Goal: Task Accomplishment & Management: Complete application form

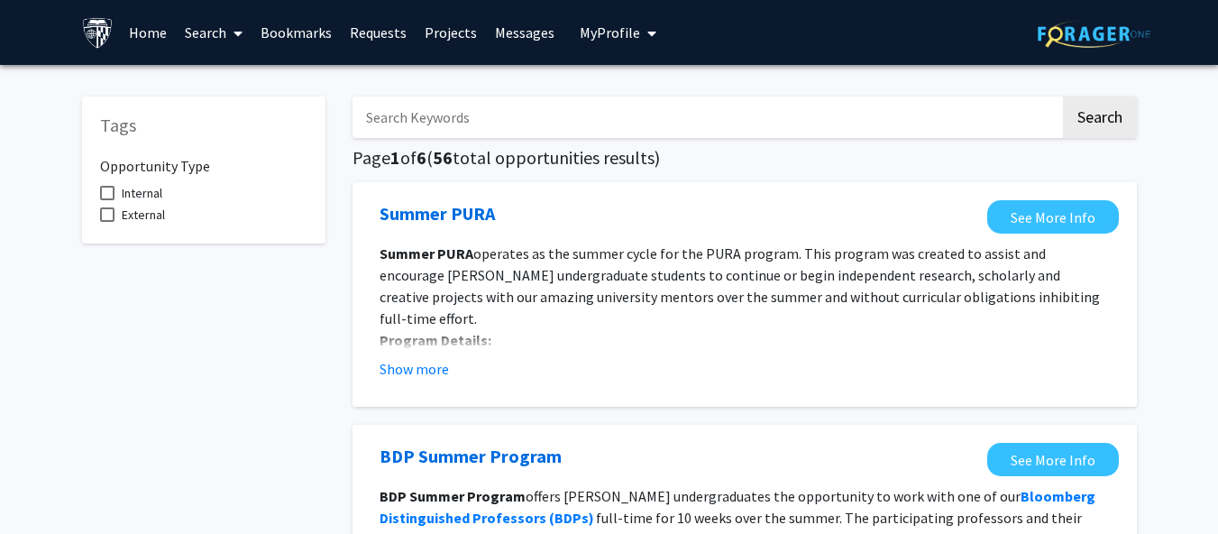
click at [138, 182] on span "Internal" at bounding box center [142, 193] width 41 height 22
click at [107, 200] on input "Internal" at bounding box center [106, 200] width 1 height 1
checkbox input "true"
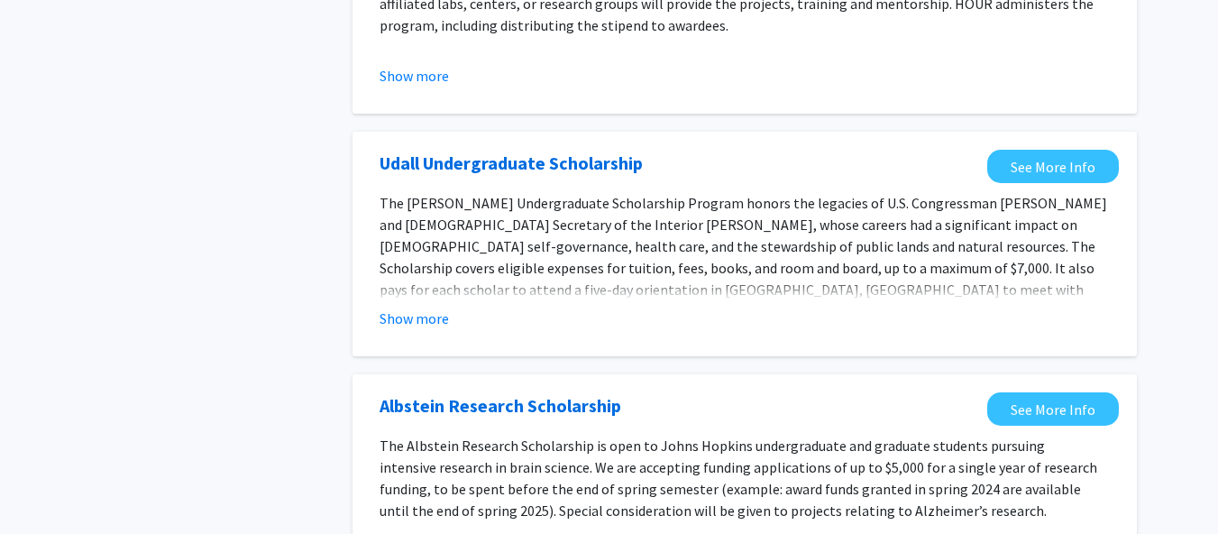
scroll to position [538, 0]
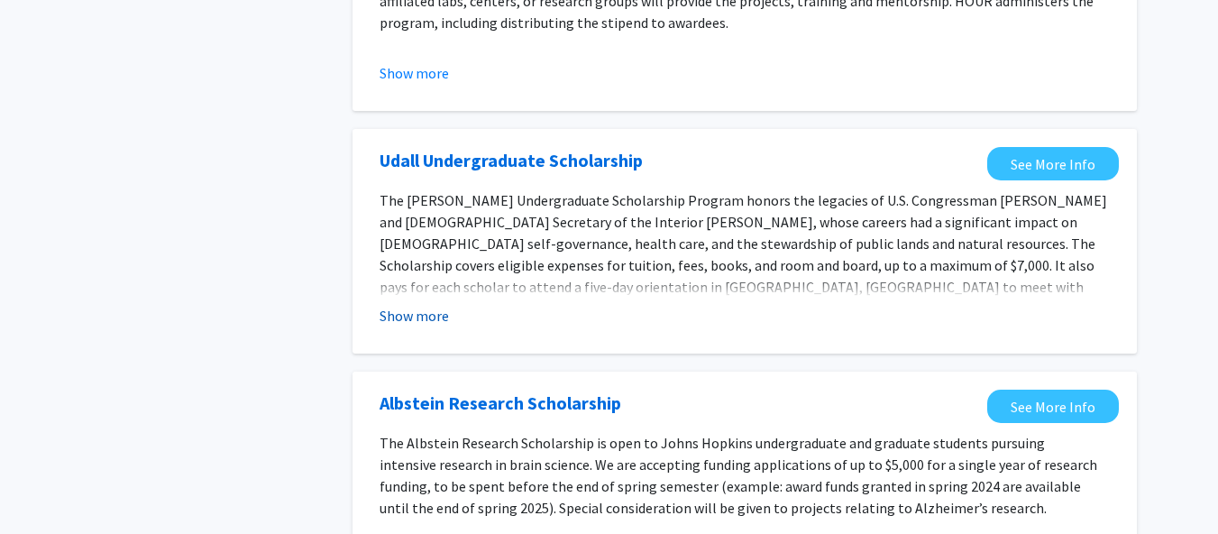
click at [420, 318] on button "Show more" at bounding box center [413, 316] width 69 height 22
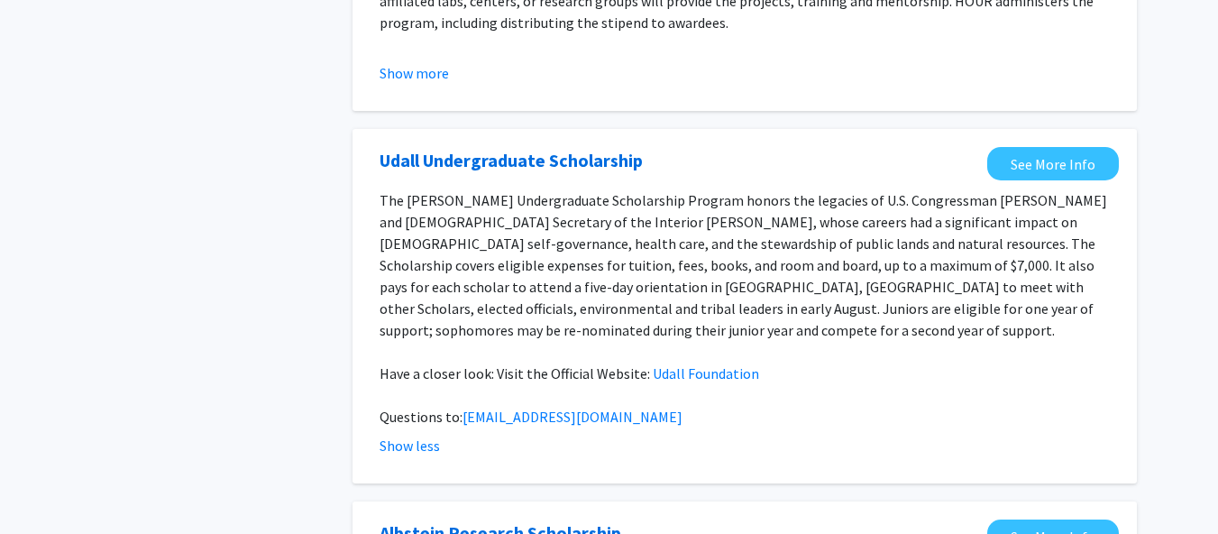
drag, startPoint x: 714, startPoint y: 355, endPoint x: 631, endPoint y: 331, distance: 86.4
click at [631, 341] on p at bounding box center [744, 352] width 730 height 22
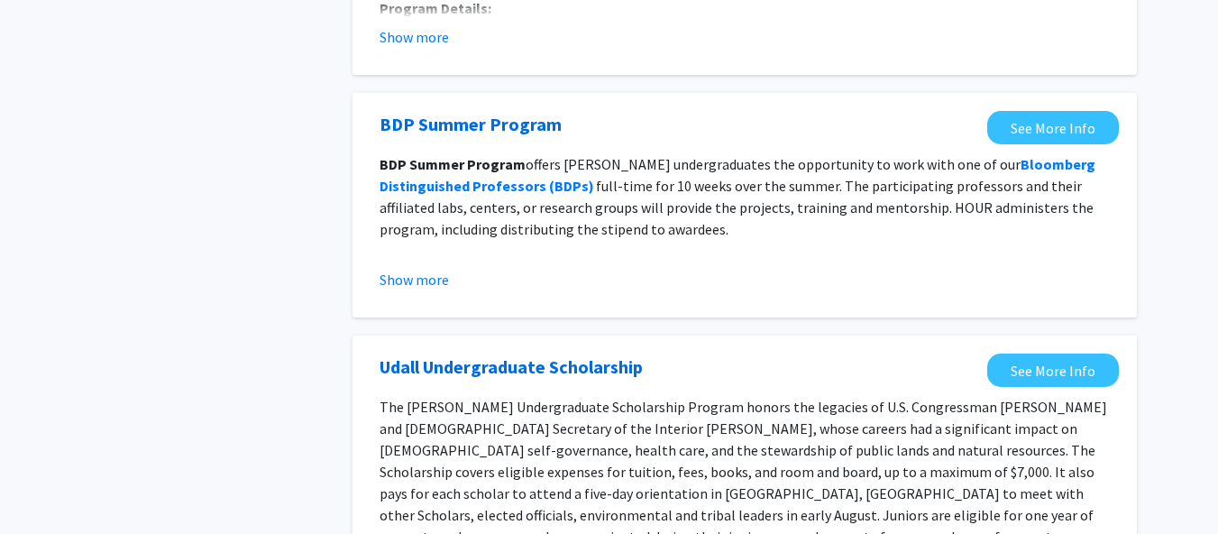
scroll to position [0, 0]
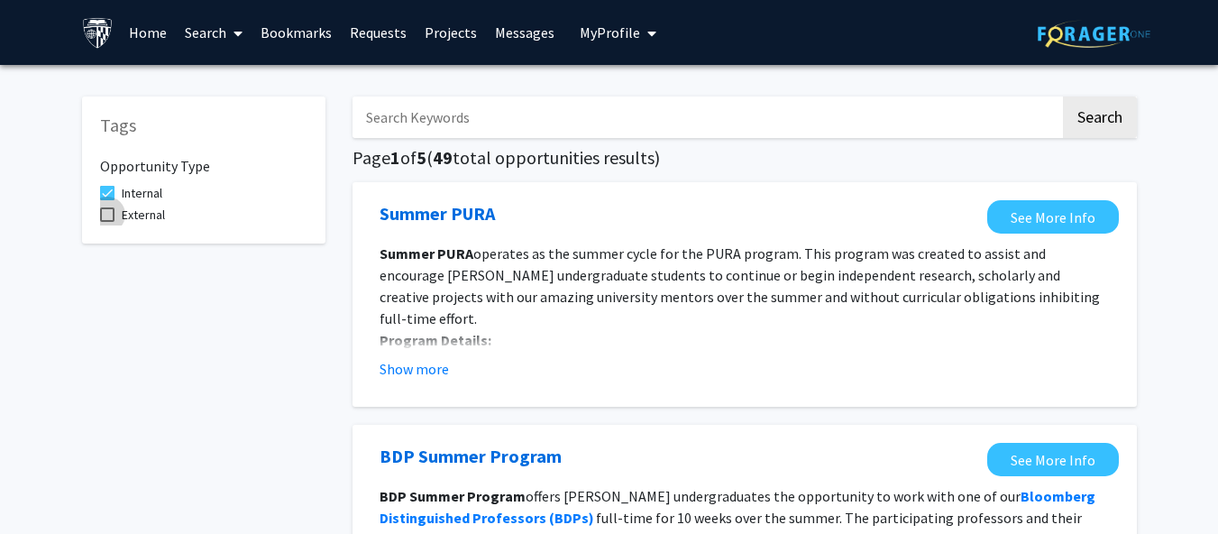
click at [137, 223] on span "External" at bounding box center [143, 215] width 43 height 22
click at [107, 223] on input "External" at bounding box center [106, 222] width 1 height 1
checkbox input "true"
click at [119, 189] on label "Internal" at bounding box center [131, 193] width 62 height 22
click at [107, 200] on input "Internal" at bounding box center [106, 200] width 1 height 1
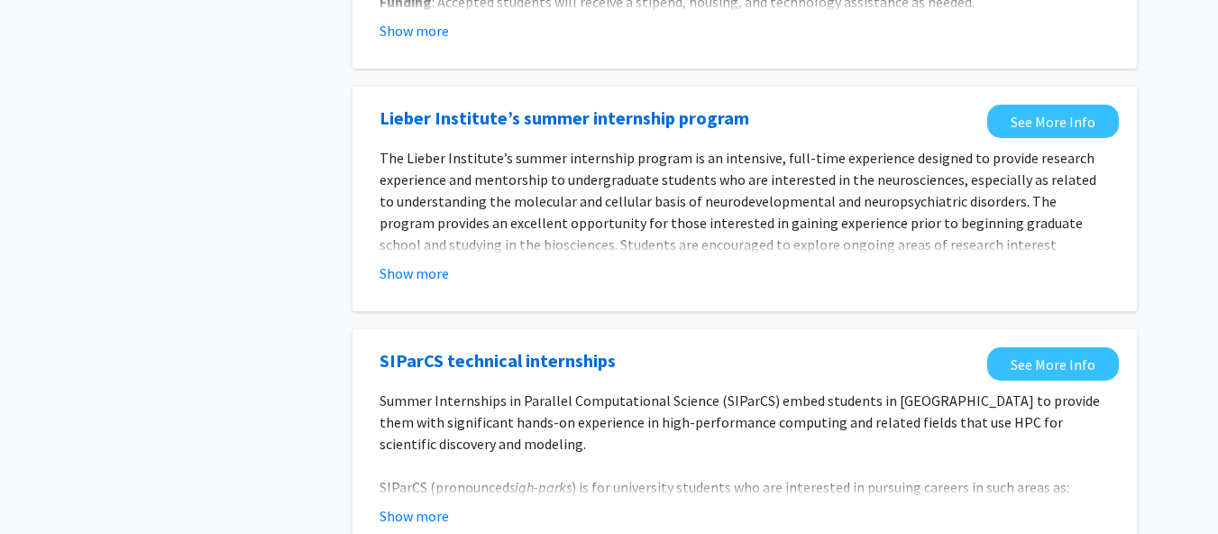
scroll to position [361, 0]
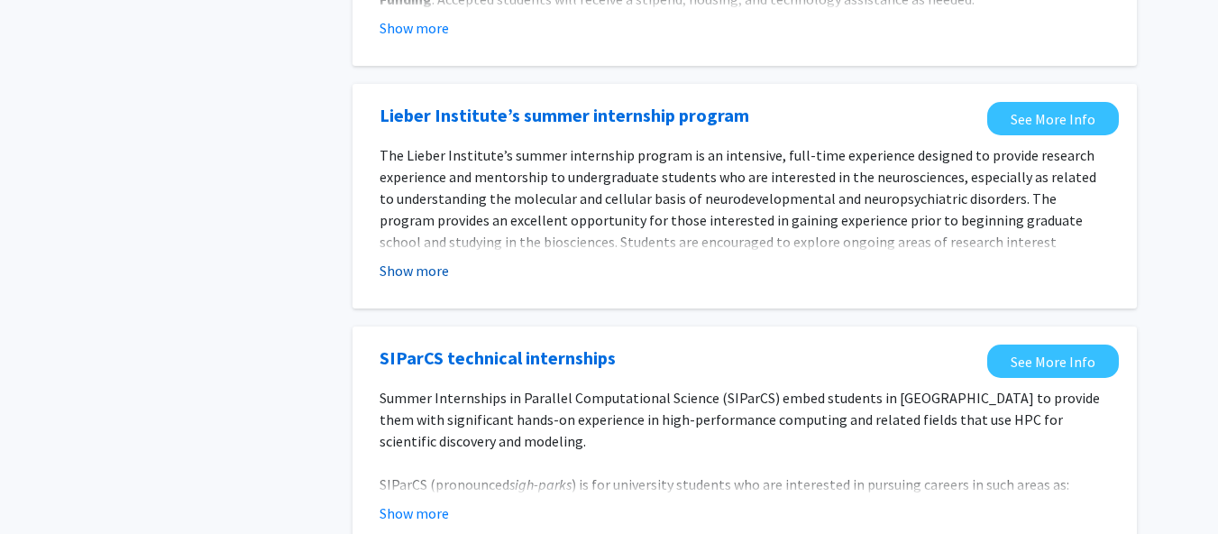
click at [404, 267] on button "Show more" at bounding box center [413, 271] width 69 height 22
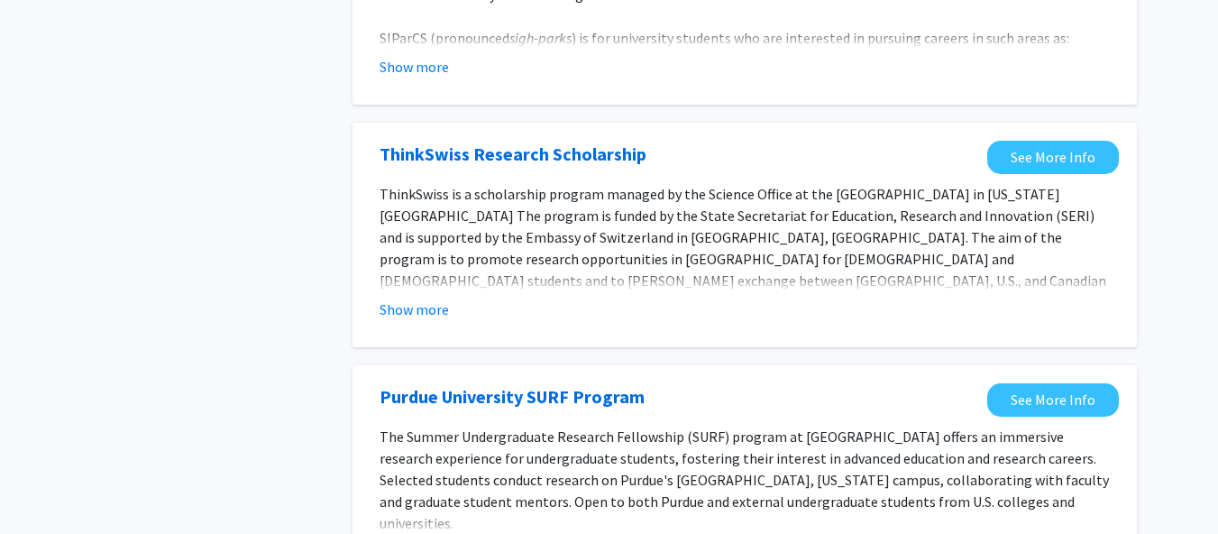
scroll to position [1156, 0]
click at [411, 306] on button "Show more" at bounding box center [413, 308] width 69 height 22
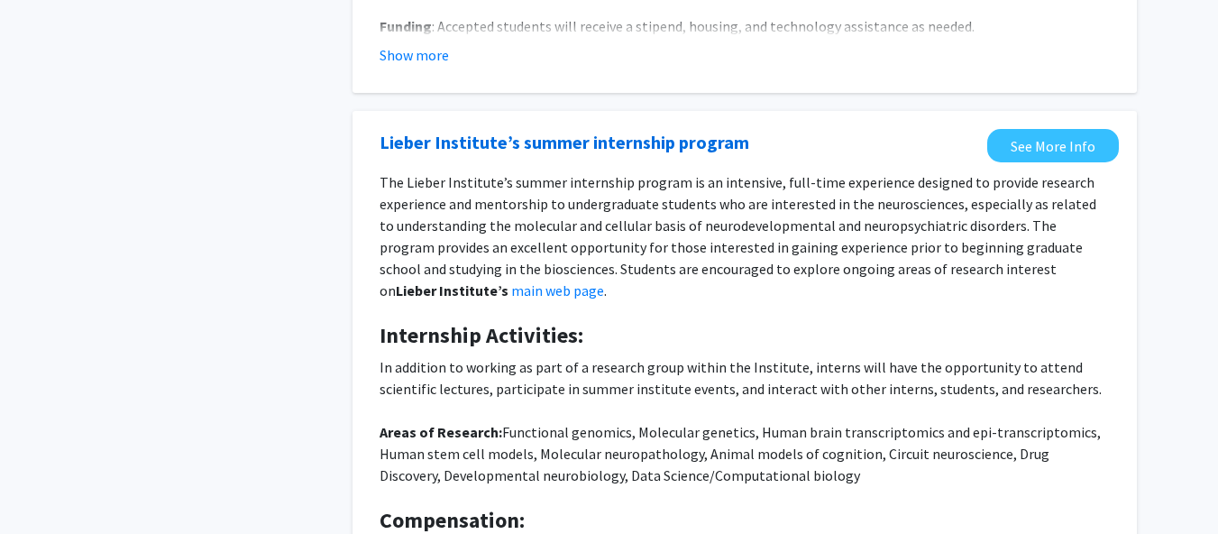
scroll to position [0, 0]
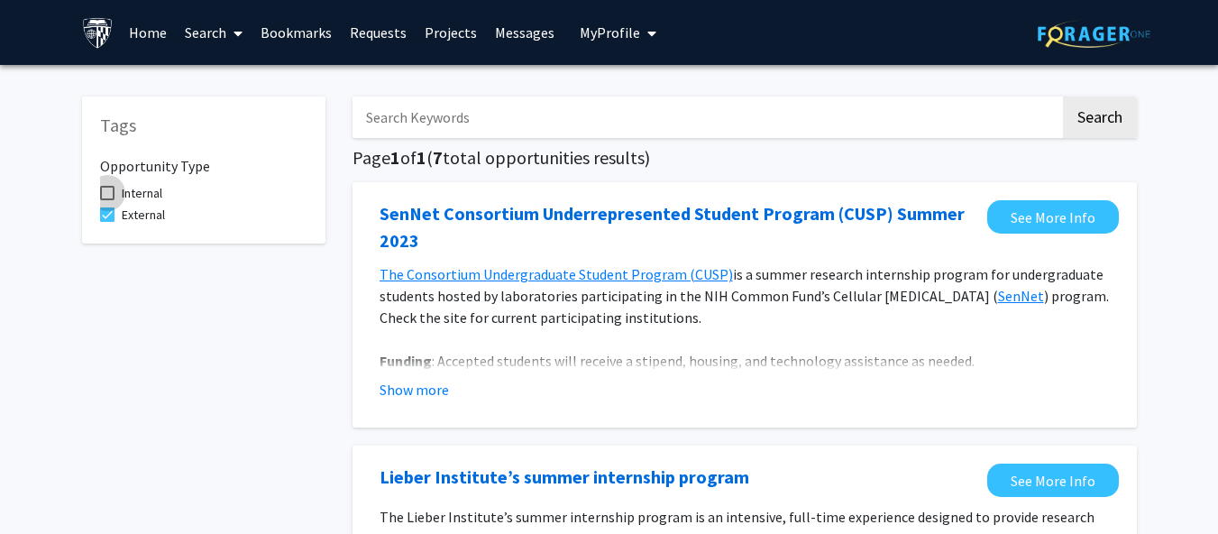
click at [104, 195] on span at bounding box center [107, 193] width 14 height 14
click at [106, 200] on input "Internal" at bounding box center [106, 200] width 1 height 1
checkbox input "true"
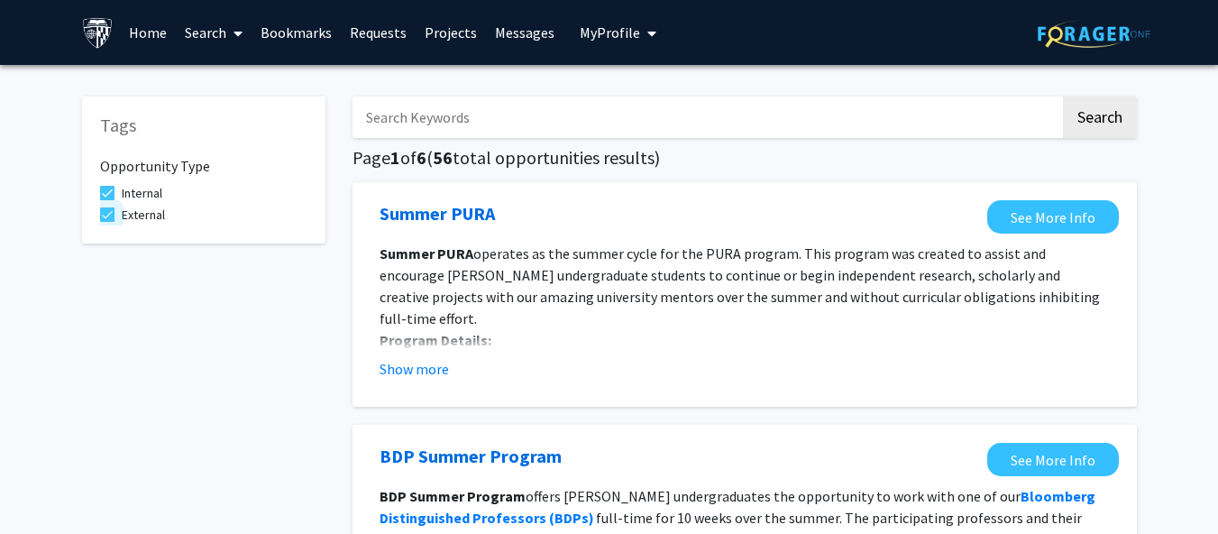
click at [109, 211] on span at bounding box center [107, 214] width 14 height 14
click at [107, 222] on input "External" at bounding box center [106, 222] width 1 height 1
checkbox input "false"
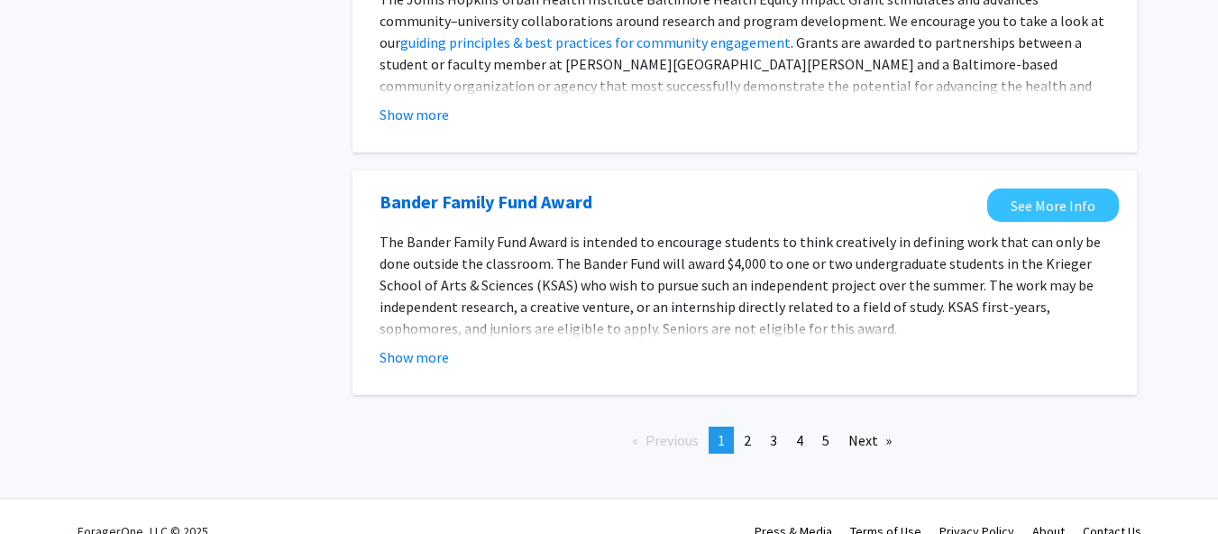
scroll to position [2122, 0]
click at [738, 449] on link "page 2" at bounding box center [746, 438] width 25 height 27
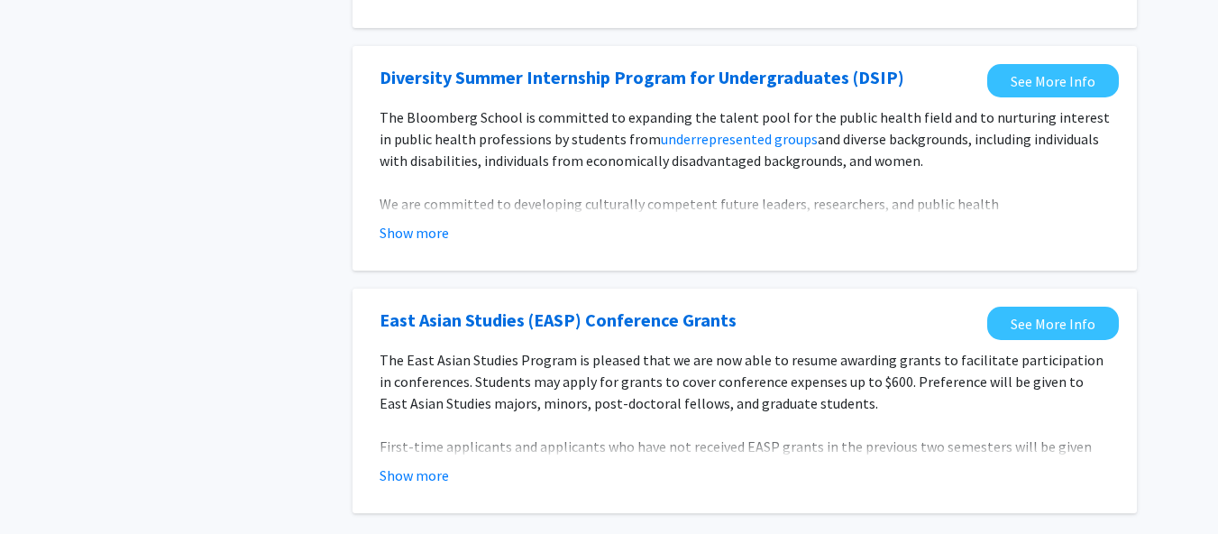
scroll to position [2243, 0]
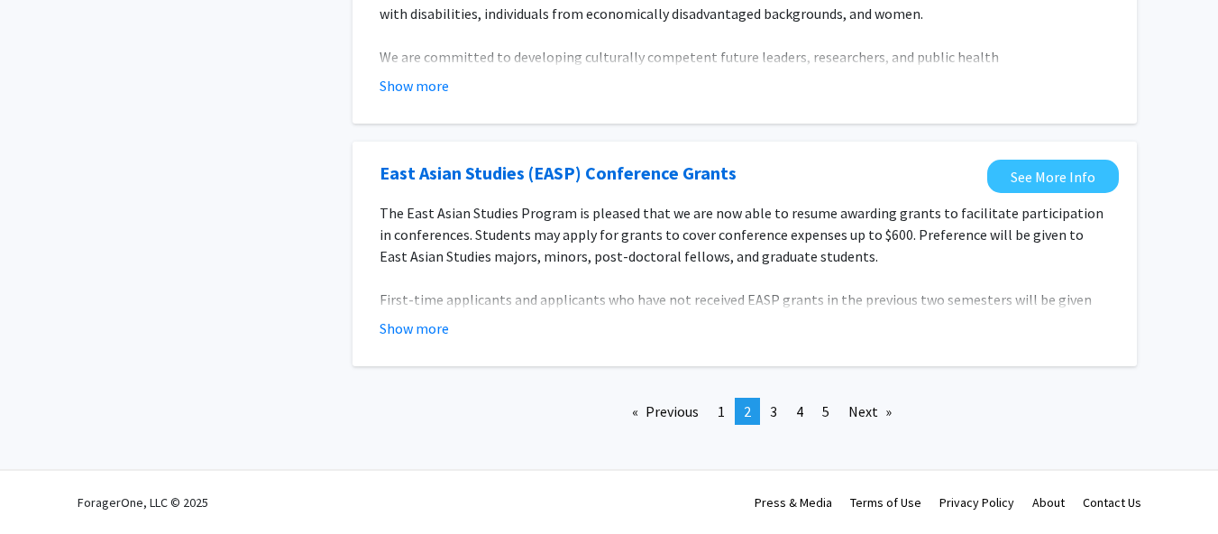
click at [418, 339] on fg-opportunity "East Asian Studies (EASP) Conference Grants See More Info The East Asian Studie…" at bounding box center [744, 254] width 748 height 188
click at [418, 326] on button "Show more" at bounding box center [413, 328] width 69 height 22
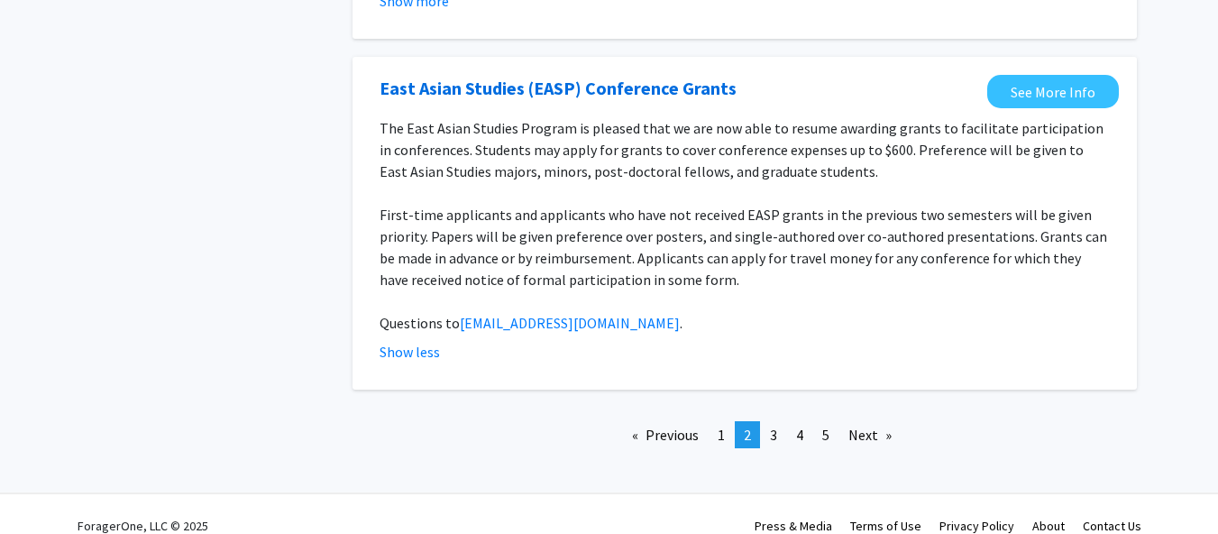
scroll to position [2351, 0]
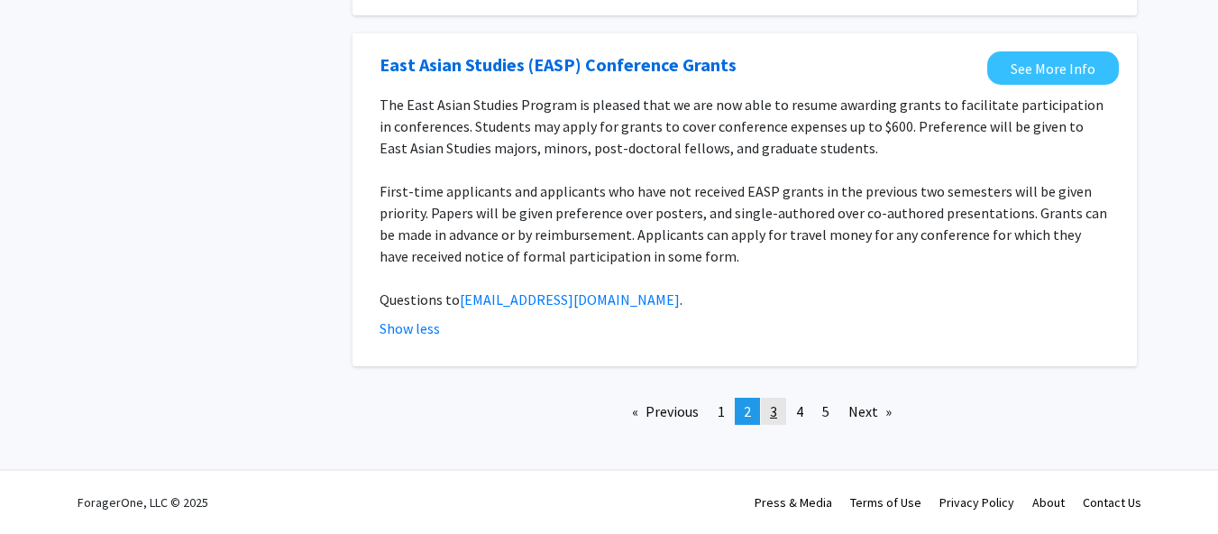
click at [781, 406] on link "page 3" at bounding box center [773, 410] width 25 height 27
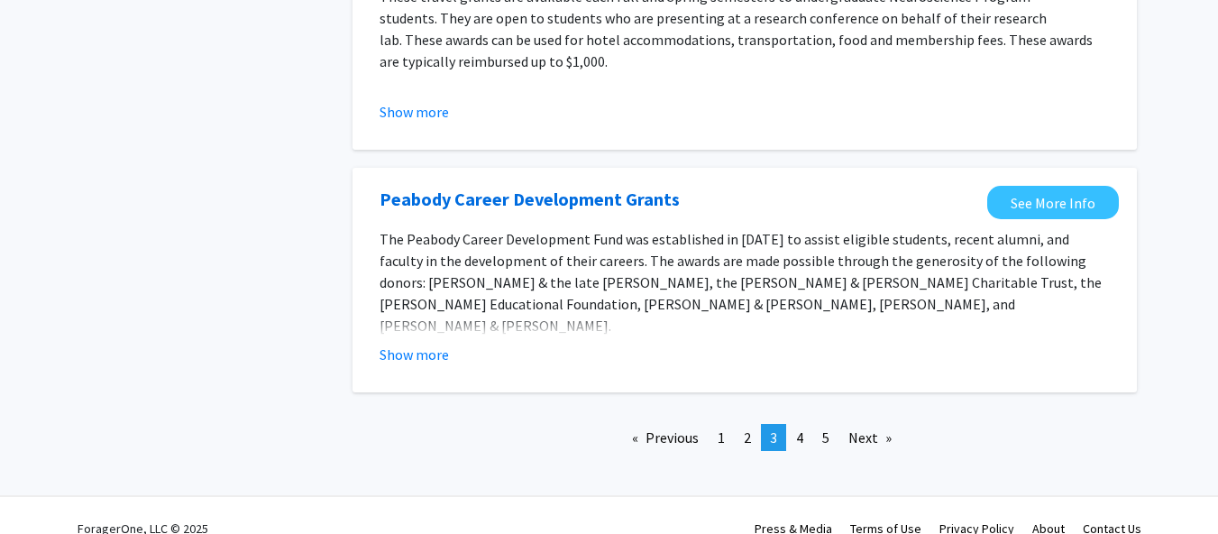
scroll to position [2194, 0]
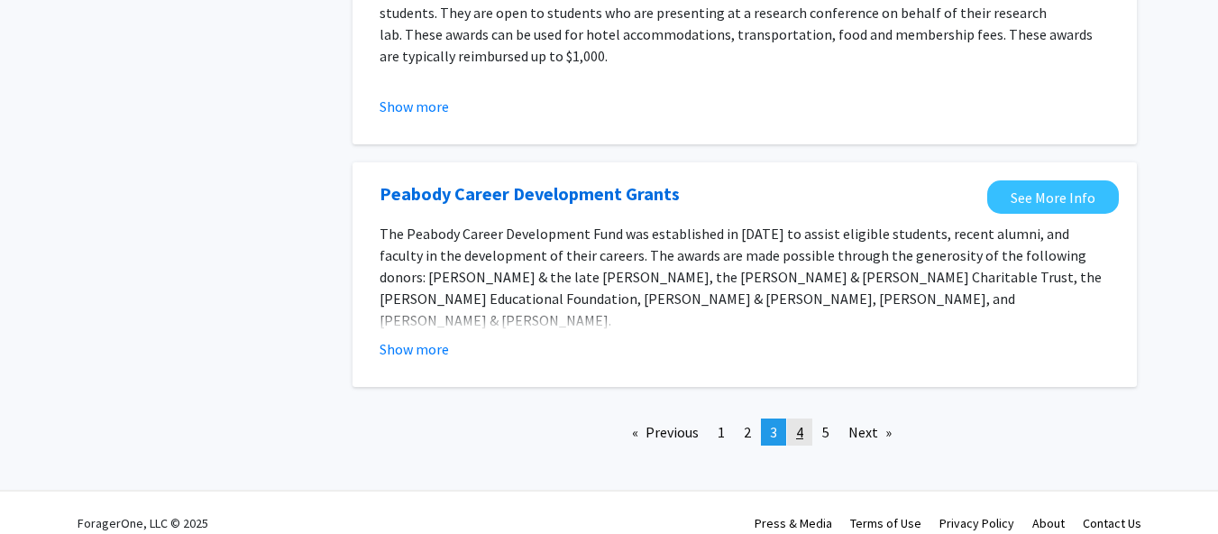
click at [800, 423] on span "4" at bounding box center [799, 432] width 7 height 18
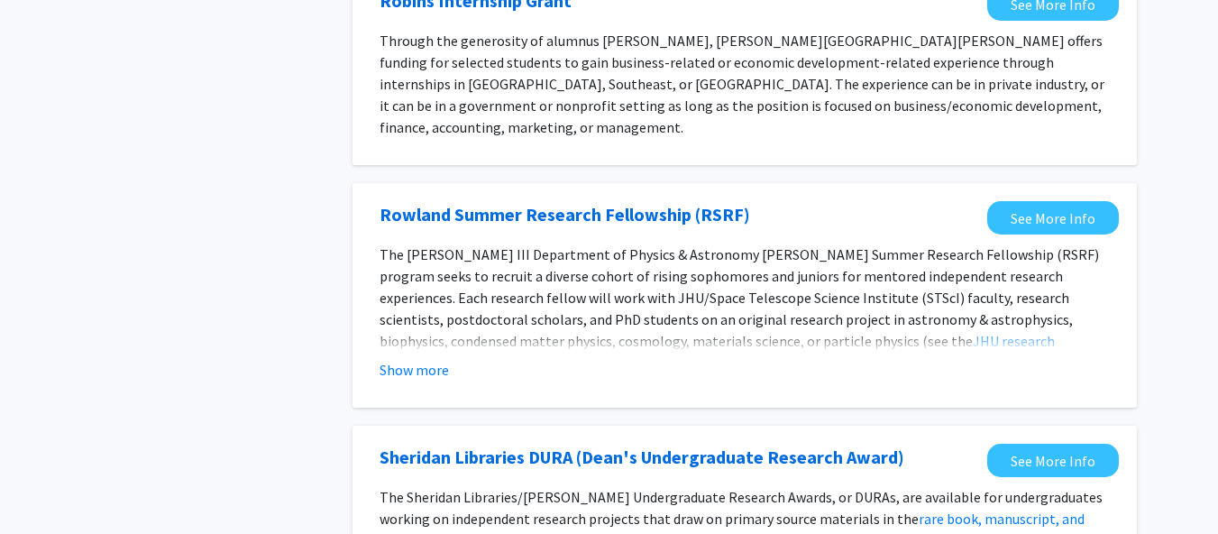
scroll to position [965, 0]
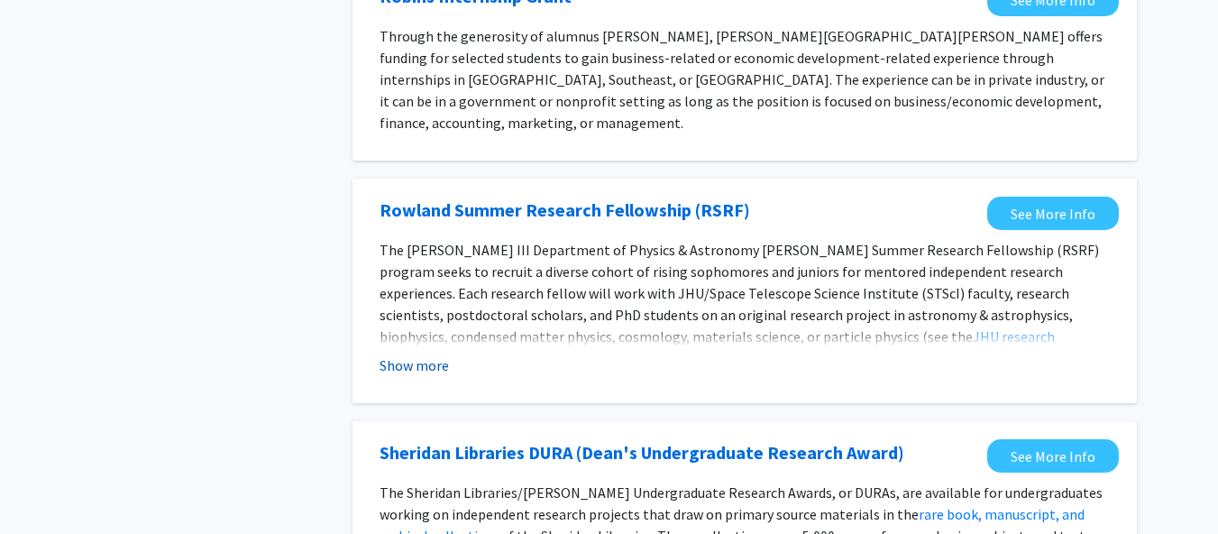
click at [440, 354] on button "Show more" at bounding box center [413, 365] width 69 height 22
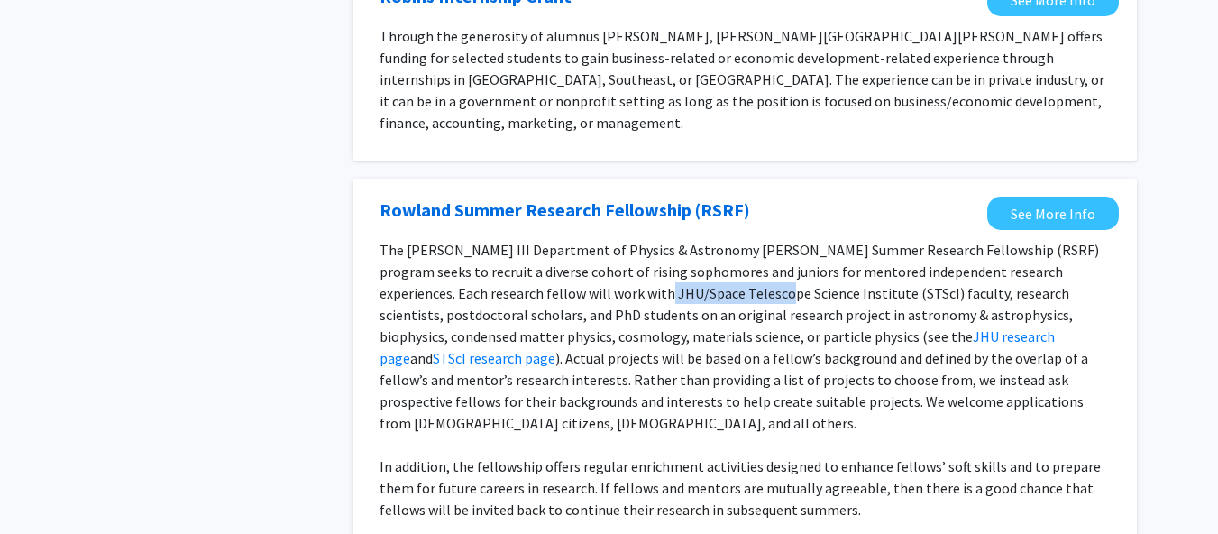
drag, startPoint x: 563, startPoint y: 274, endPoint x: 622, endPoint y: 262, distance: 59.7
click at [686, 271] on p "The William H. Miller III Department of Physics & Astronomy Rowland Summer Rese…" at bounding box center [744, 336] width 730 height 195
click at [578, 260] on p "The William H. Miller III Department of Physics & Astronomy Rowland Summer Rese…" at bounding box center [744, 336] width 730 height 195
drag, startPoint x: 563, startPoint y: 268, endPoint x: 792, endPoint y: 281, distance: 229.3
click at [792, 281] on p "The William H. Miller III Department of Physics & Astronomy Rowland Summer Rese…" at bounding box center [744, 336] width 730 height 195
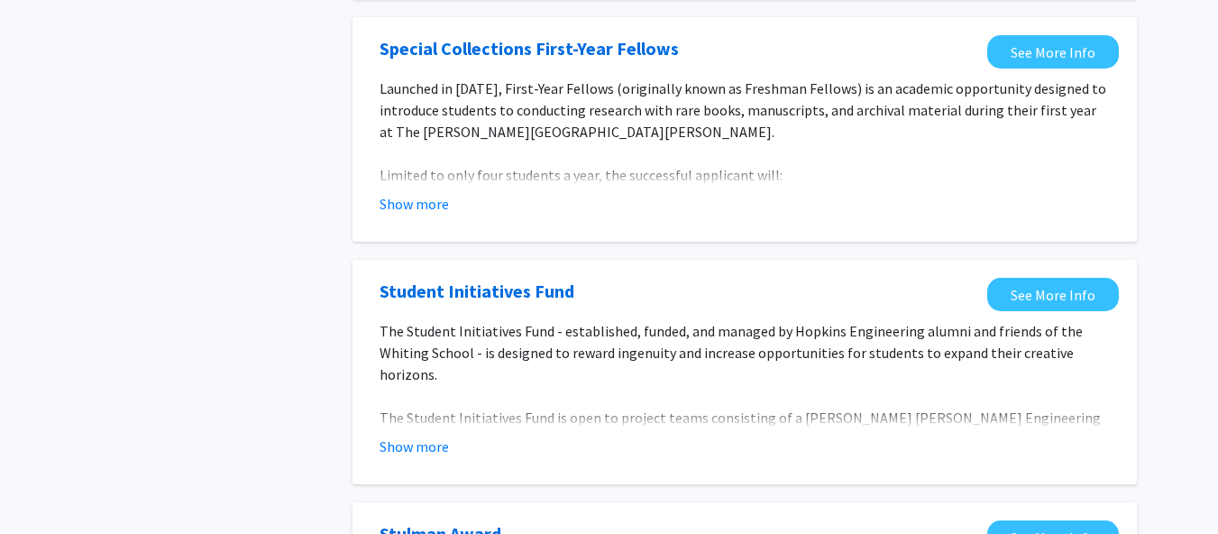
scroll to position [2266, 0]
click at [429, 434] on button "Show more" at bounding box center [413, 445] width 69 height 22
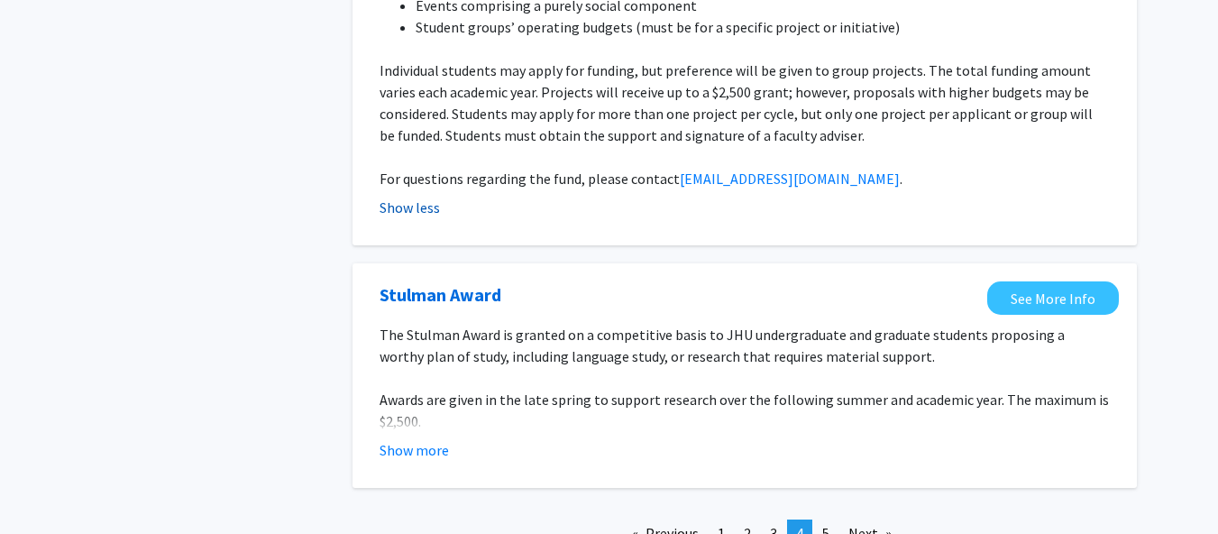
scroll to position [3069, 0]
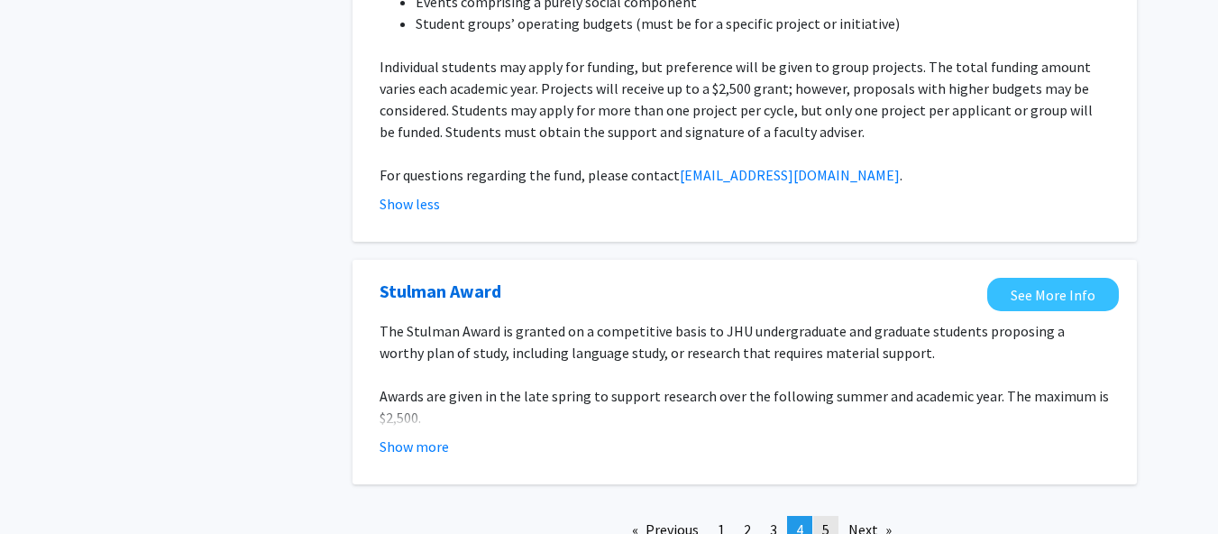
click at [819, 515] on link "page 5" at bounding box center [825, 528] width 25 height 27
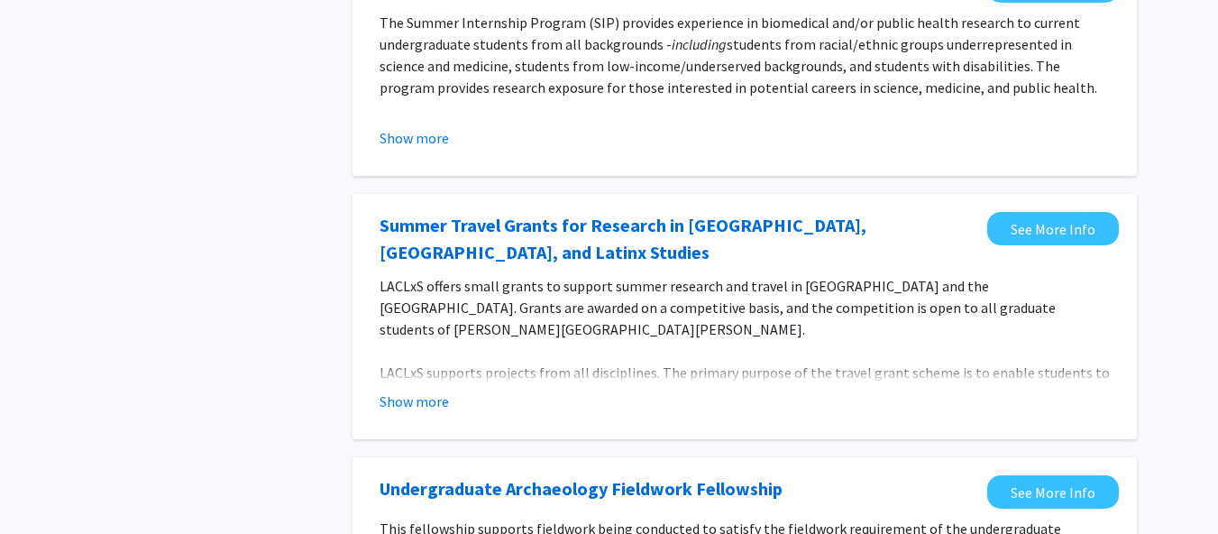
scroll to position [474, 0]
click at [401, 408] on button "Show more" at bounding box center [413, 400] width 69 height 22
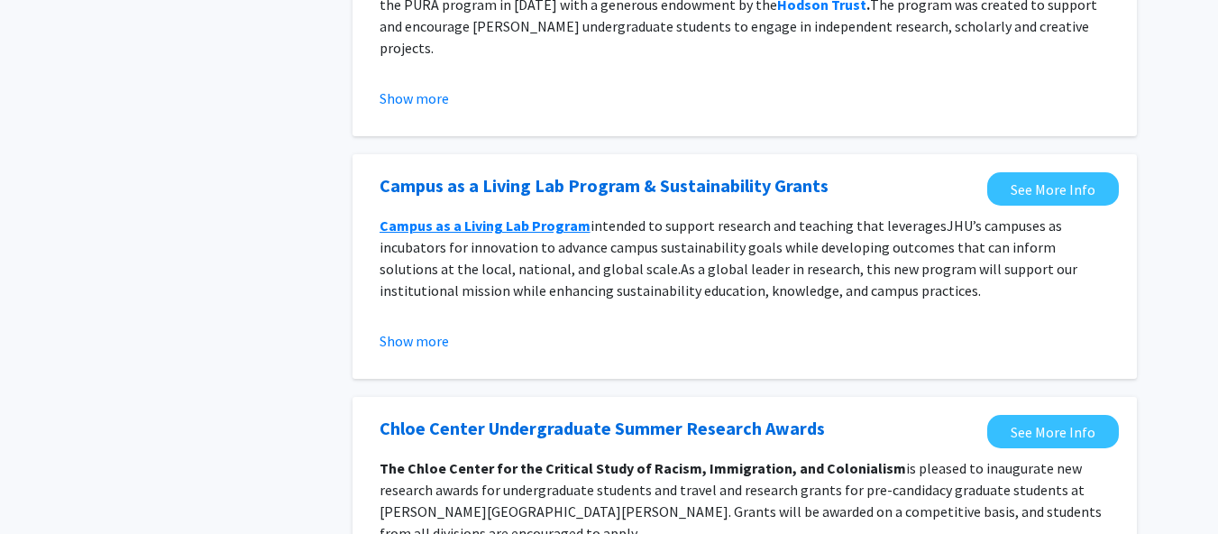
scroll to position [2123, 0]
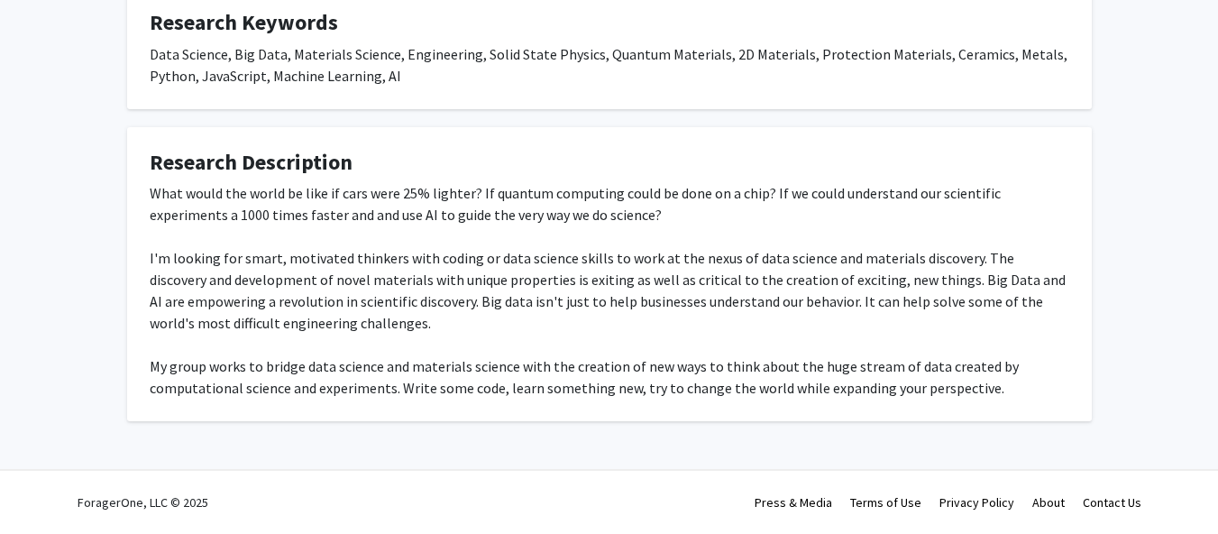
scroll to position [882, 0]
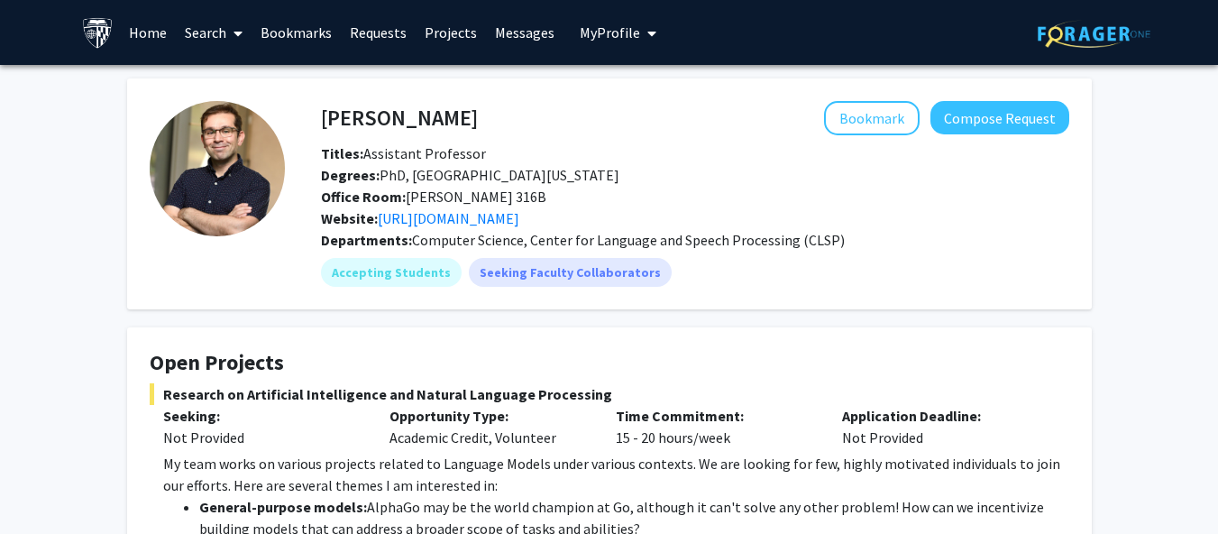
click at [178, 31] on link "Search" at bounding box center [214, 32] width 76 height 63
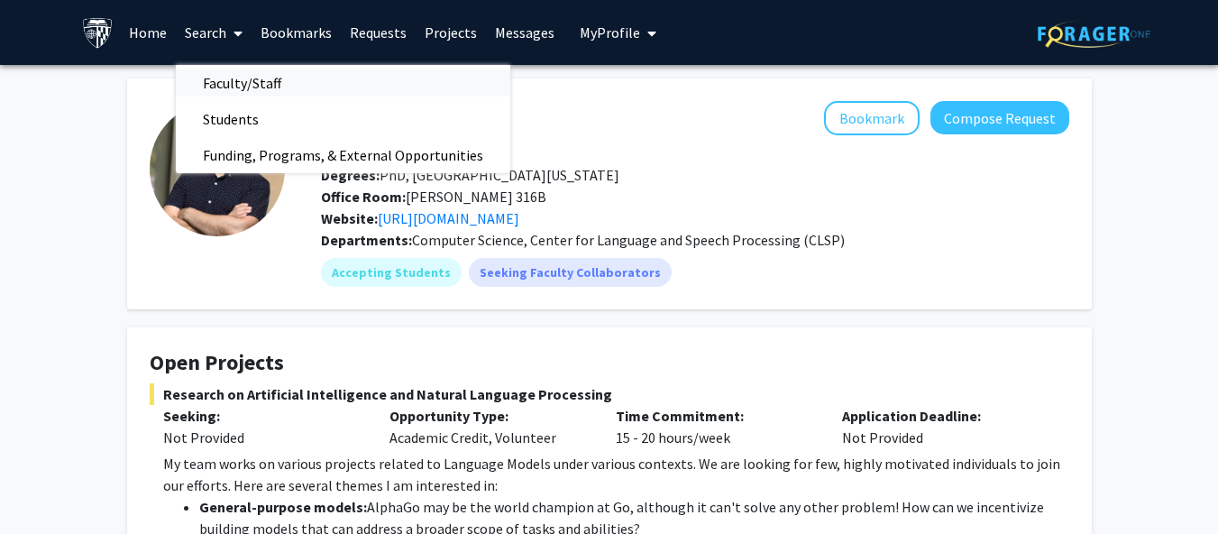
click at [242, 90] on span "Faculty/Staff" at bounding box center [242, 83] width 132 height 36
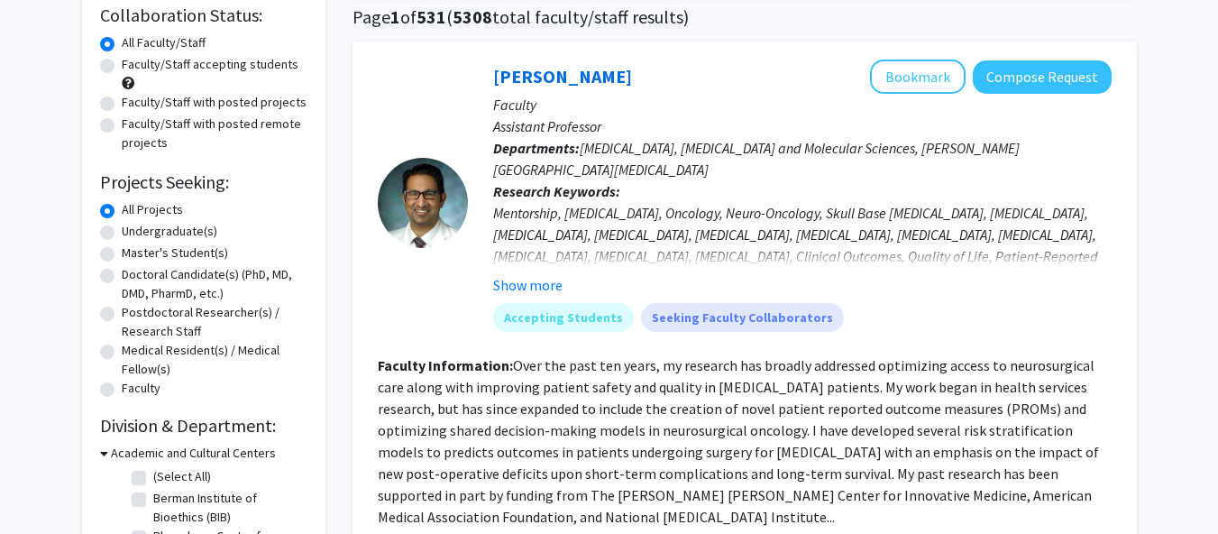
scroll to position [141, 0]
click at [184, 249] on label "Master's Student(s)" at bounding box center [175, 251] width 106 height 19
click at [133, 249] on input "Master's Student(s)" at bounding box center [128, 248] width 12 height 12
radio input "true"
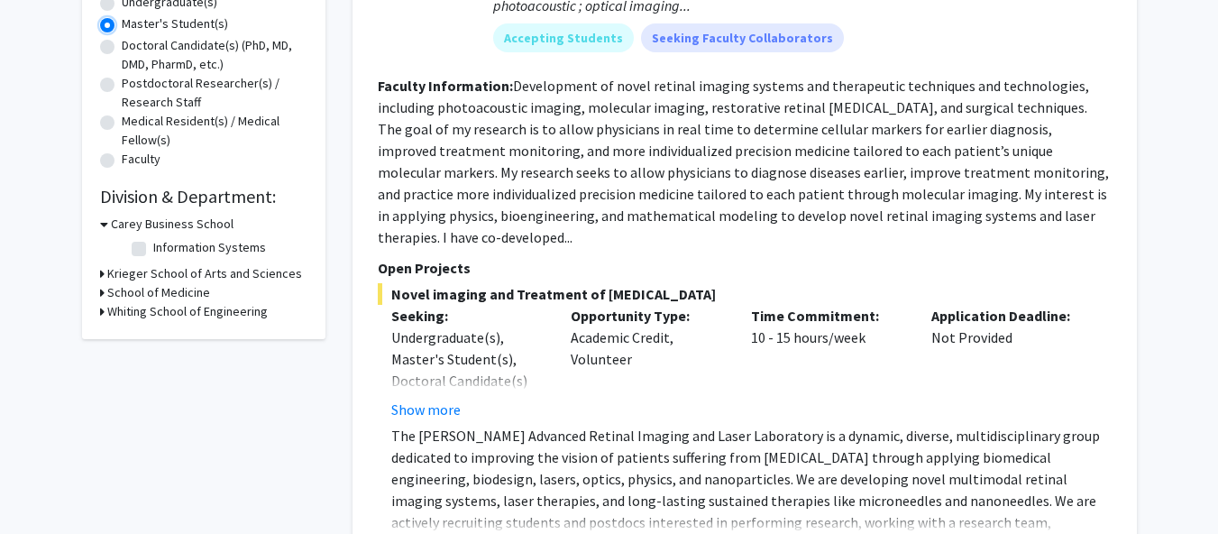
scroll to position [371, 0]
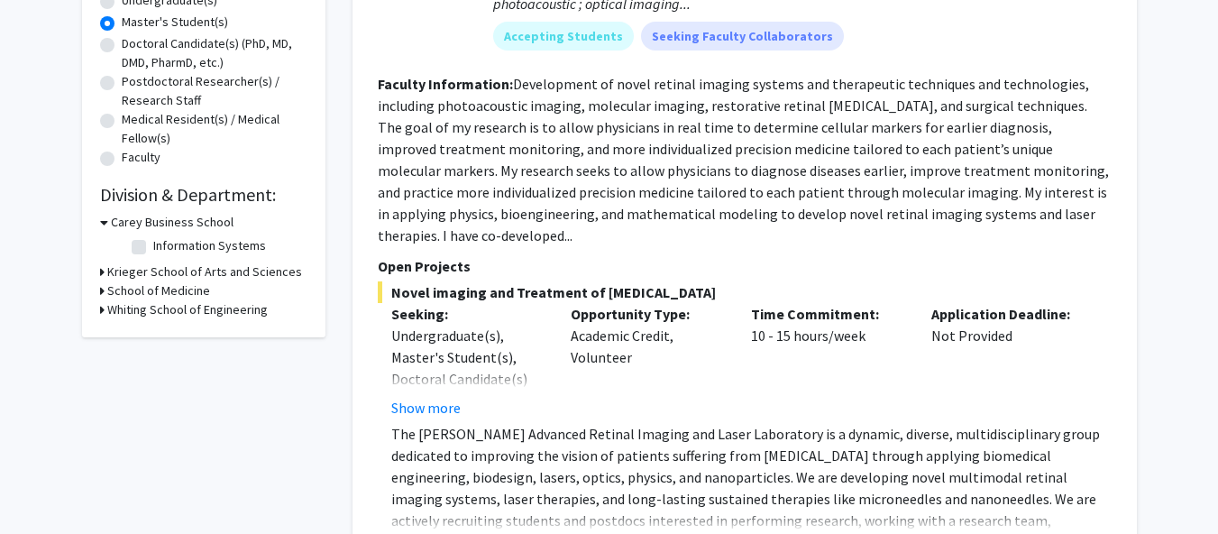
click at [175, 289] on h3 "School of Medicine" at bounding box center [158, 290] width 103 height 19
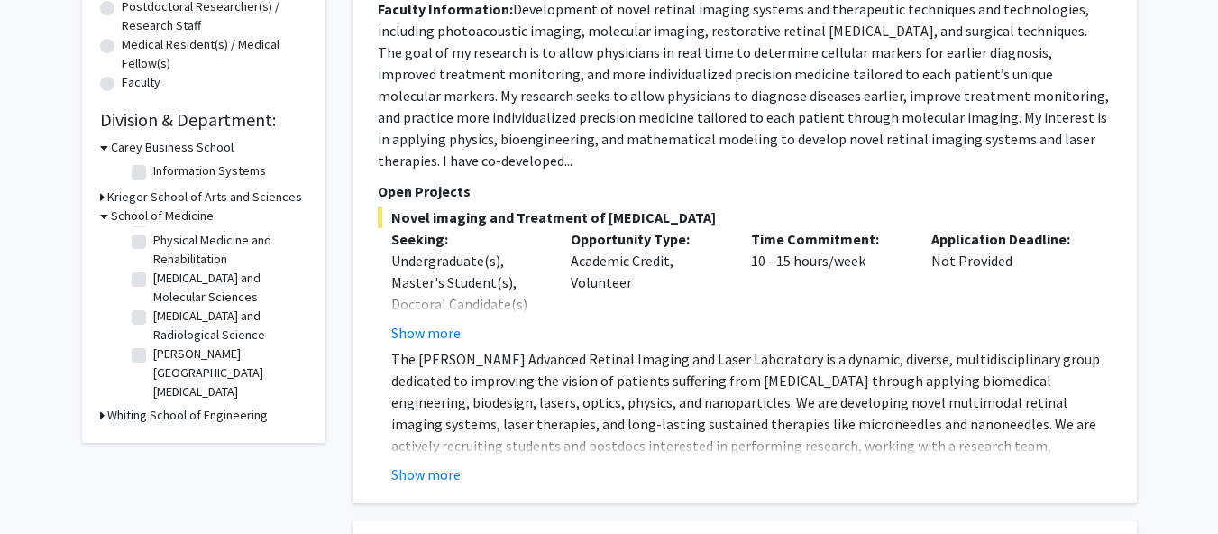
scroll to position [0, 0]
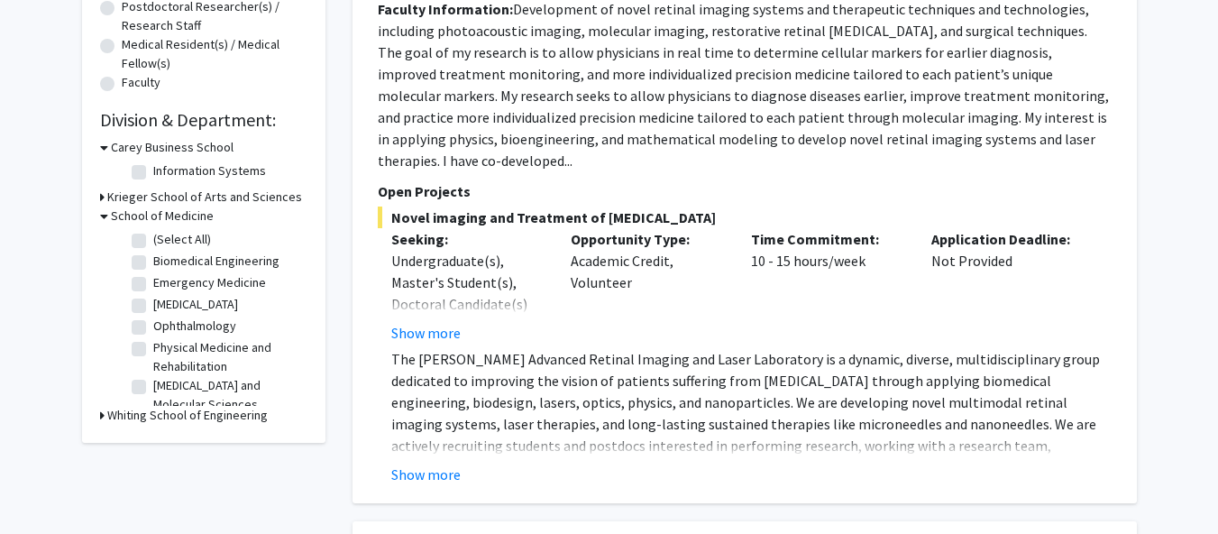
click at [153, 242] on label "(Select All)" at bounding box center [182, 239] width 58 height 19
click at [153, 242] on input "(Select All)" at bounding box center [159, 236] width 12 height 12
checkbox input "true"
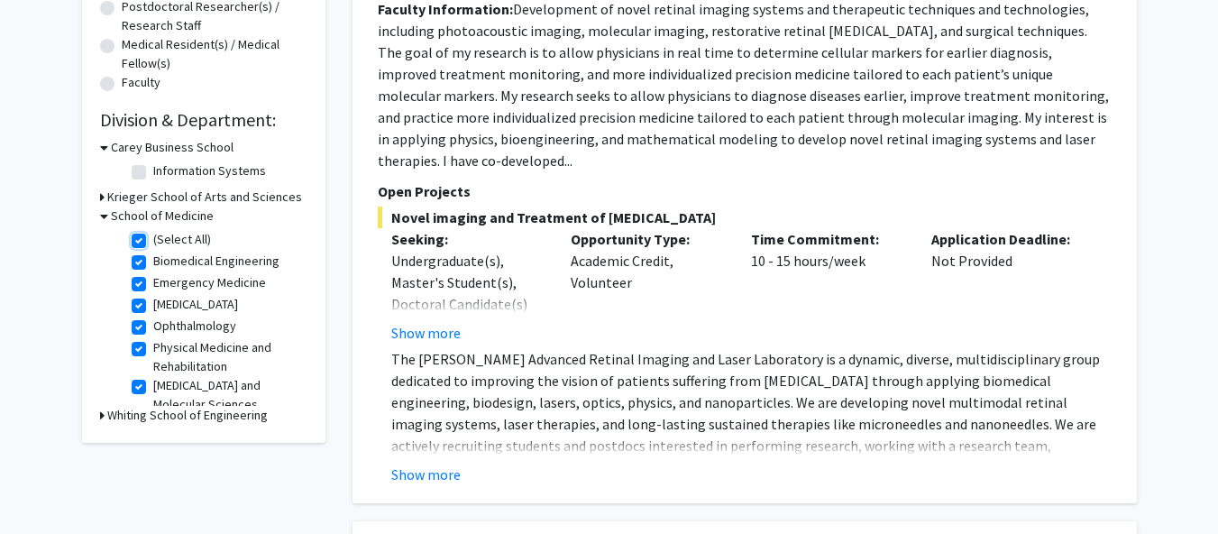
checkbox input "true"
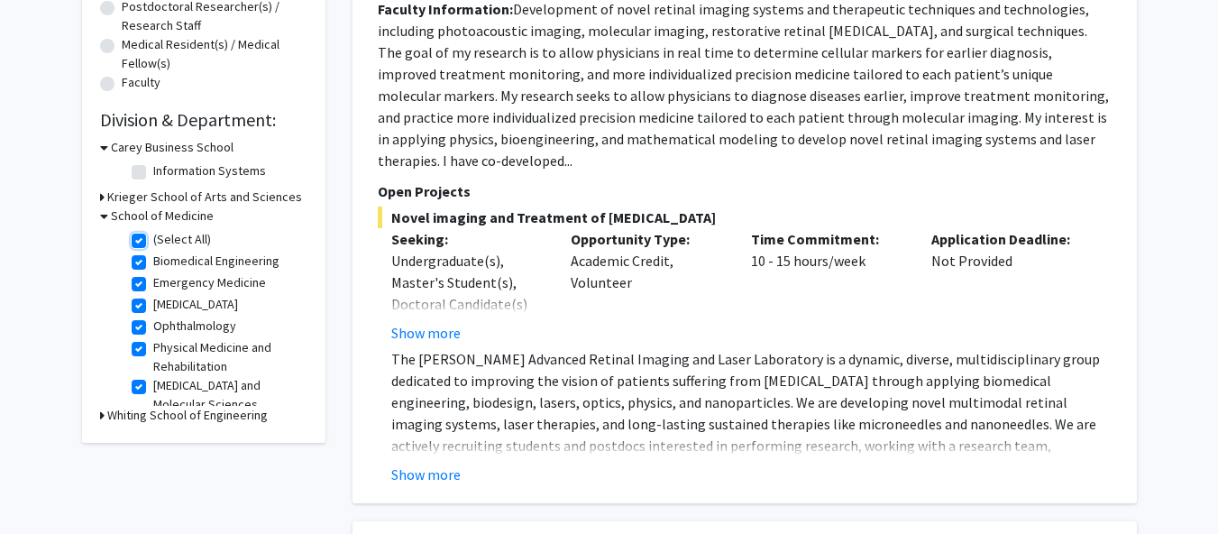
checkbox input "true"
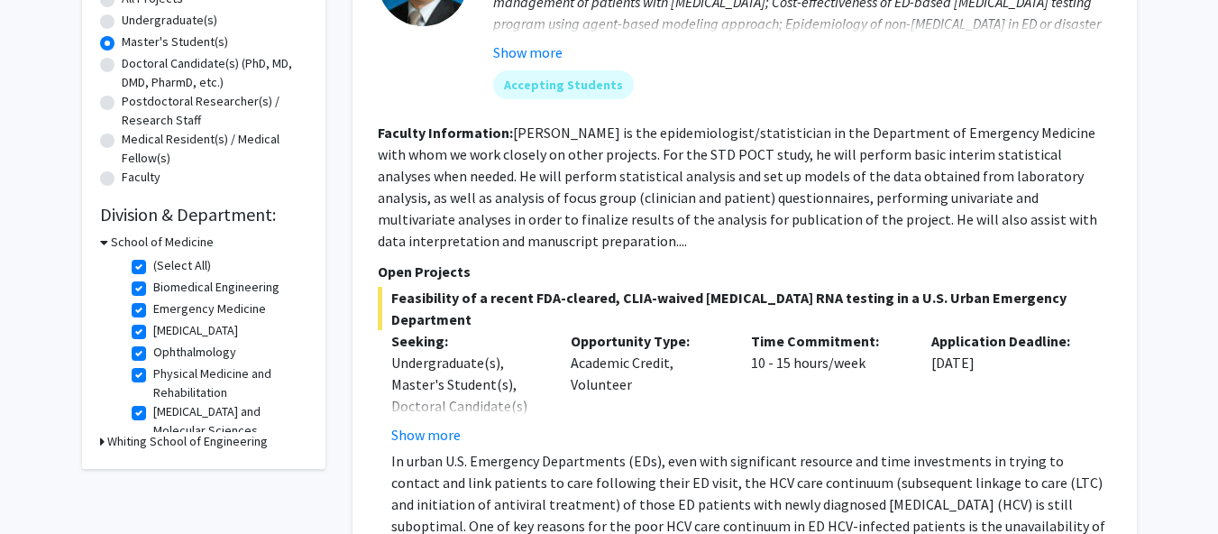
scroll to position [352, 0]
click at [452, 423] on button "Show more" at bounding box center [425, 434] width 69 height 22
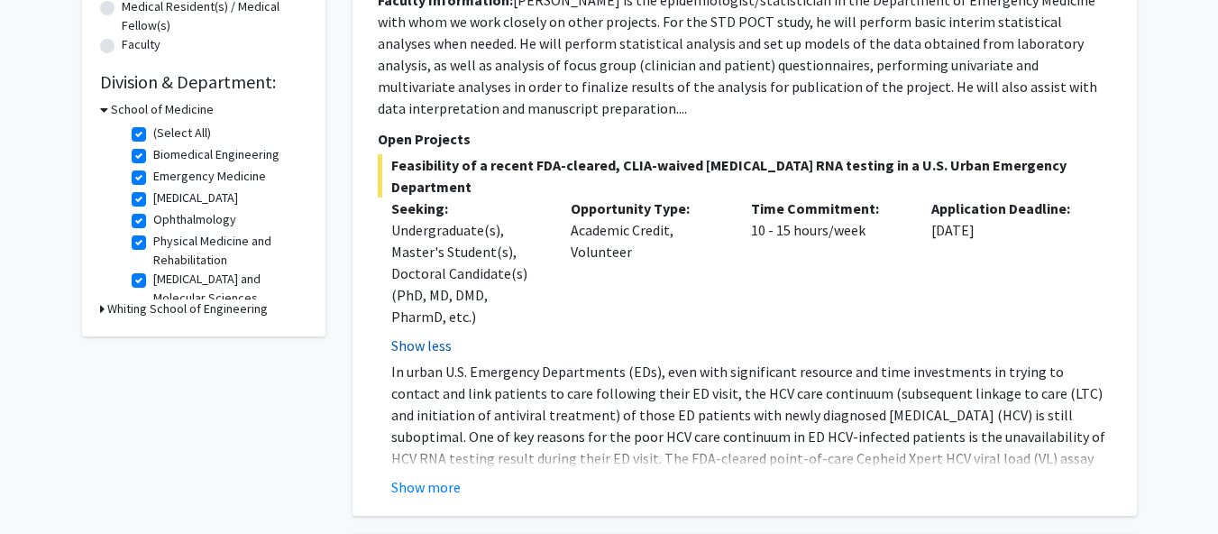
scroll to position [489, 0]
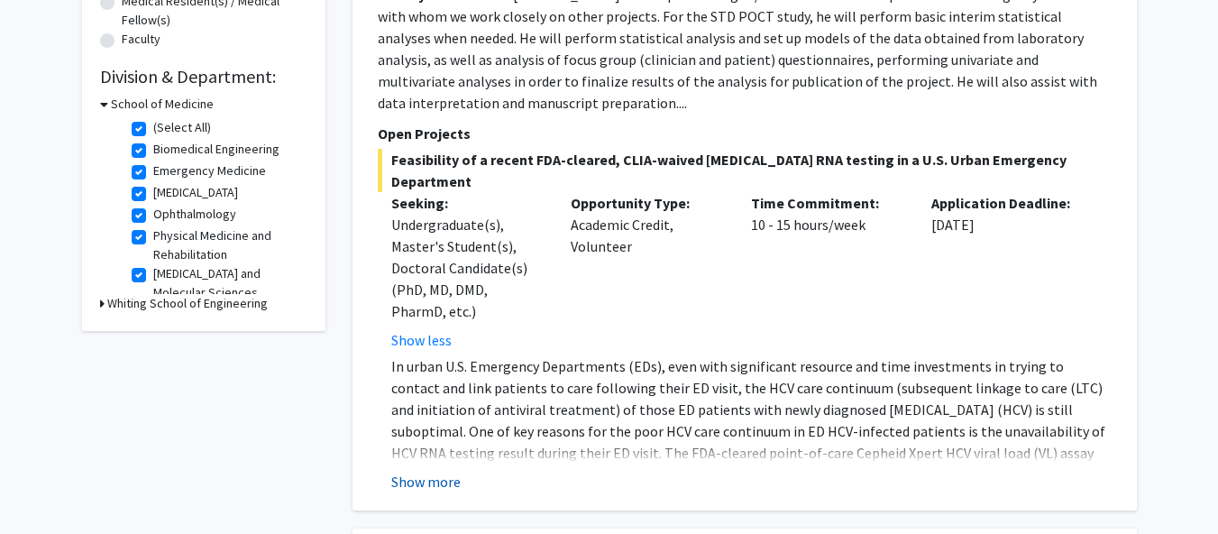
click at [430, 470] on button "Show more" at bounding box center [425, 481] width 69 height 22
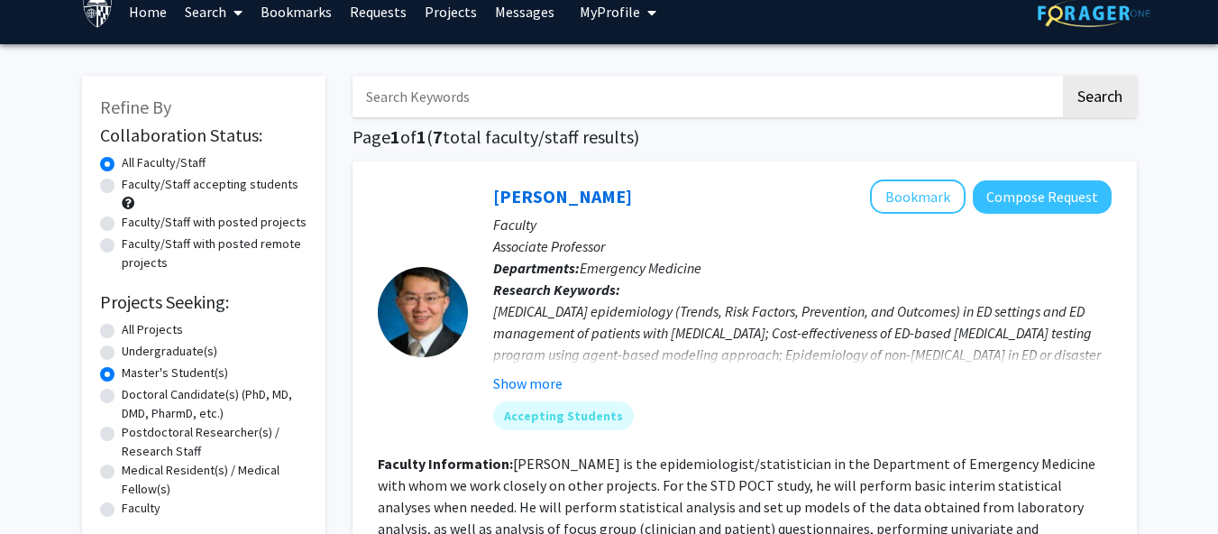
scroll to position [23, 0]
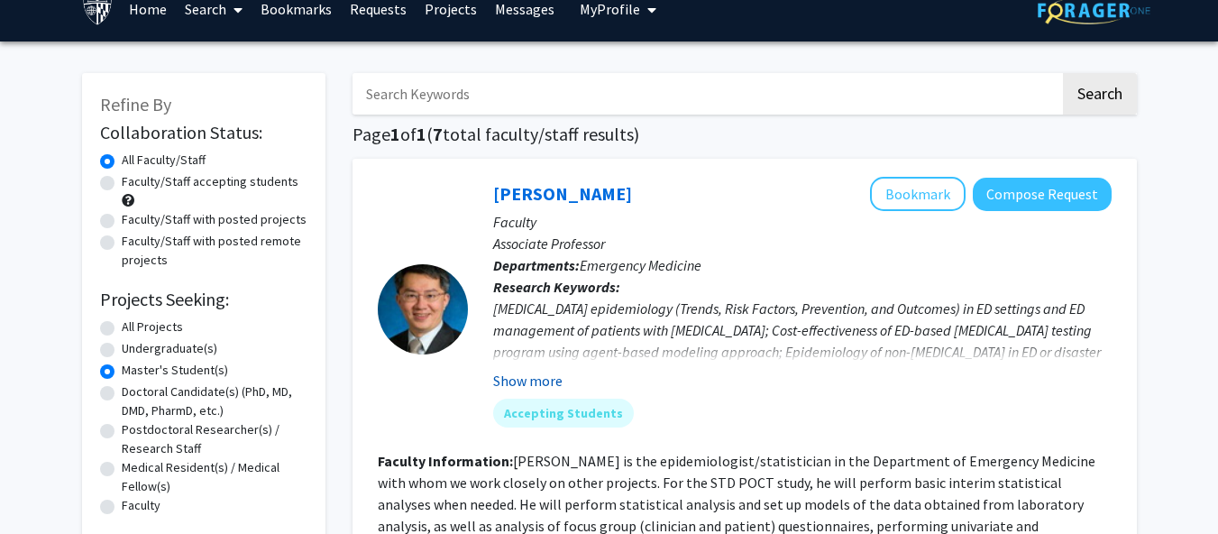
click at [549, 375] on button "Show more" at bounding box center [527, 380] width 69 height 22
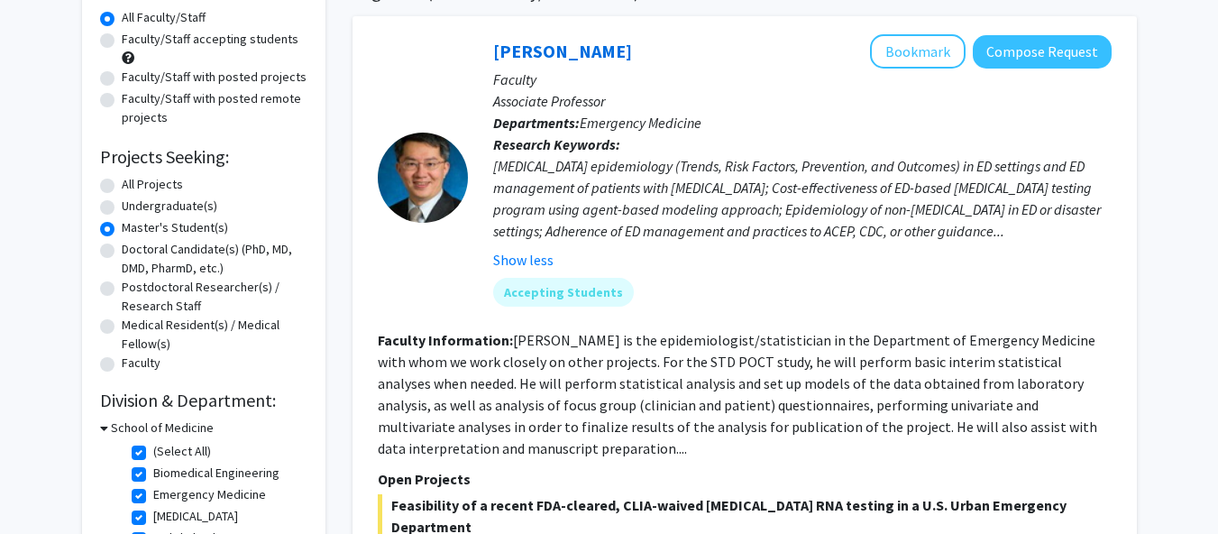
scroll to position [167, 0]
drag, startPoint x: 608, startPoint y: 366, endPoint x: 707, endPoint y: 364, distance: 98.2
click at [707, 364] on fg-read-more "Dr. Hsieh is the epidemiologist/statistician in the Department of Emergency Med…" at bounding box center [737, 393] width 719 height 126
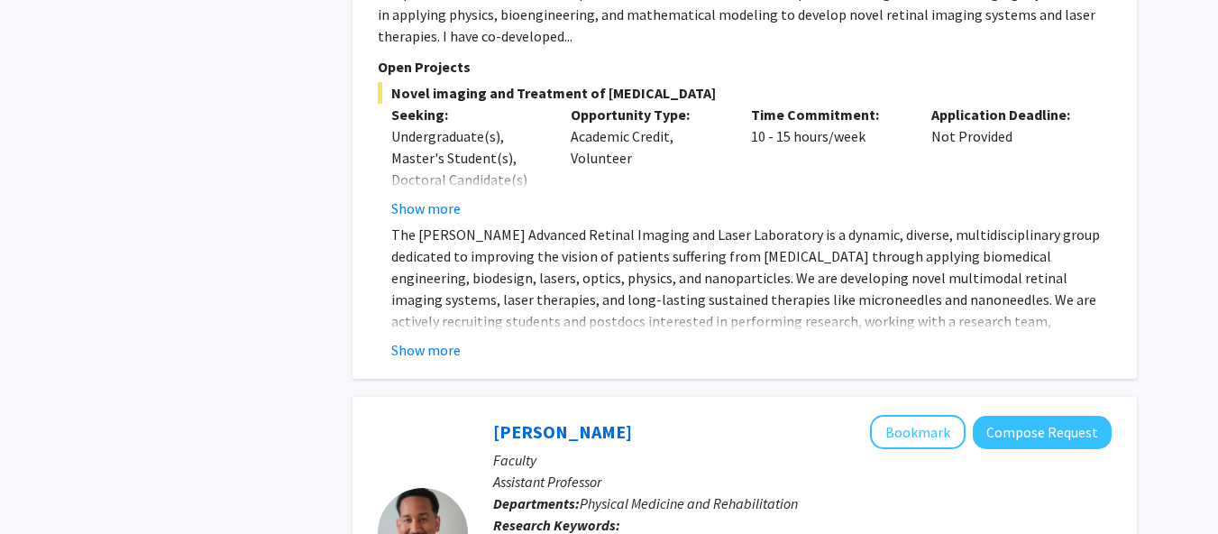
scroll to position [1689, 0]
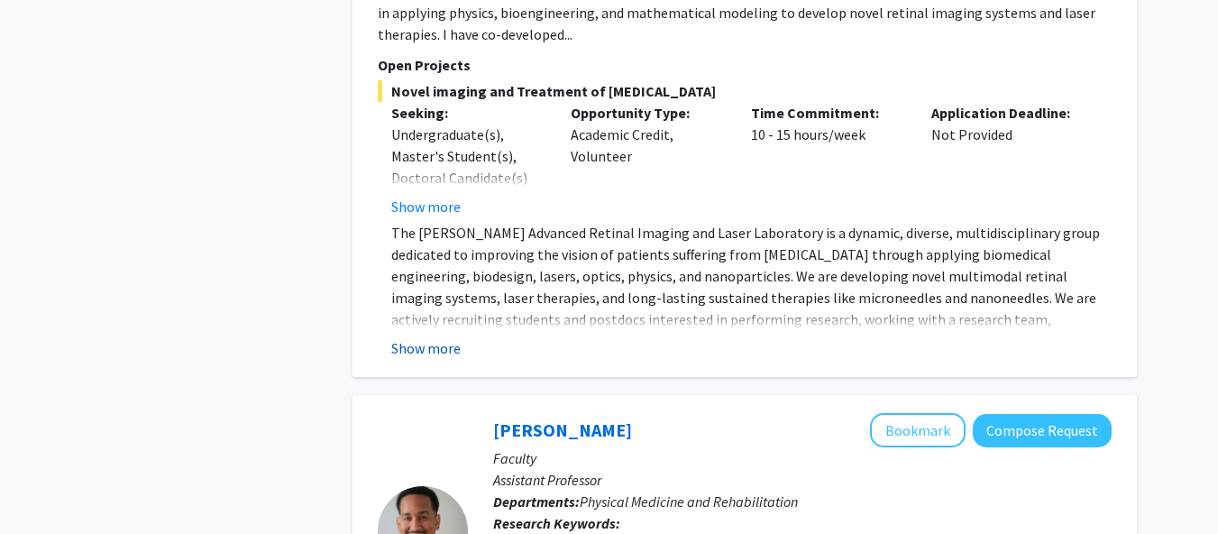
click at [446, 337] on button "Show more" at bounding box center [425, 348] width 69 height 22
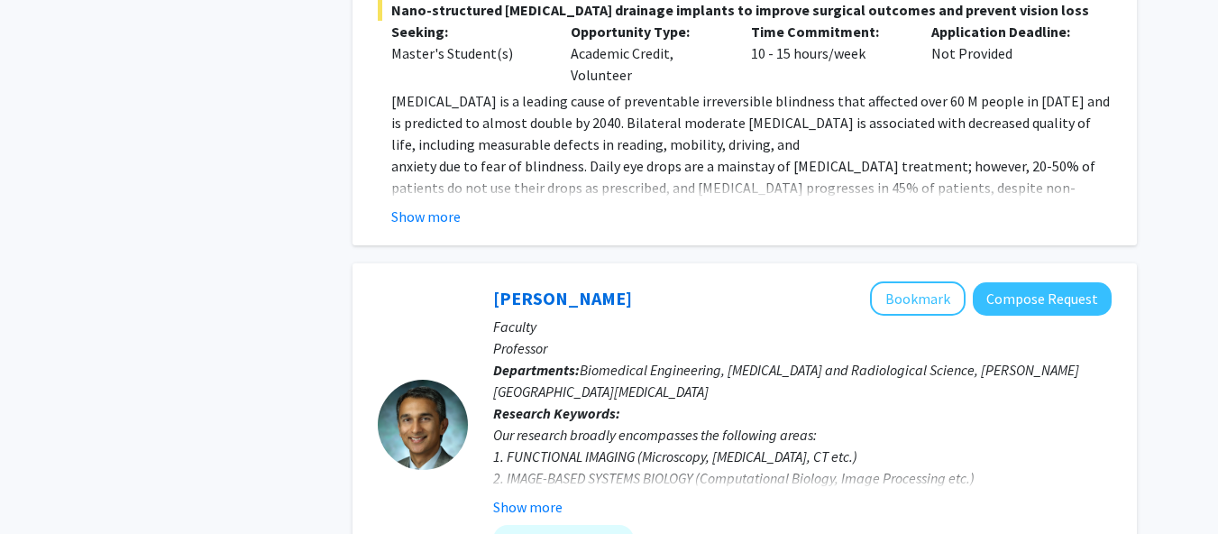
scroll to position [5844, 0]
click at [570, 524] on mat-chip "Accepting Students" at bounding box center [563, 538] width 141 height 29
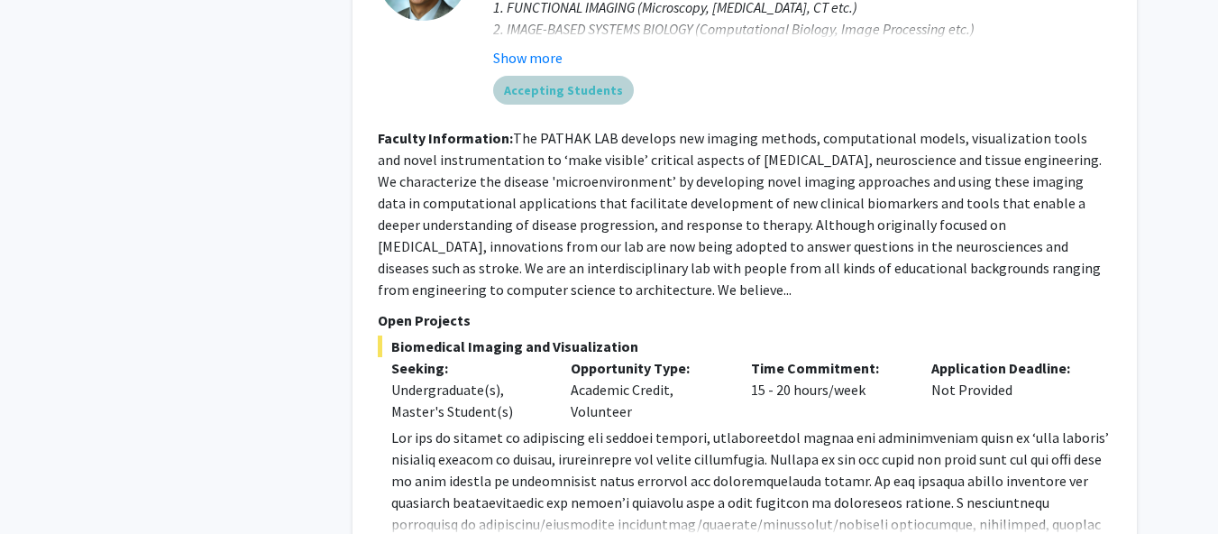
scroll to position [6293, 0]
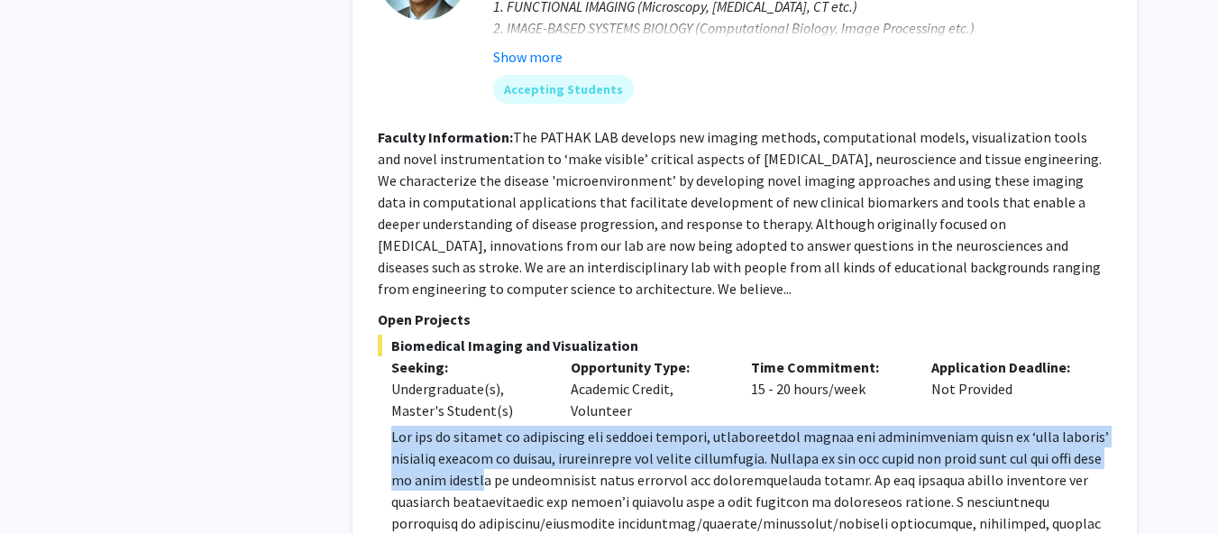
drag, startPoint x: 388, startPoint y: 247, endPoint x: 502, endPoint y: 277, distance: 117.4
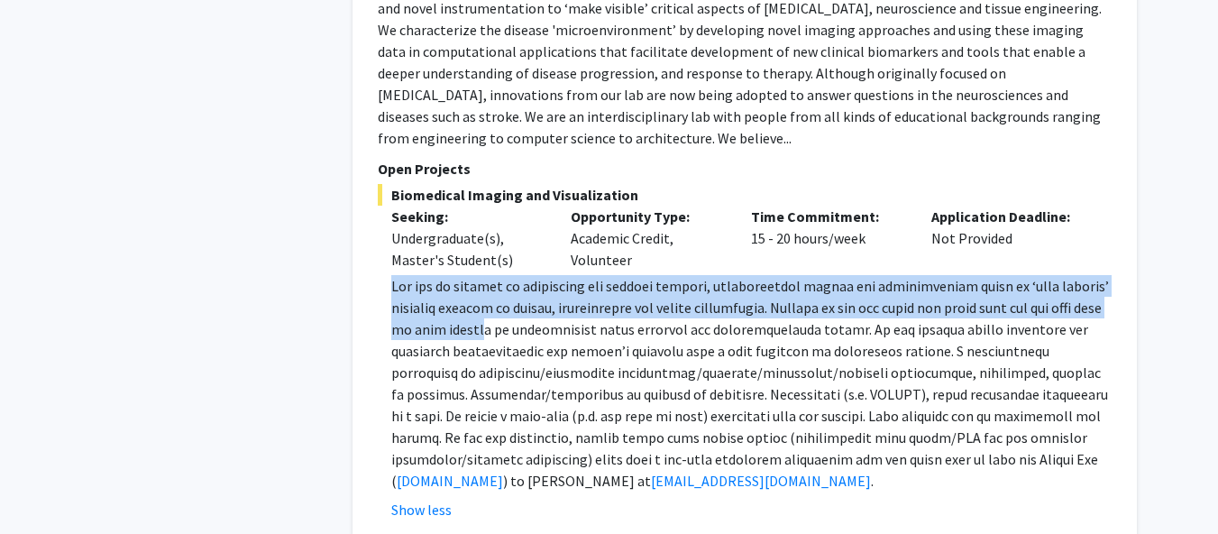
scroll to position [6444, 0]
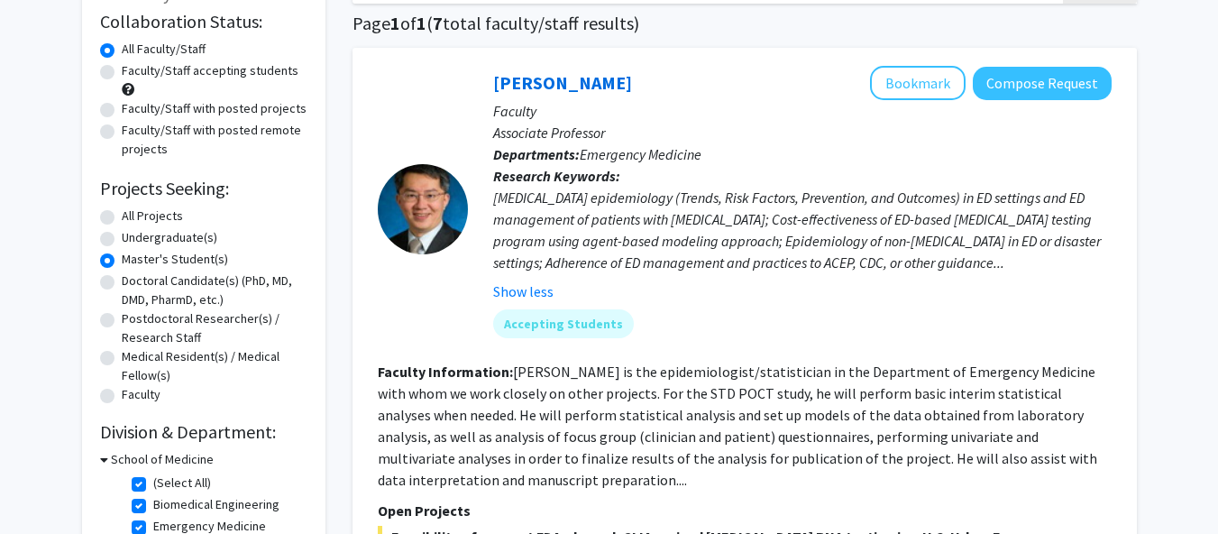
scroll to position [125, 14]
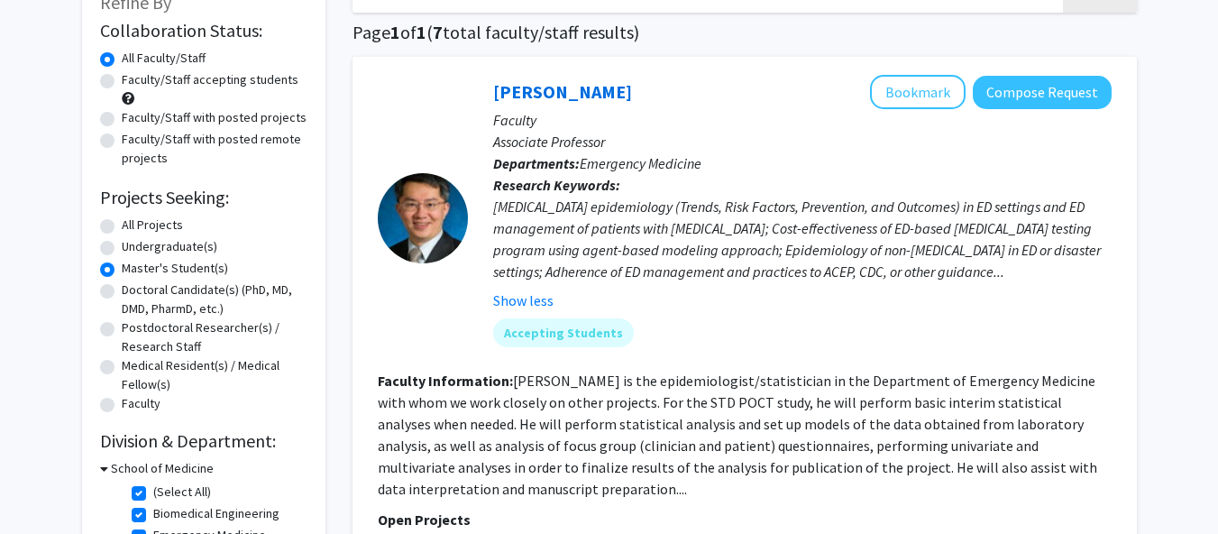
click at [122, 225] on label "All Projects" at bounding box center [152, 224] width 61 height 19
click at [122, 225] on input "All Projects" at bounding box center [128, 221] width 12 height 12
radio input "true"
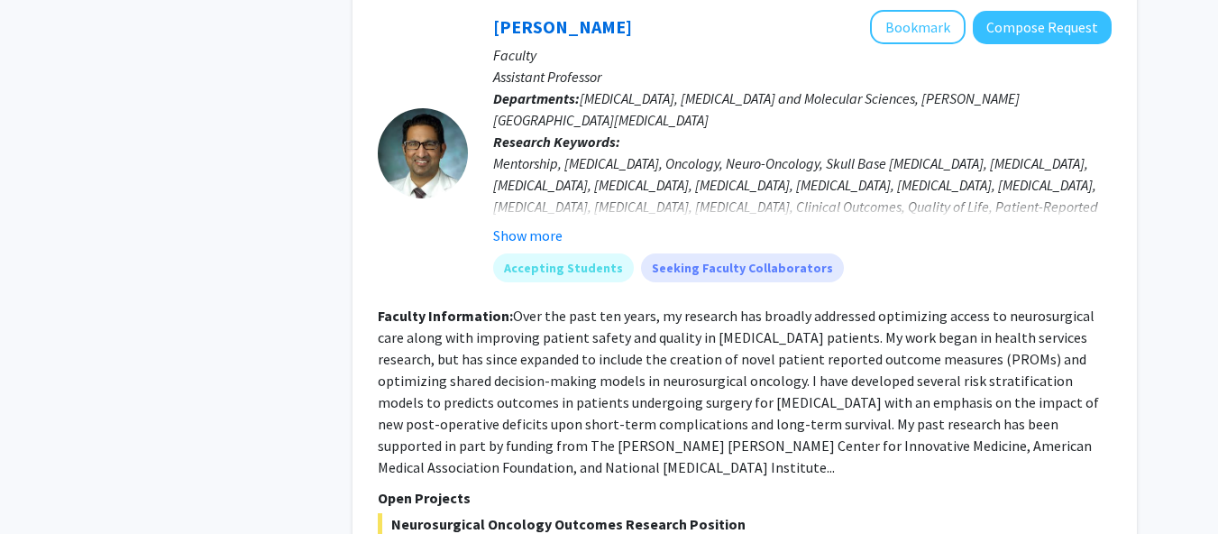
scroll to position [0, 14]
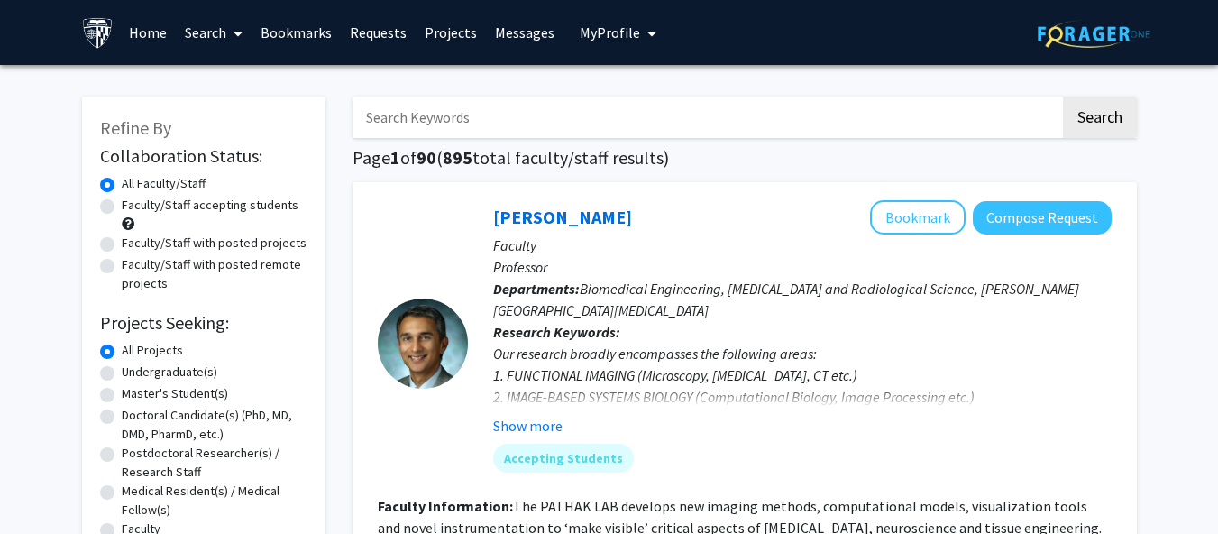
click at [856, 122] on input "Search Keywords" at bounding box center [705, 116] width 707 height 41
type input "card"
click at [1090, 124] on button "Search" at bounding box center [1100, 116] width 74 height 41
checkbox input "false"
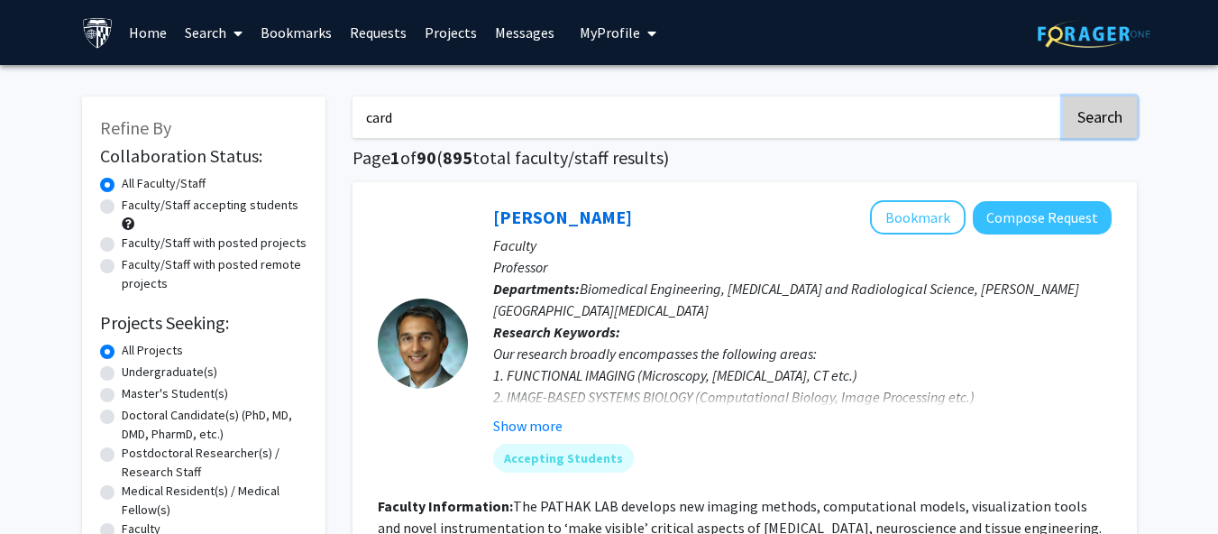
checkbox input "false"
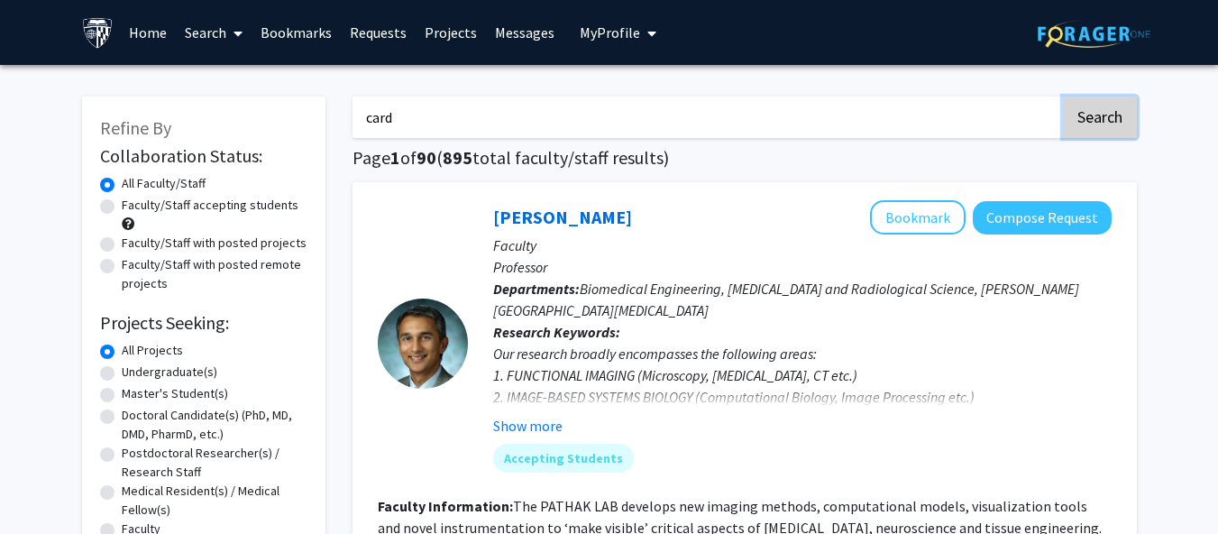
checkbox input "false"
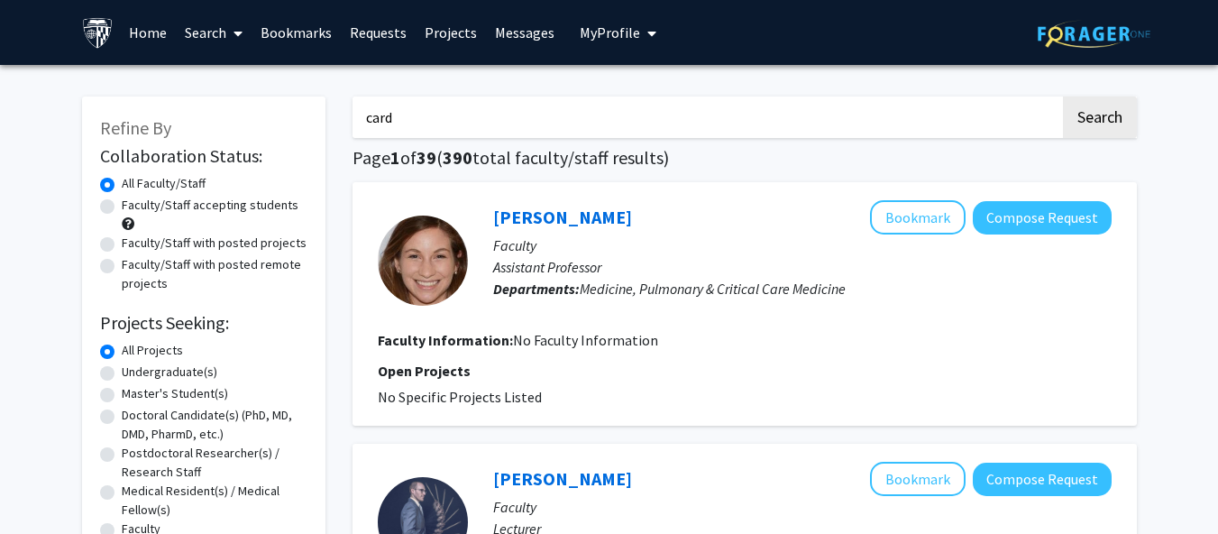
click at [264, 206] on label "Faculty/Staff accepting students" at bounding box center [210, 205] width 177 height 19
click at [133, 206] on input "Faculty/Staff accepting students" at bounding box center [128, 202] width 12 height 12
radio input "true"
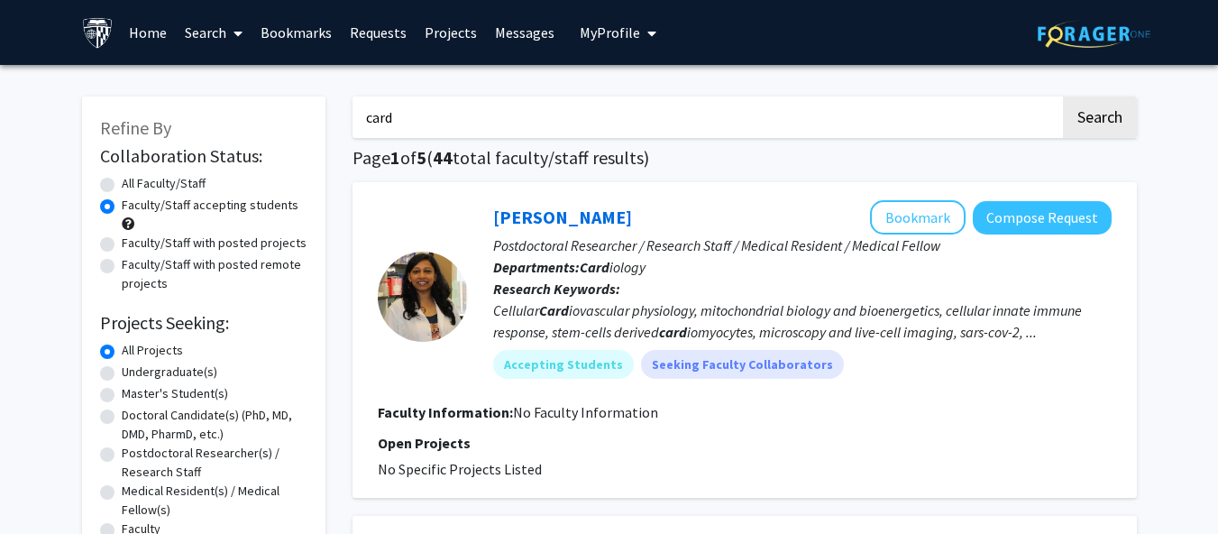
click at [522, 318] on div "Cellular Card iovascular physiology, mitochondrial biology and bioenergetics, c…" at bounding box center [802, 320] width 618 height 43
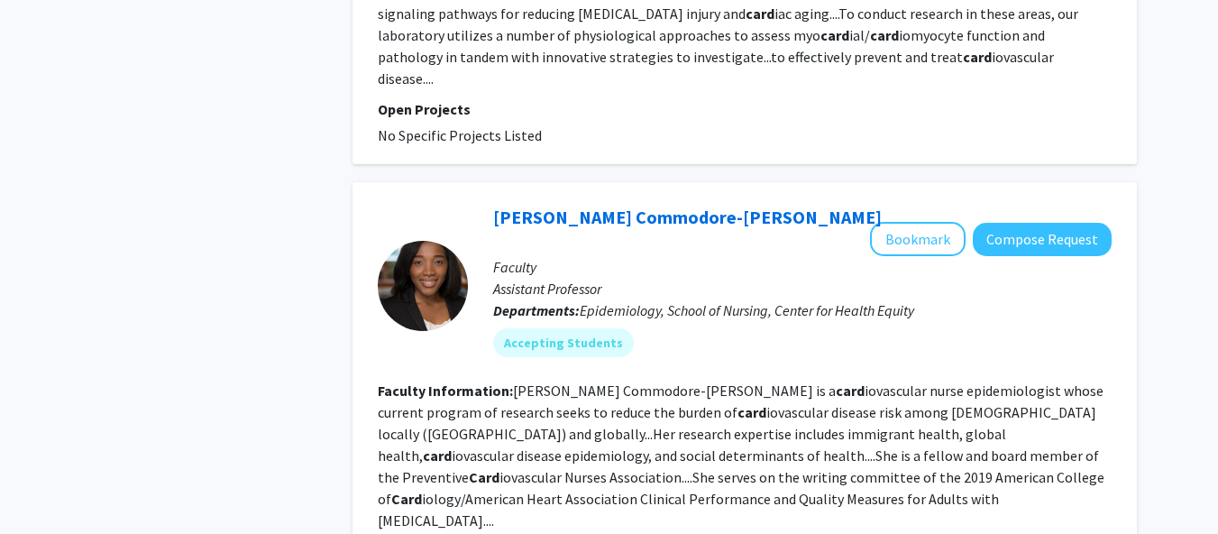
scroll to position [3625, 0]
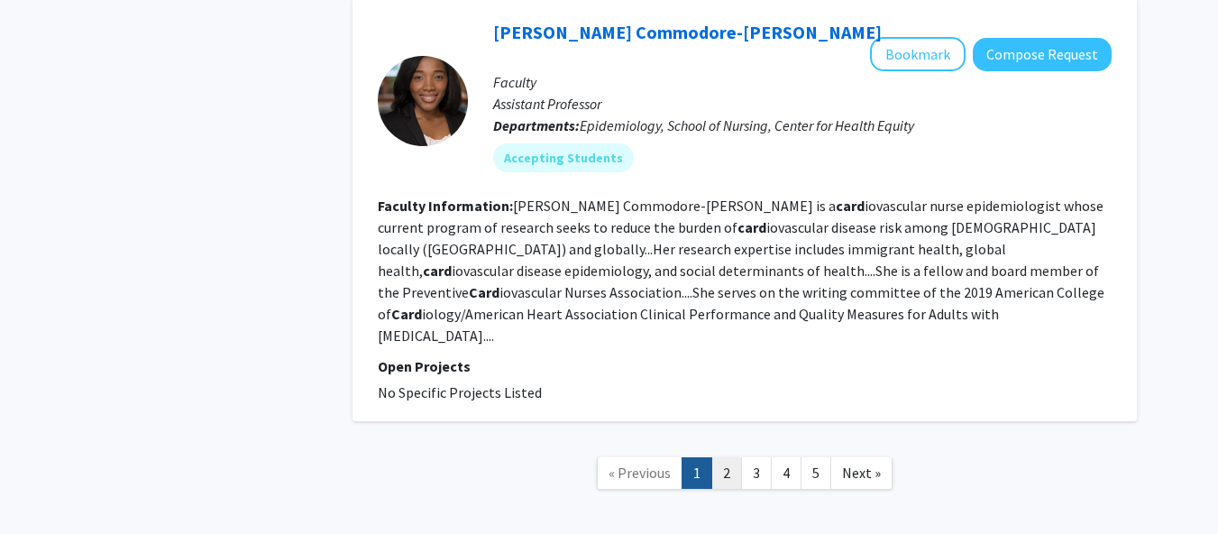
click at [728, 457] on link "2" at bounding box center [726, 473] width 31 height 32
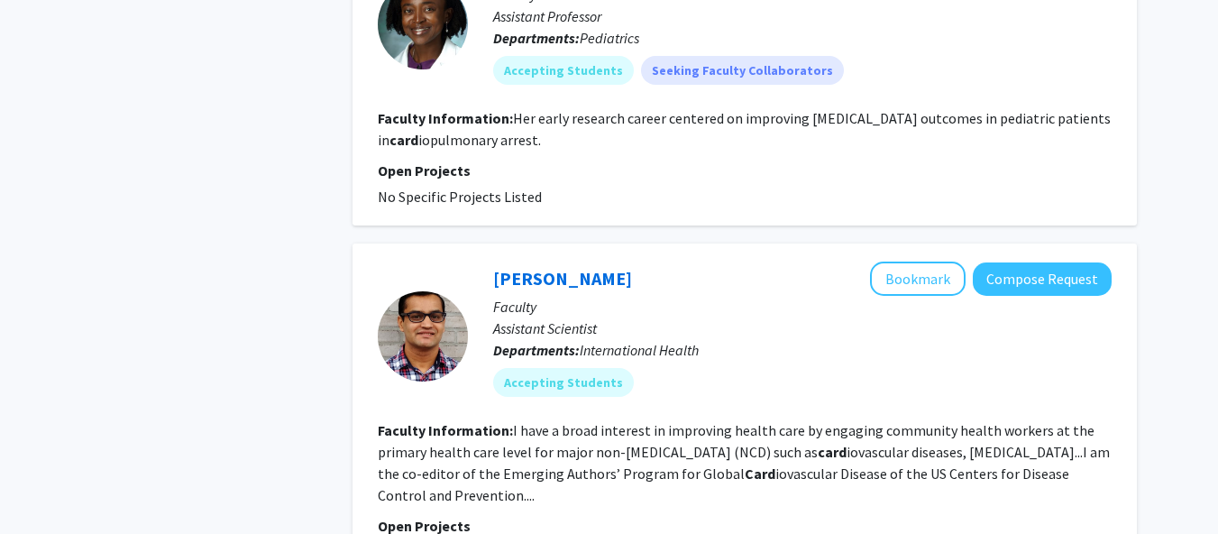
scroll to position [3597, 0]
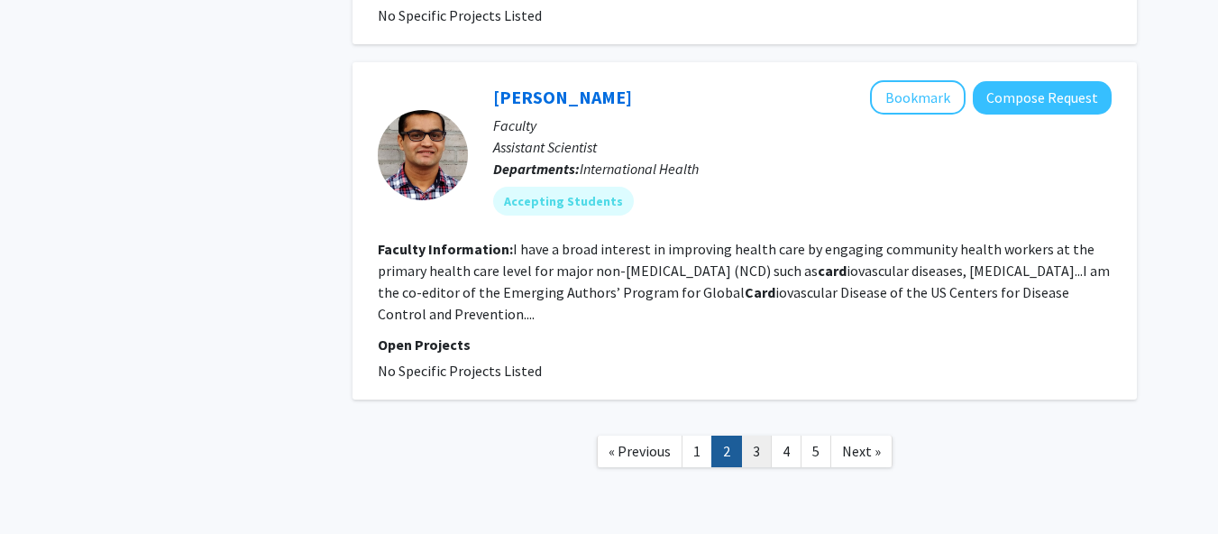
click at [762, 435] on link "3" at bounding box center [756, 451] width 31 height 32
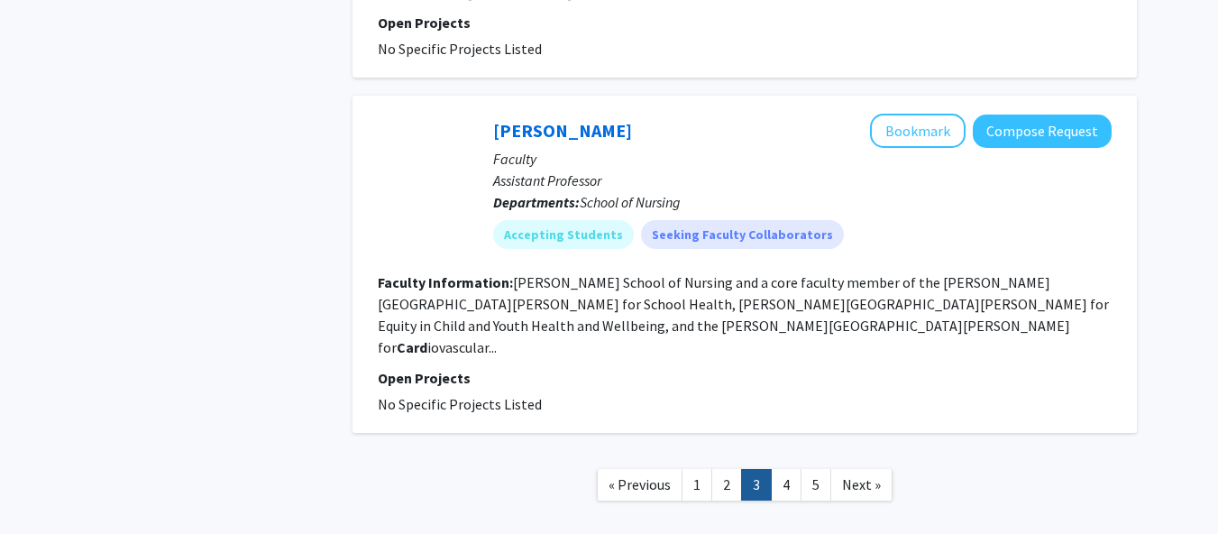
scroll to position [3315, 0]
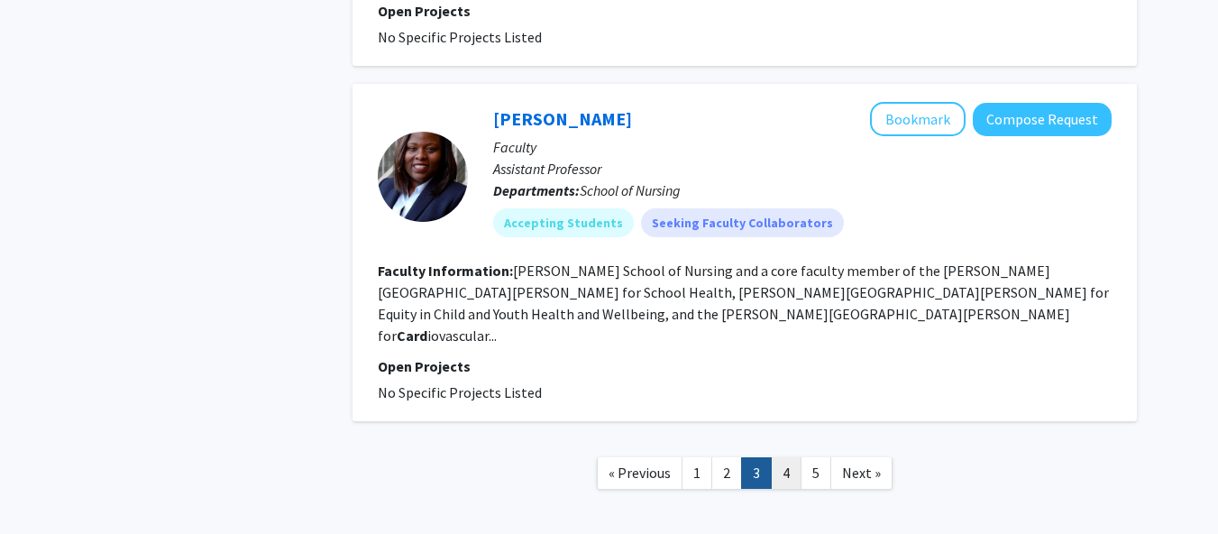
click at [780, 457] on link "4" at bounding box center [786, 473] width 31 height 32
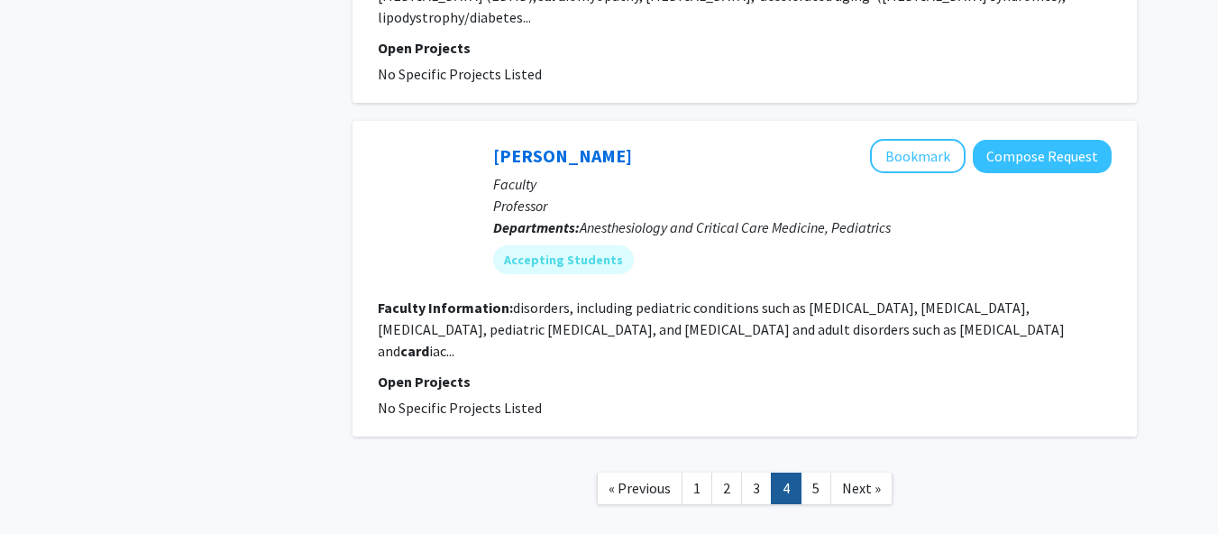
scroll to position [3056, 0]
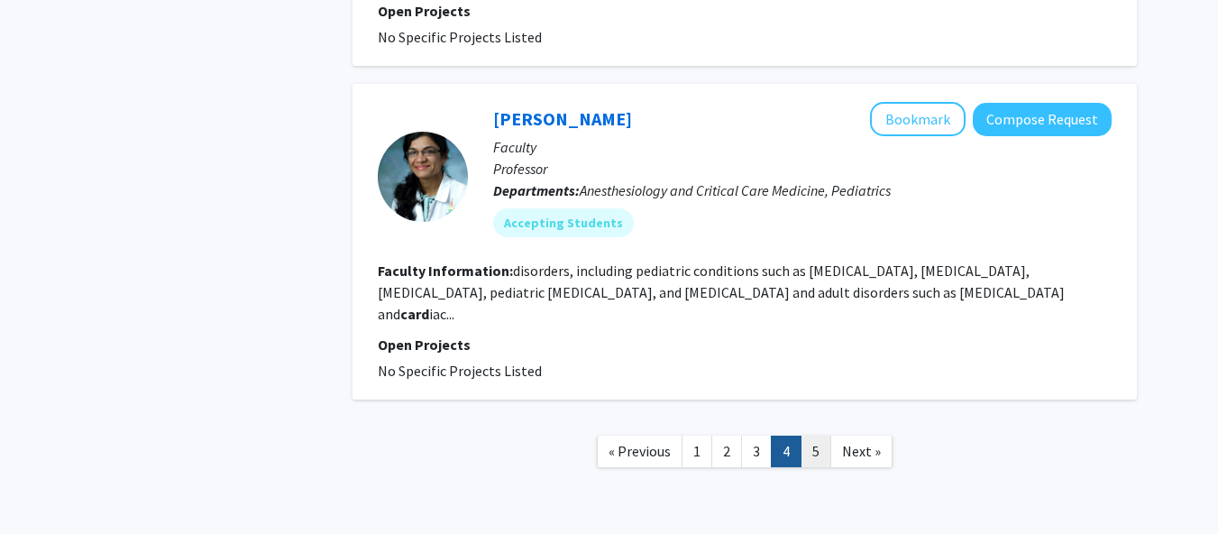
click at [812, 435] on link "5" at bounding box center [815, 451] width 31 height 32
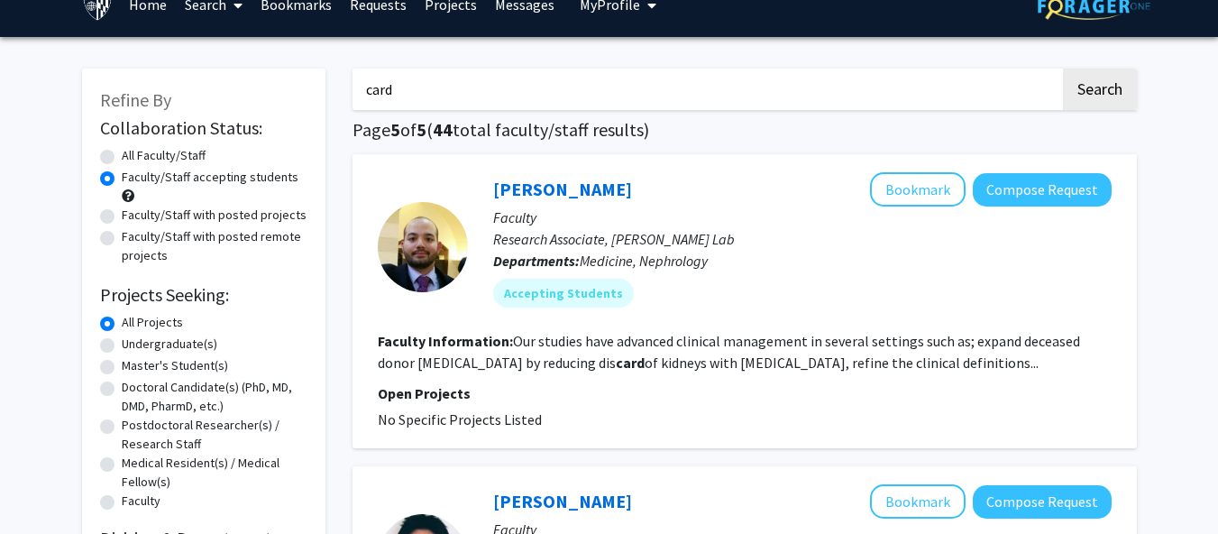
scroll to position [30, 9]
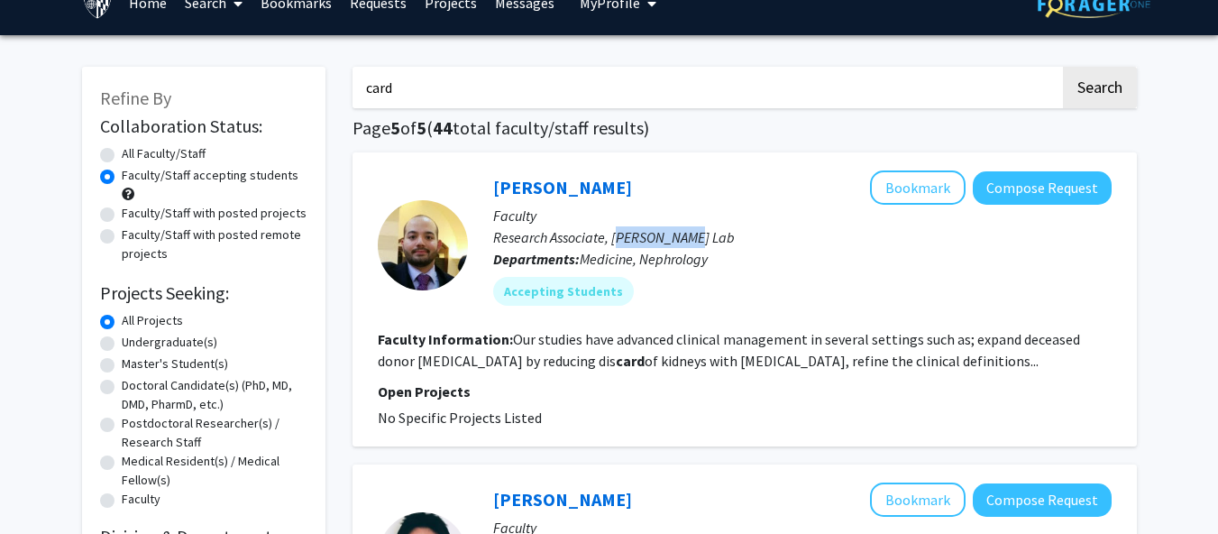
drag, startPoint x: 610, startPoint y: 230, endPoint x: 676, endPoint y: 232, distance: 65.8
click at [676, 232] on p "Research Associate, Chirag Parikh Lab" at bounding box center [802, 237] width 618 height 22
drag, startPoint x: 599, startPoint y: 232, endPoint x: 715, endPoint y: 243, distance: 115.9
click at [715, 243] on p "Research Associate, Chirag Parikh Lab" at bounding box center [802, 237] width 618 height 22
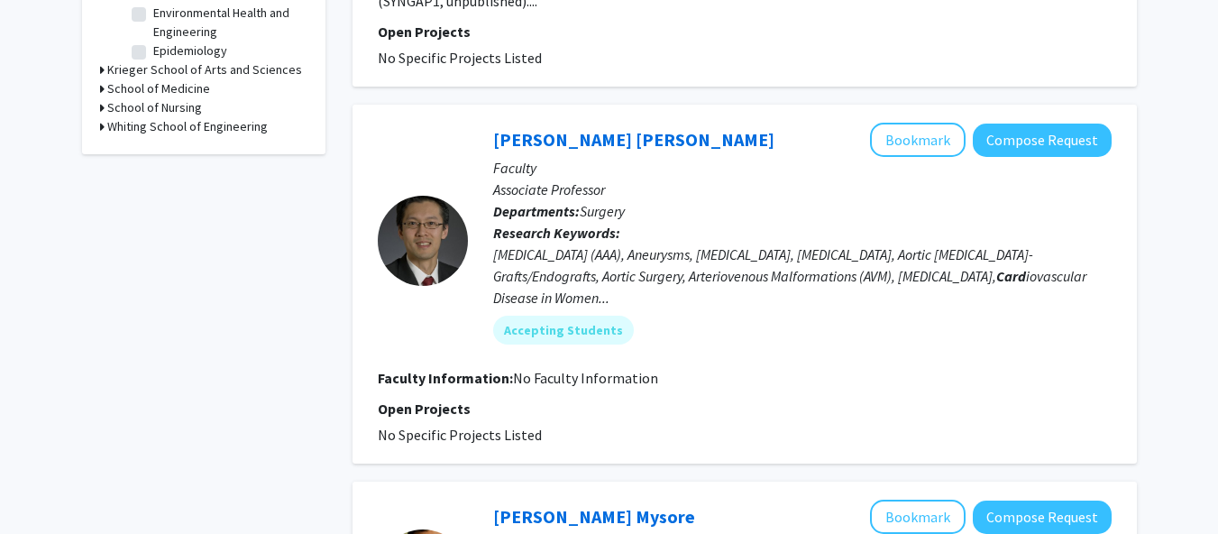
scroll to position [724, 12]
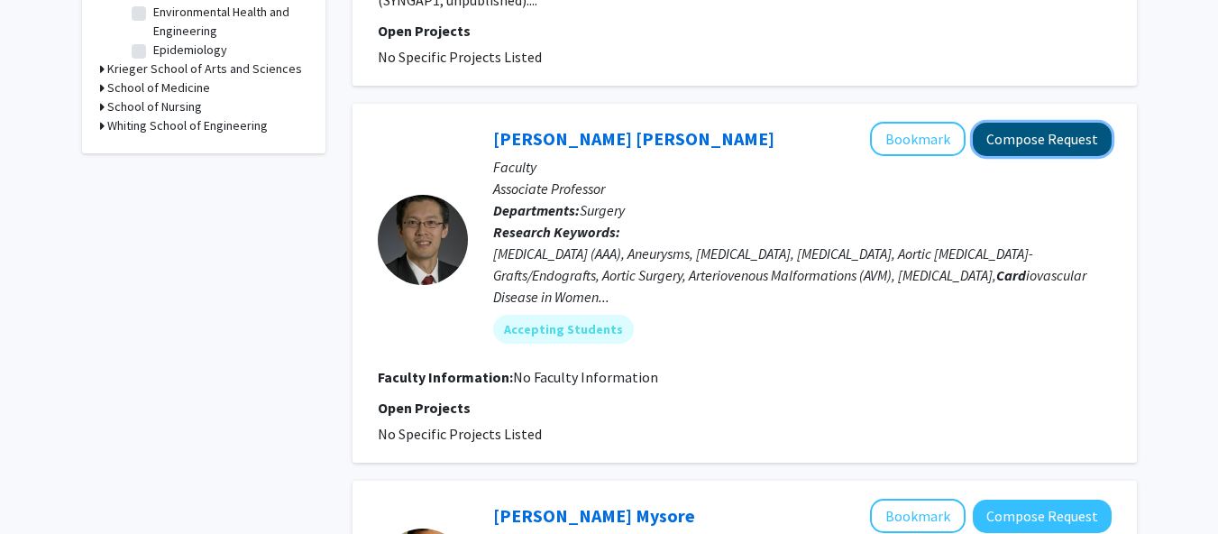
click at [1006, 129] on button "Compose Request" at bounding box center [1041, 139] width 139 height 33
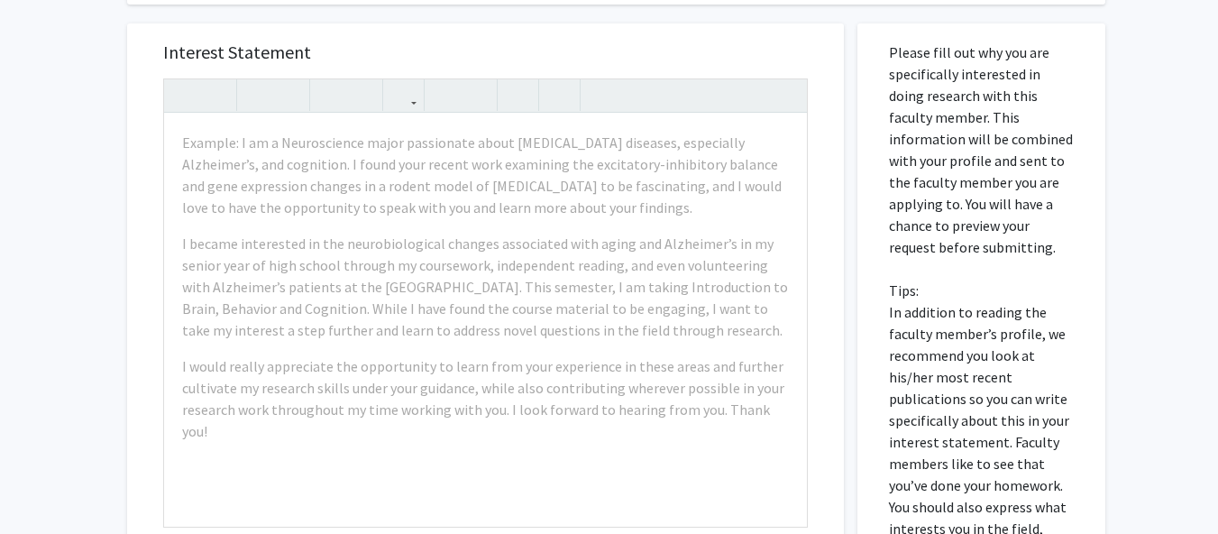
scroll to position [574, 0]
click at [725, 34] on div "Interest Statement Example: I am a Neuroscience major passionate about neurodeg…" at bounding box center [485, 290] width 680 height 537
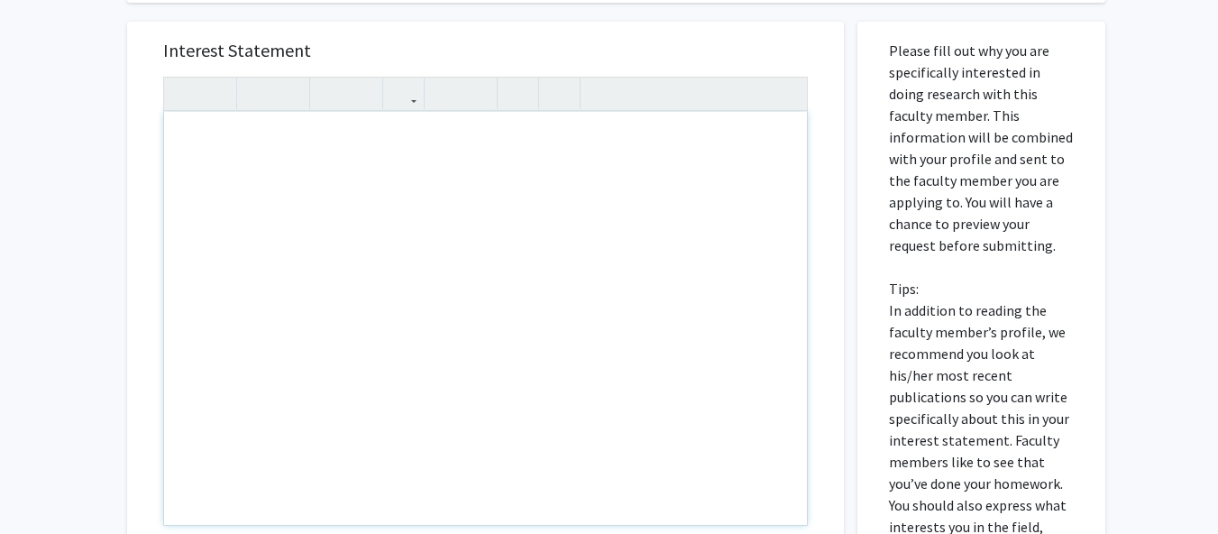
drag, startPoint x: 185, startPoint y: 365, endPoint x: 280, endPoint y: 396, distance: 100.3
click at [350, 43] on h5 "Interest Statement" at bounding box center [485, 51] width 644 height 22
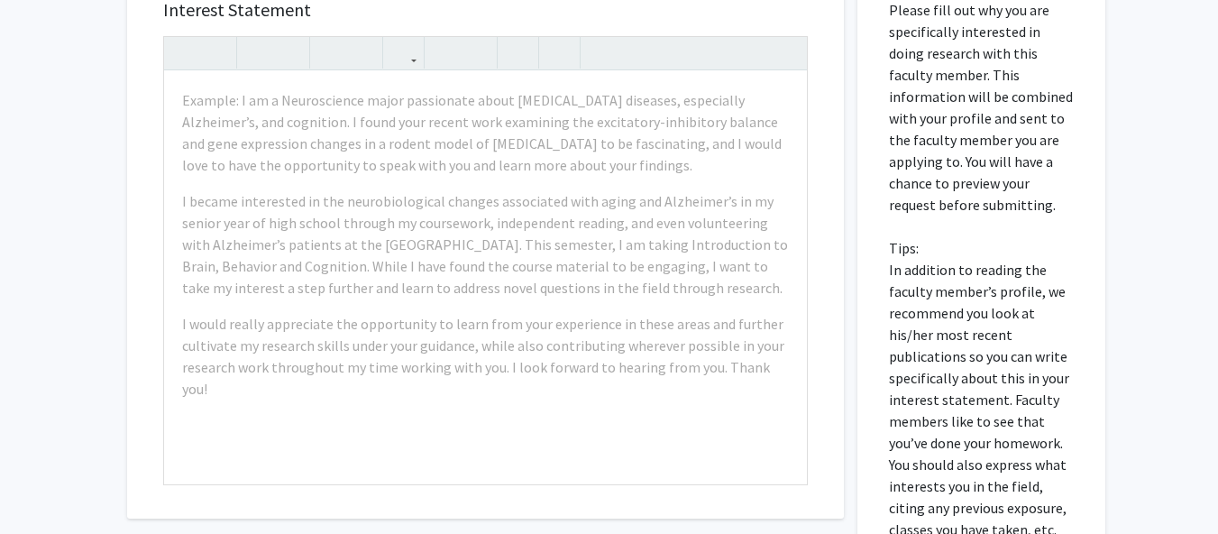
scroll to position [616, 0]
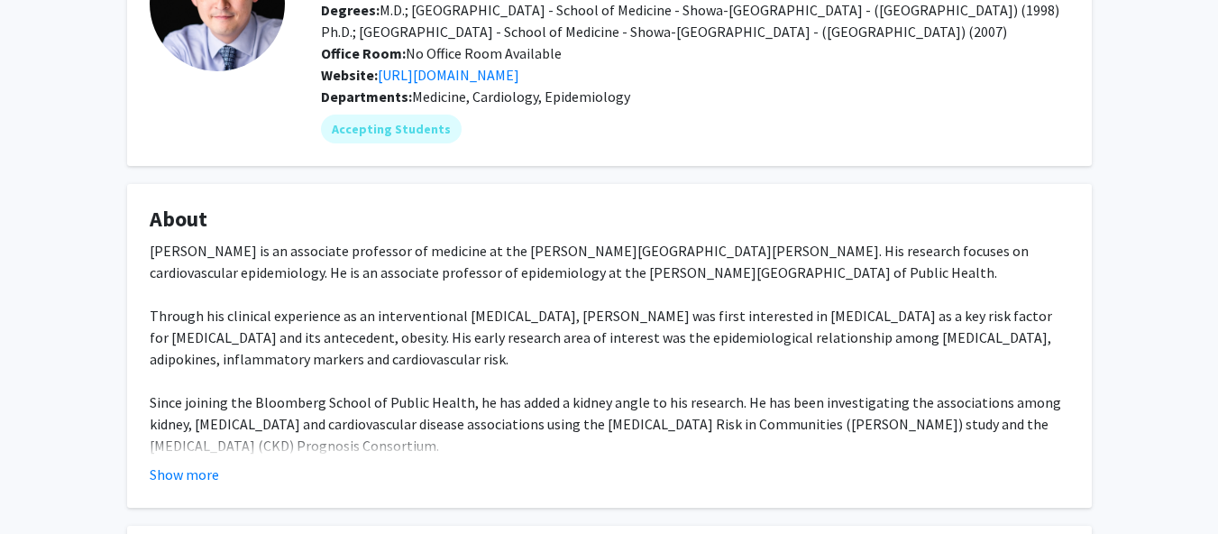
scroll to position [166, 0]
click at [207, 479] on button "Show more" at bounding box center [184, 473] width 69 height 22
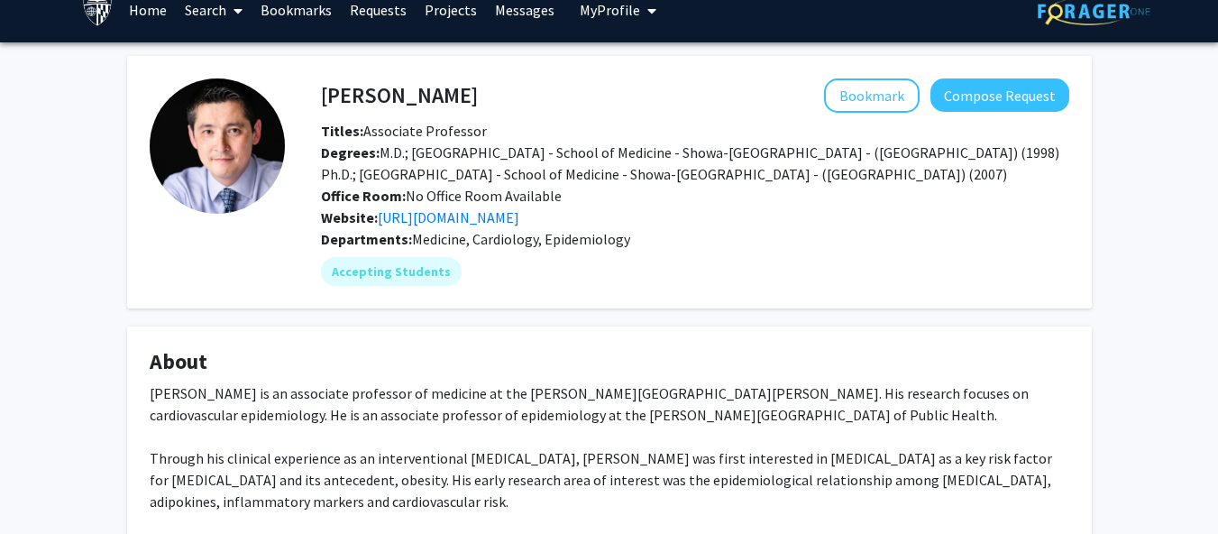
scroll to position [0, 0]
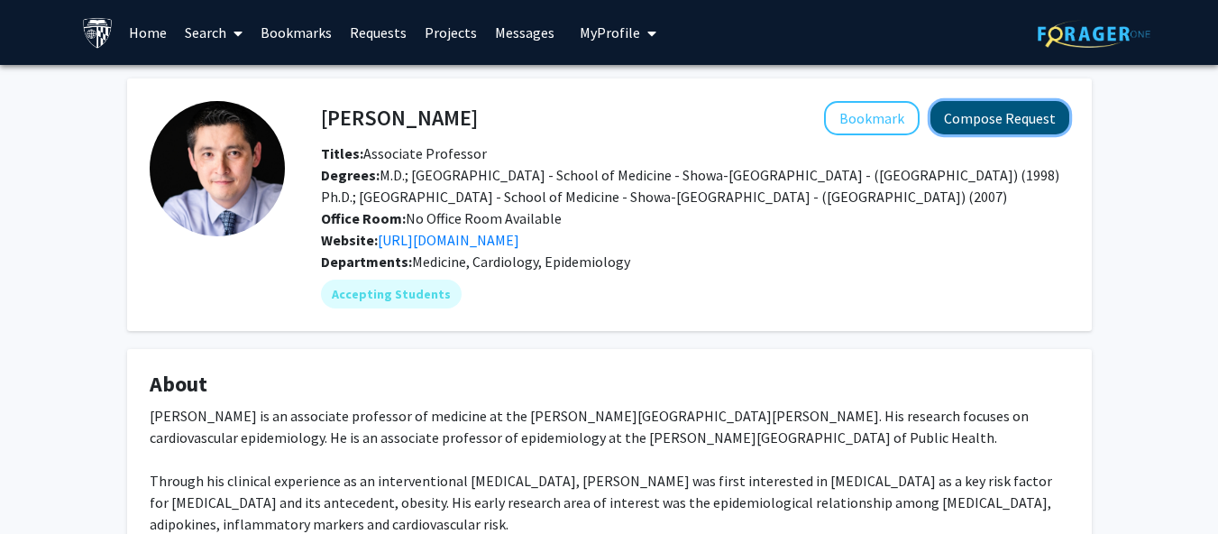
click at [984, 107] on button "Compose Request" at bounding box center [999, 117] width 139 height 33
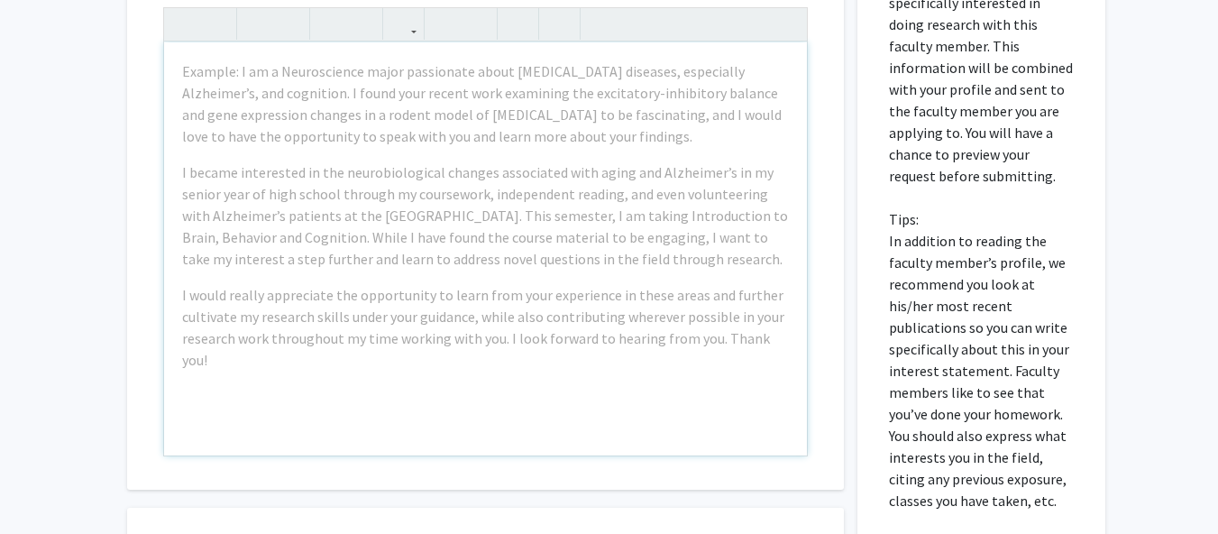
scroll to position [738, 0]
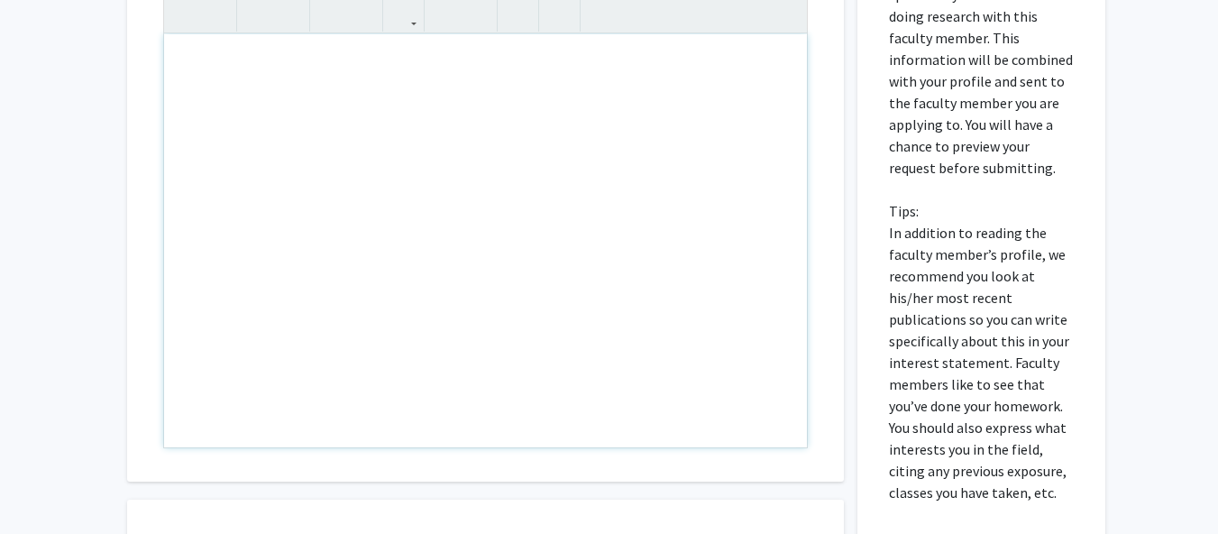
click at [622, 337] on div "Note to users with screen readers: Please press Alt+0 or Option+0 to deactivate…" at bounding box center [485, 240] width 643 height 413
paste div "Note to users with screen readers: Please press Alt+0 or Option+0 to deactivate…"
type textarea "<p>I am an MPH student (Epi/Bio concentration) I would love the opportunity to …"
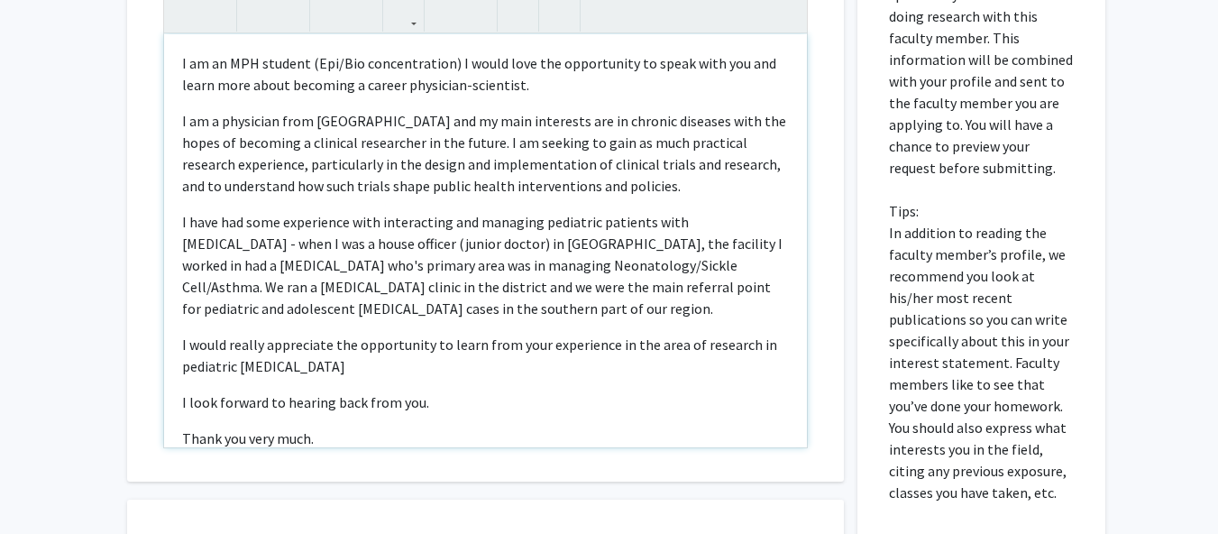
scroll to position [598, 0]
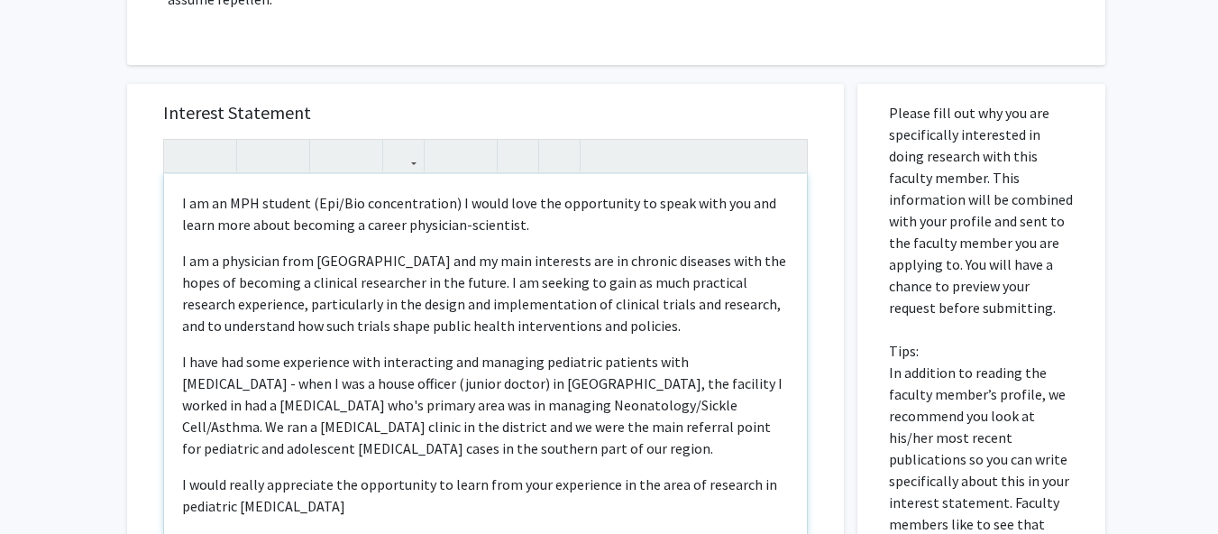
click at [643, 313] on p "I am a physician from Ghana and my main interests are in chronic diseases with …" at bounding box center [485, 293] width 607 height 87
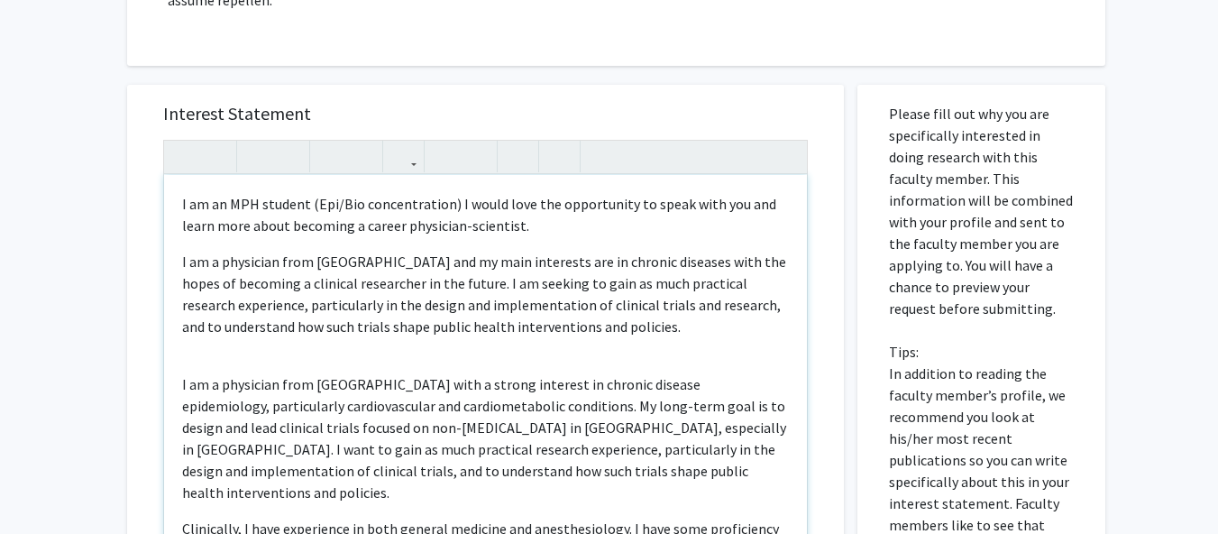
scroll to position [599, 0]
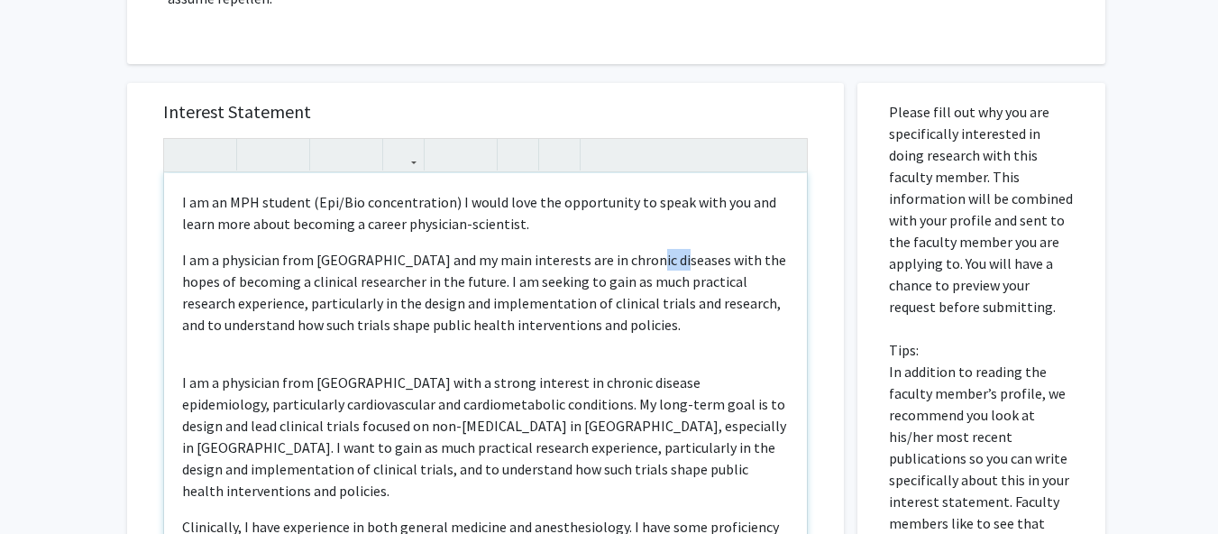
drag, startPoint x: 634, startPoint y: 240, endPoint x: 661, endPoint y: 242, distance: 27.1
click at [661, 249] on p "I am a physician from Ghana and my main interests are in chronic diseases with …" at bounding box center [485, 292] width 607 height 87
click at [643, 249] on p "I am a physician from Ghana and my main interests are in chronic diseases with …" at bounding box center [485, 292] width 607 height 87
click at [625, 249] on p "I am a physician from Ghana and my main interests are in chronic diseases with …" at bounding box center [485, 292] width 607 height 87
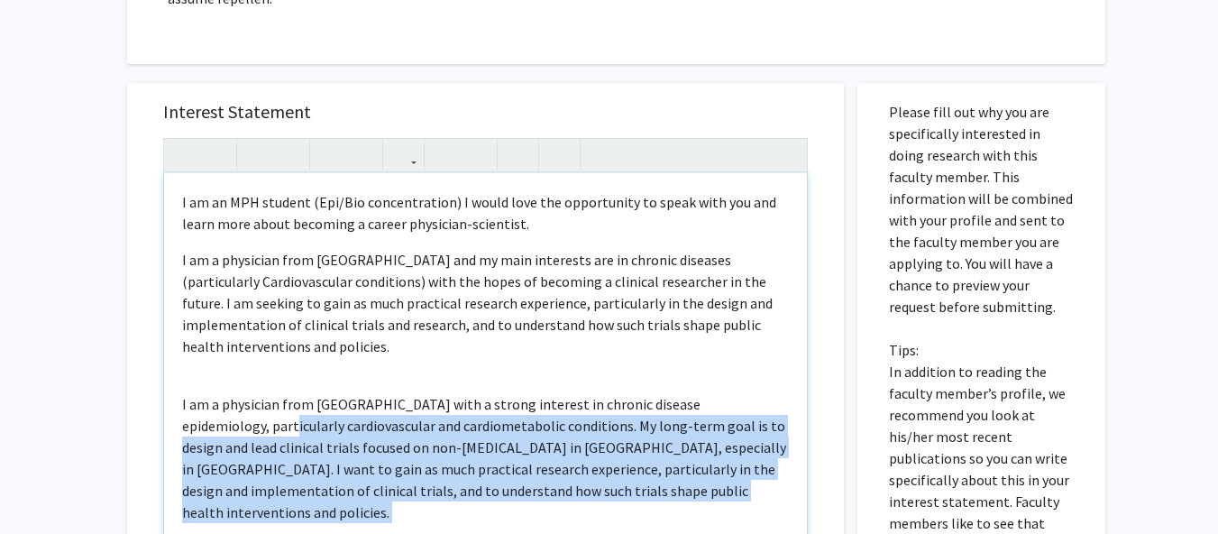
drag, startPoint x: 779, startPoint y: 486, endPoint x: 201, endPoint y: 413, distance: 582.3
click at [201, 413] on div "I am an MPH student (Epi/Bio concentration) I would love the opportunity to spe…" at bounding box center [485, 379] width 643 height 413
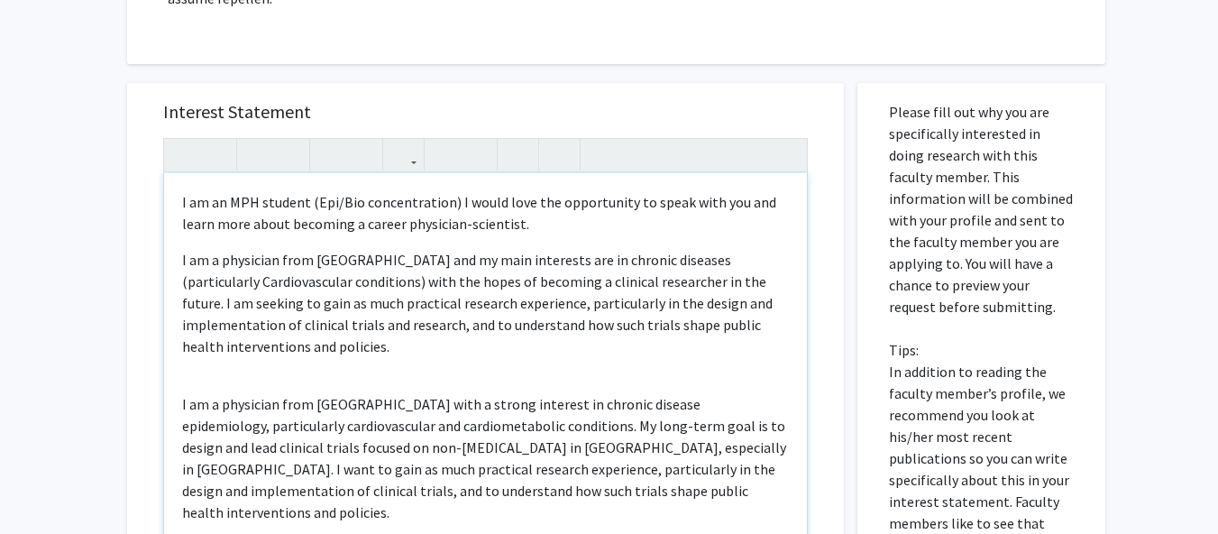
click at [192, 409] on p "I am a physician from Ghana with a strong interest in chronic disease epidemiol…" at bounding box center [485, 458] width 607 height 130
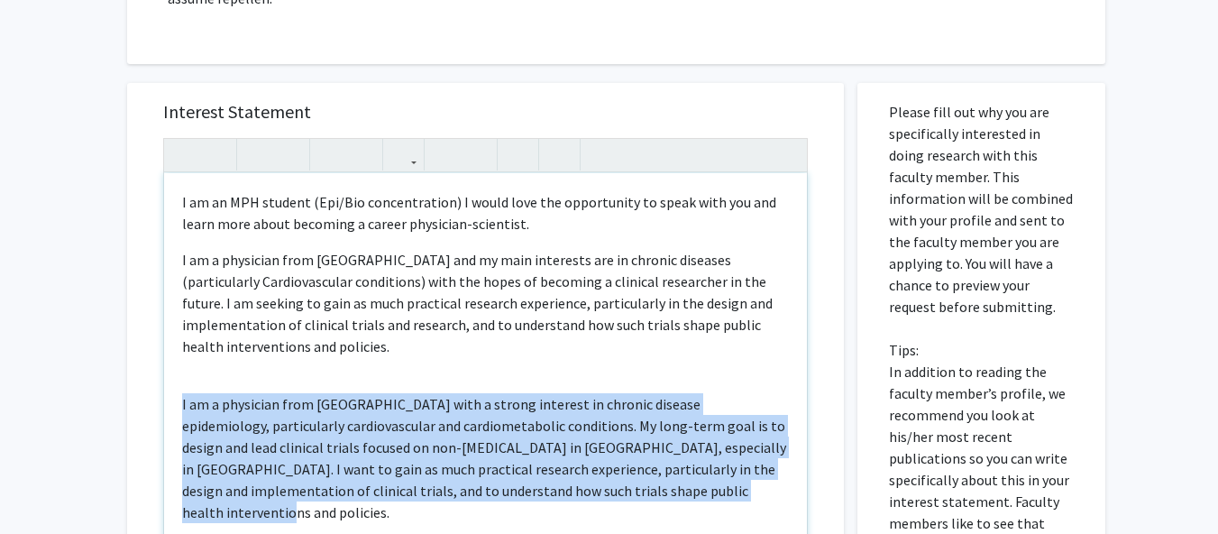
drag, startPoint x: 175, startPoint y: 384, endPoint x: 788, endPoint y: 479, distance: 620.1
click at [788, 479] on div "I am an MPH student (Epi/Bio concentration) I would love the opportunity to spe…" at bounding box center [485, 379] width 643 height 413
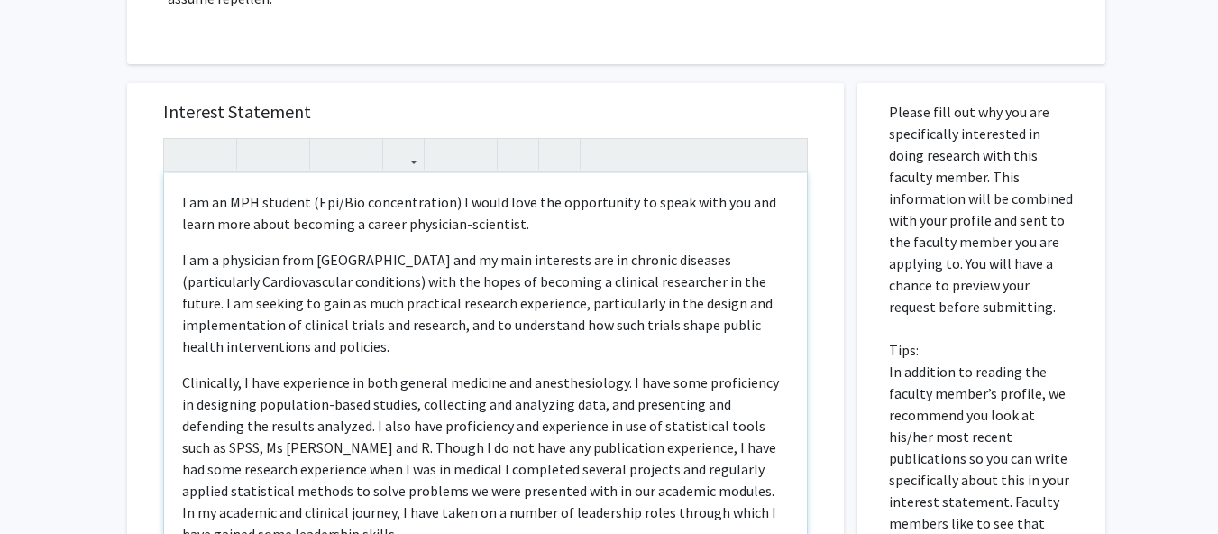
click at [436, 453] on p "Clinically, I have experience in both general medicine and anesthesiology. I ha…" at bounding box center [485, 457] width 607 height 173
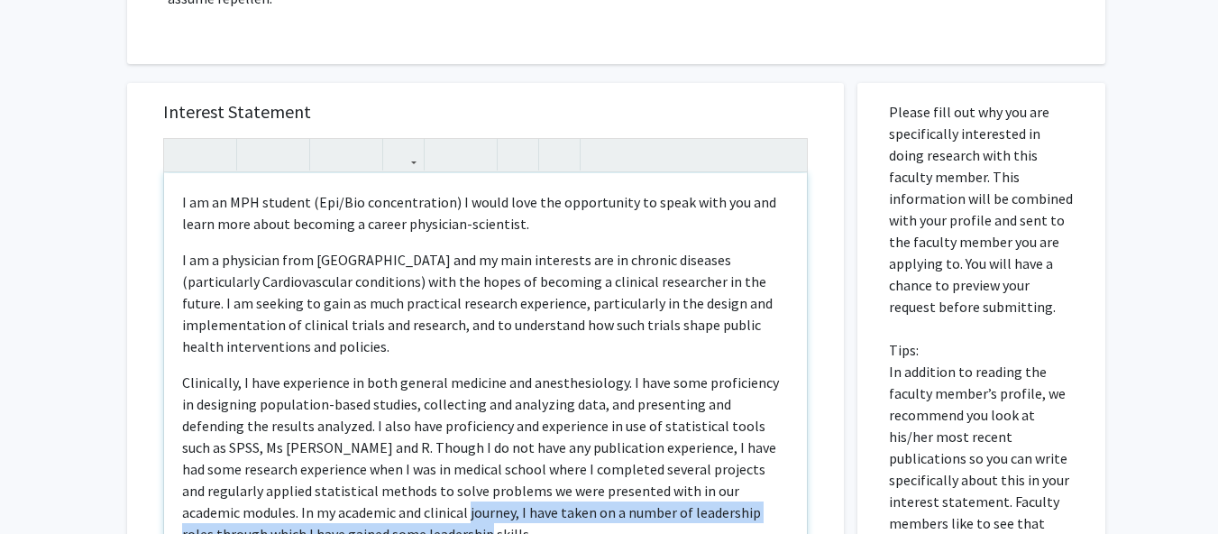
drag, startPoint x: 386, startPoint y: 489, endPoint x: 411, endPoint y: 518, distance: 38.3
click at [411, 518] on p "Clinically, I have experience in both general medicine and anesthesiology. I ha…" at bounding box center [485, 457] width 607 height 173
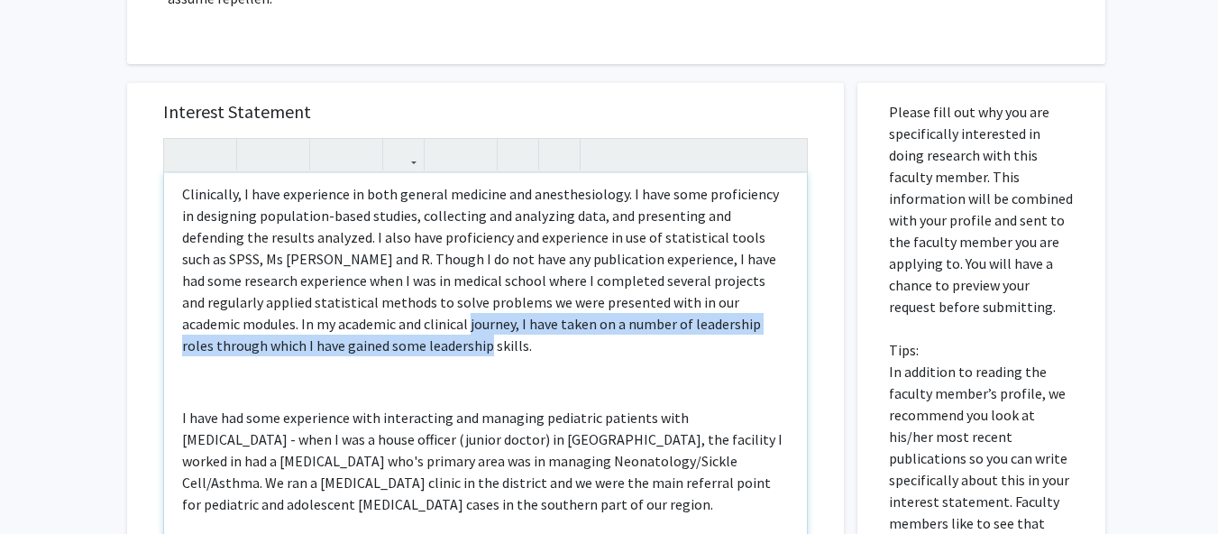
scroll to position [190, 0]
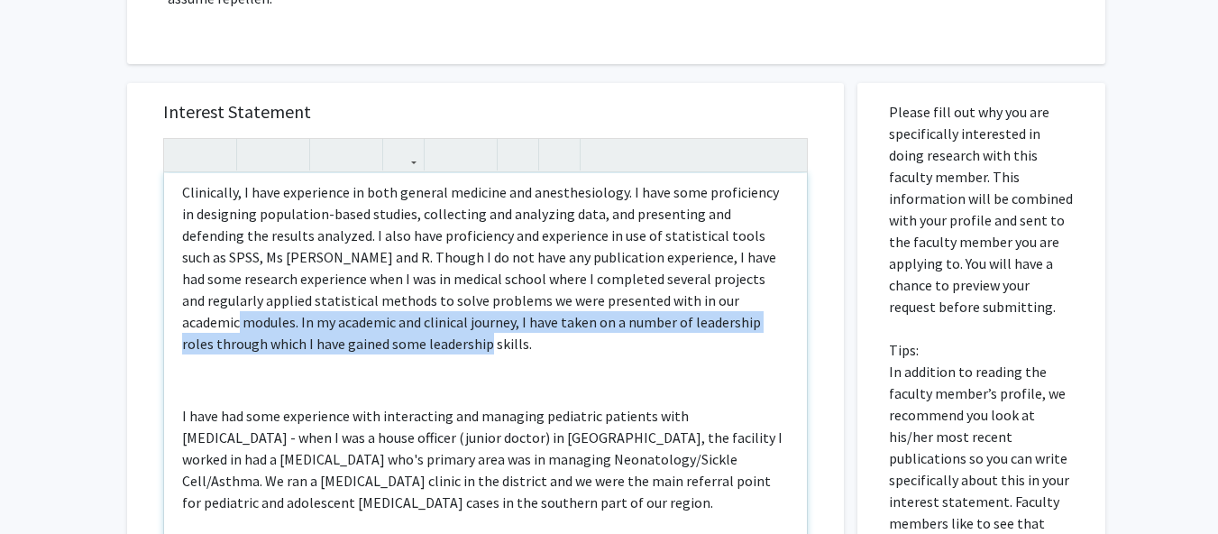
drag, startPoint x: 754, startPoint y: 277, endPoint x: 783, endPoint y: 312, distance: 45.5
click at [783, 312] on div "I am an MPH student (Epi/Bio concentration) I would love the opportunity to spe…" at bounding box center [485, 379] width 643 height 413
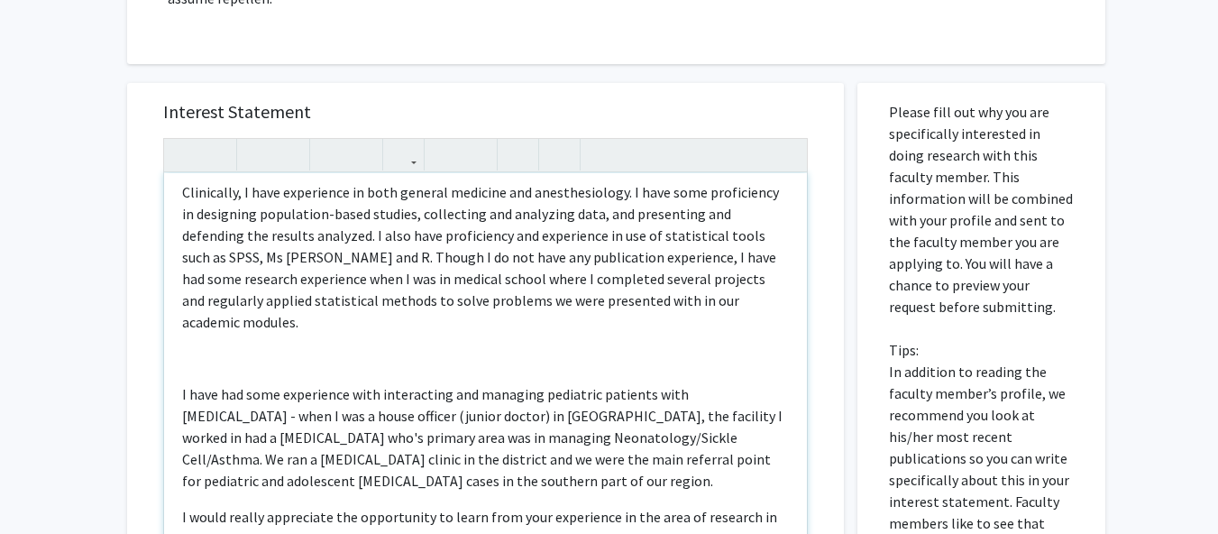
click at [399, 347] on p "Note to users with screen readers: Please press Alt+0 or Option+0 to deactivate…" at bounding box center [485, 358] width 607 height 22
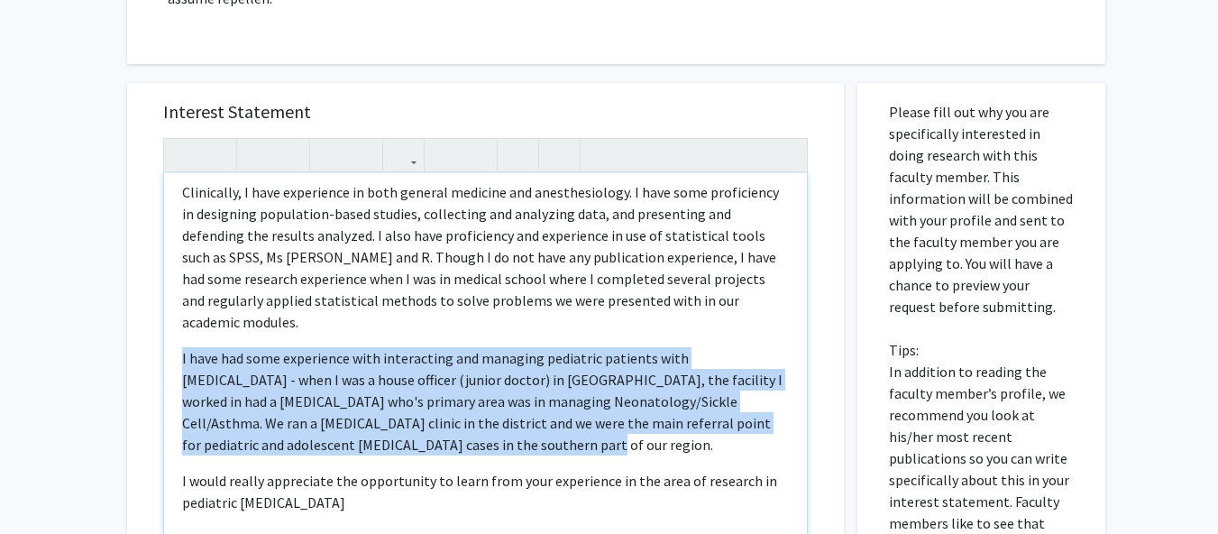
drag, startPoint x: 448, startPoint y: 410, endPoint x: 168, endPoint y: 314, distance: 296.4
click at [168, 314] on div "I am an MPH student (Epi/Bio concentration) I would love the opportunity to spe…" at bounding box center [485, 379] width 643 height 413
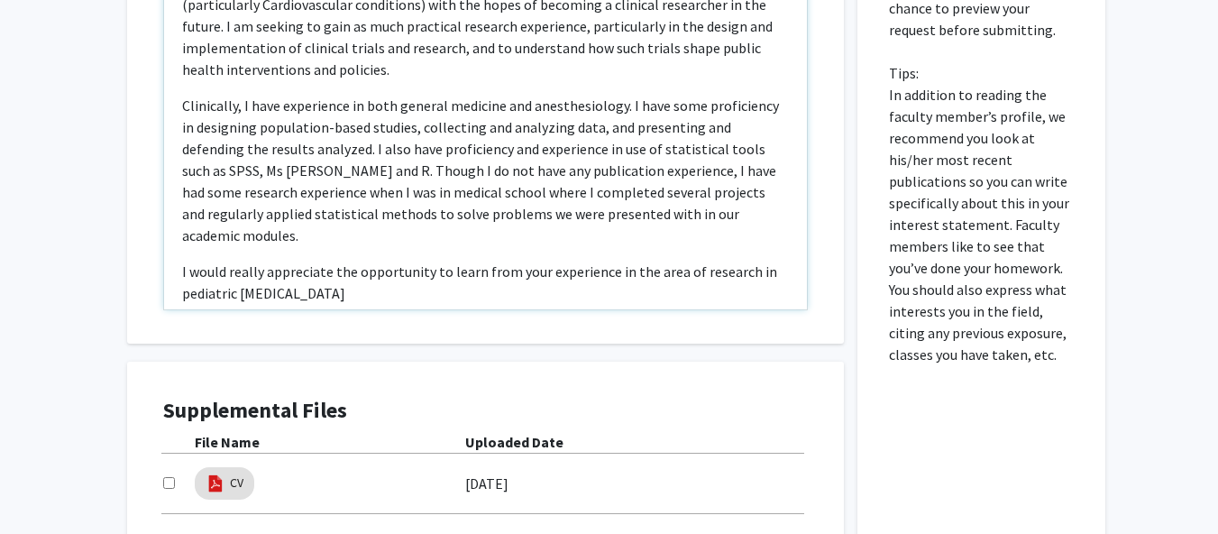
scroll to position [78, 0]
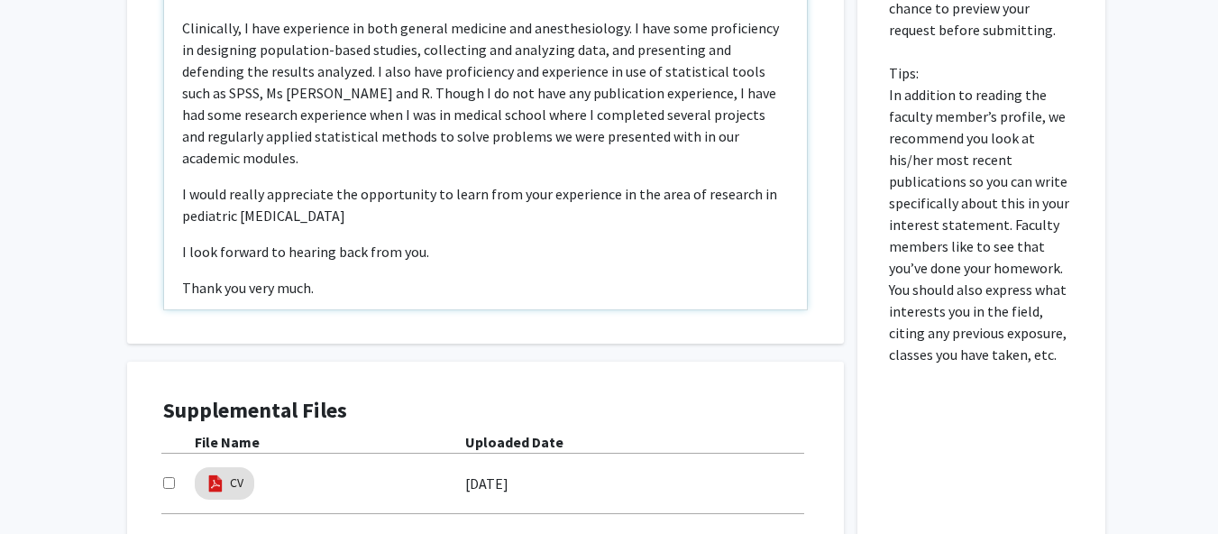
drag, startPoint x: 181, startPoint y: 173, endPoint x: 345, endPoint y: 171, distance: 164.0
click at [345, 183] on p "I would really appreciate the opportunity to learn from your experience in the …" at bounding box center [485, 204] width 607 height 43
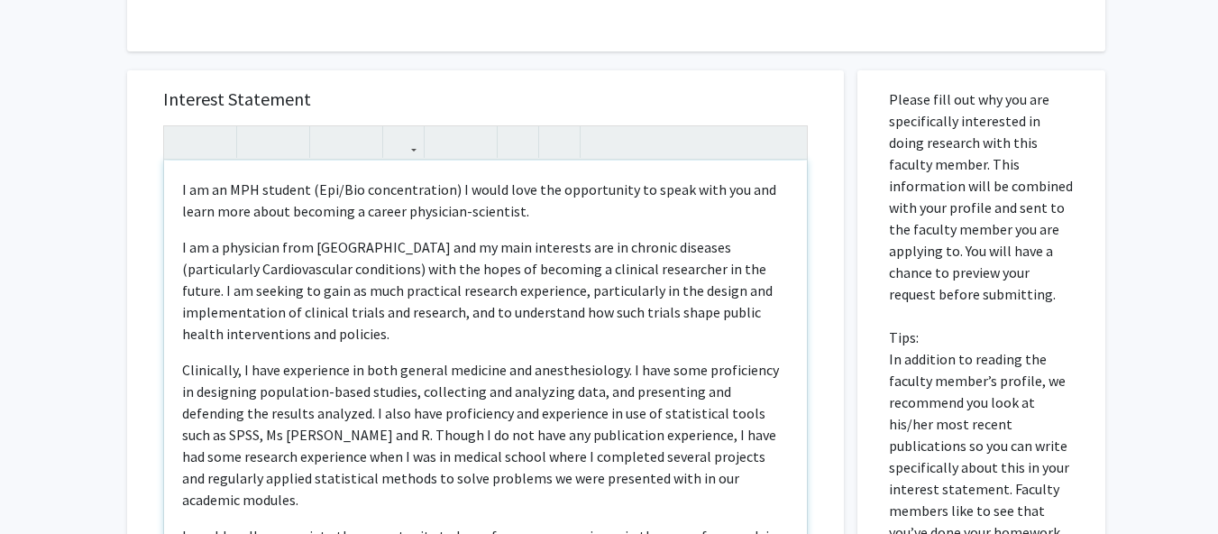
scroll to position [615, 0]
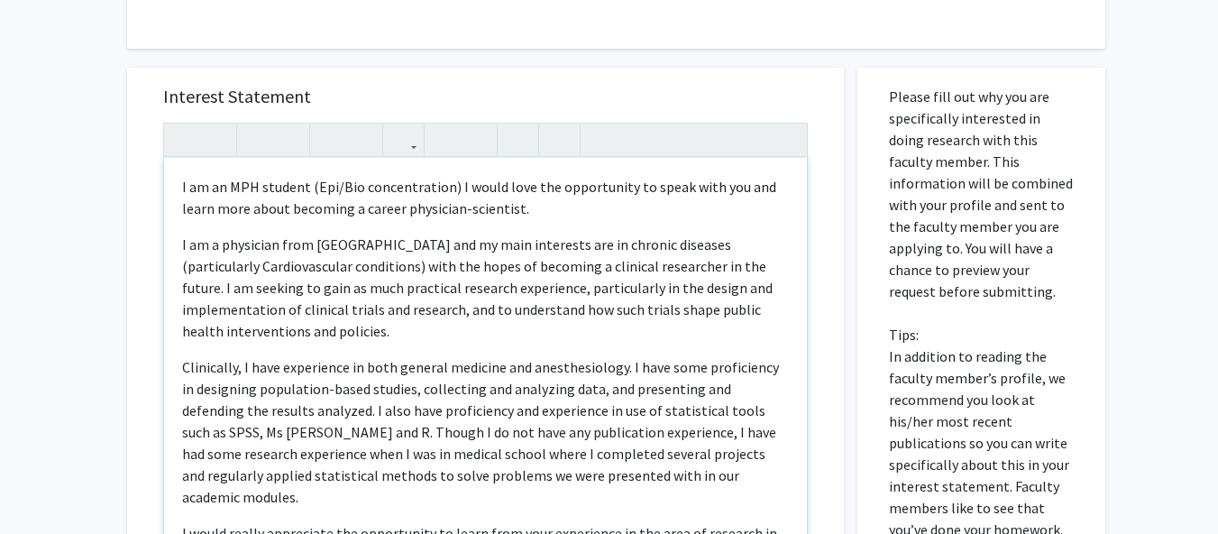
click at [350, 406] on p "Clinically, I have experience in both general medicine and anesthesiology. I ha…" at bounding box center [485, 431] width 607 height 151
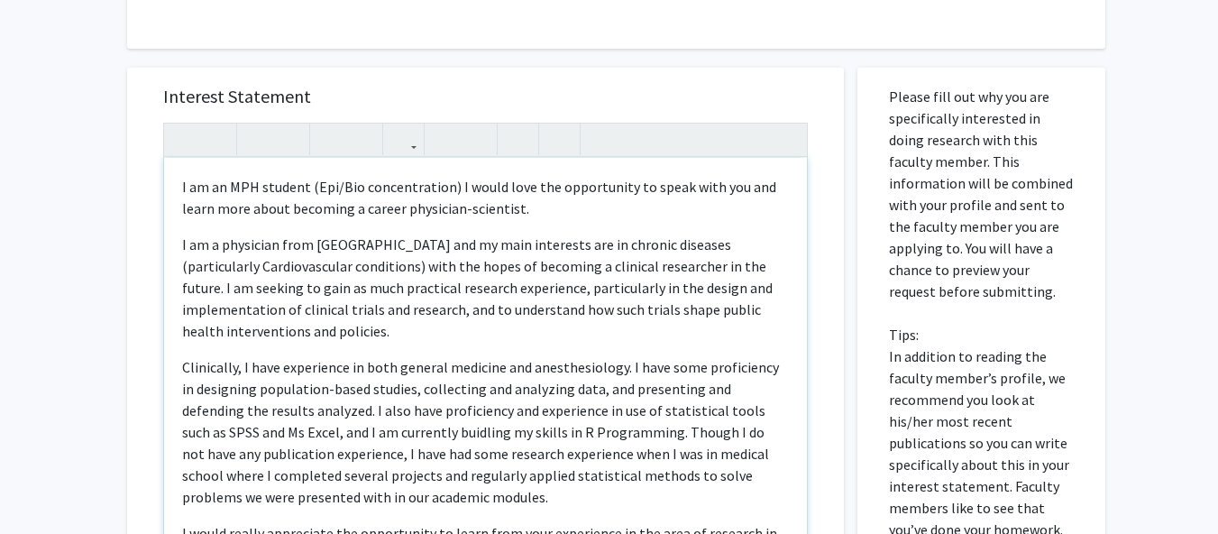
click at [478, 406] on p "Clinically, I have experience in both general medicine and anesthesiology. I ha…" at bounding box center [485, 431] width 607 height 151
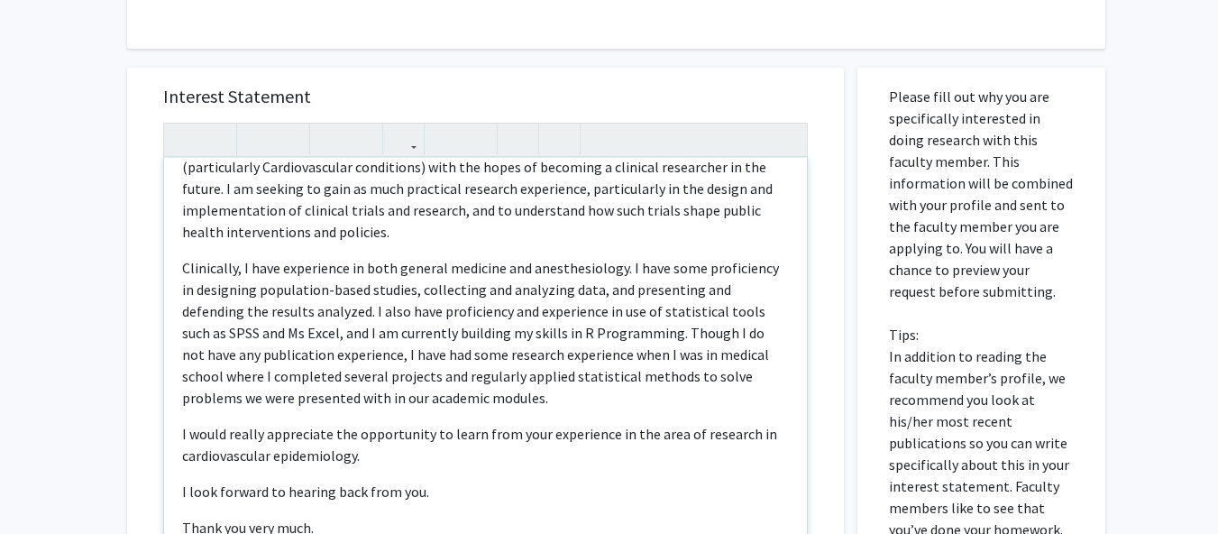
scroll to position [0, 0]
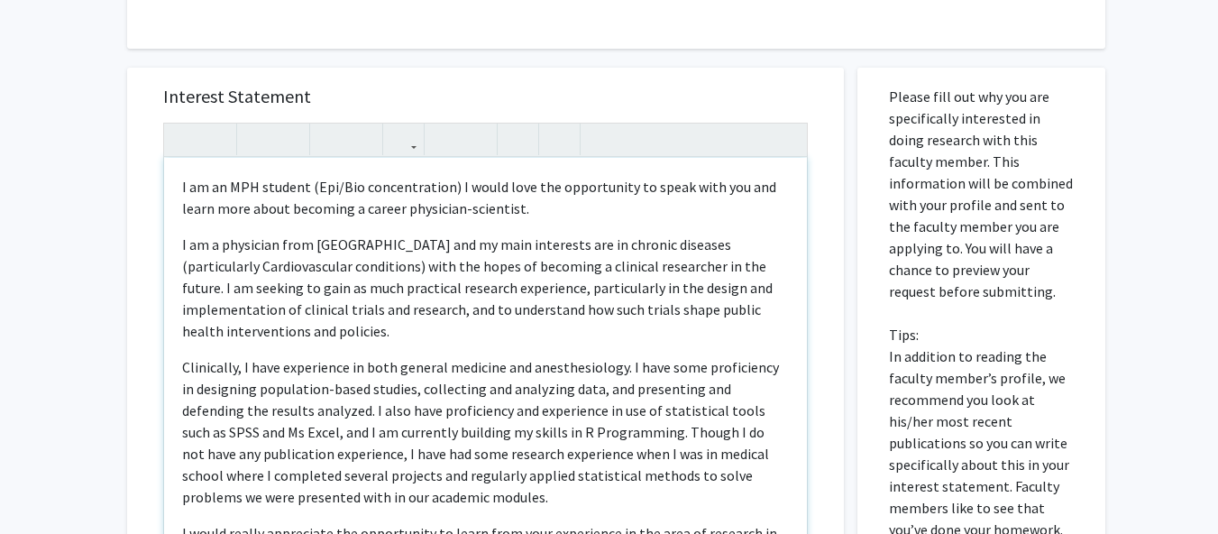
click at [515, 186] on p "I am an MPH student (Epi/Bio concentration) I would love the opportunity to spe…" at bounding box center [485, 197] width 607 height 43
type textarea "<p>I am an MPH student (Epi/Bio concentration) I would love the opportunity to …"
click at [596, 233] on p "I am a physician from Ghana and my main interests are in chronic diseases (part…" at bounding box center [485, 287] width 607 height 108
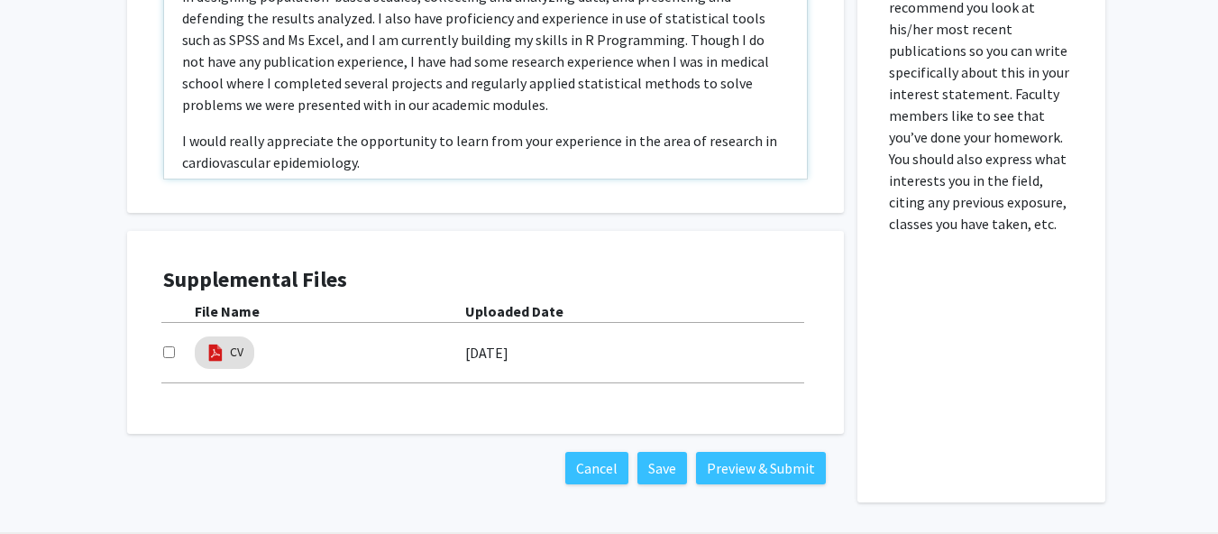
scroll to position [1042, 0]
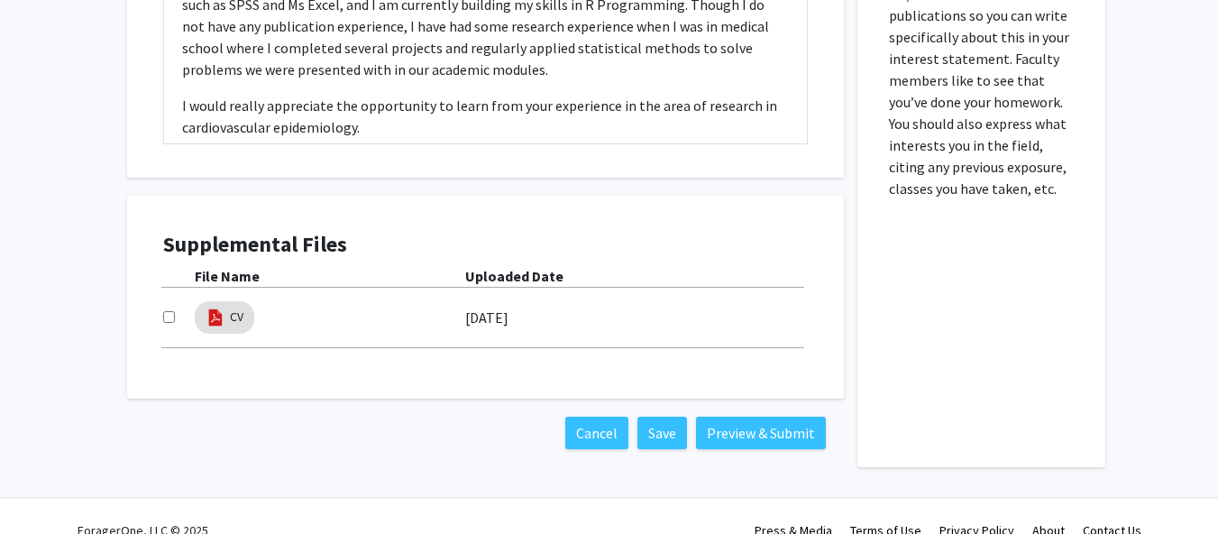
click at [164, 311] on input "checkbox" at bounding box center [169, 317] width 12 height 12
checkbox input "true"
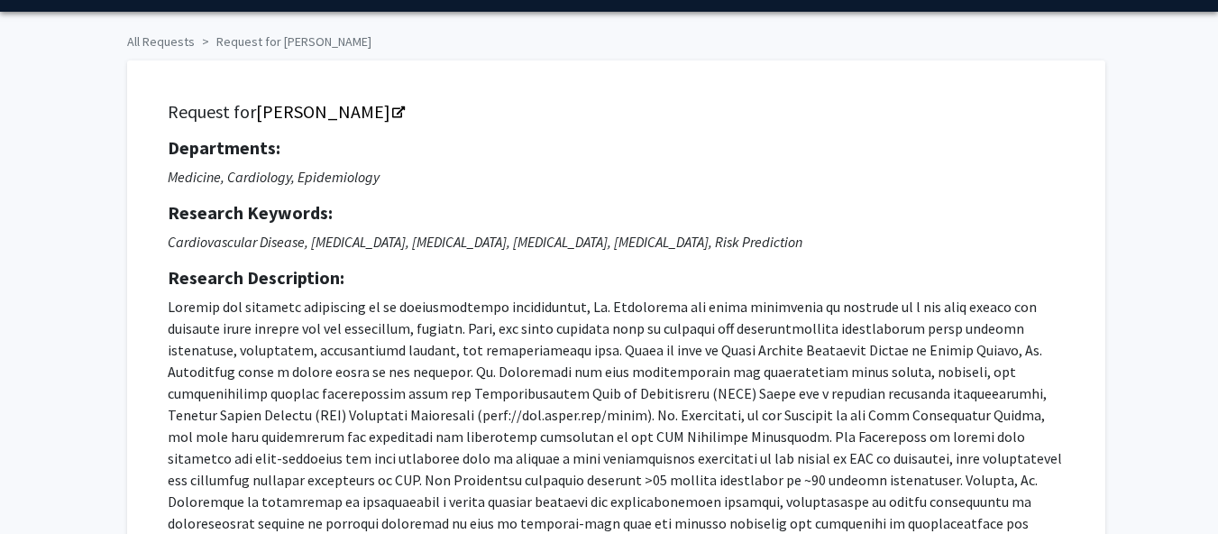
scroll to position [0, 0]
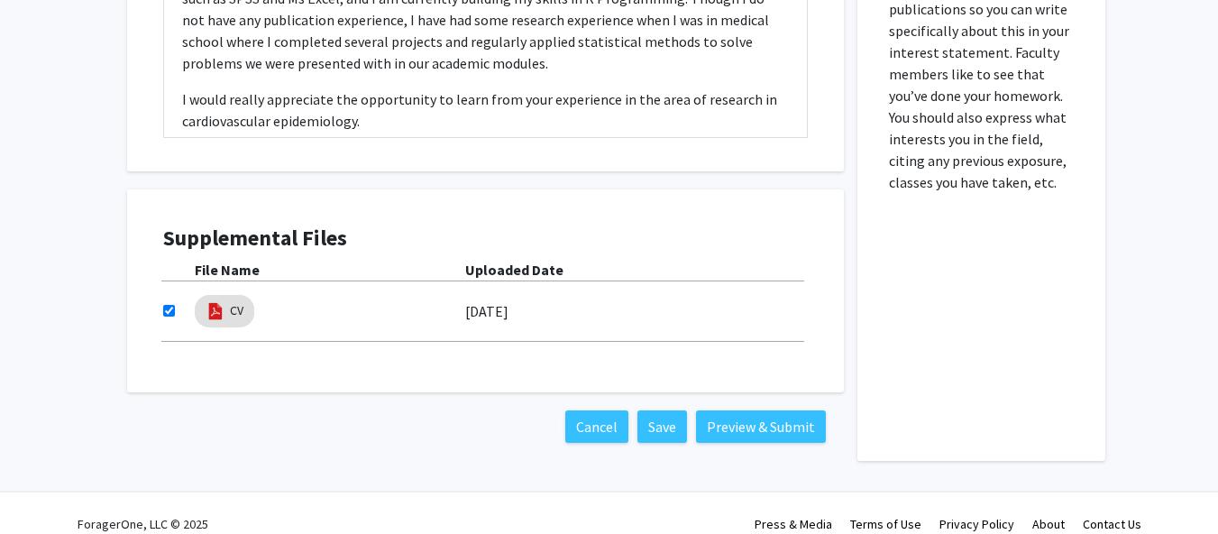
click at [788, 369] on div "Supplemental Files File Name Uploaded Date CV 09/10/2025" at bounding box center [485, 290] width 716 height 203
click at [789, 410] on button "Preview & Submit" at bounding box center [761, 426] width 130 height 32
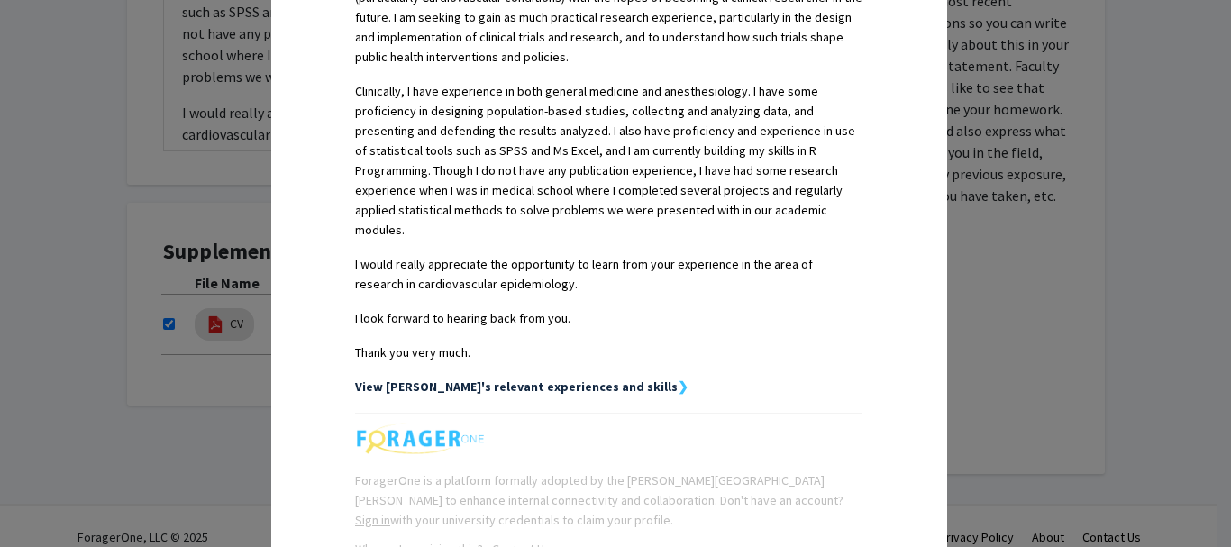
scroll to position [679, 0]
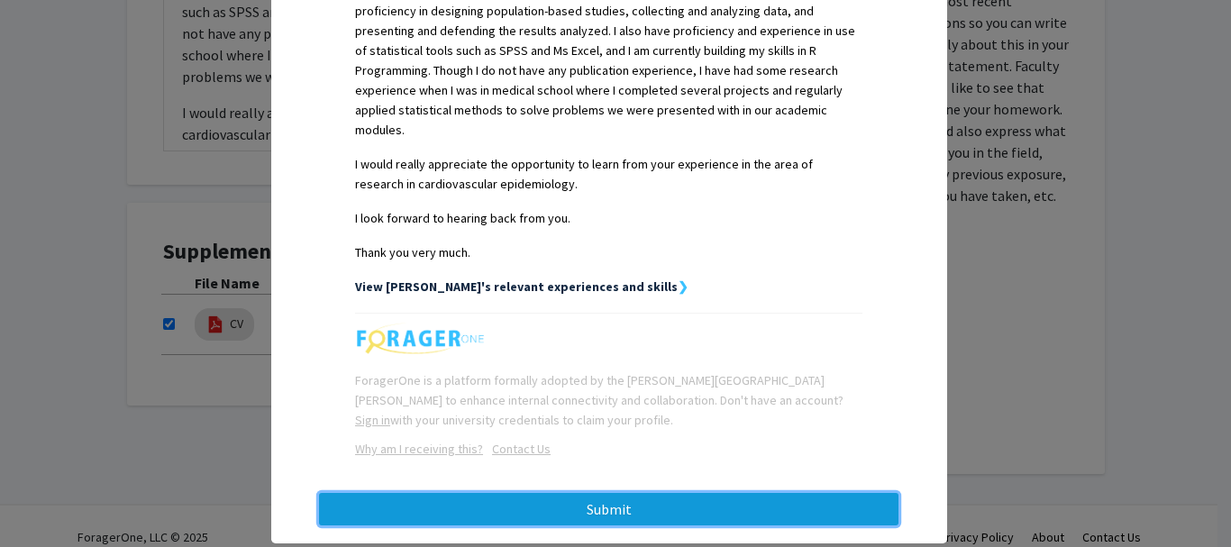
click at [630, 493] on button "Submit" at bounding box center [608, 509] width 579 height 32
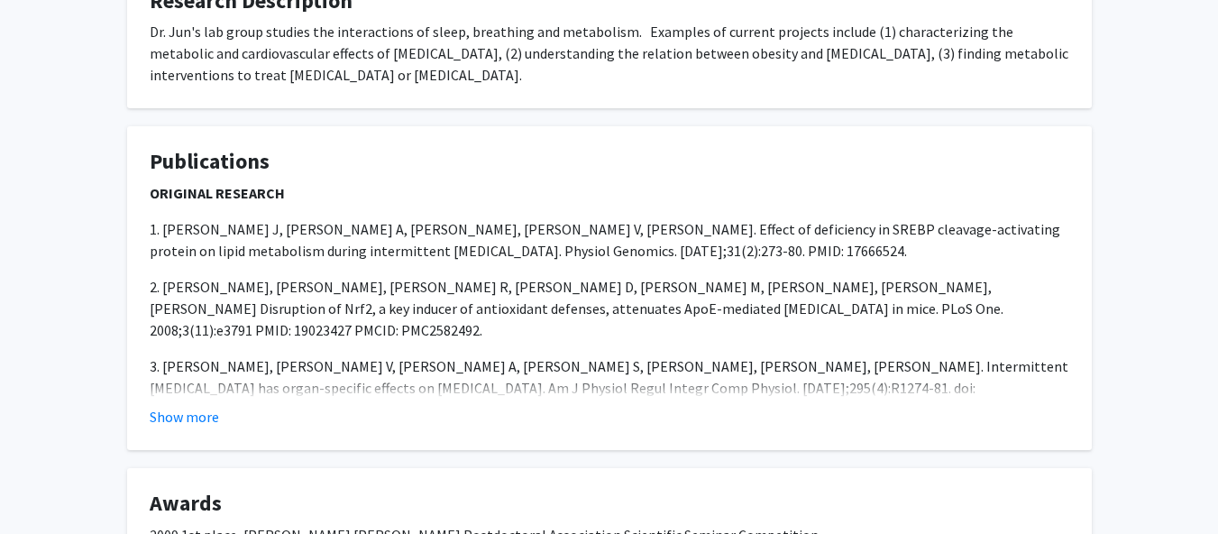
scroll to position [656, 0]
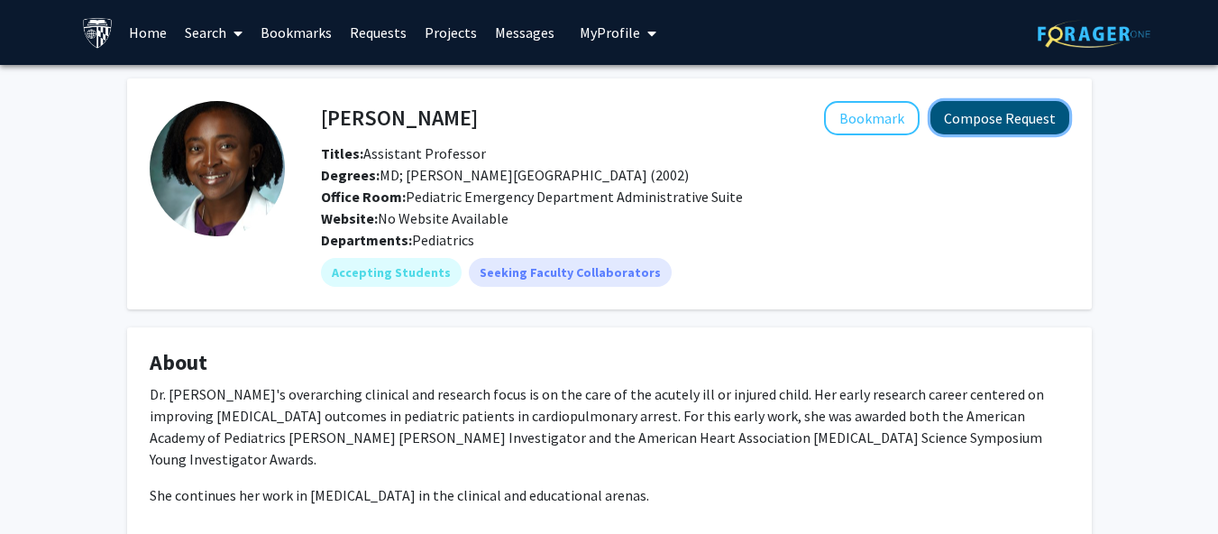
click at [1021, 126] on button "Compose Request" at bounding box center [999, 117] width 139 height 33
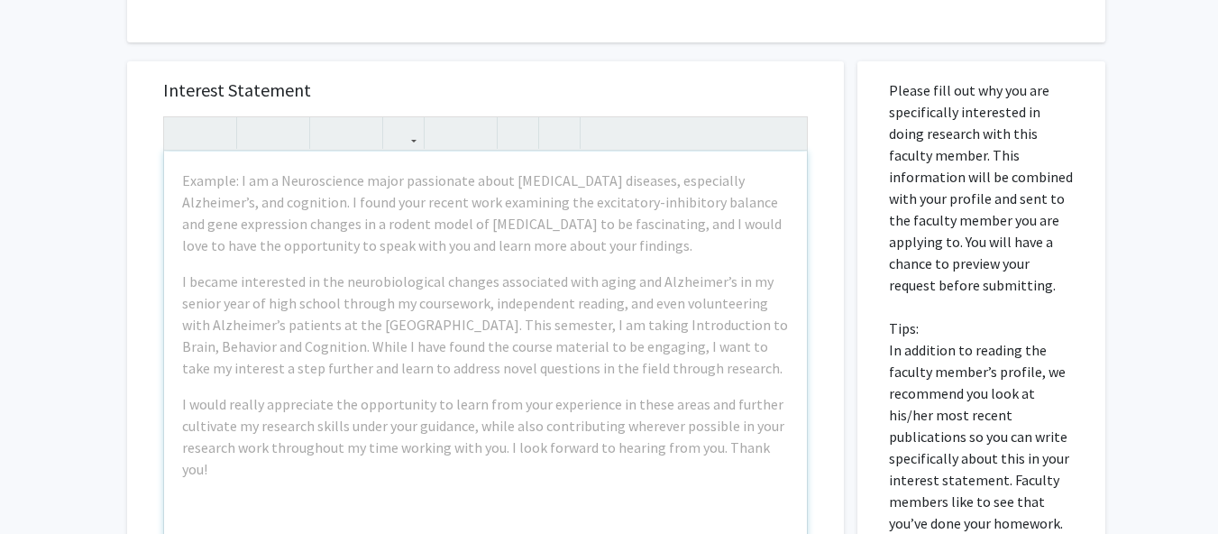
scroll to position [447, 0]
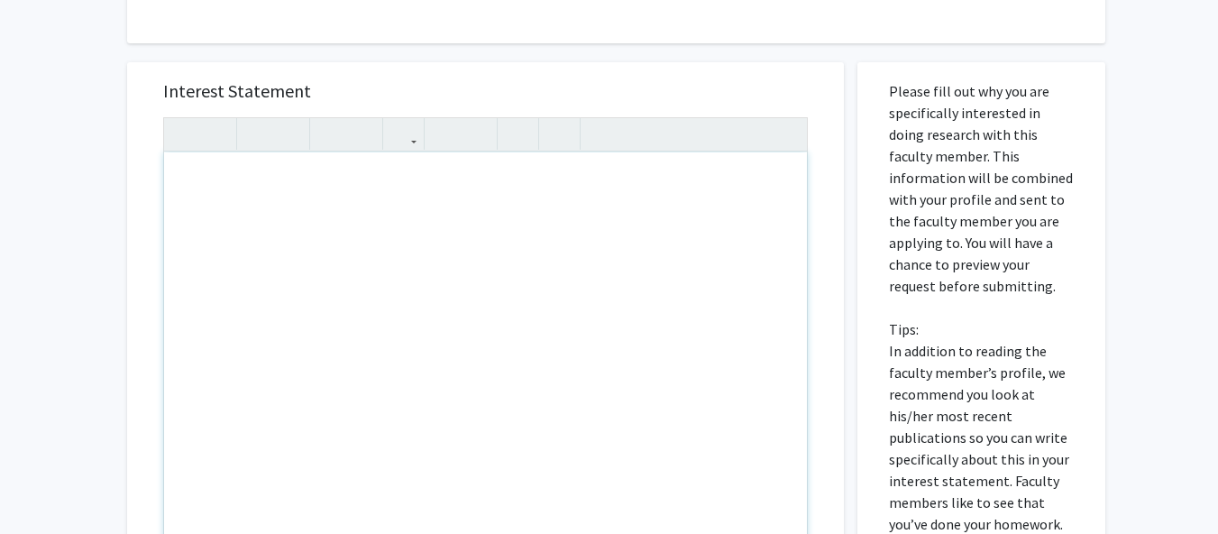
click at [420, 289] on div "Note to users with screen readers: Please press Alt+0 or Option+0 to deactivate…" at bounding box center [485, 358] width 643 height 413
type textarea "H"
type textarea "&nbsp;a"
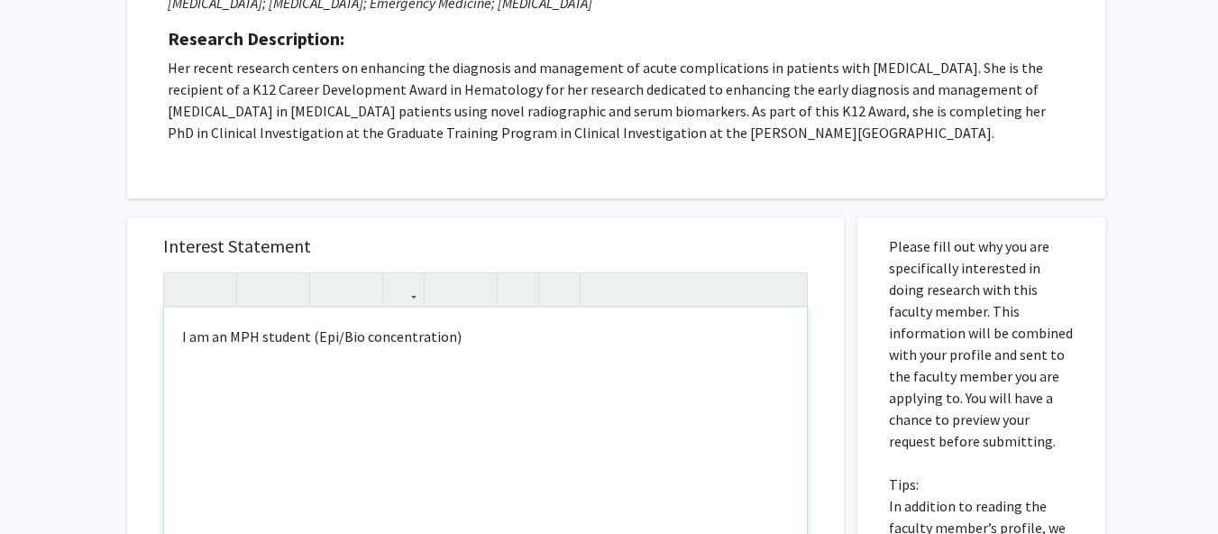
scroll to position [295, 0]
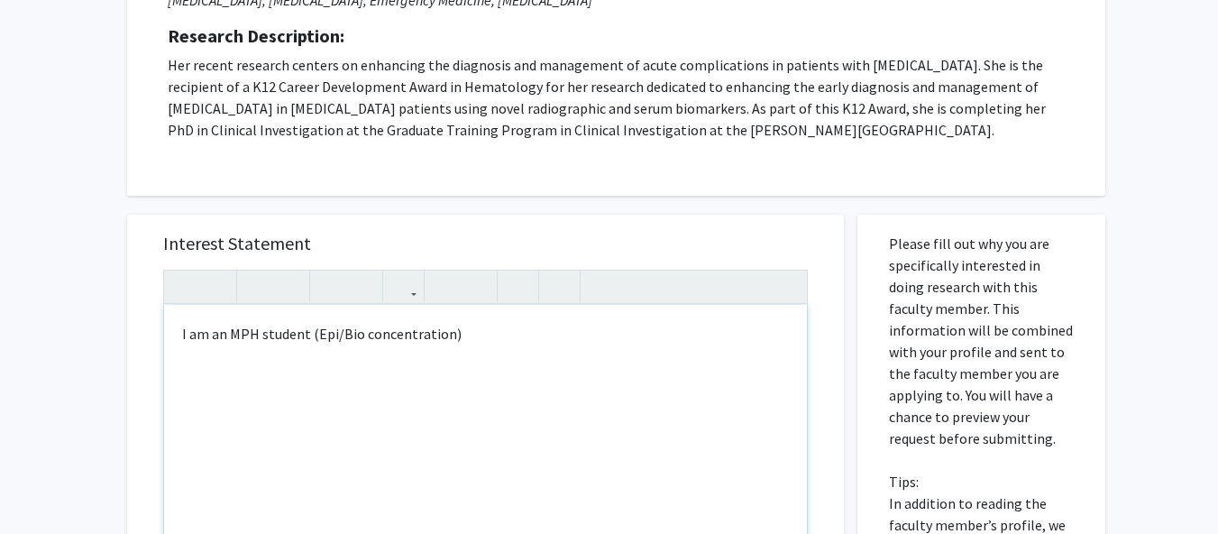
click at [506, 341] on div "I am an MPH student (Epi/Bio concentration)" at bounding box center [485, 511] width 643 height 413
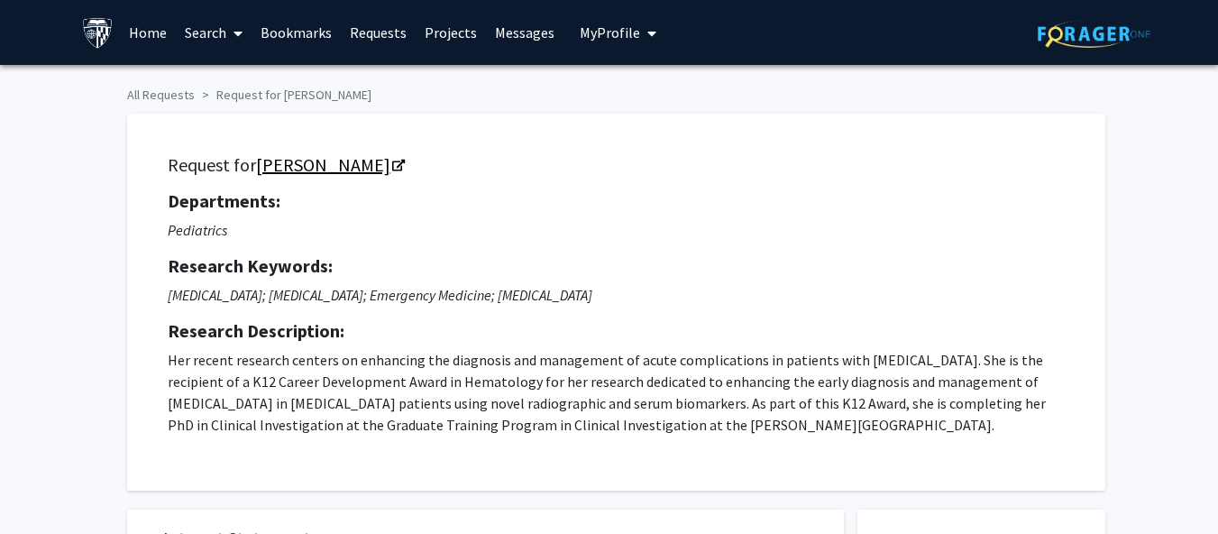
drag, startPoint x: 260, startPoint y: 144, endPoint x: 455, endPoint y: 163, distance: 195.6
click at [455, 163] on div "Request for Oluwakemi Badaki-Makun Departments: Pediatrics Research Keywords: S…" at bounding box center [616, 302] width 933 height 332
copy link "[PERSON_NAME]"
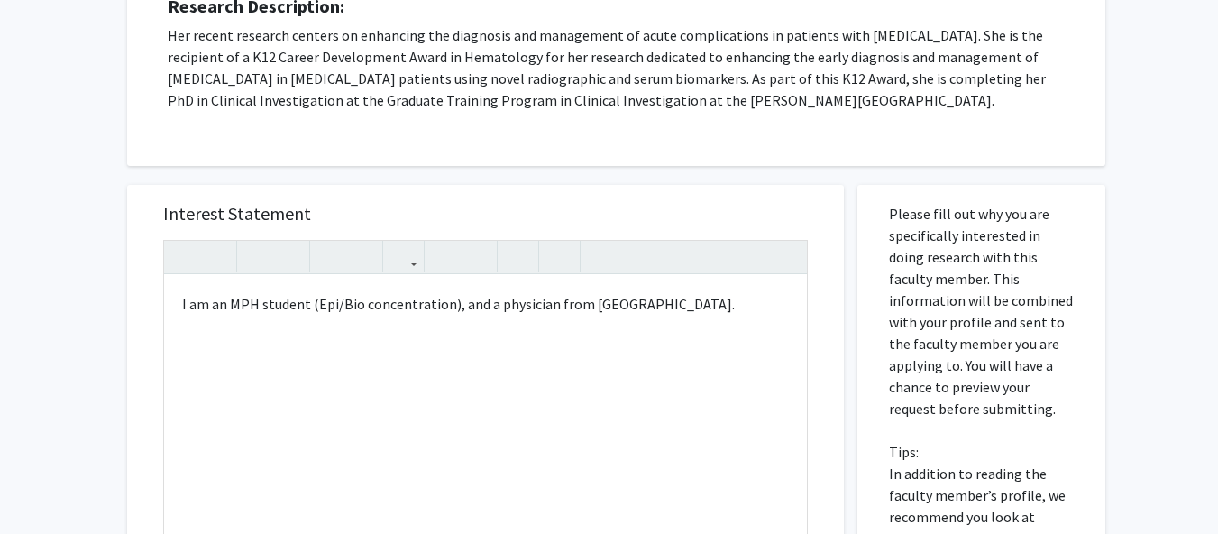
scroll to position [331, 0]
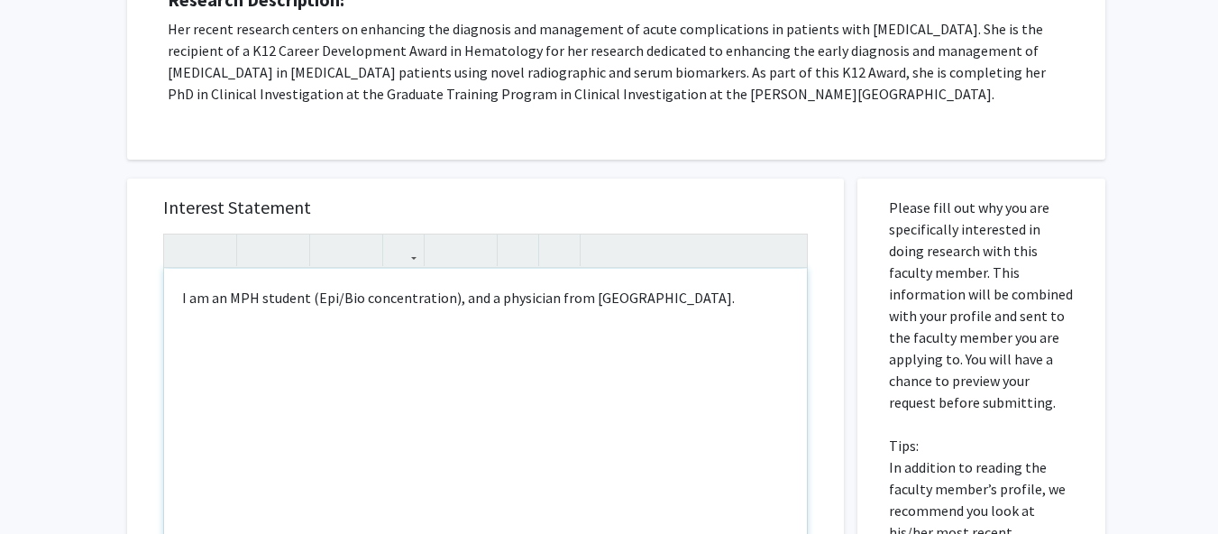
click at [763, 307] on div "I am an MPH student (Epi/Bio concentration), and a physician from Ghana." at bounding box center [485, 475] width 643 height 413
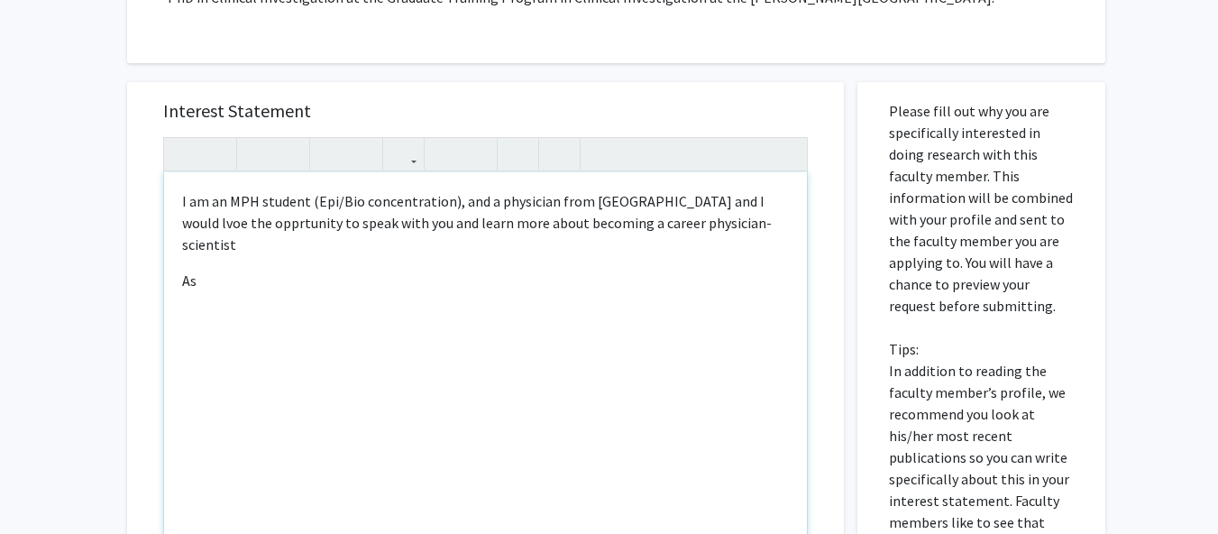
scroll to position [429, 0]
click at [717, 197] on p "I am an MPH student (Epi/Bio concentration), and a physician from Ghana. and I …" at bounding box center [485, 220] width 607 height 65
click at [791, 249] on div "I am an MPH student (Epi/Bio concentration), and a physician from Ghana. and I …" at bounding box center [485, 376] width 643 height 413
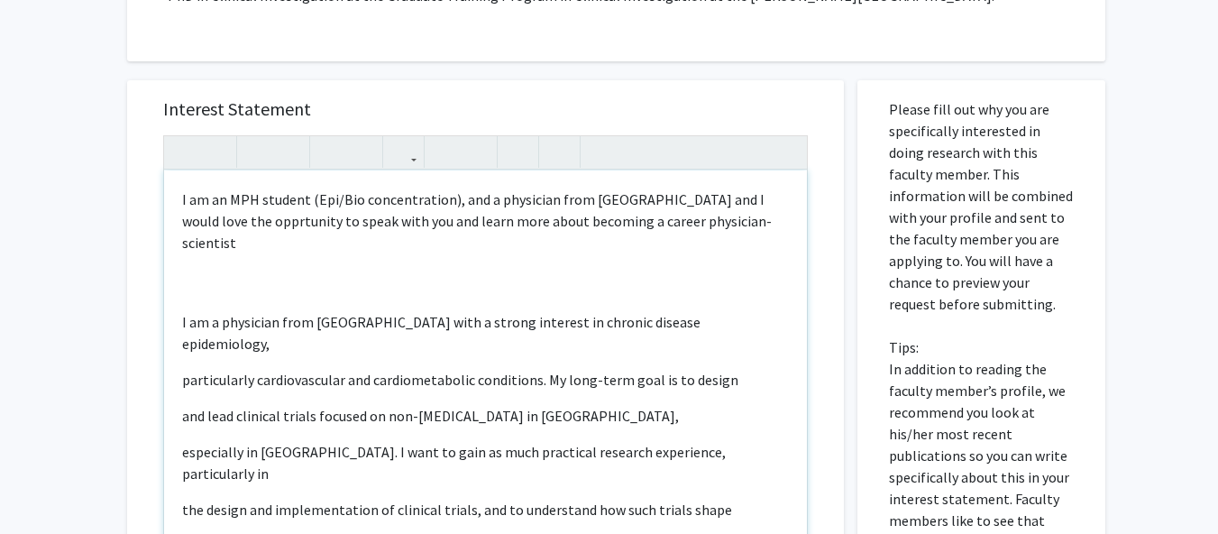
click at [202, 233] on div "I am an MPH student (Epi/Bio concentration), and a physician from Ghana. and I …" at bounding box center [485, 376] width 643 height 413
click at [195, 220] on p "I am an MPH student (Epi/Bio concentration), and a physician from Ghana. and I …" at bounding box center [485, 220] width 607 height 65
click at [515, 247] on div "I am an MPH student (Epi/Bio concentration), and a physician from Ghana. and I …" at bounding box center [485, 376] width 643 height 413
drag, startPoint x: 455, startPoint y: 198, endPoint x: 652, endPoint y: 201, distance: 196.5
click at [652, 201] on p "I am an MPH student (Epi/Bio concentration), and a physician from Ghana. and I …" at bounding box center [485, 220] width 607 height 65
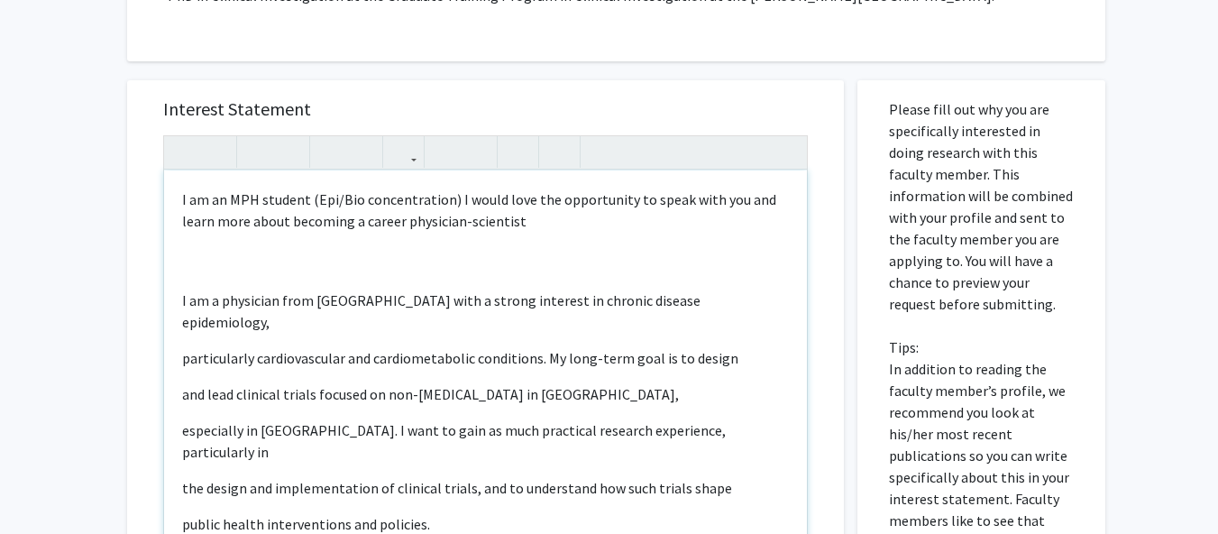
click at [342, 260] on div "I am an MPH student (Epi/Bio concentration) I would love the opportunity to spe…" at bounding box center [485, 376] width 643 height 413
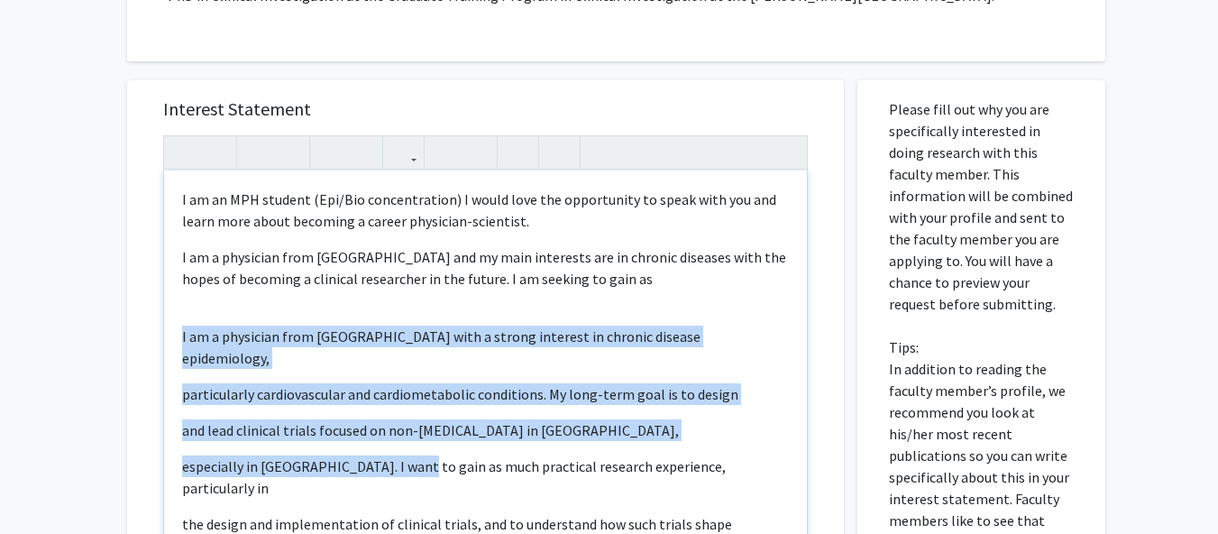
drag, startPoint x: 403, startPoint y: 446, endPoint x: 158, endPoint y: 344, distance: 265.4
click at [158, 344] on div "Interest Statement I am an MPH student (Epi/Bio concentration) I would love the…" at bounding box center [485, 348] width 680 height 537
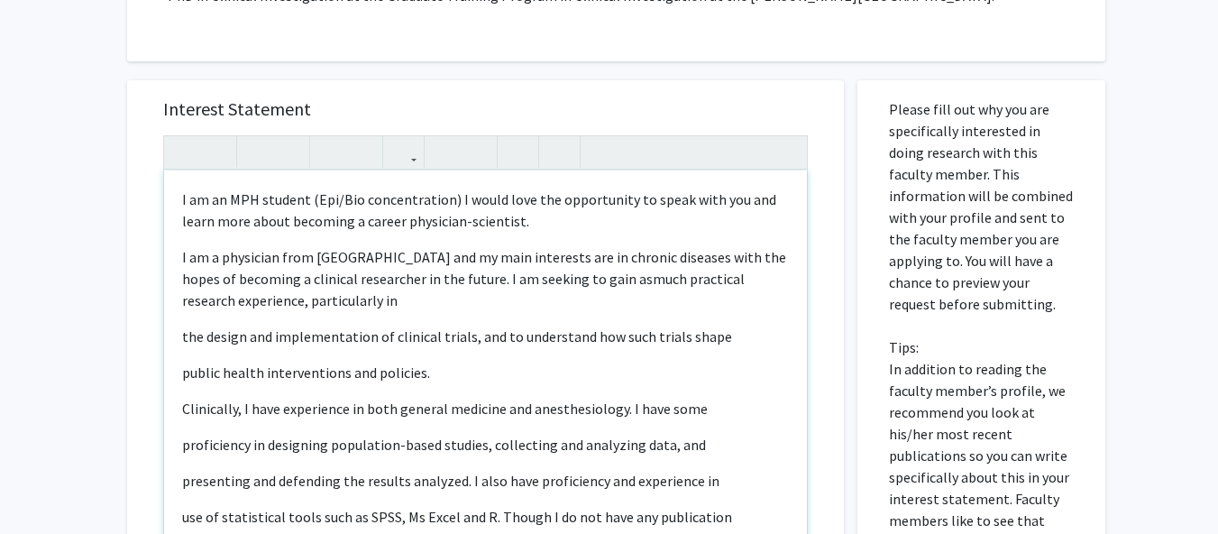
click at [176, 337] on div "I am an MPH student (Epi/Bio concentration) I would love the opportunity to spe…" at bounding box center [485, 376] width 643 height 413
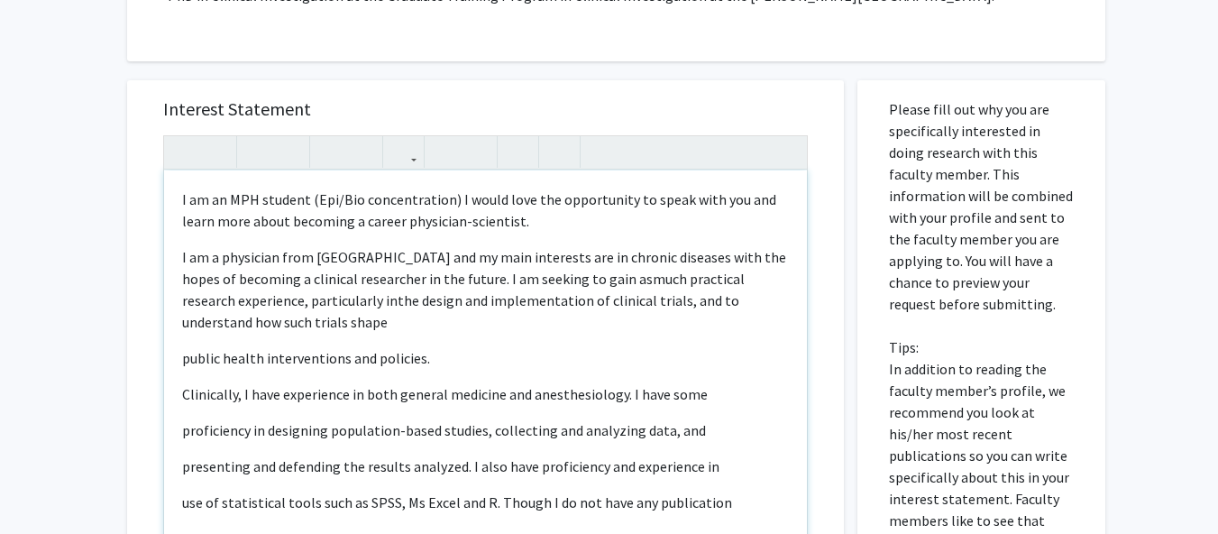
click at [616, 304] on span "the design and implementation of clinical trials, and to understand how such tr…" at bounding box center [460, 311] width 557 height 40
click at [178, 364] on div "I am an MPH student (Epi/Bio concentration) I would love the opportunity to spe…" at bounding box center [485, 376] width 643 height 413
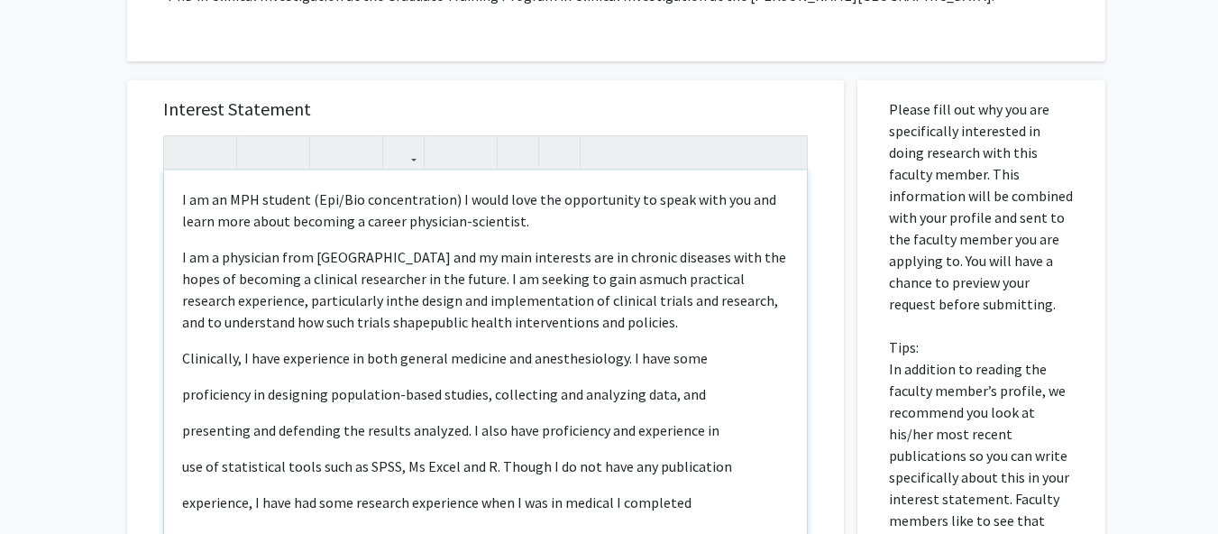
click at [662, 326] on p "I am a physician from Ghana and my main interests are in chronic diseases with …" at bounding box center [485, 289] width 607 height 87
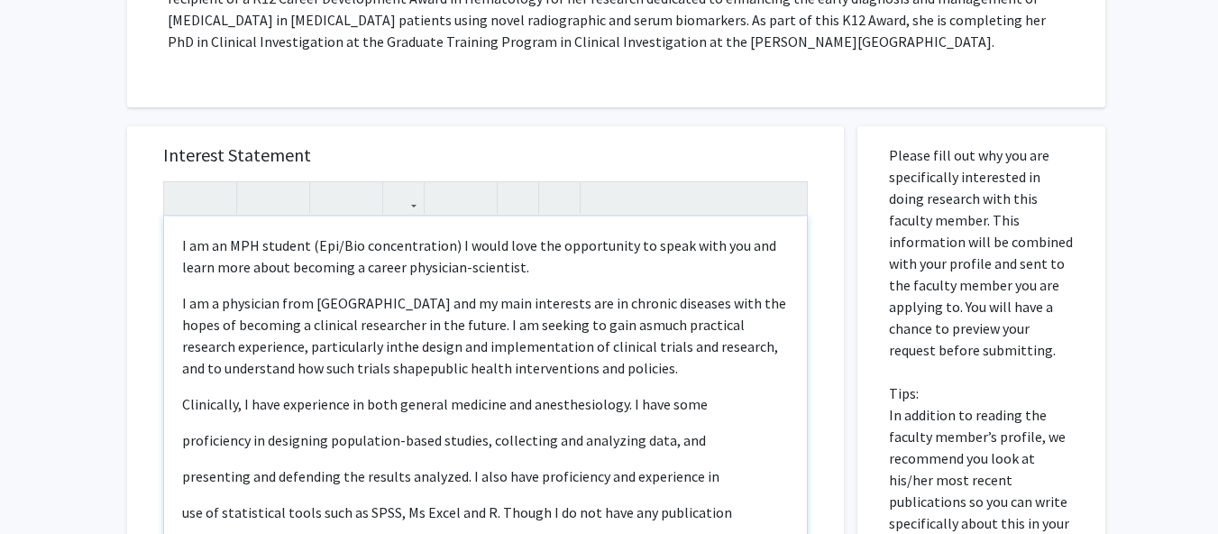
scroll to position [376, 14]
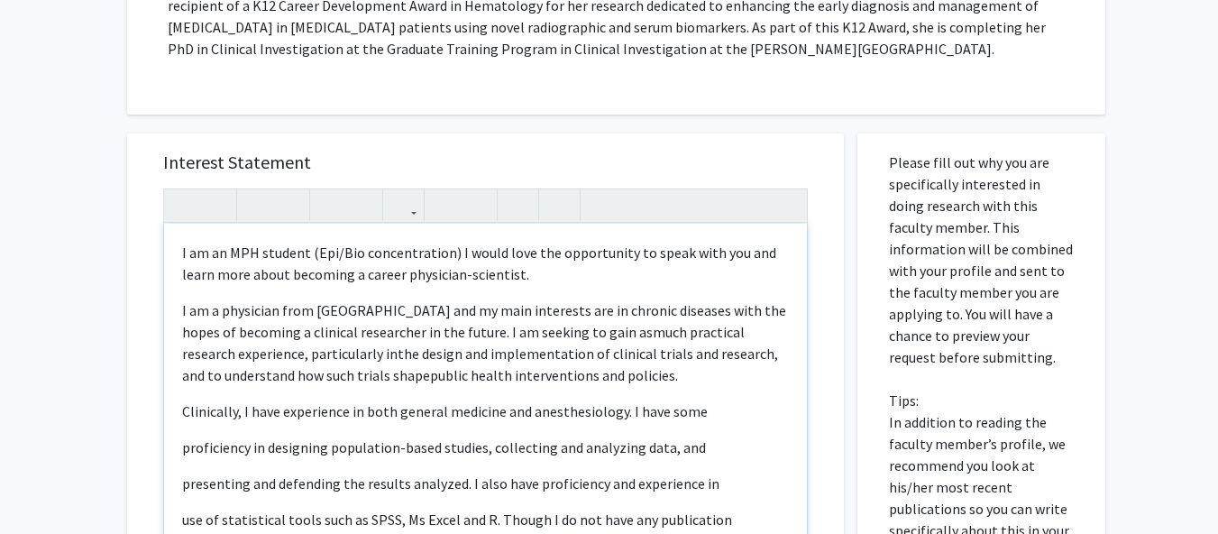
click at [622, 391] on div "I am an MPH student (Epi/Bio concentration) I would love the opportunity to spe…" at bounding box center [485, 429] width 643 height 413
click at [621, 386] on div "I am an MPH student (Epi/Bio concentration) I would love the opportunity to spe…" at bounding box center [485, 429] width 643 height 413
click at [644, 360] on span "the design and implementation of clinical trials and research, and to understan…" at bounding box center [480, 364] width 596 height 40
click at [645, 378] on p "I am a physician from Ghana and my main interests are in chronic diseases with …" at bounding box center [485, 342] width 607 height 87
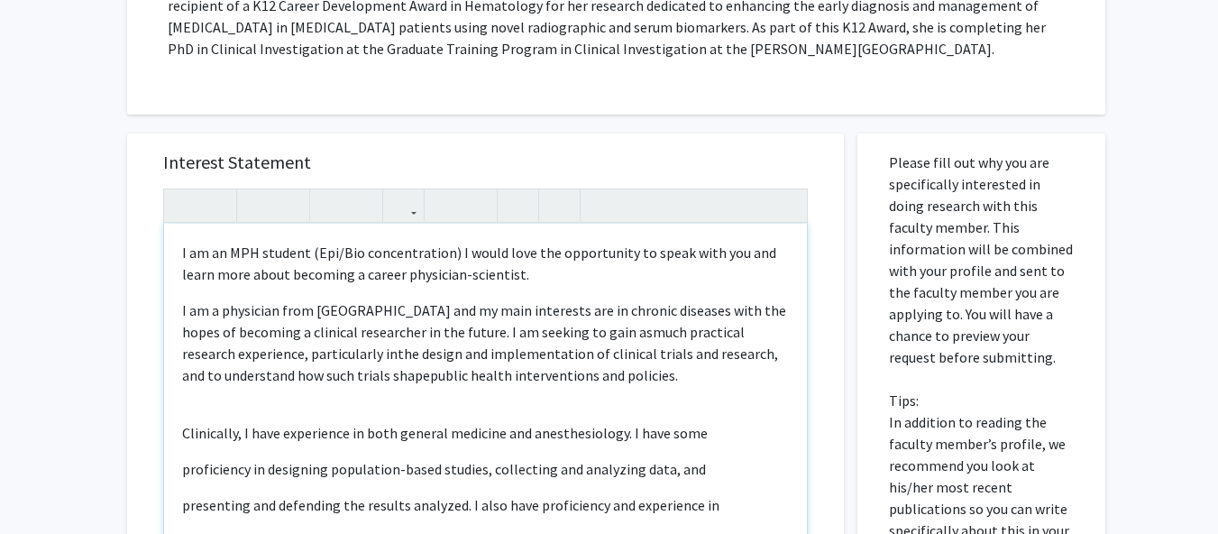
scroll to position [92, 0]
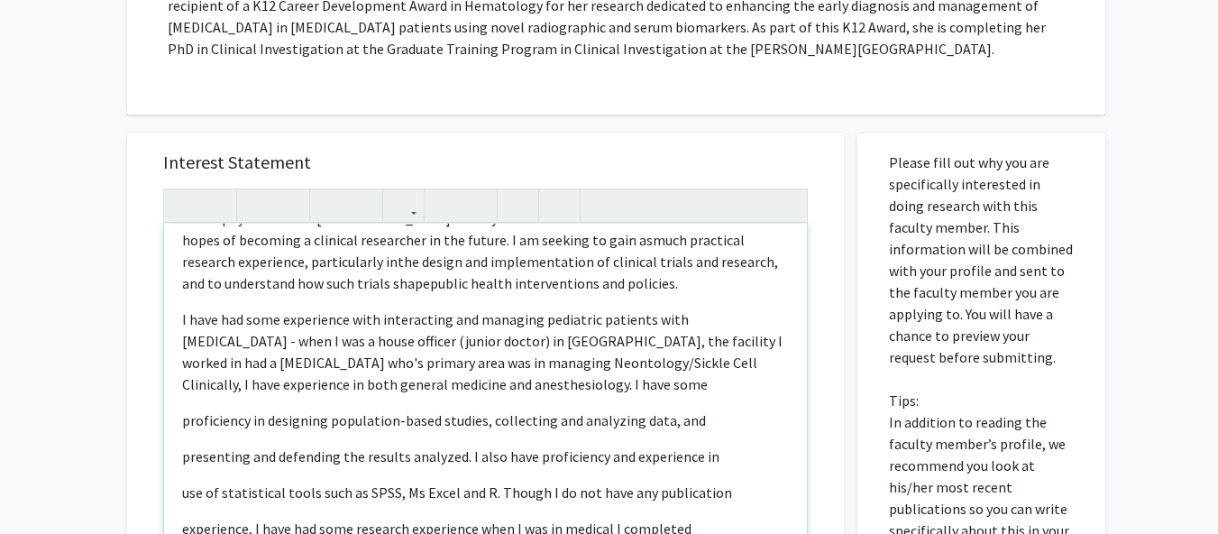
click at [539, 366] on span "I have had some experience with interacting and managing pediatric patients wit…" at bounding box center [482, 340] width 600 height 61
click at [510, 359] on span "I have had some experience with interacting and managing pediatric patients wit…" at bounding box center [482, 340] width 600 height 61
click at [640, 358] on div "I am an MPH student (Epi/Bio concentration) I would love the opportunity to spe…" at bounding box center [485, 429] width 643 height 413
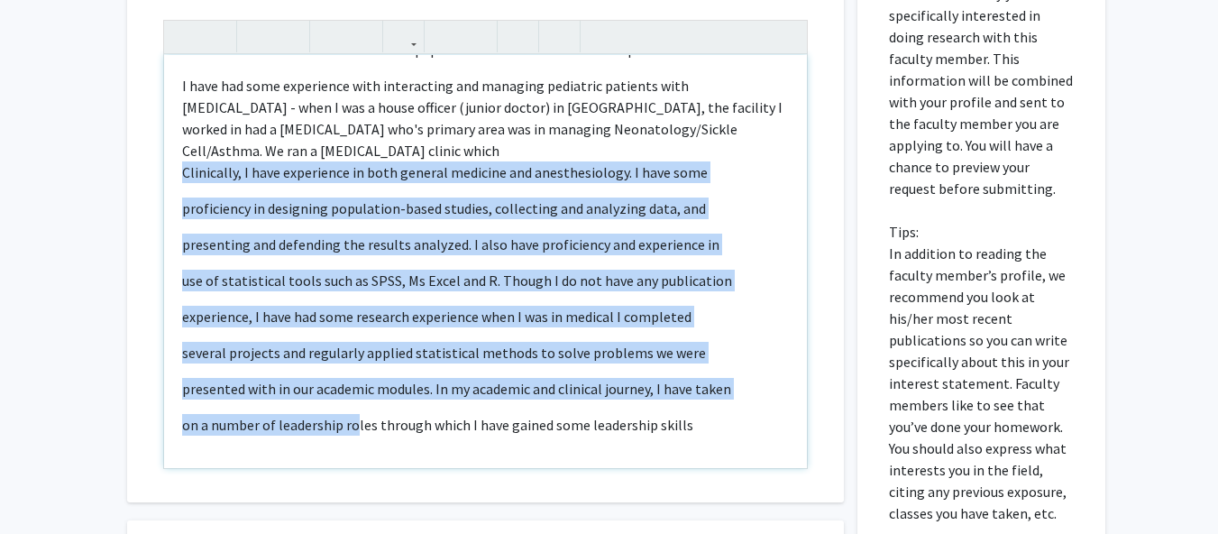
scroll to position [867, 14]
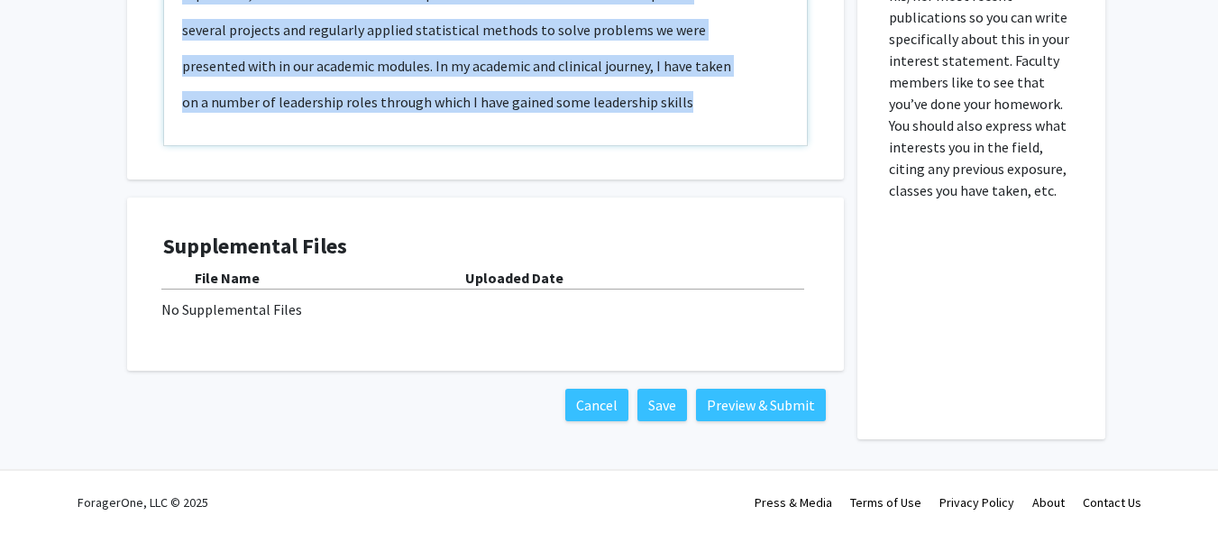
drag, startPoint x: 167, startPoint y: 342, endPoint x: 795, endPoint y: 323, distance: 628.4
click at [795, 323] on div "Interest Statement I am an MPH student (Epi/Bio concentration) I would love the…" at bounding box center [485, 31] width 743 height 815
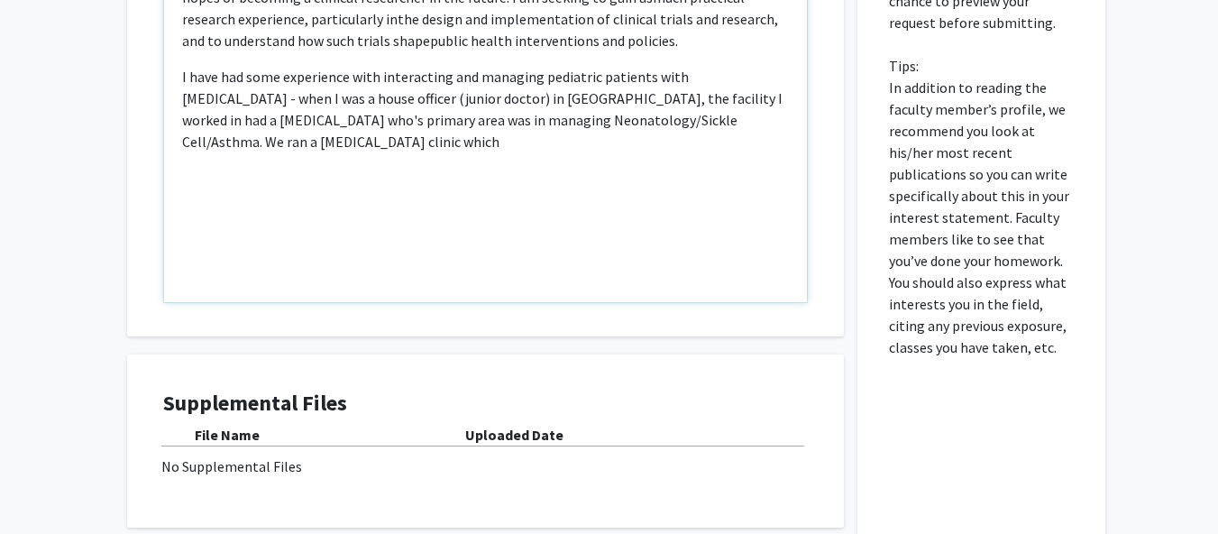
scroll to position [706, 14]
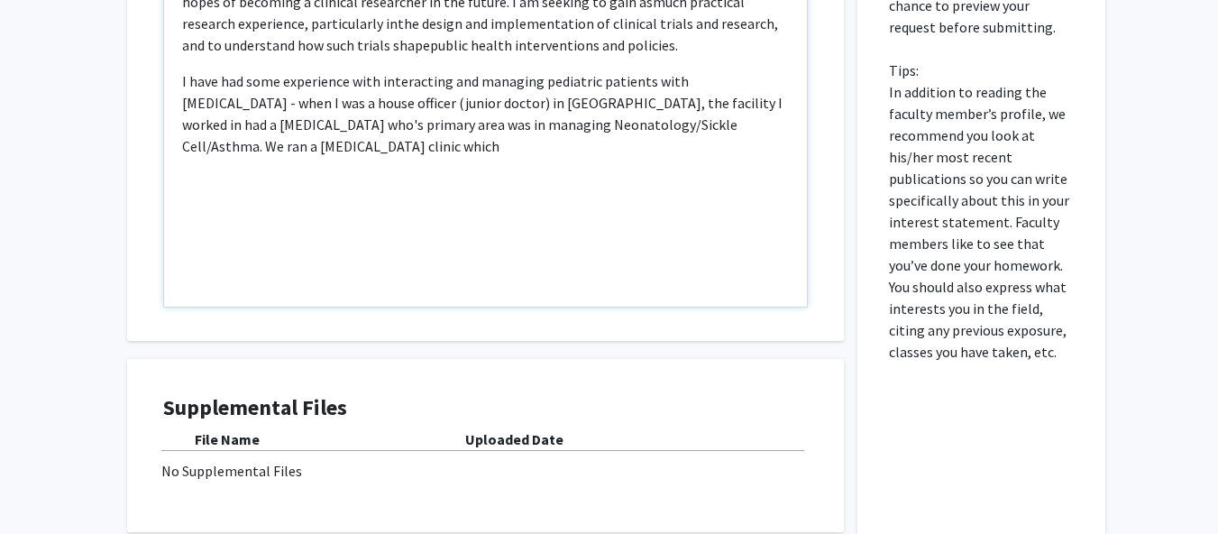
click at [716, 118] on span "I have had some experience with interacting and managing pediatric patients wit…" at bounding box center [482, 113] width 600 height 83
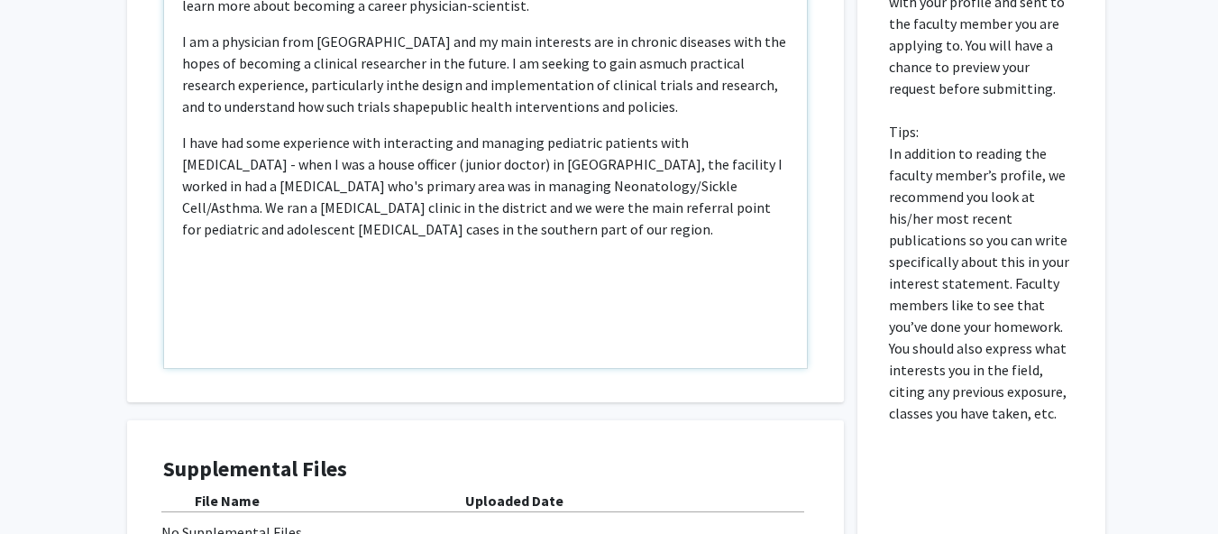
scroll to position [645, 14]
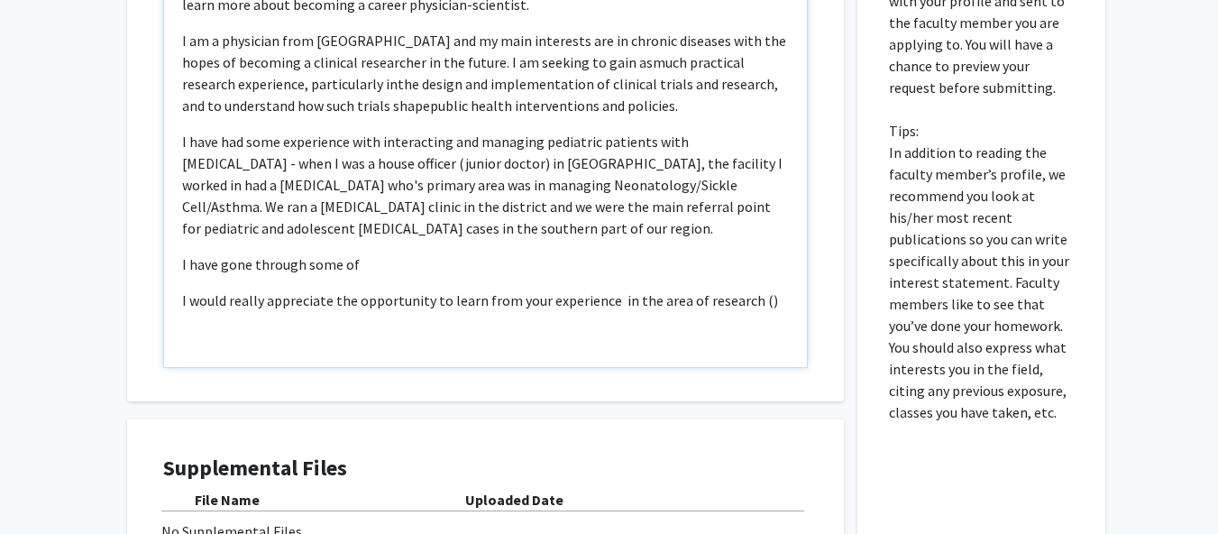
click at [723, 144] on span "I have had some experience with interacting and managing pediatric patients wit…" at bounding box center [482, 184] width 600 height 105
click at [760, 299] on div "I am an MPH student (Epi/Bio concentration) I would love the opportunity to spe…" at bounding box center [485, 160] width 643 height 413
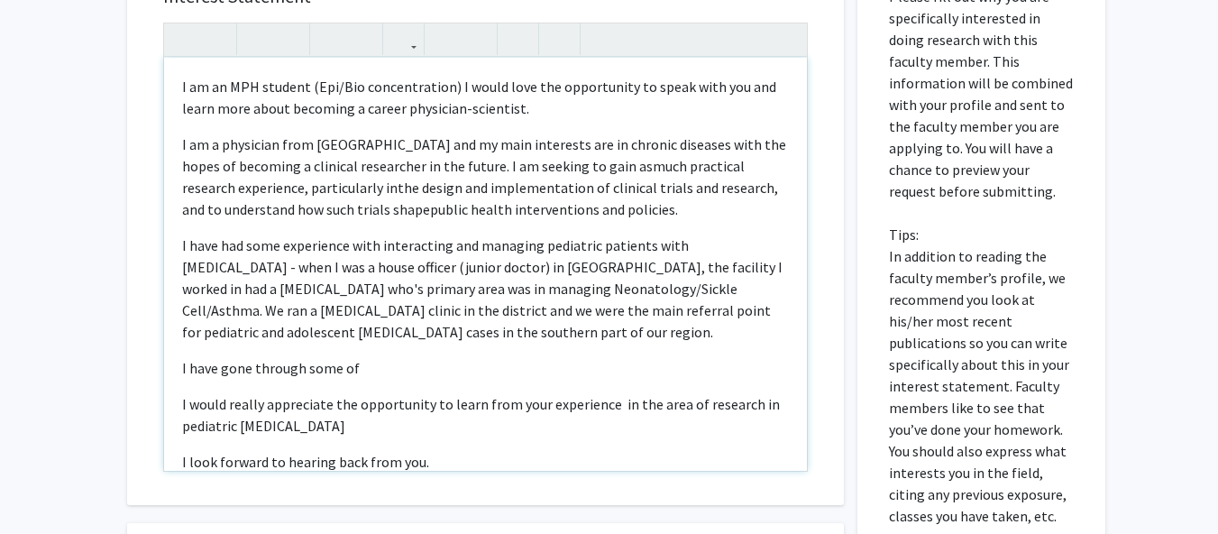
scroll to position [538, 14]
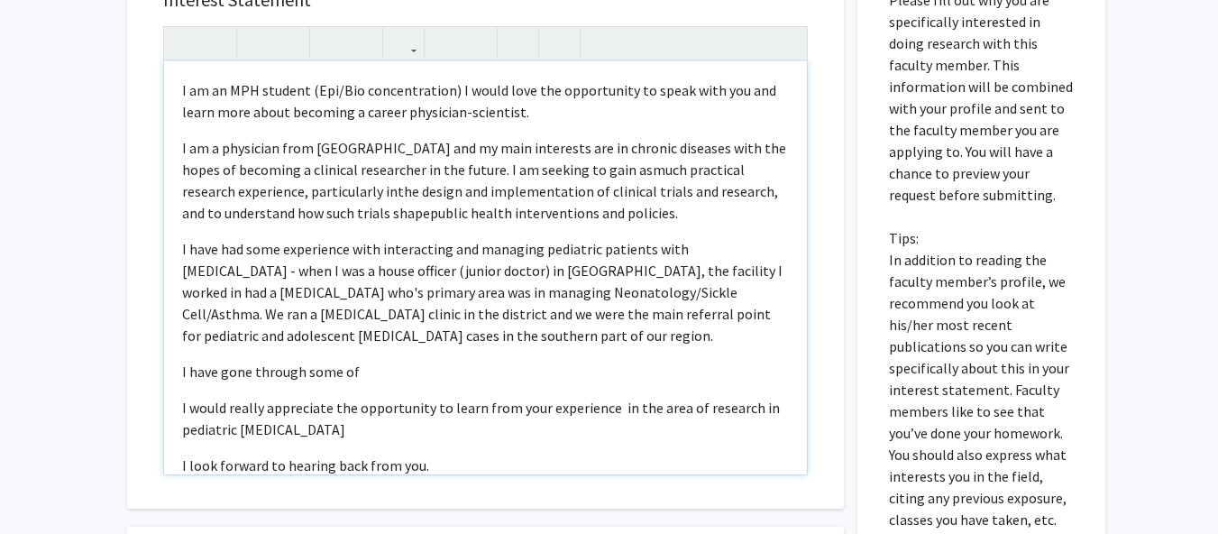
click at [499, 398] on span "I would really appreciate the opportunity to learn from your experience in the …" at bounding box center [480, 418] width 597 height 40
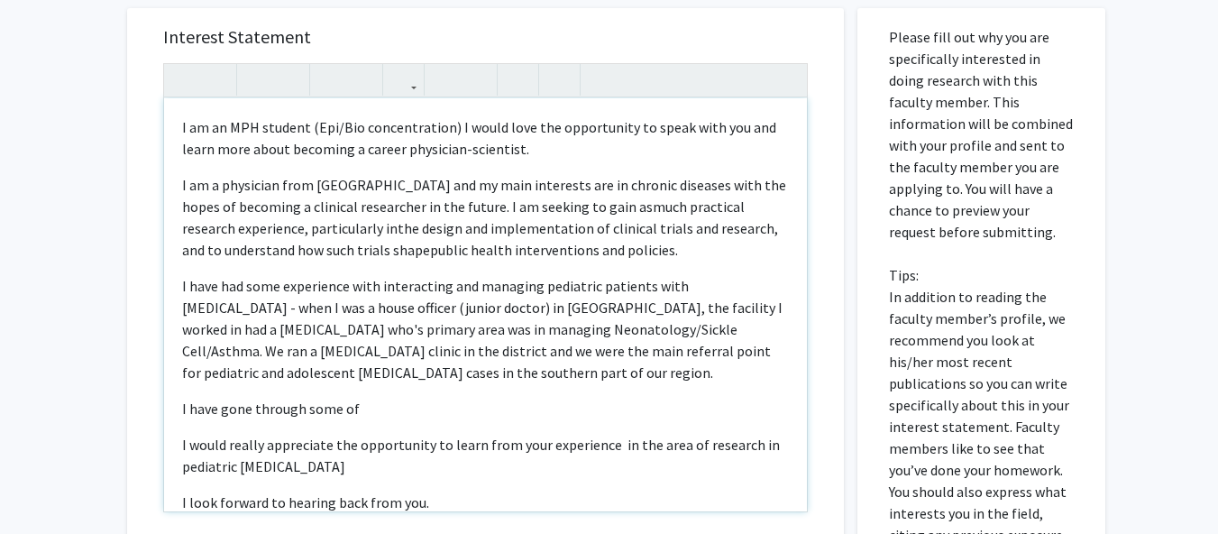
click at [383, 414] on p "I have gone through some of" at bounding box center [485, 408] width 607 height 22
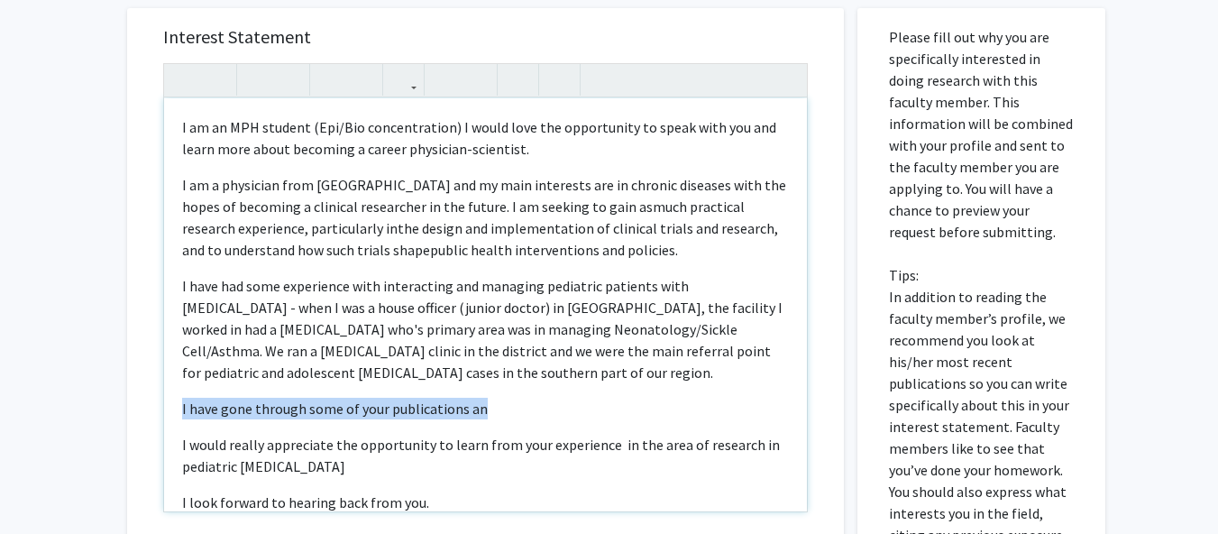
drag, startPoint x: 454, startPoint y: 404, endPoint x: 150, endPoint y: 417, distance: 304.0
click at [164, 417] on div "I am an MPH student (Epi/Bio concentration) I would love the opportunity to spe…" at bounding box center [485, 304] width 643 height 413
copy span "I have gone through some of your publications an"
click at [650, 239] on p "I am a physician from Ghana and my main interests are in chronic diseases with …" at bounding box center [485, 217] width 607 height 87
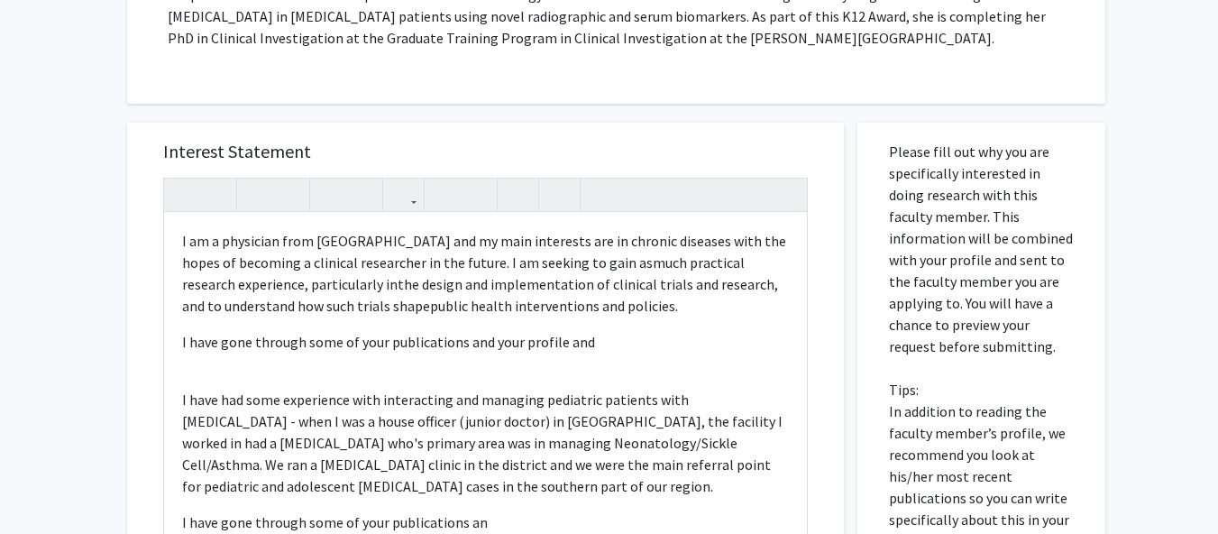
scroll to position [59, 0]
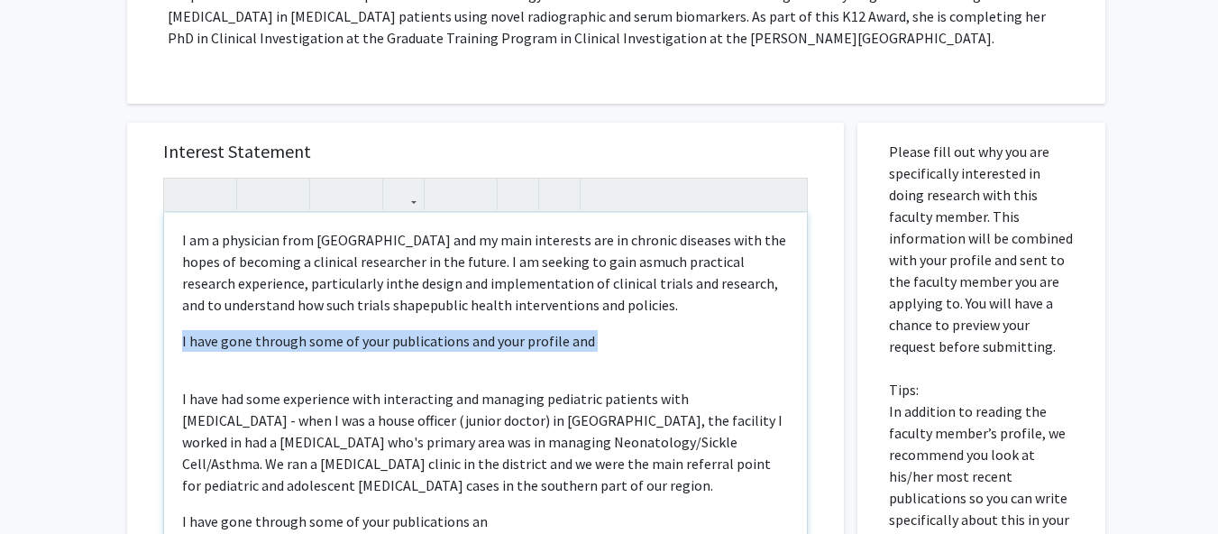
drag, startPoint x: 585, startPoint y: 358, endPoint x: 132, endPoint y: 342, distance: 452.7
click at [145, 342] on div "Interest Statement I am an MPH student (Epi/Bio concentration) I would love the…" at bounding box center [485, 391] width 680 height 537
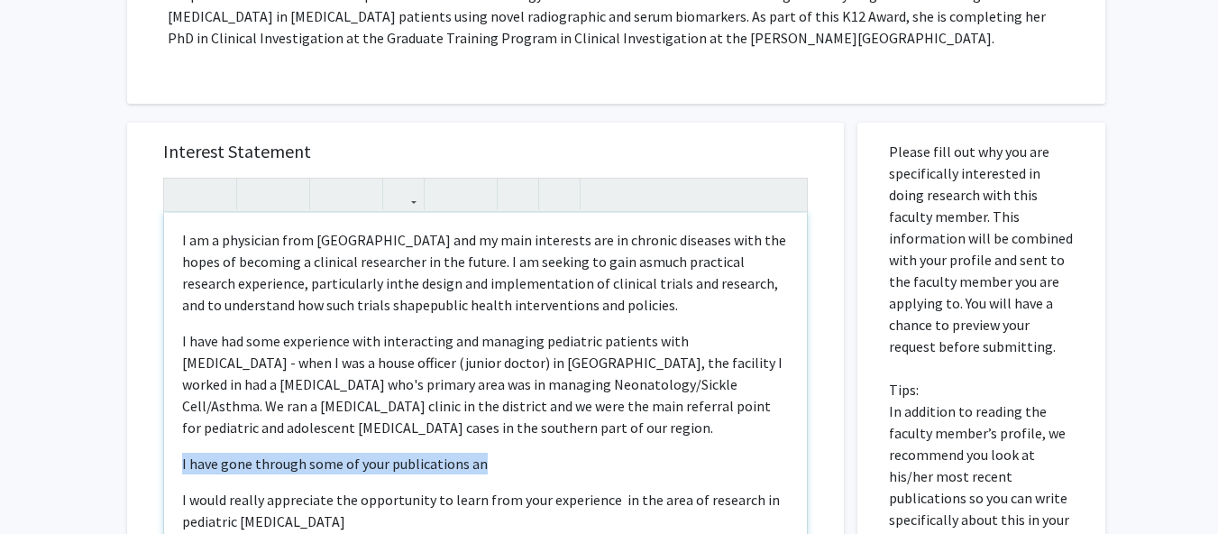
drag, startPoint x: 474, startPoint y: 470, endPoint x: 147, endPoint y: 467, distance: 327.1
click at [147, 467] on div "Interest Statement I am an MPH student (Epi/Bio concentration) I would love the…" at bounding box center [485, 391] width 680 height 537
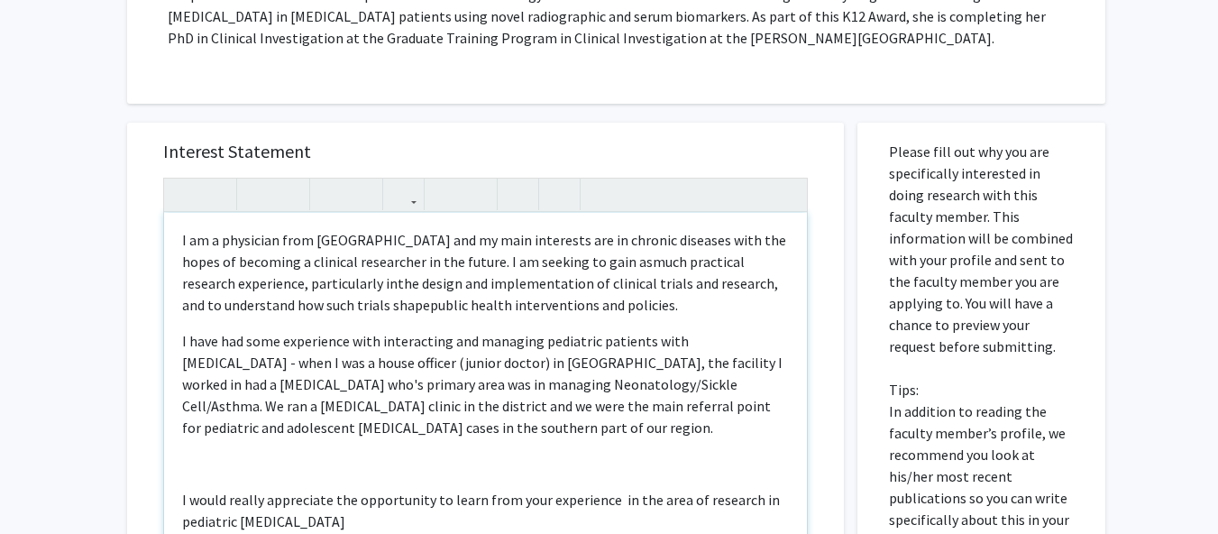
scroll to position [390, 14]
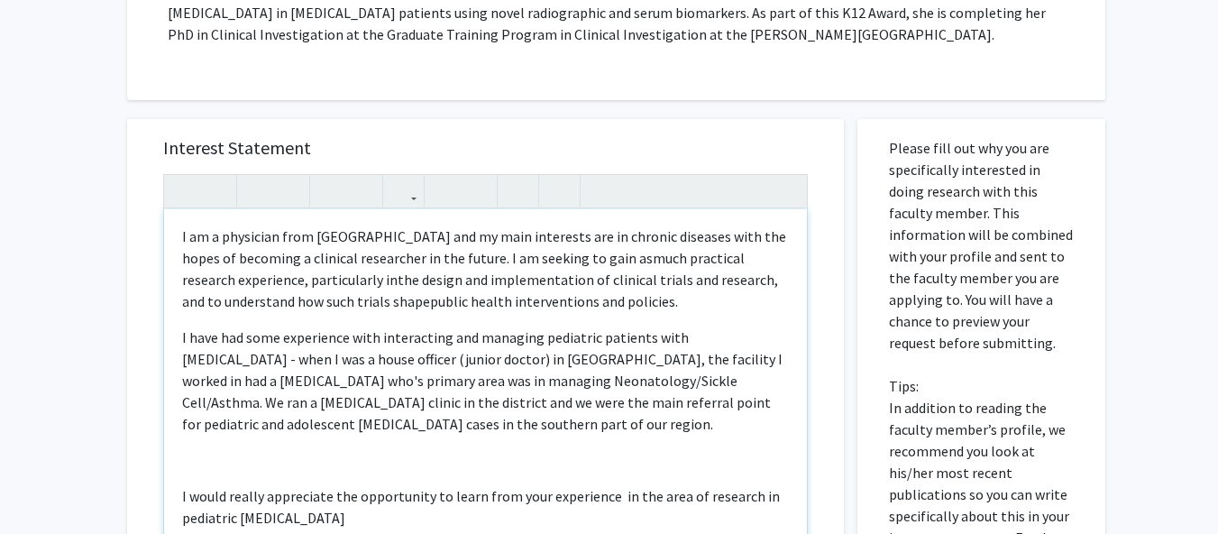
type textarea "<p>I am an MPH student (Epi/Bio concentration) I would love the opportunity to …"
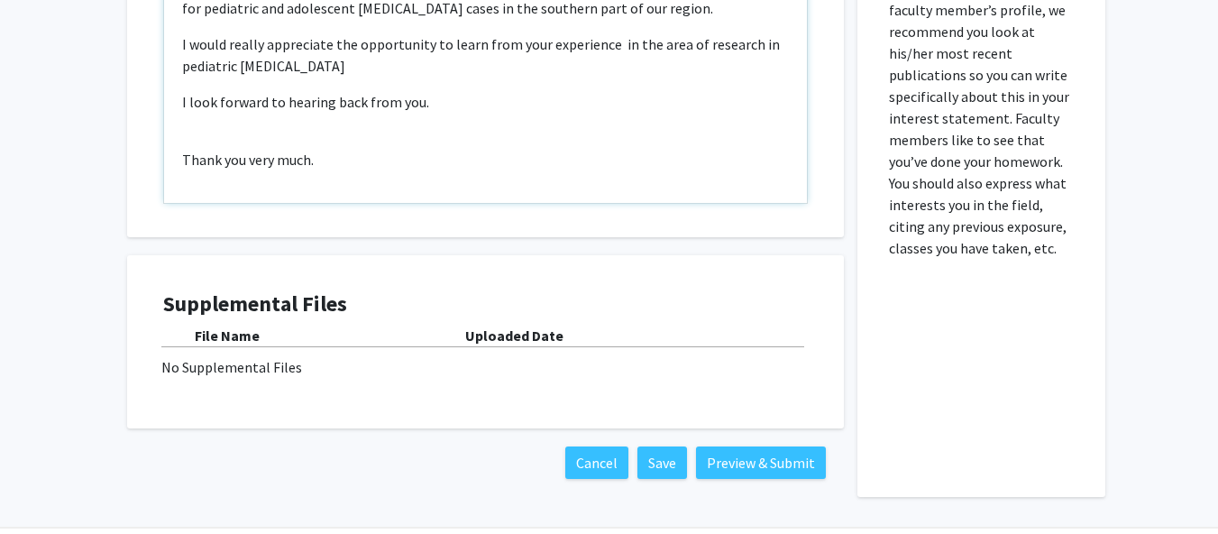
scroll to position [867, 14]
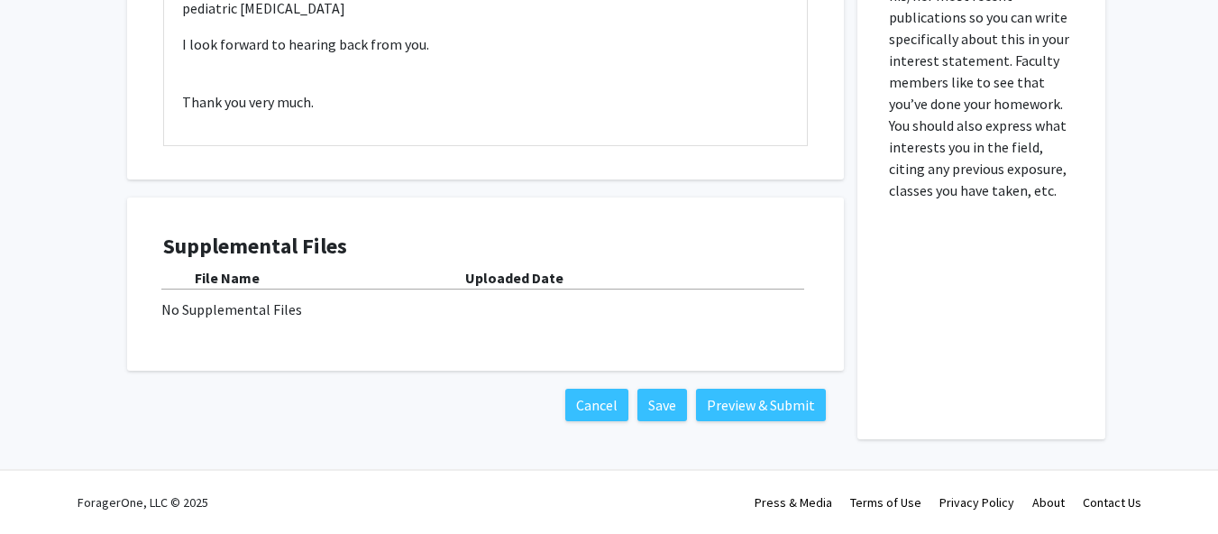
click at [500, 277] on b "Uploaded Date" at bounding box center [514, 278] width 98 height 18
click at [245, 309] on div "No Supplemental Files" at bounding box center [485, 309] width 648 height 22
click at [726, 393] on button "Preview & Submit" at bounding box center [761, 404] width 130 height 32
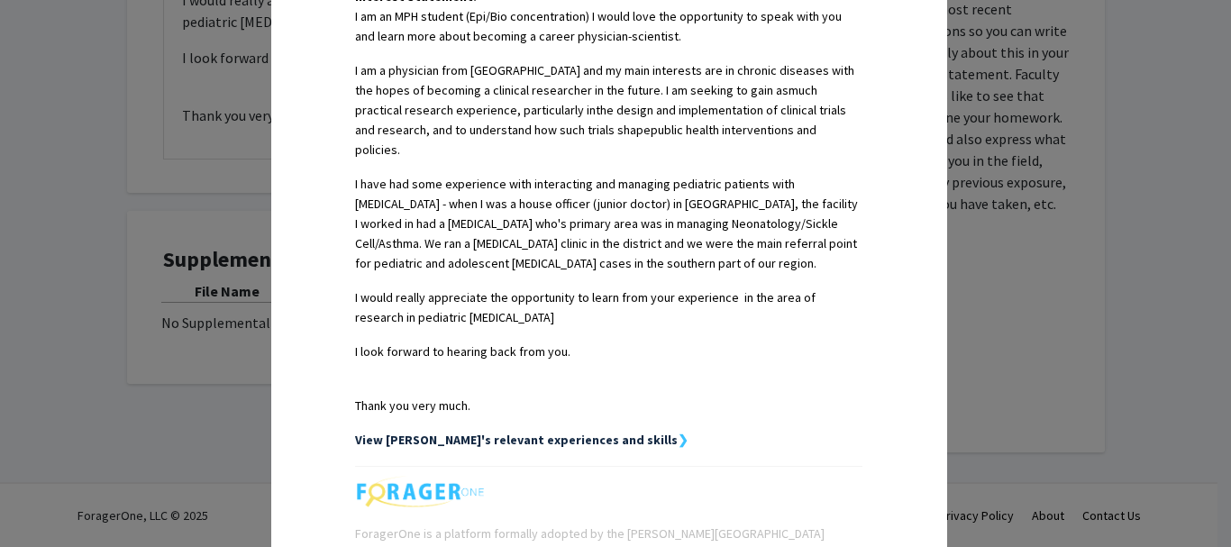
scroll to position [486, 0]
click at [554, 433] on strong "View Kojo's relevant experiences and skills" at bounding box center [516, 441] width 323 height 16
click at [678, 433] on strong "❯" at bounding box center [683, 441] width 11 height 16
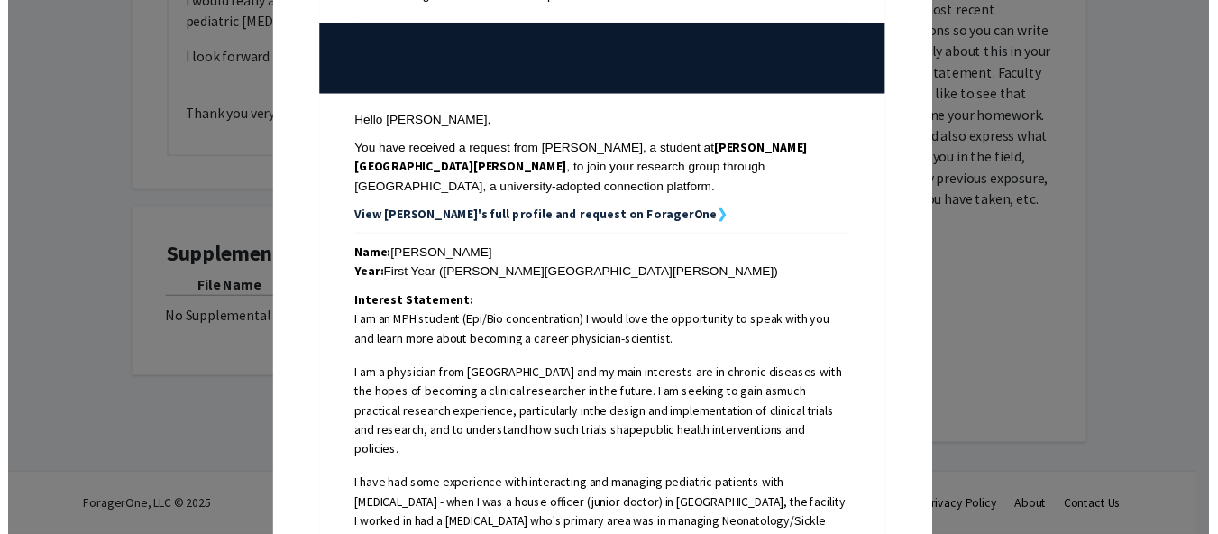
scroll to position [0, 0]
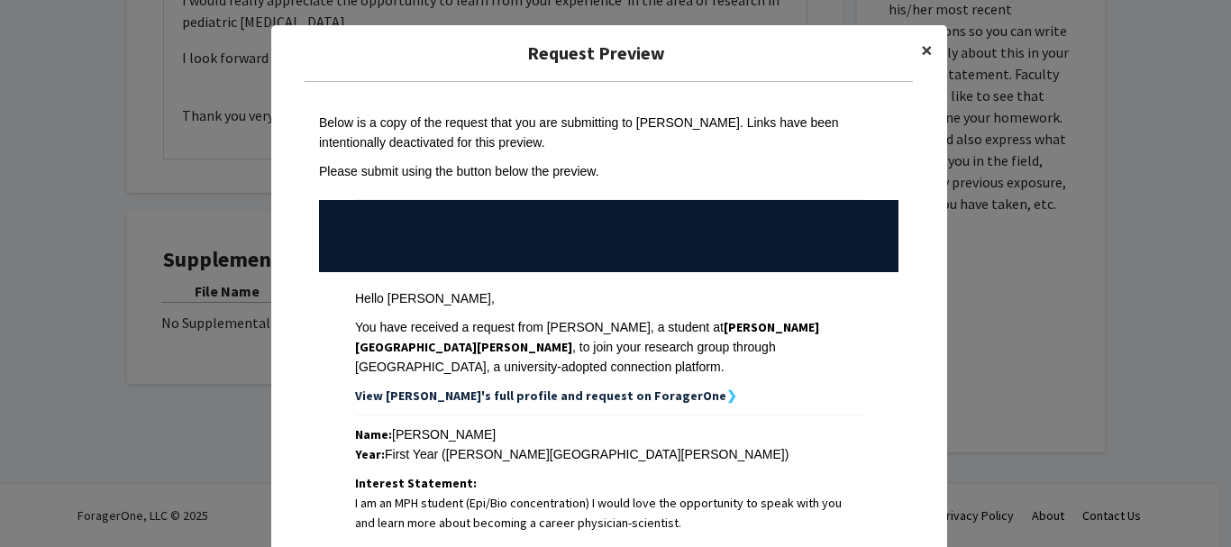
click at [921, 50] on span "×" at bounding box center [927, 50] width 12 height 28
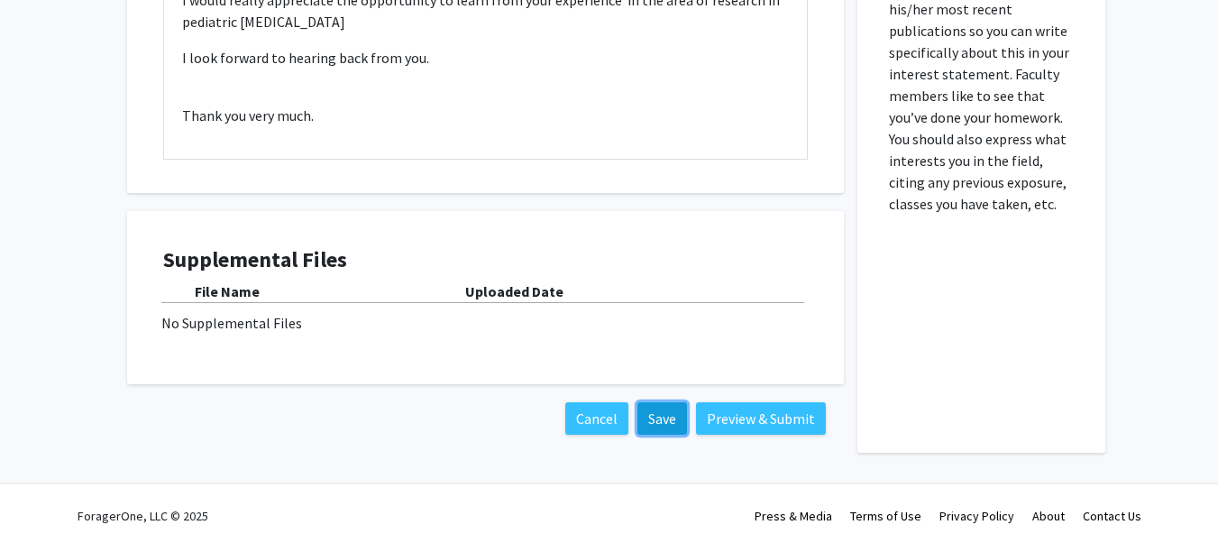
click at [661, 424] on button "Save" at bounding box center [662, 418] width 50 height 32
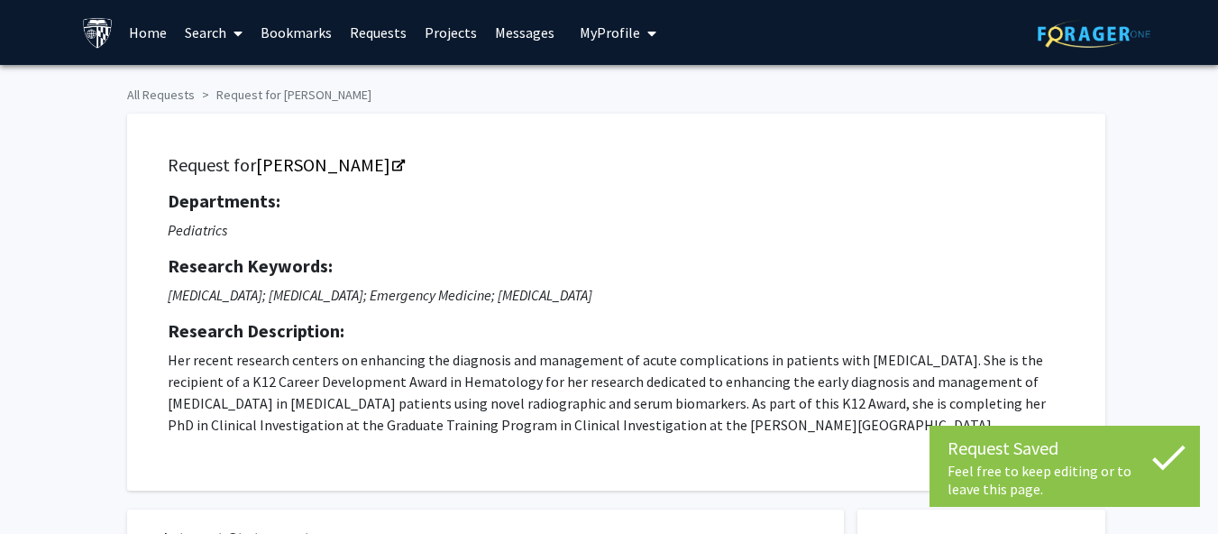
click at [599, 47] on button "My Profile" at bounding box center [617, 32] width 87 height 65
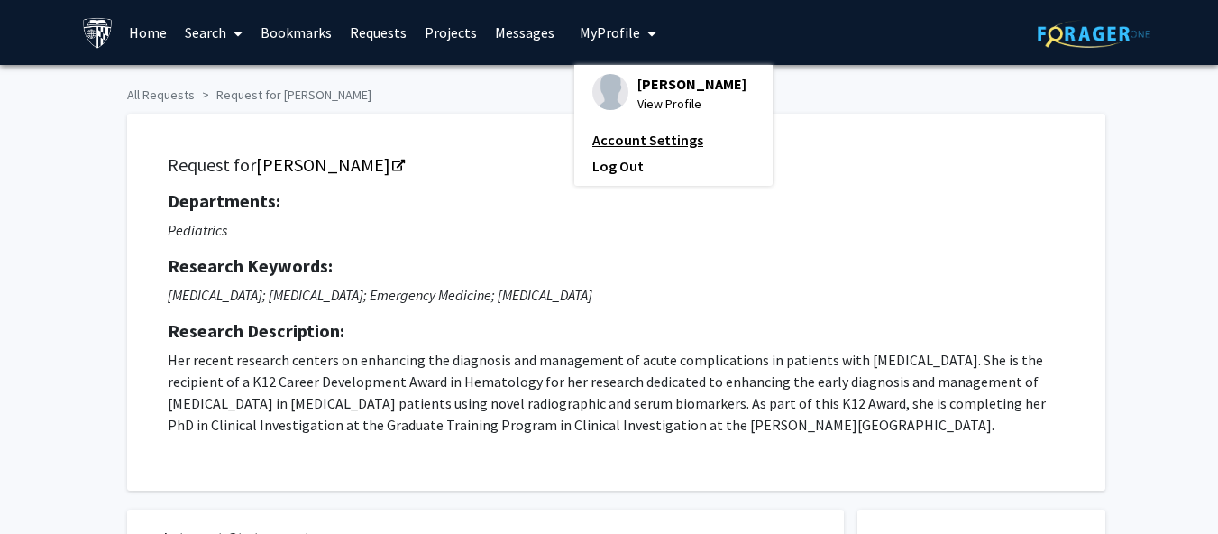
drag, startPoint x: 632, startPoint y: 92, endPoint x: 593, endPoint y: 140, distance: 61.5
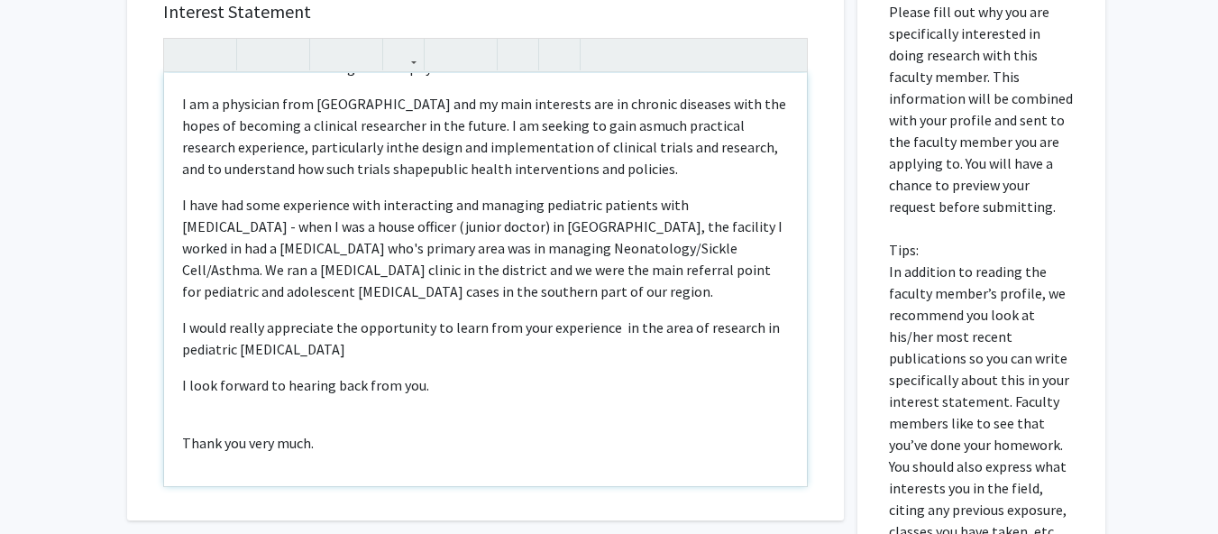
scroll to position [534, 0]
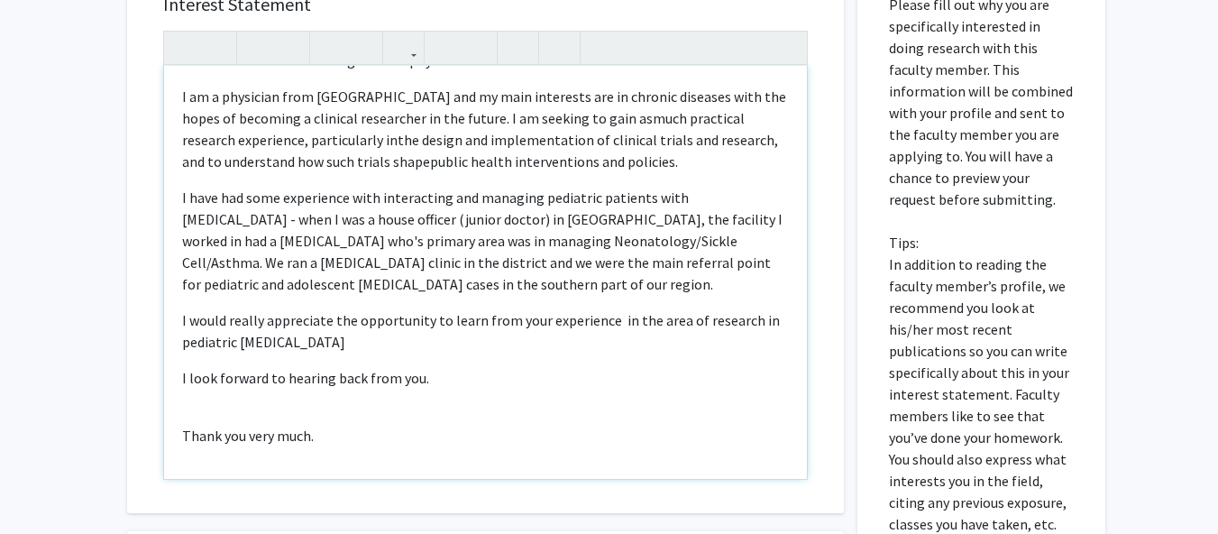
click at [600, 258] on span "I have had some experience with interacting and managing pediatric patients wit…" at bounding box center [482, 240] width 600 height 105
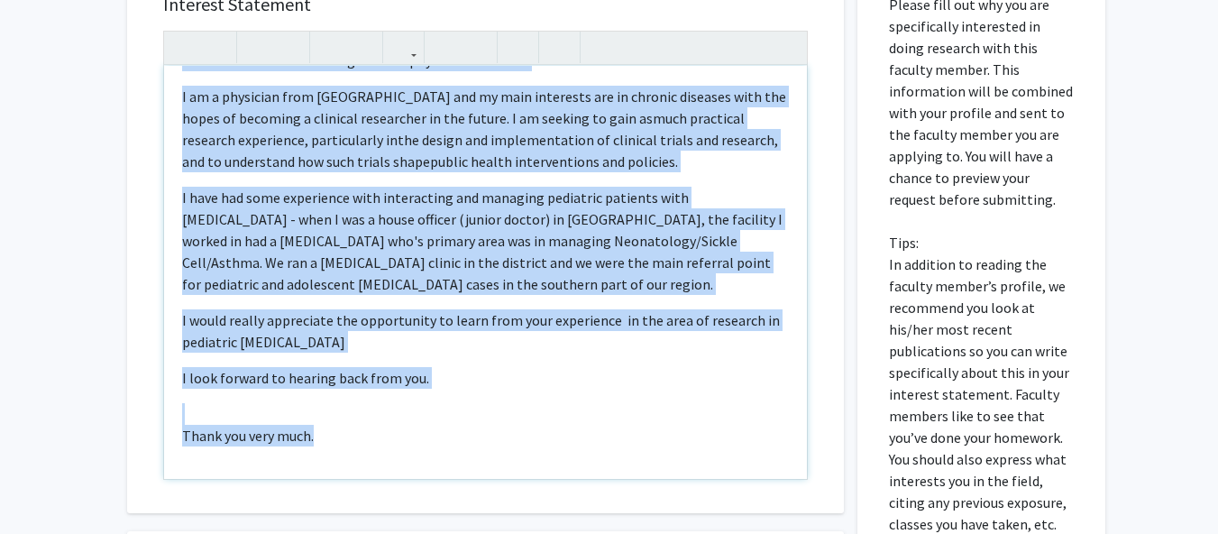
copy div "I am an MPH student (Epi/Bio concentration) I would love the opportunity to spe…"
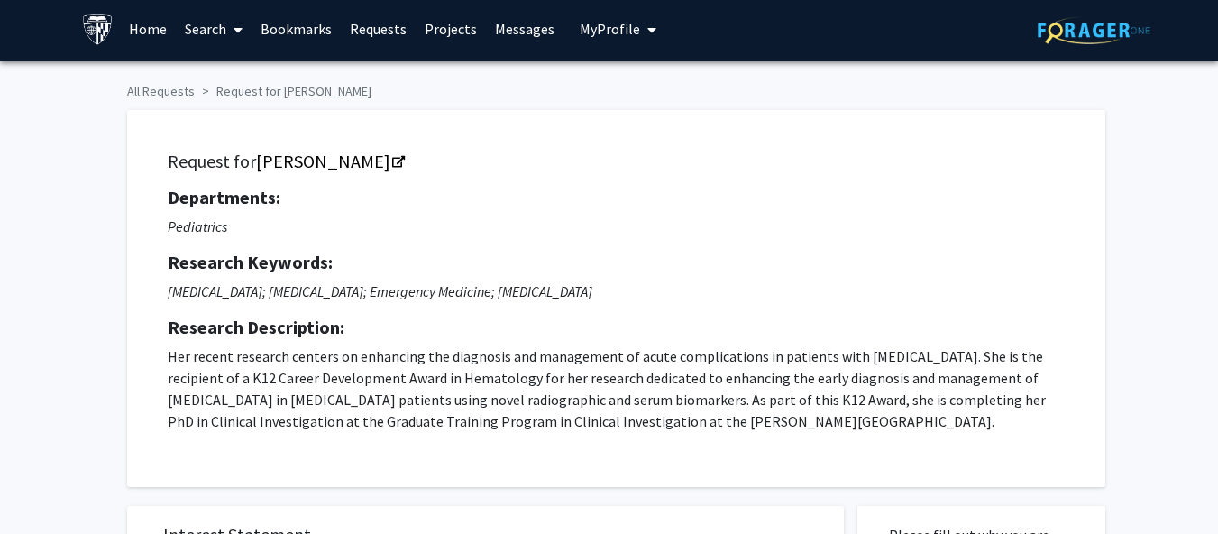
scroll to position [0, 0]
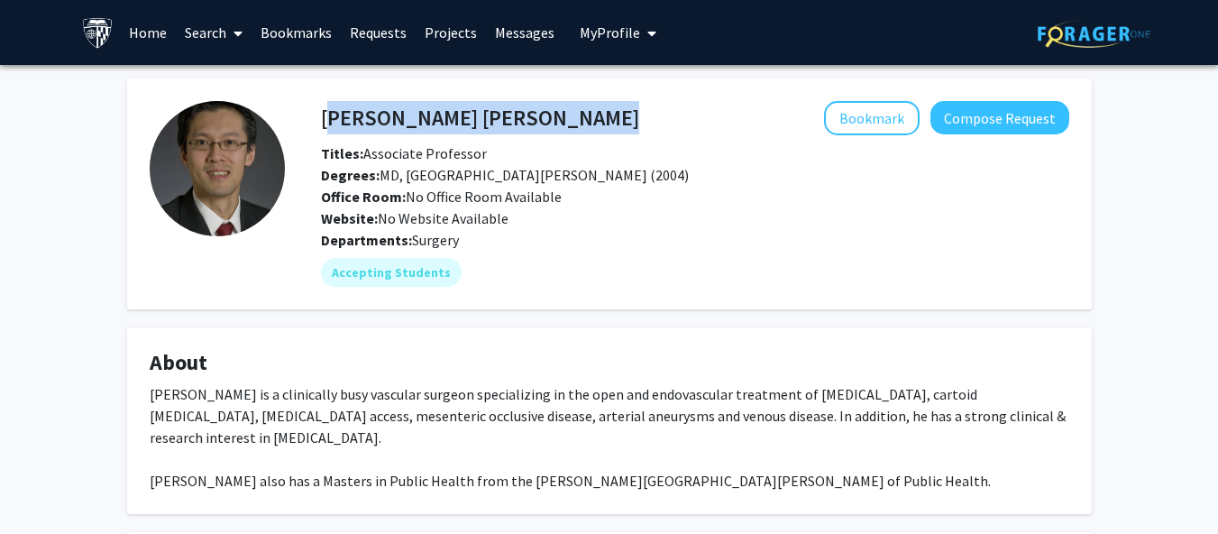
drag, startPoint x: 321, startPoint y: 115, endPoint x: 480, endPoint y: 123, distance: 159.7
click at [480, 123] on div "[PERSON_NAME] [PERSON_NAME] Bookmark Compose Request" at bounding box center [694, 118] width 775 height 34
copy h4 "[PERSON_NAME] [PERSON_NAME]"
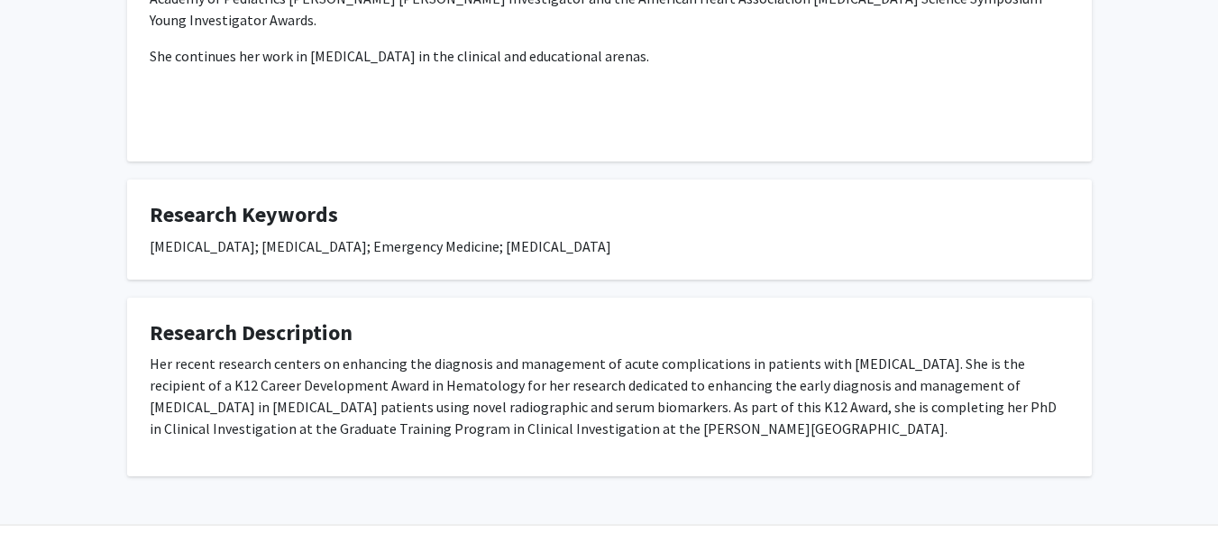
scroll to position [472, 0]
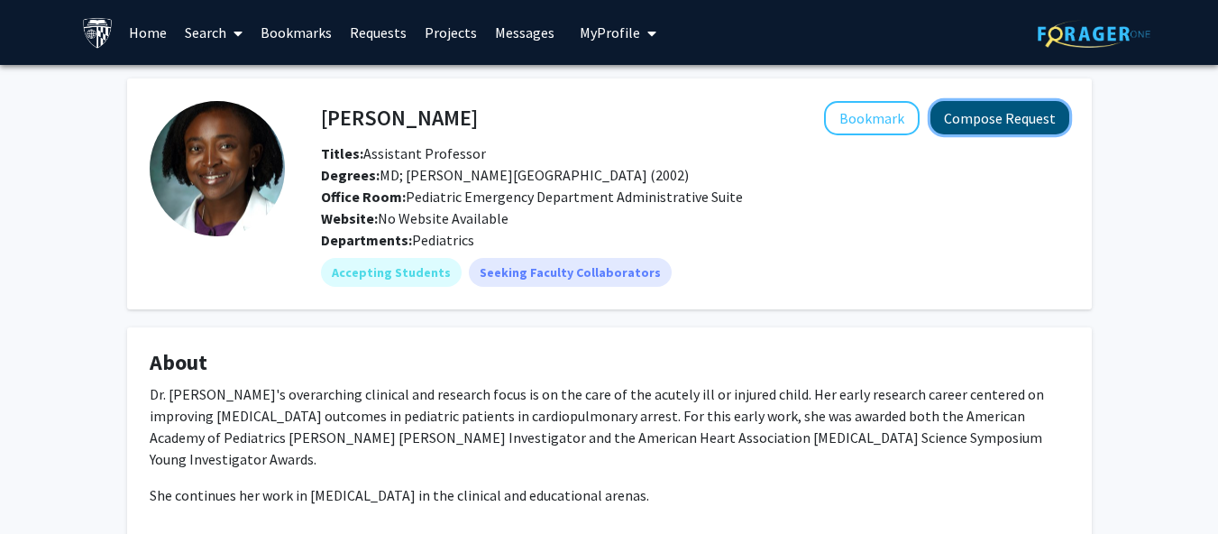
click at [970, 113] on button "Compose Request" at bounding box center [999, 117] width 139 height 33
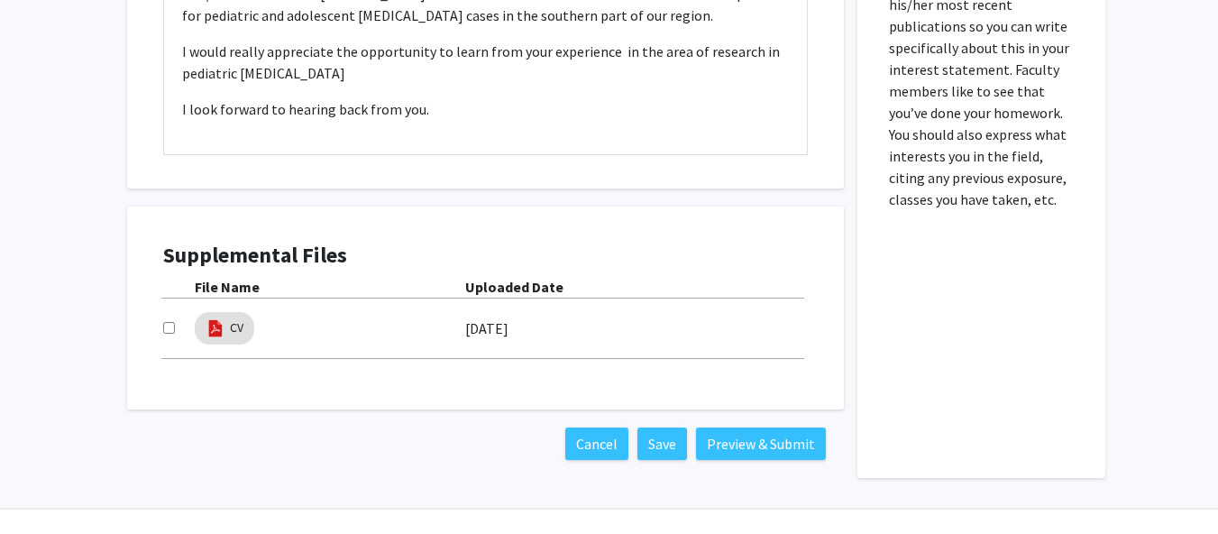
scroll to position [897, 0]
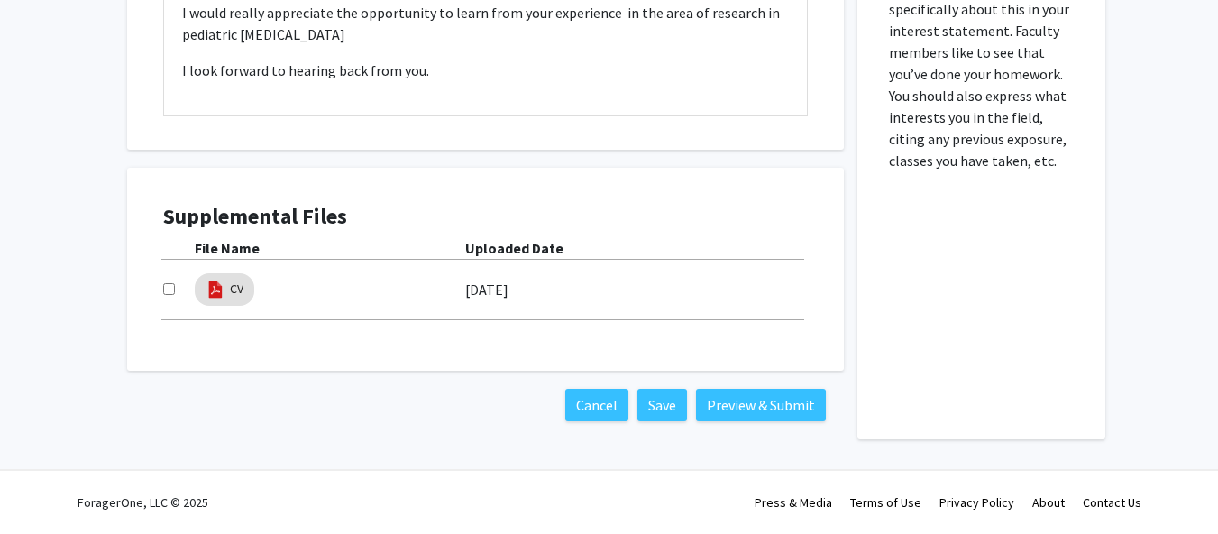
click at [164, 289] on input "checkbox" at bounding box center [169, 289] width 12 height 12
checkbox input "true"
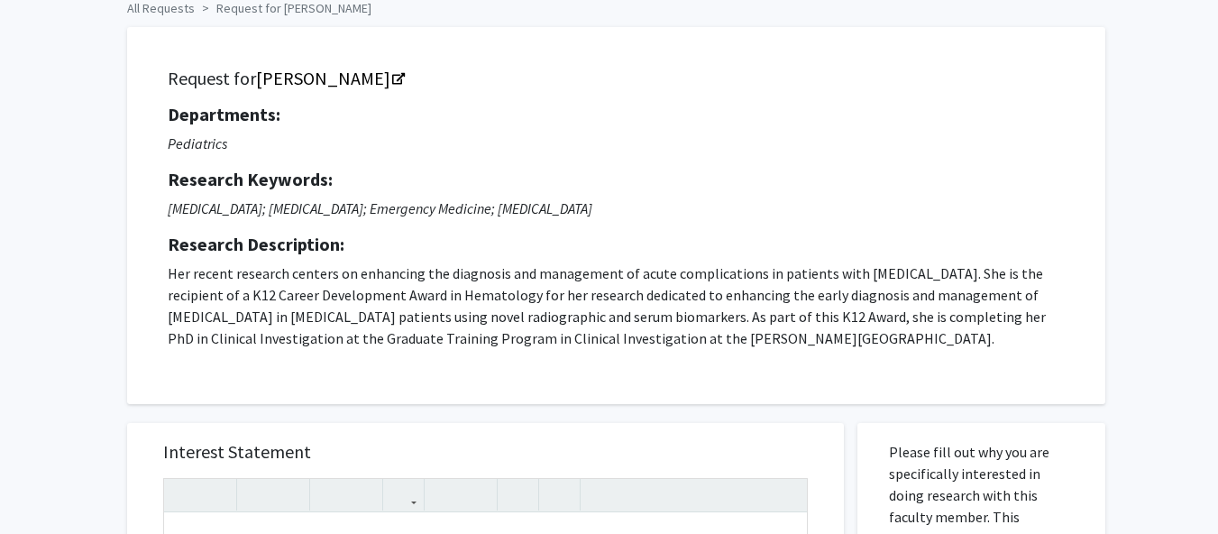
scroll to position [0, 0]
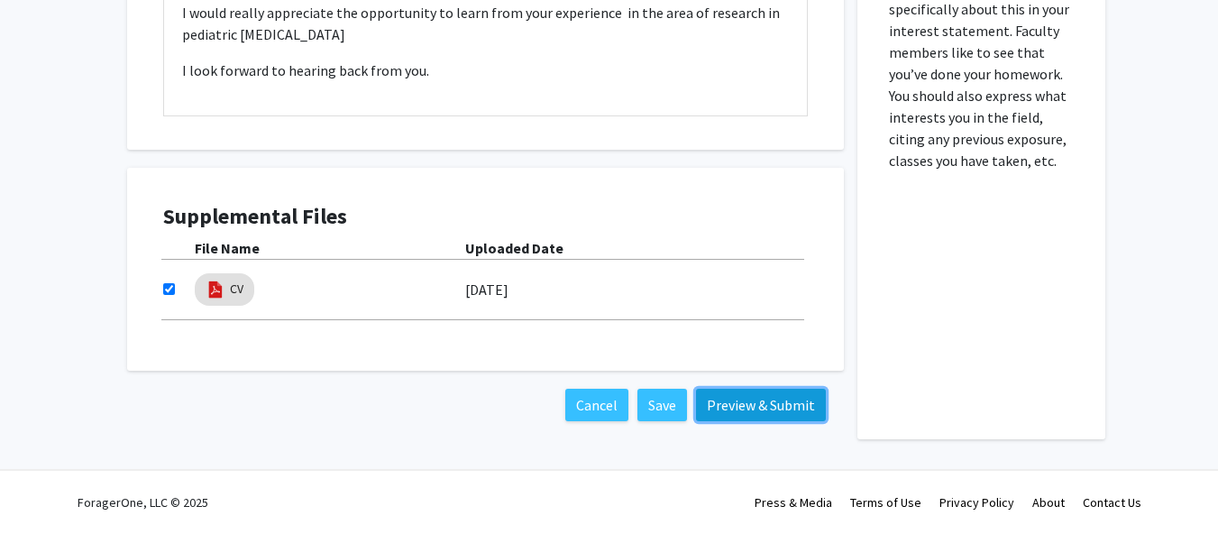
click at [756, 400] on button "Preview & Submit" at bounding box center [761, 404] width 130 height 32
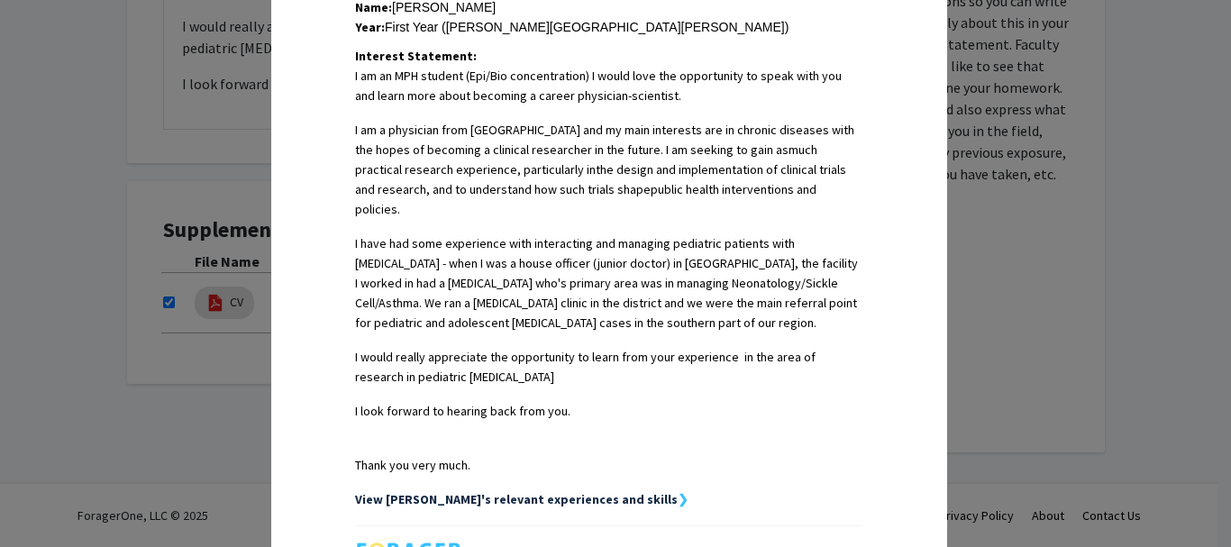
scroll to position [640, 0]
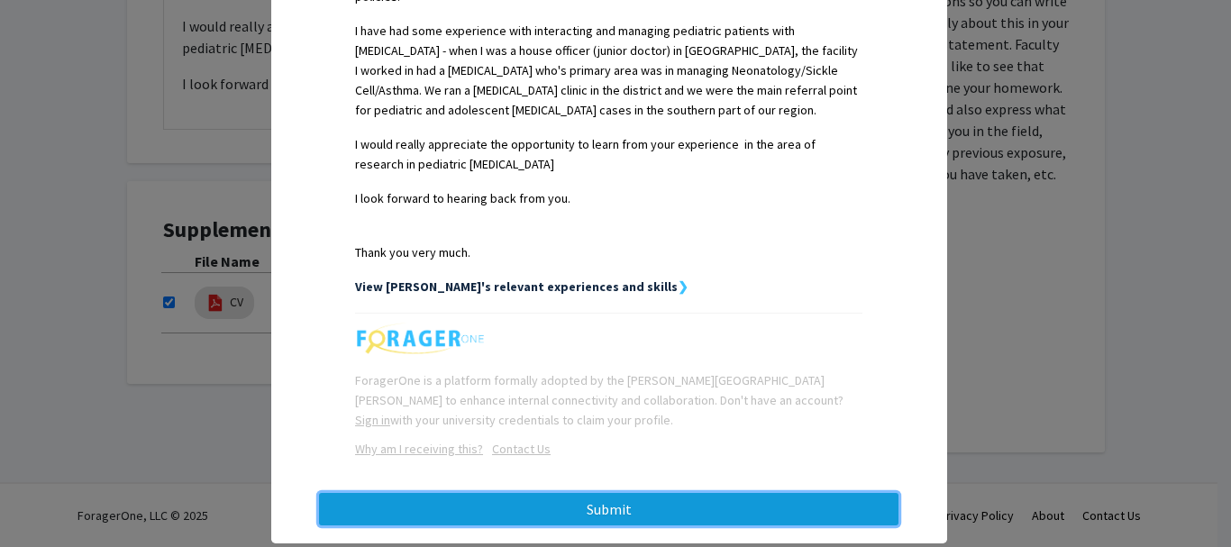
click at [648, 493] on button "Submit" at bounding box center [608, 509] width 579 height 32
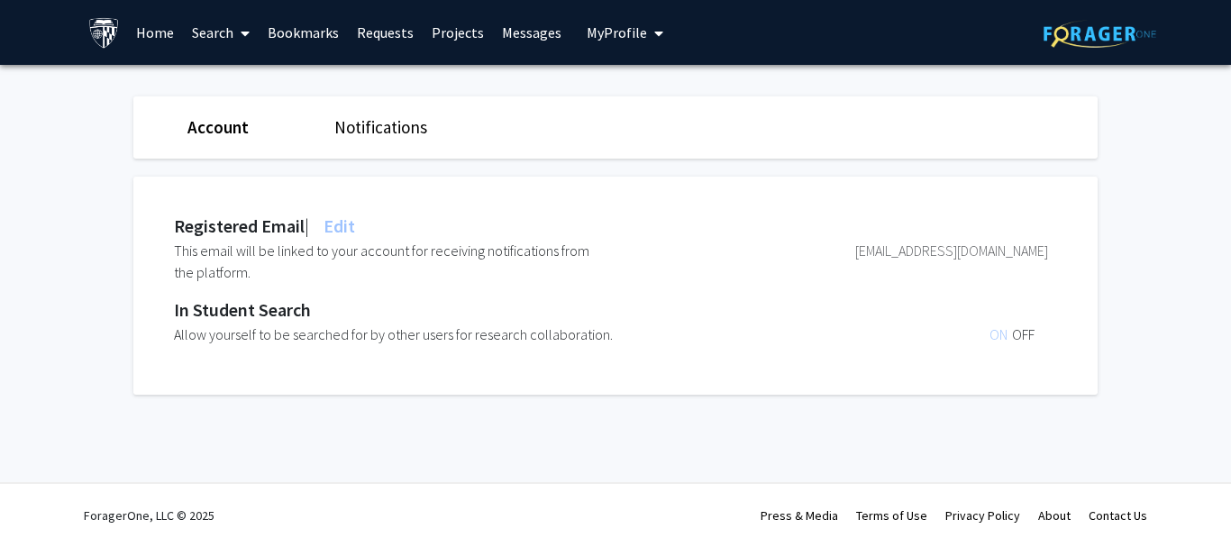
click at [395, 133] on link "Notifications" at bounding box center [380, 127] width 93 height 22
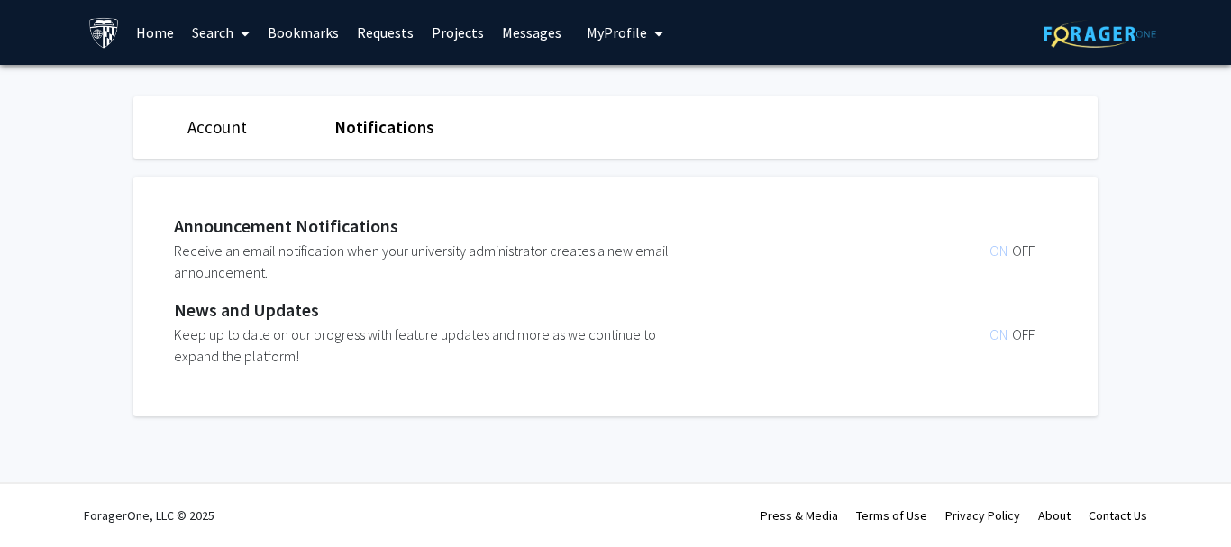
click at [233, 135] on link "Account" at bounding box center [216, 127] width 59 height 22
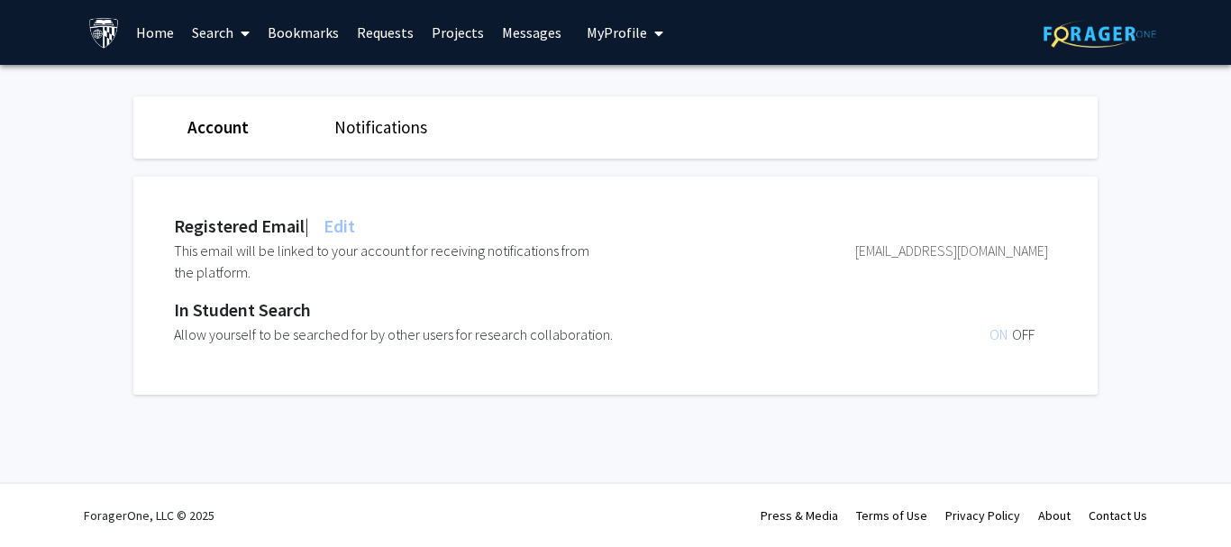
click at [618, 33] on span "My Profile" at bounding box center [617, 32] width 60 height 18
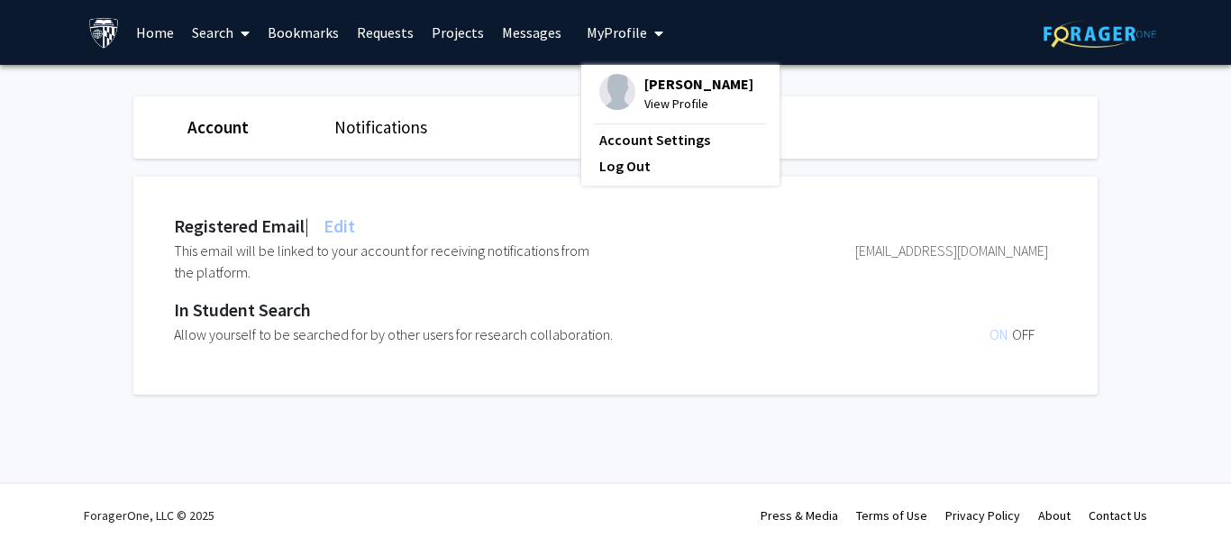
click at [651, 87] on span "[PERSON_NAME]" at bounding box center [698, 84] width 109 height 20
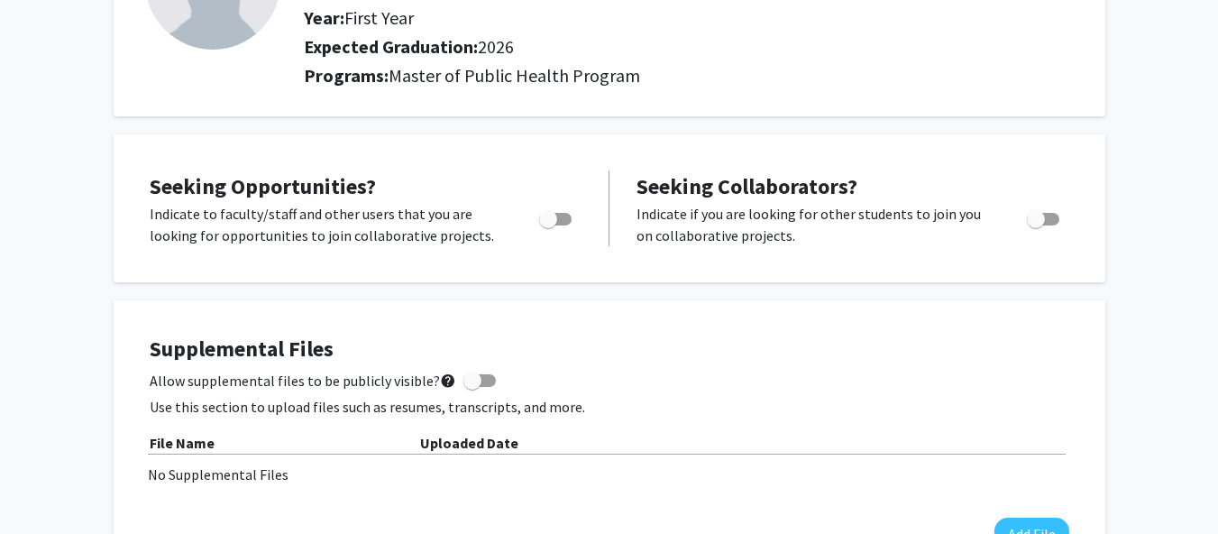
scroll to position [207, 0]
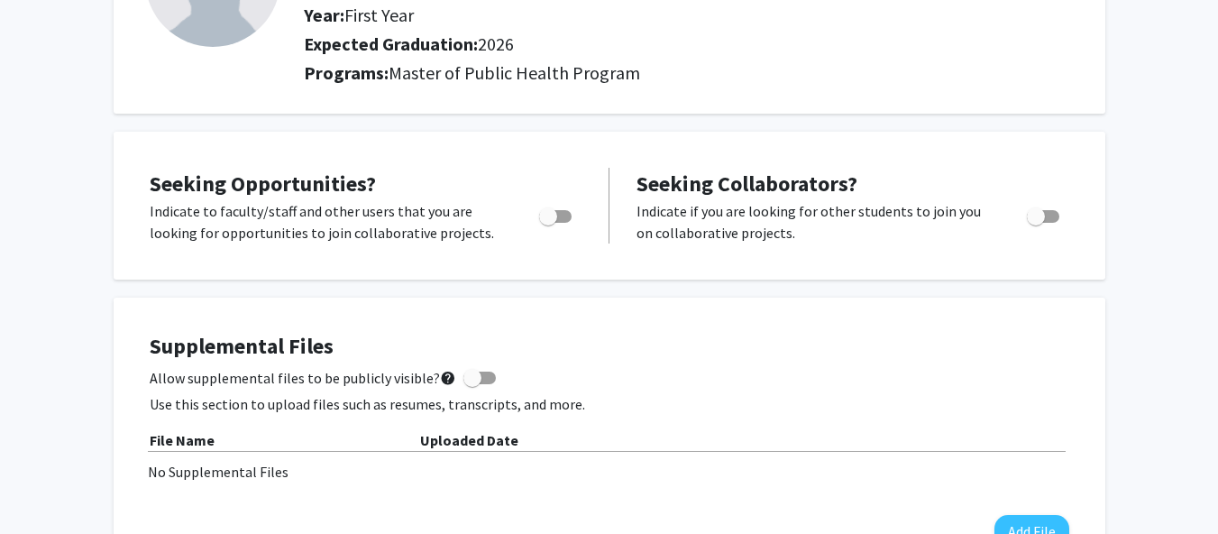
click at [559, 214] on span "Toggle" at bounding box center [555, 216] width 32 height 13
click at [548, 223] on input "Are you actively seeking opportunities?" at bounding box center [547, 223] width 1 height 1
checkbox input "true"
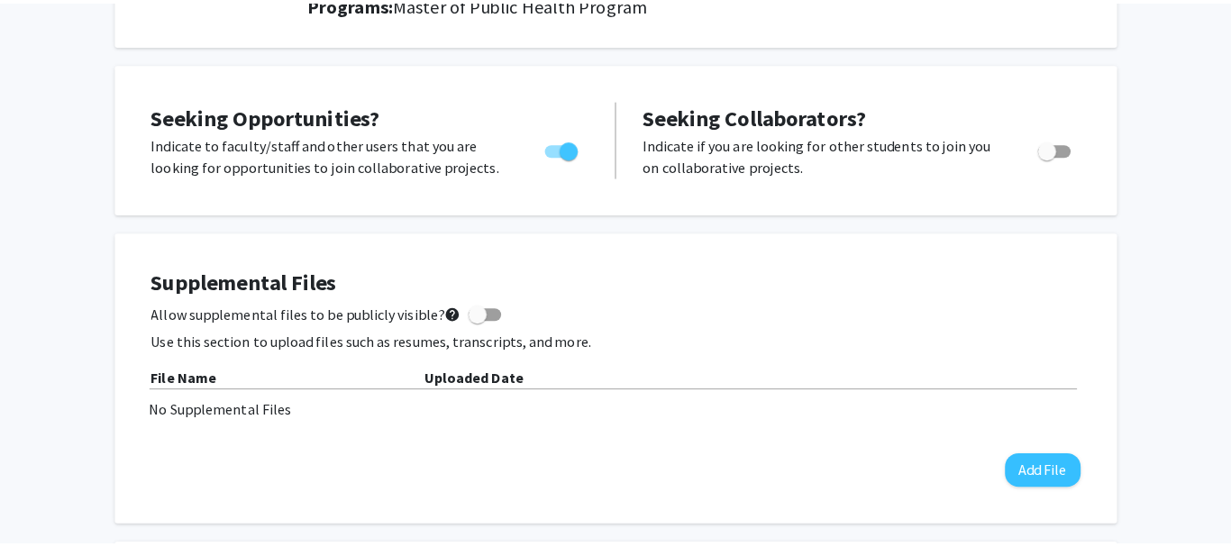
scroll to position [278, 0]
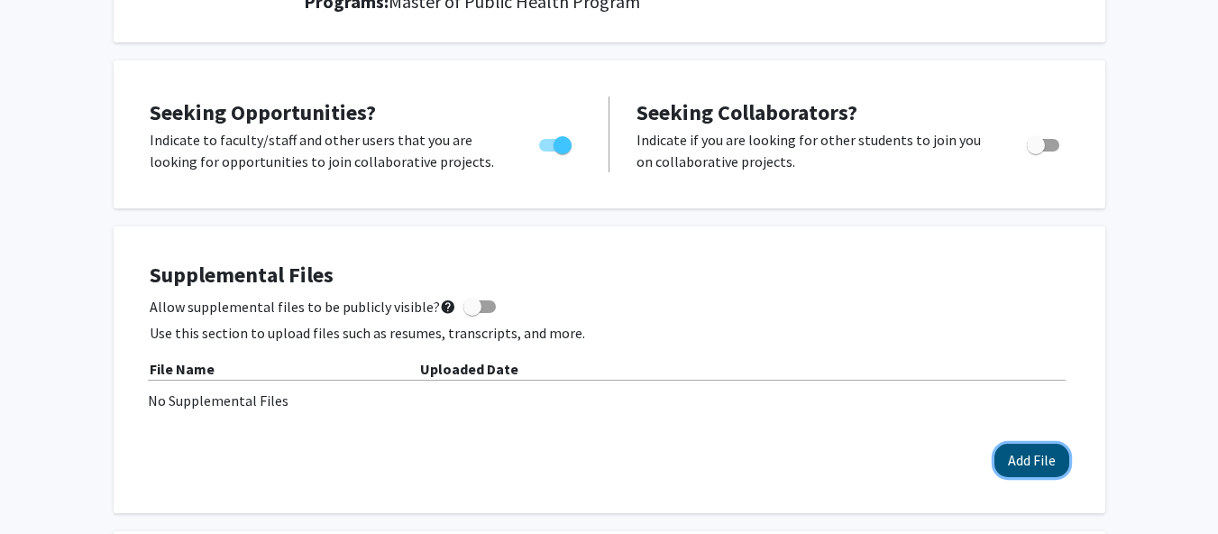
click at [1047, 470] on button "Add File" at bounding box center [1031, 459] width 75 height 33
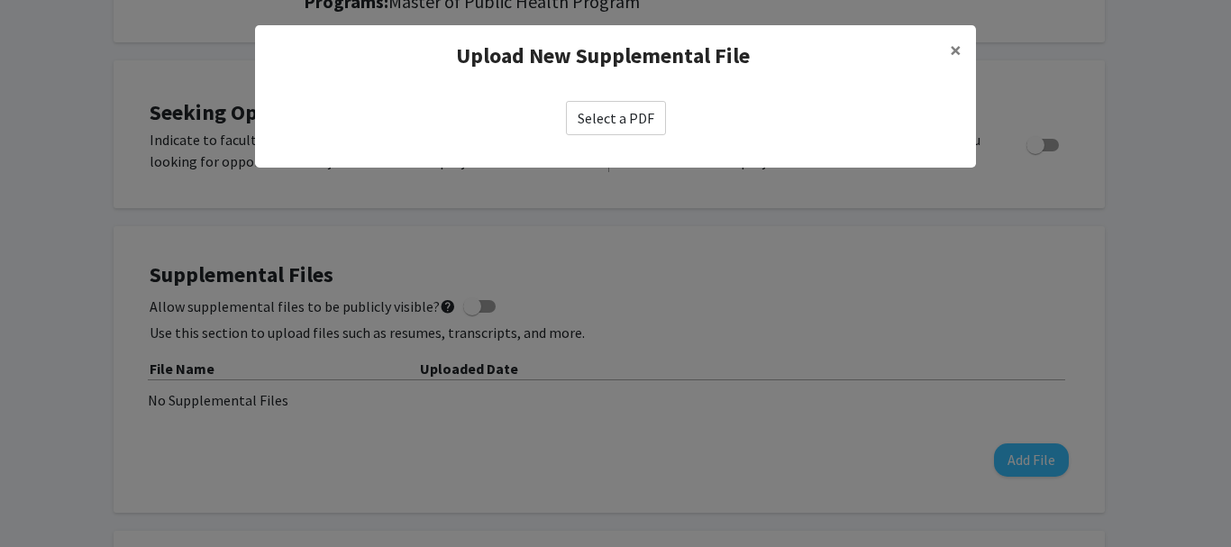
click at [630, 106] on label "Select a PDF" at bounding box center [616, 118] width 100 height 34
click at [0, 0] on input "Select a PDF" at bounding box center [0, 0] width 0 height 0
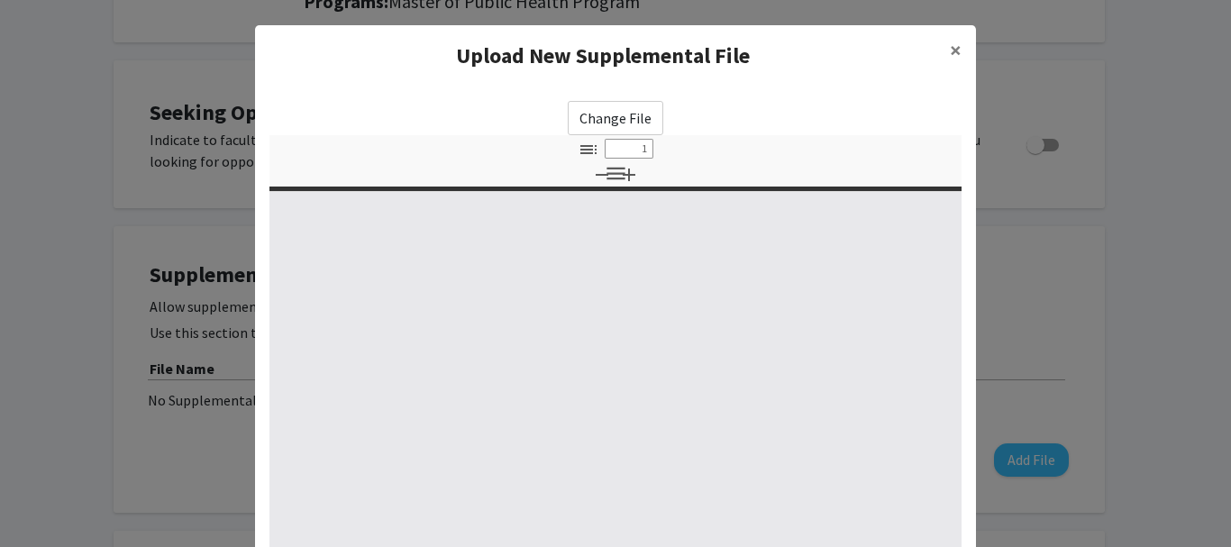
select select "custom"
type input "0"
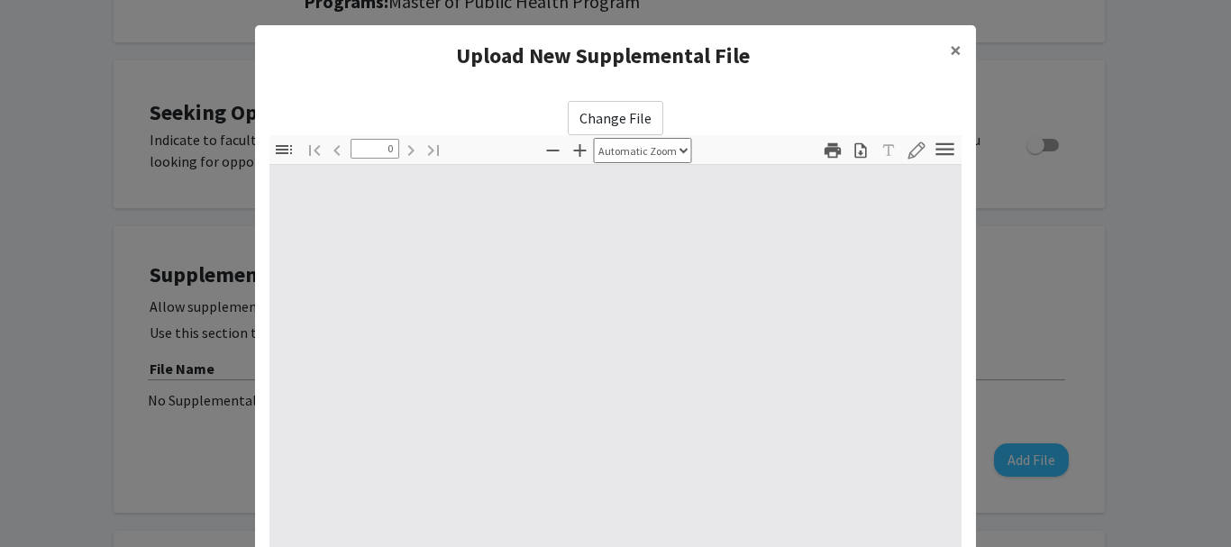
select select "custom"
type input "1"
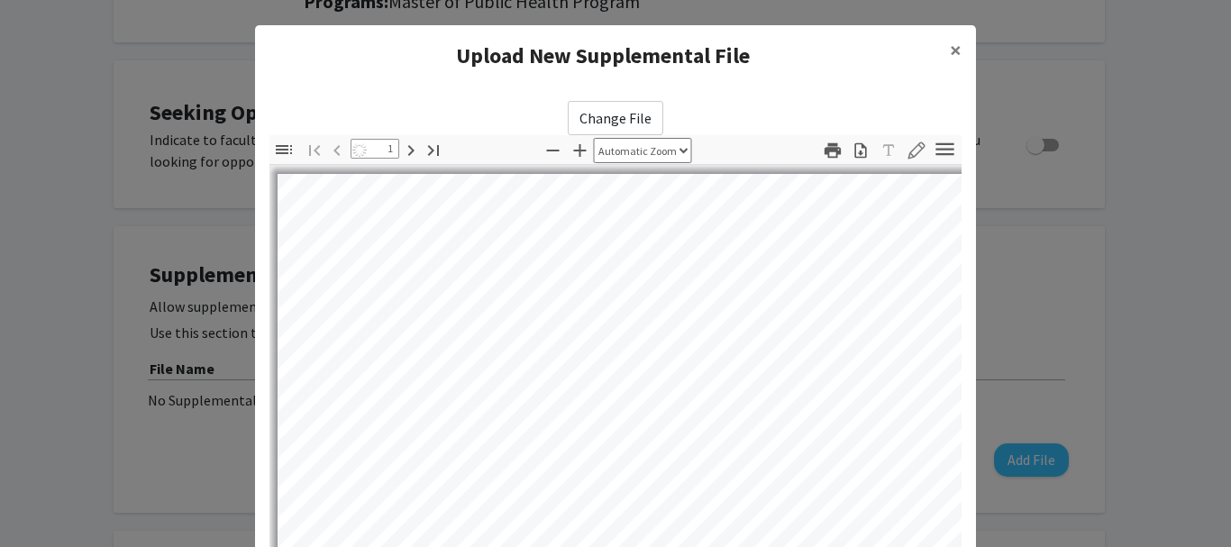
select select "auto"
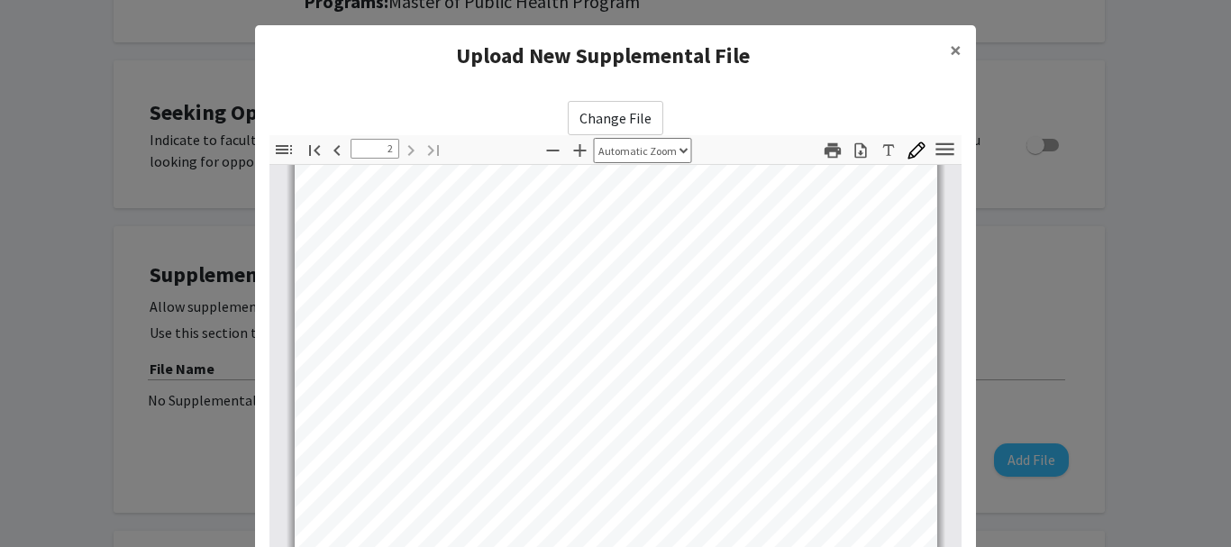
scroll to position [306, 0]
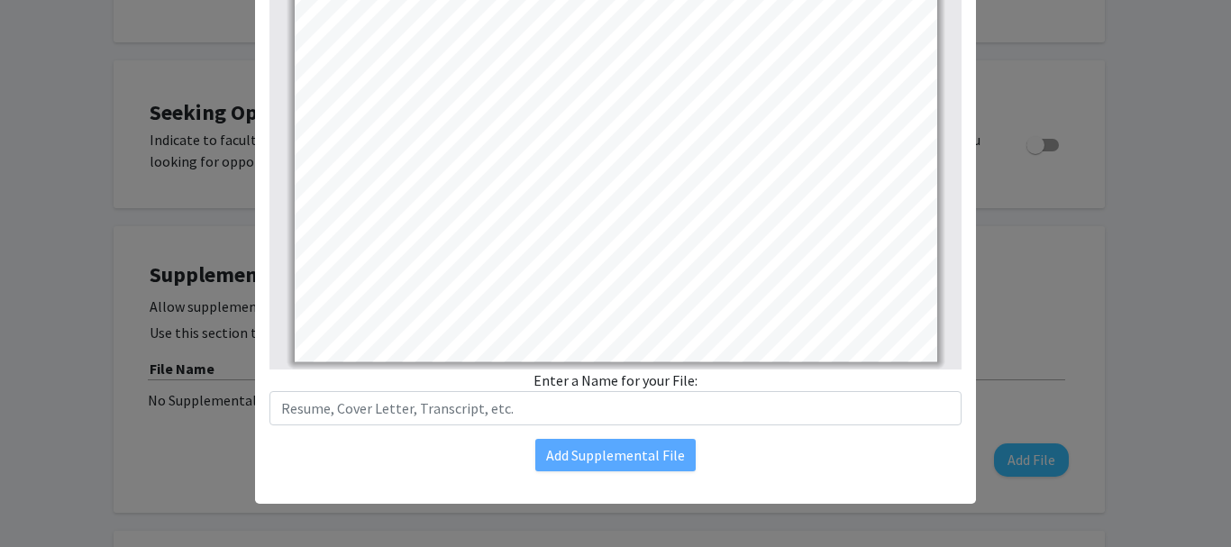
click at [647, 480] on div "Change File Thumbnails Document Outline Attachments Layers Current Outline Item…" at bounding box center [615, 133] width 721 height 706
type input "1"
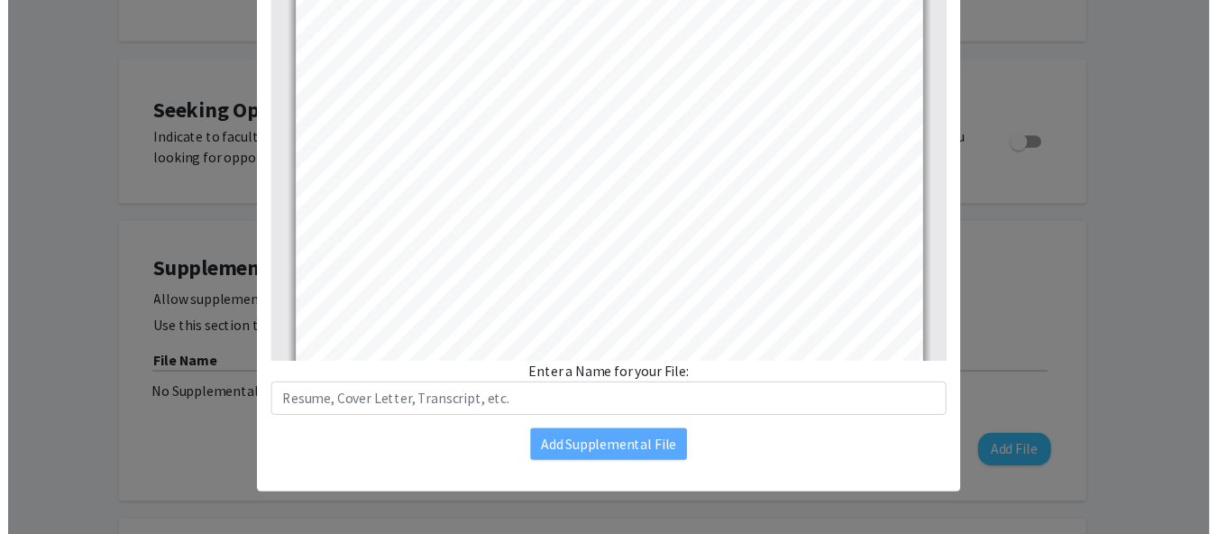
scroll to position [96, 0]
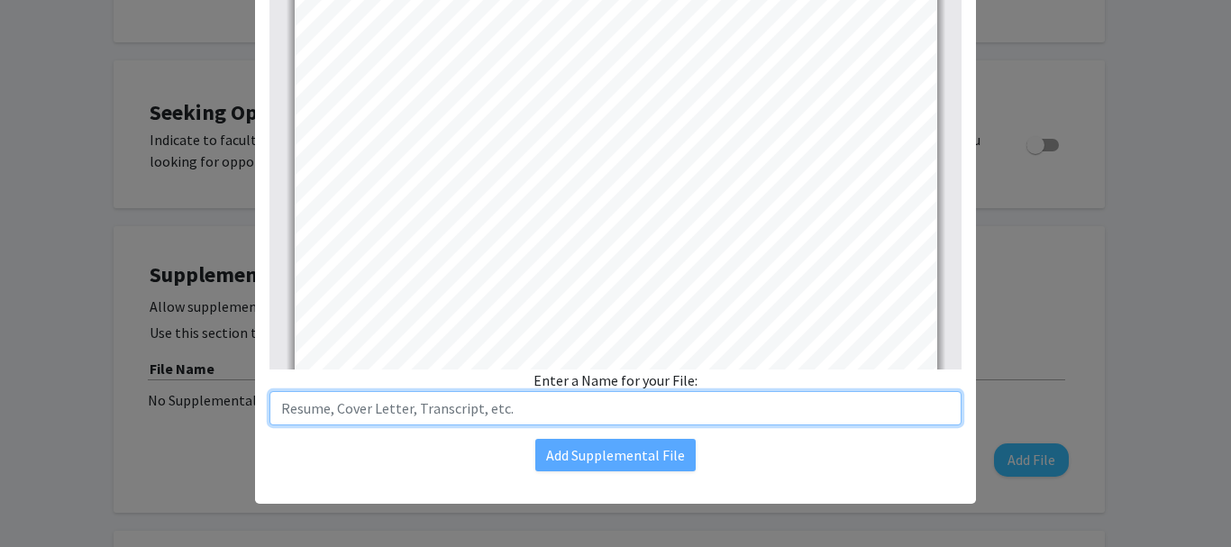
click at [611, 416] on input "text" at bounding box center [615, 408] width 692 height 34
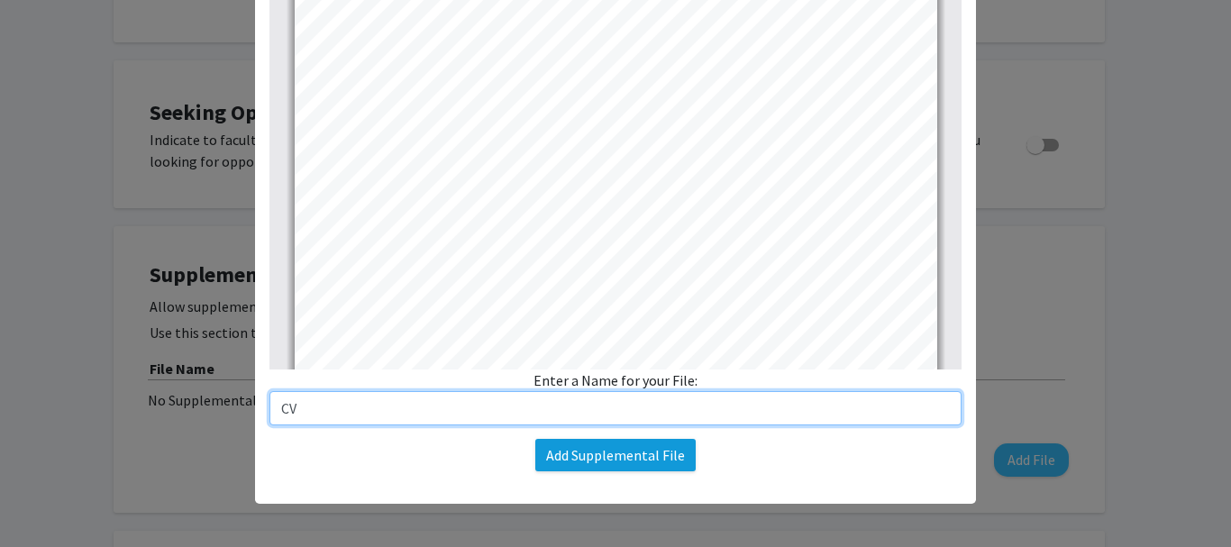
type input "CV"
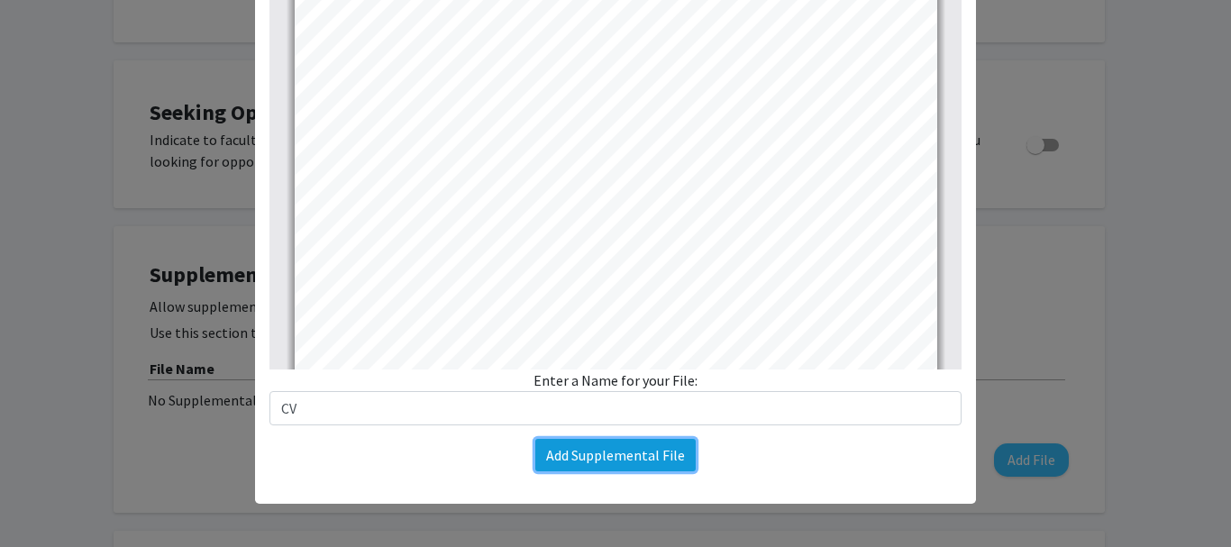
click at [622, 465] on button "Add Supplemental File" at bounding box center [615, 455] width 160 height 32
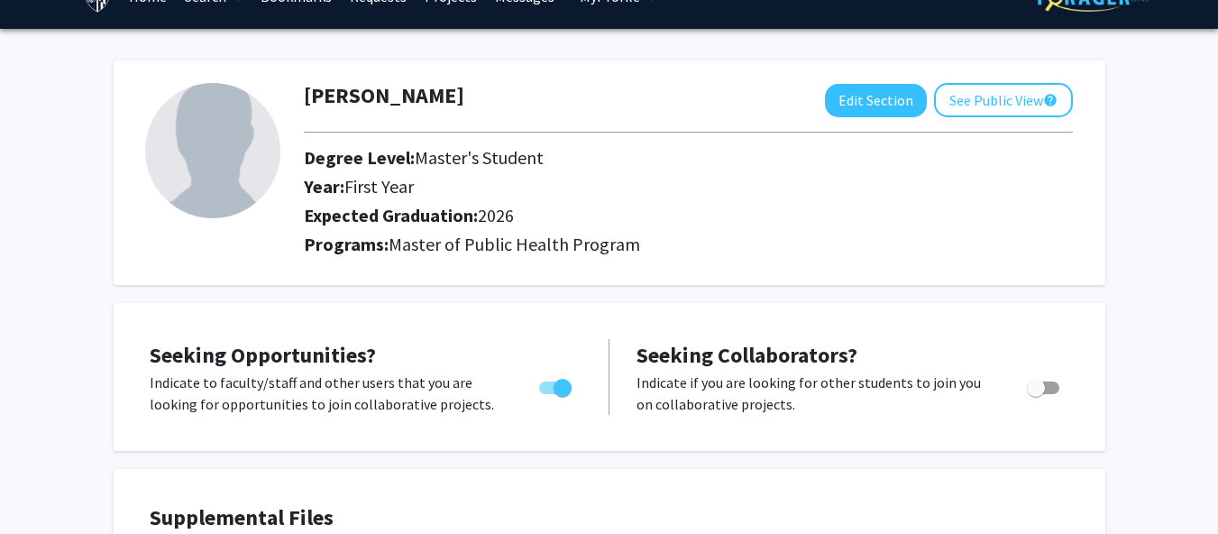
scroll to position [1, 0]
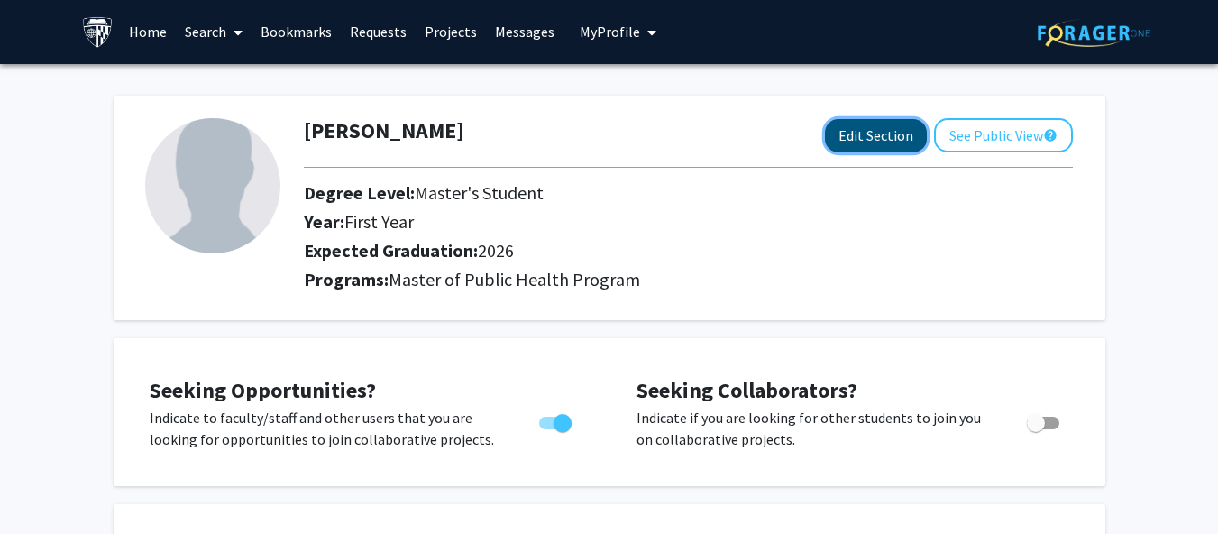
click at [850, 127] on button "Edit Section" at bounding box center [876, 135] width 102 height 33
select select "first_year"
select select "2026"
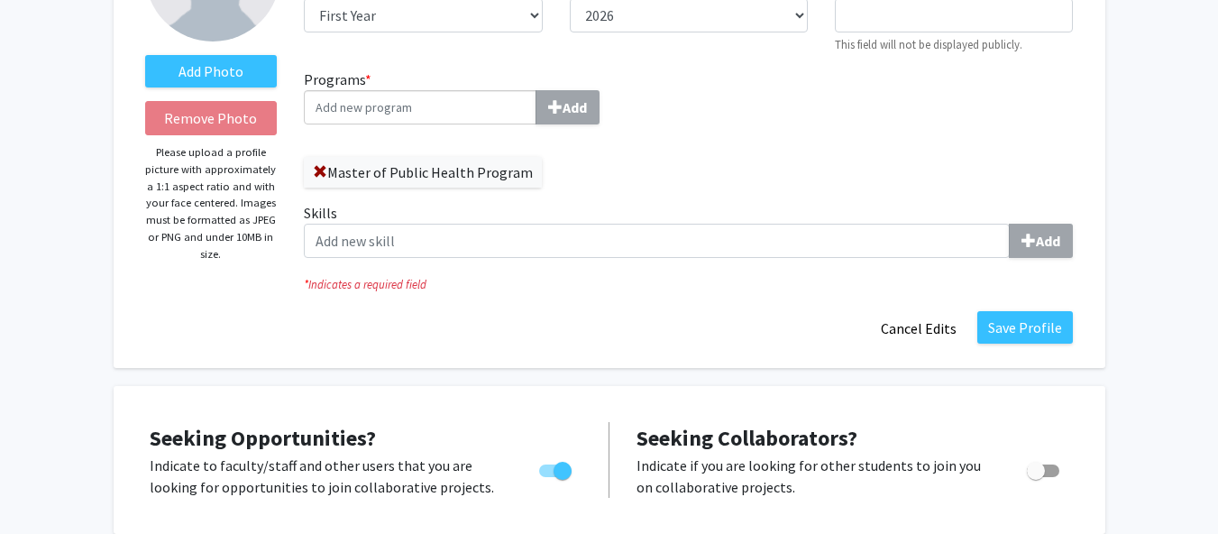
scroll to position [189, 0]
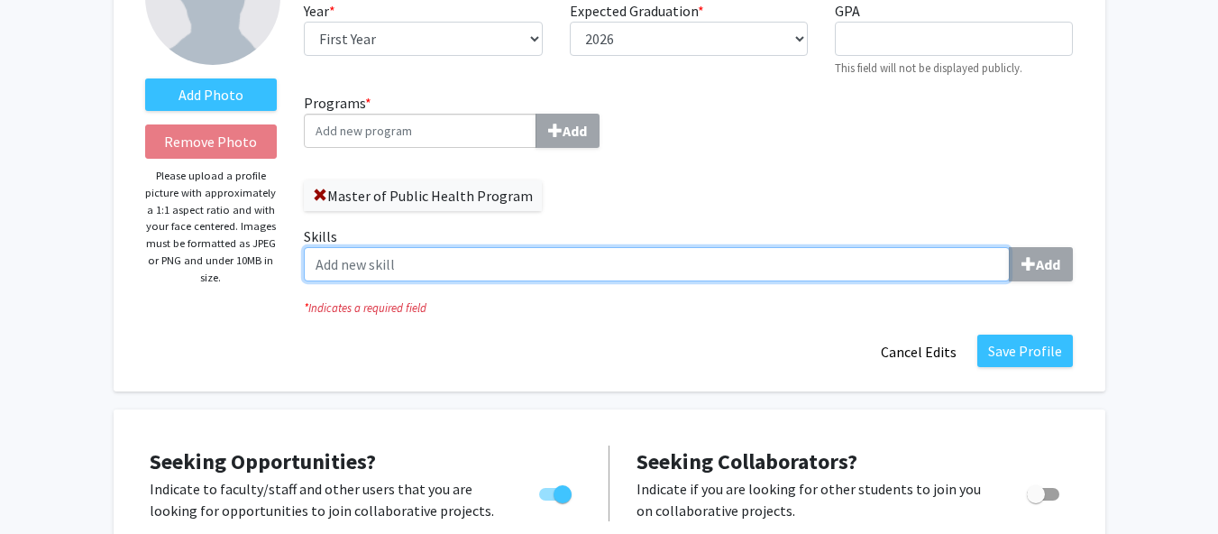
click at [372, 268] on input "Skills Add" at bounding box center [657, 264] width 706 height 34
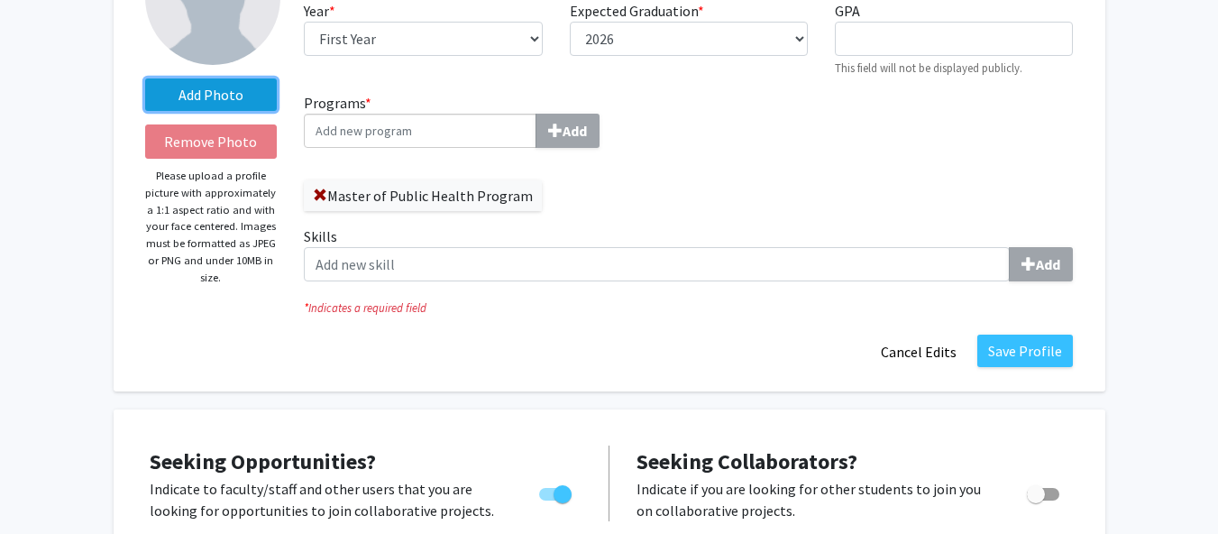
click at [237, 95] on label "Add Photo" at bounding box center [211, 94] width 132 height 32
click at [0, 0] on input "Add Photo" at bounding box center [0, 0] width 0 height 0
click at [251, 95] on label "Add Photo" at bounding box center [211, 94] width 132 height 32
click at [0, 0] on input "Add Photo" at bounding box center [0, 0] width 0 height 0
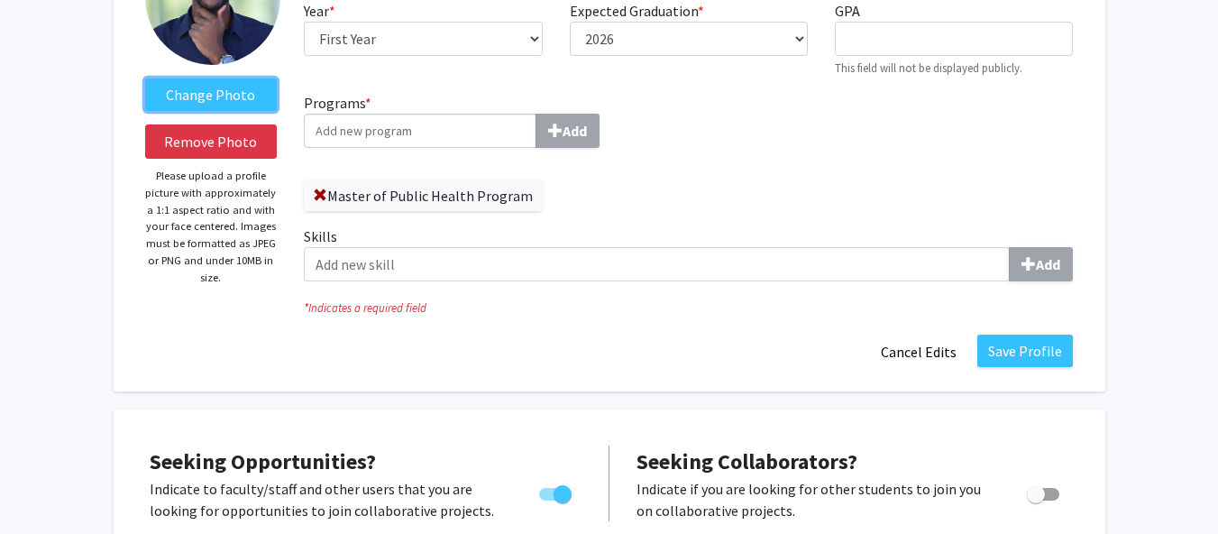
scroll to position [0, 0]
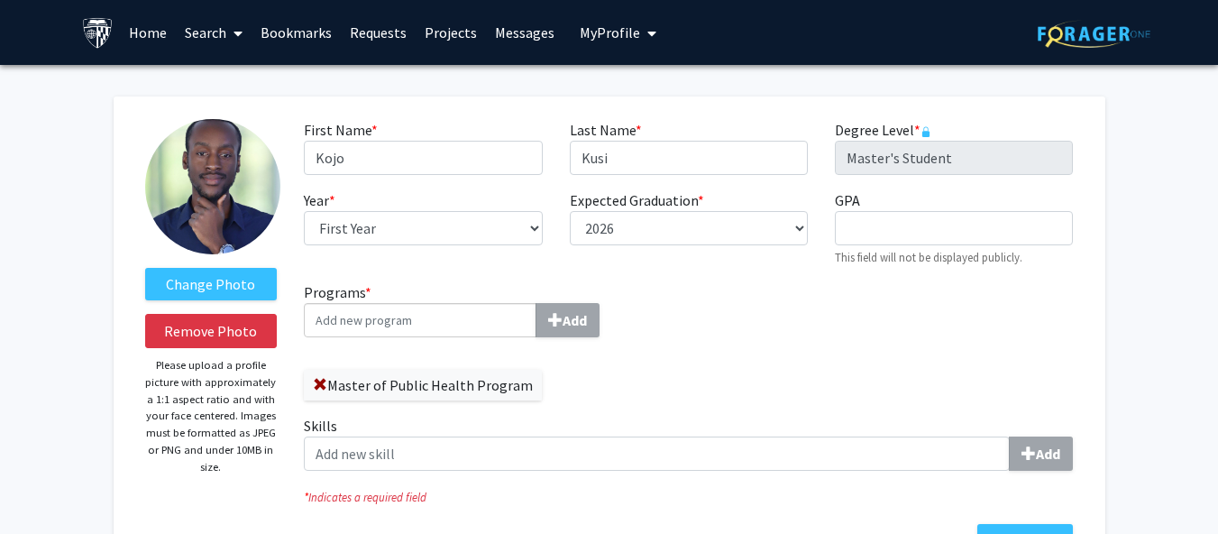
click at [230, 182] on img at bounding box center [212, 186] width 135 height 135
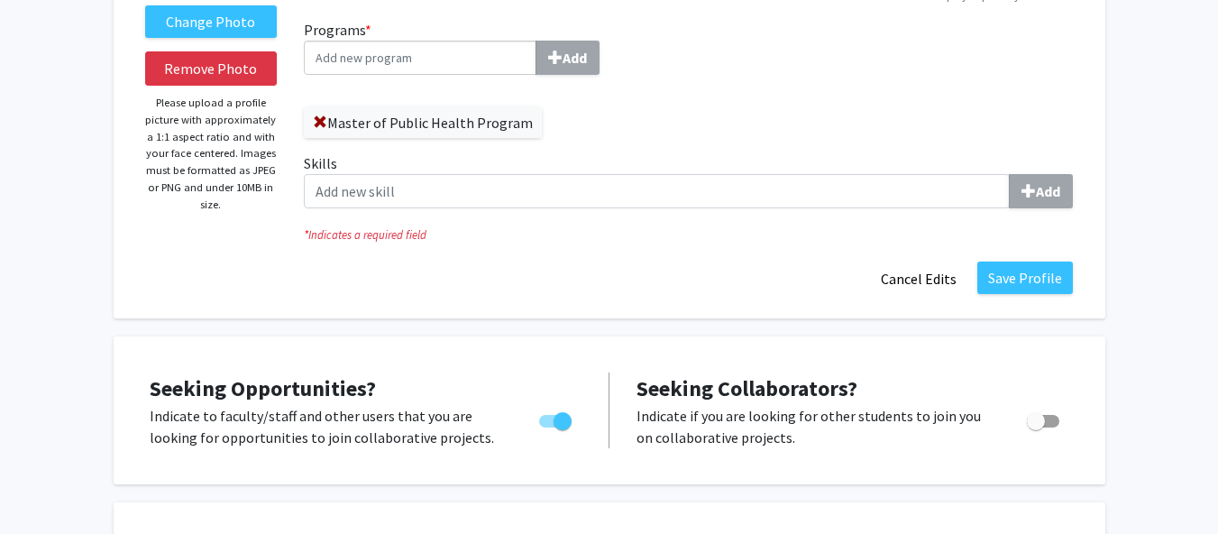
scroll to position [263, 0]
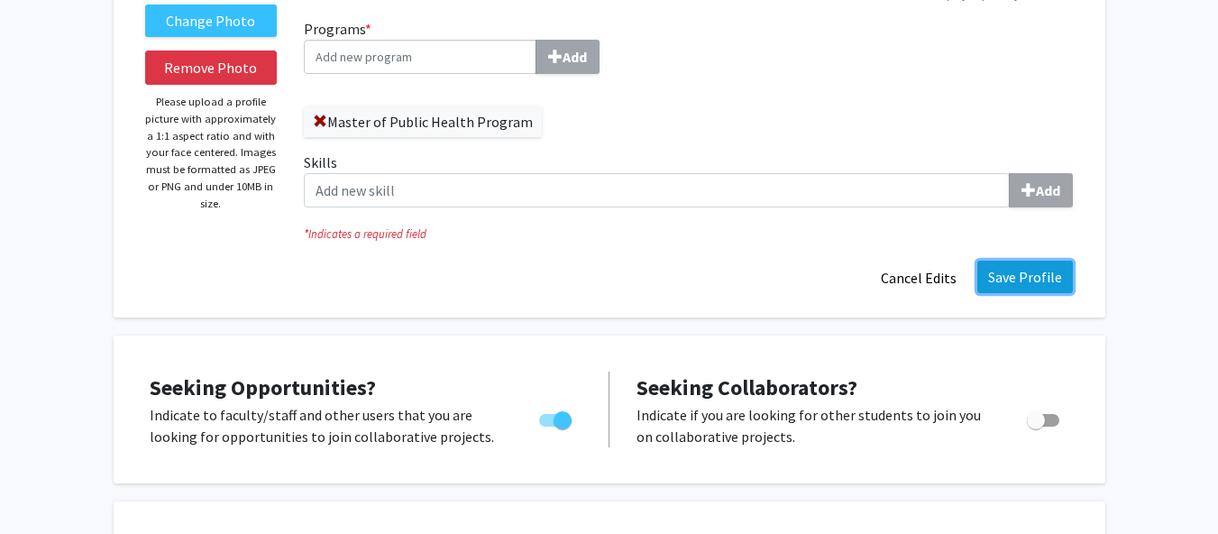
click at [1048, 280] on button "Save Profile" at bounding box center [1025, 276] width 96 height 32
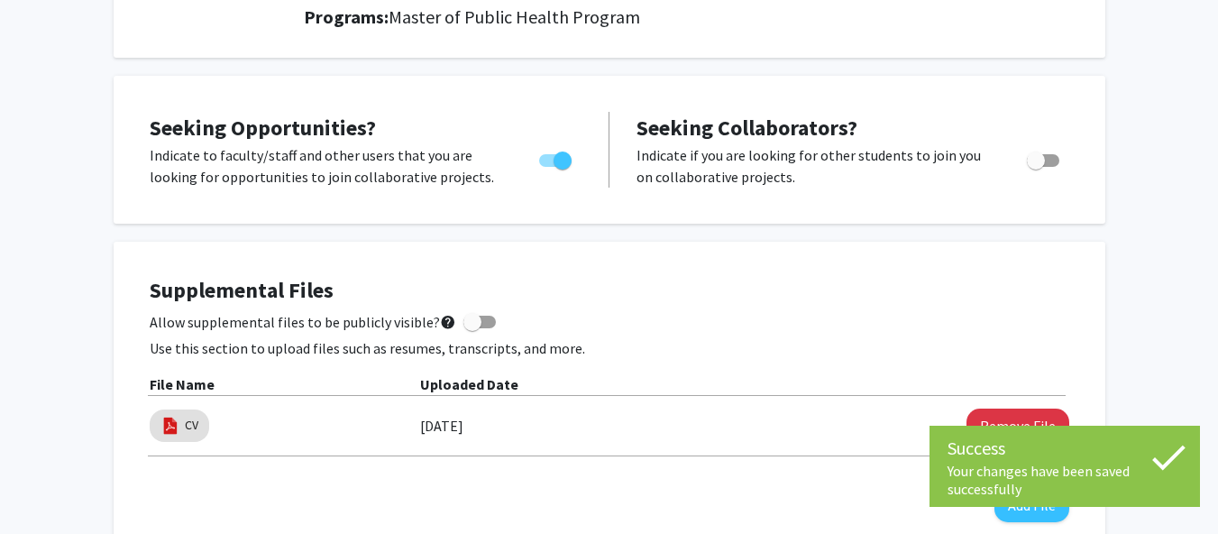
scroll to position [0, 0]
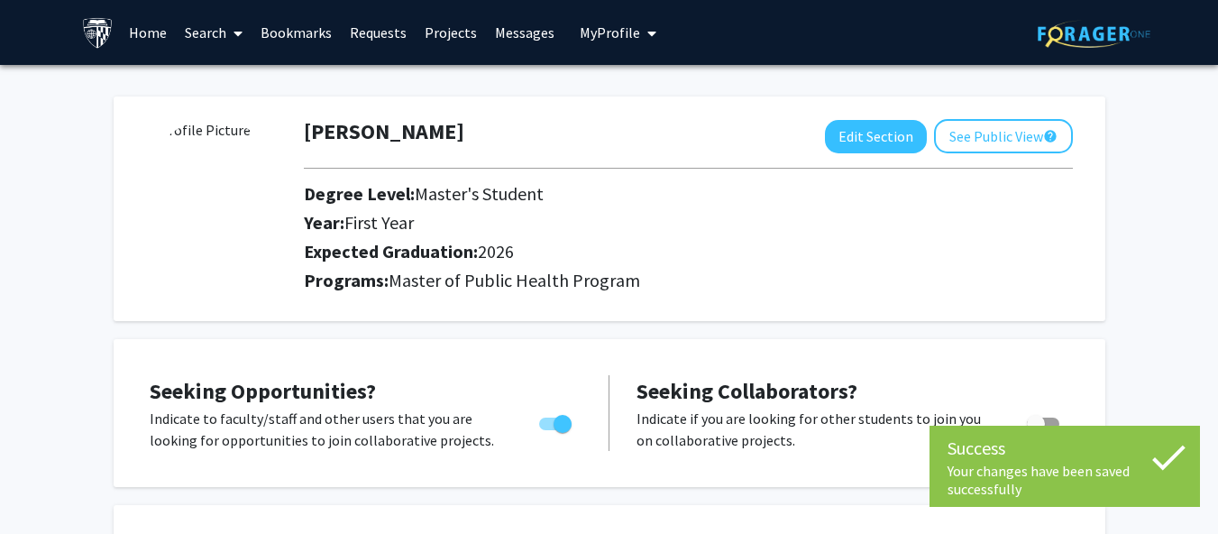
click at [217, 188] on img at bounding box center [212, 186] width 135 height 135
click at [640, 51] on span "My profile dropdown to access profile and logout" at bounding box center [648, 33] width 16 height 63
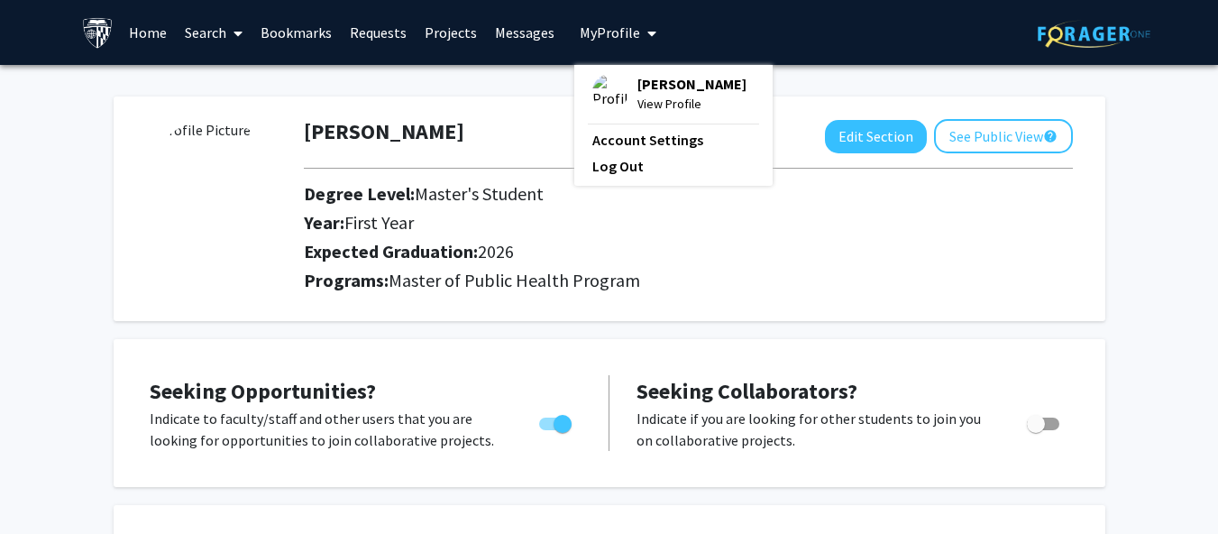
click at [602, 88] on img at bounding box center [610, 92] width 36 height 36
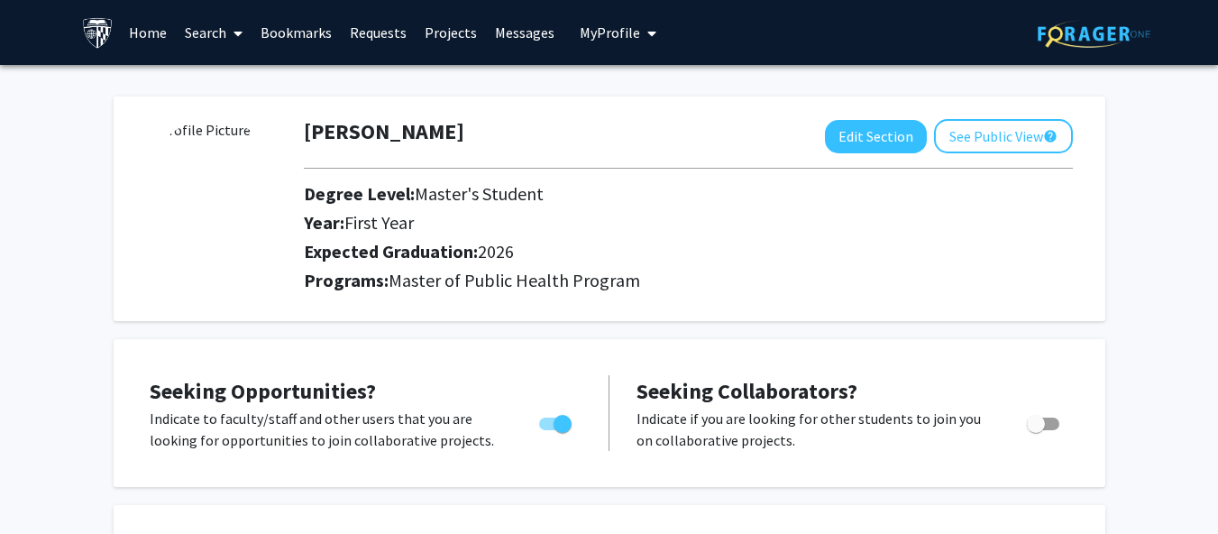
click at [599, 38] on span "My Profile" at bounding box center [609, 32] width 60 height 18
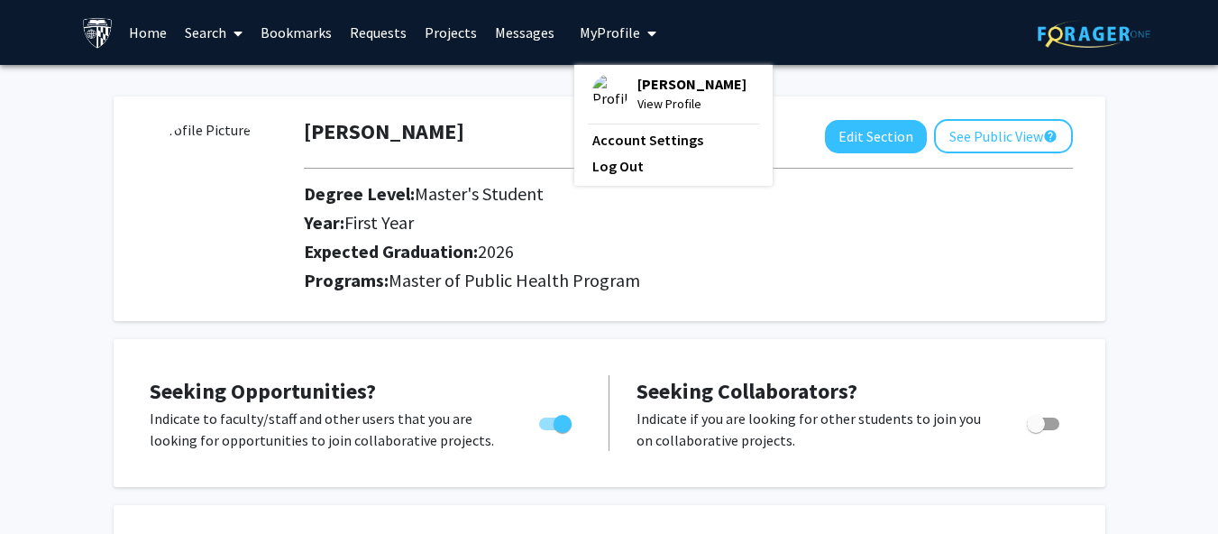
click at [650, 99] on span "View Profile" at bounding box center [691, 104] width 109 height 20
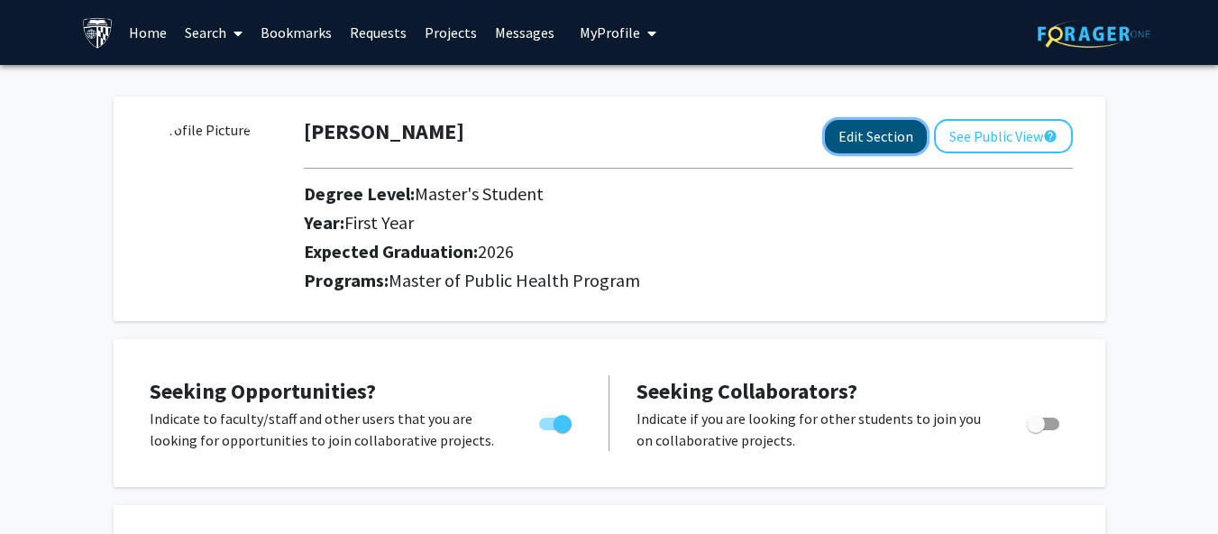
click at [854, 125] on button "Edit Section" at bounding box center [876, 136] width 102 height 33
select select "first_year"
select select "2026"
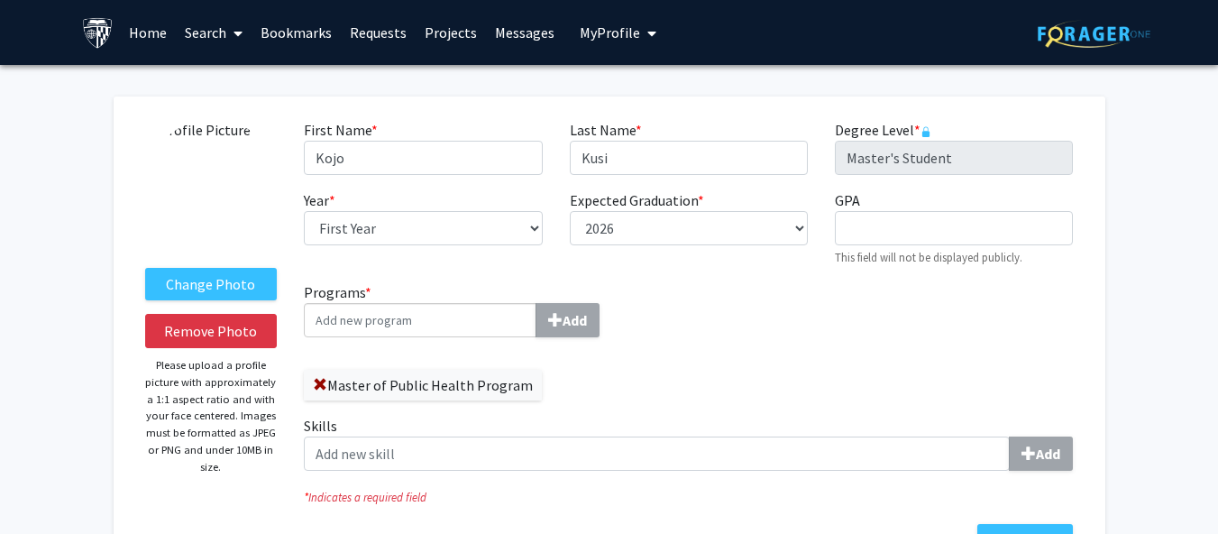
click at [214, 204] on img at bounding box center [212, 186] width 135 height 135
click at [242, 277] on label "Change Photo" at bounding box center [211, 284] width 132 height 32
click at [0, 0] on input "Change Photo" at bounding box center [0, 0] width 0 height 0
click at [223, 284] on label "Change Photo" at bounding box center [211, 284] width 132 height 32
click at [0, 0] on input "Change Photo" at bounding box center [0, 0] width 0 height 0
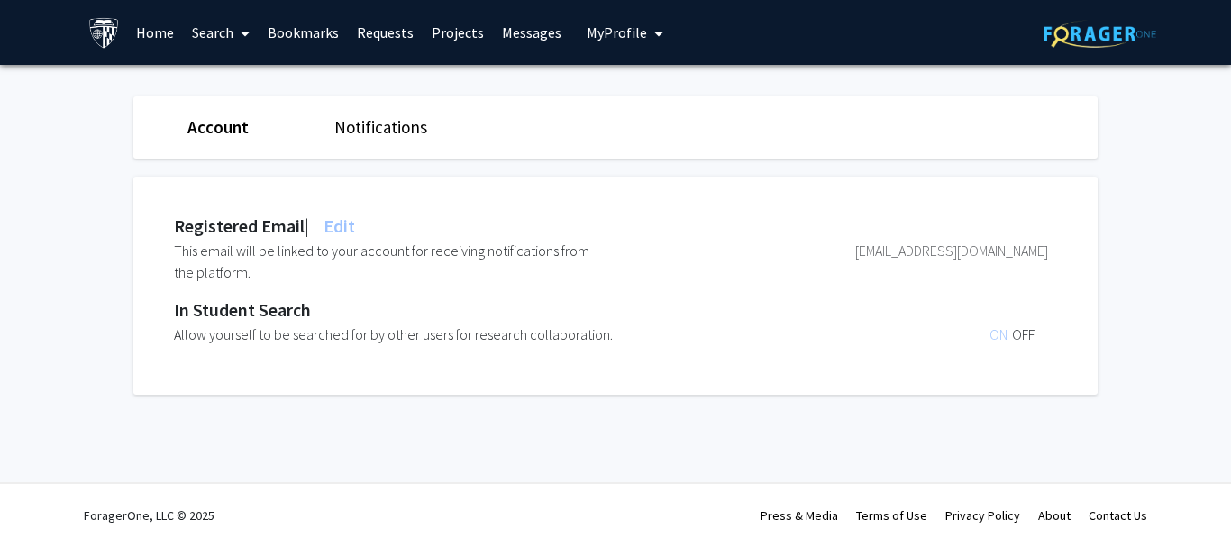
click at [632, 55] on button "My Profile" at bounding box center [624, 32] width 87 height 65
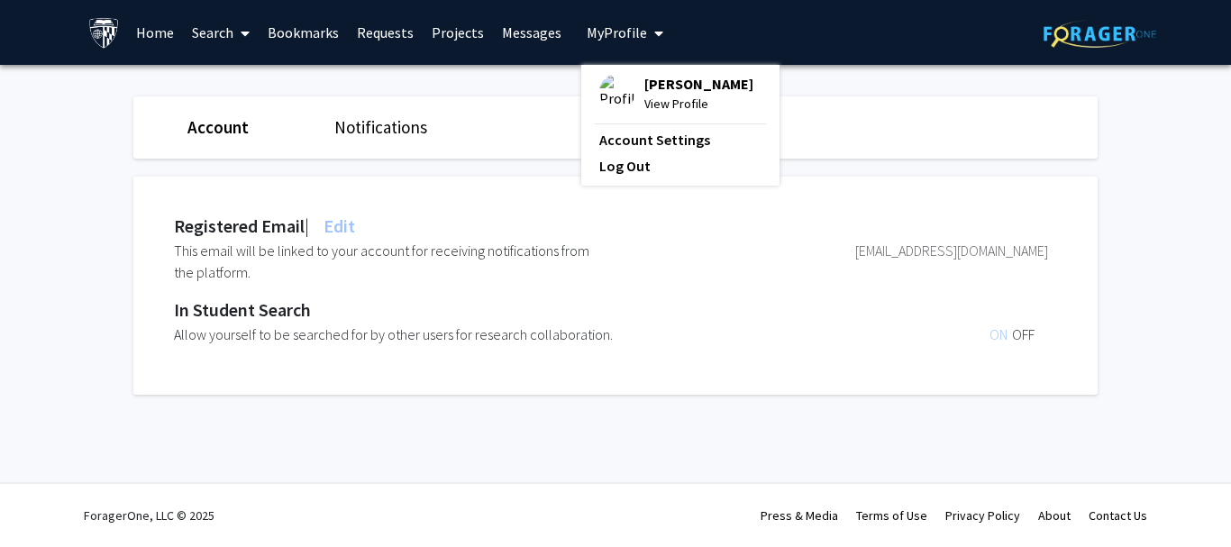
click at [644, 88] on span "[PERSON_NAME]" at bounding box center [698, 84] width 109 height 20
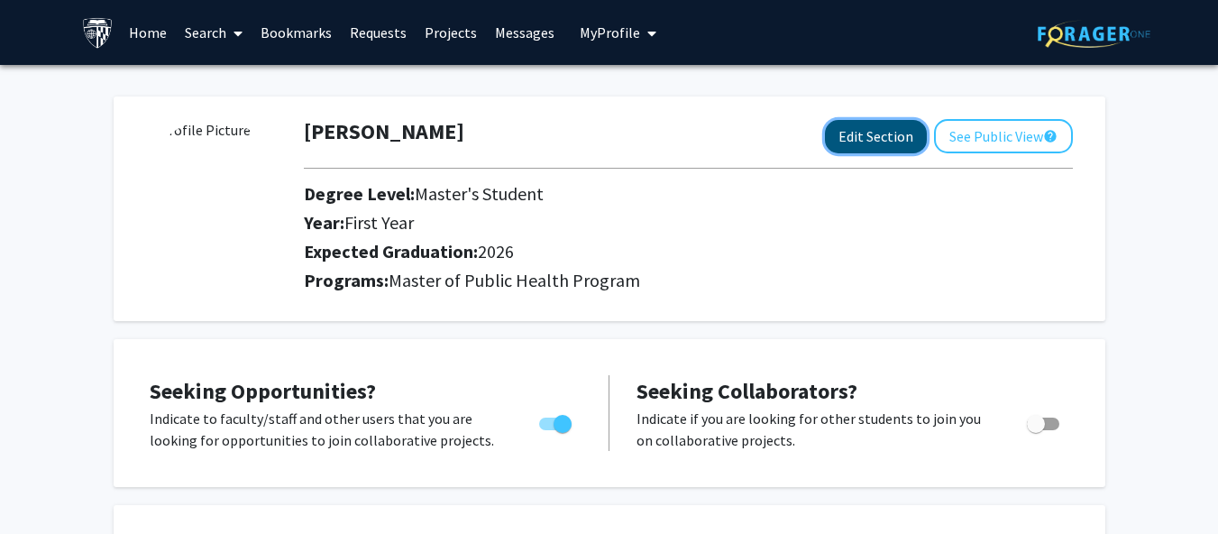
click at [847, 137] on button "Edit Section" at bounding box center [876, 136] width 102 height 33
select select "first_year"
select select "2026"
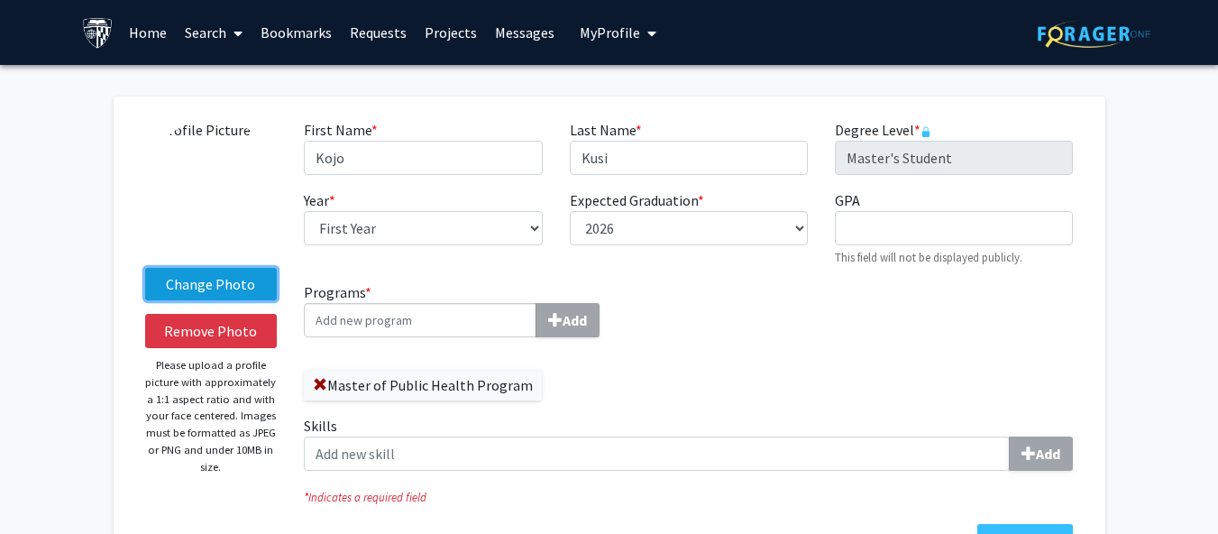
click at [244, 292] on label "Change Photo" at bounding box center [211, 284] width 132 height 32
click at [0, 0] on input "Change Photo" at bounding box center [0, 0] width 0 height 0
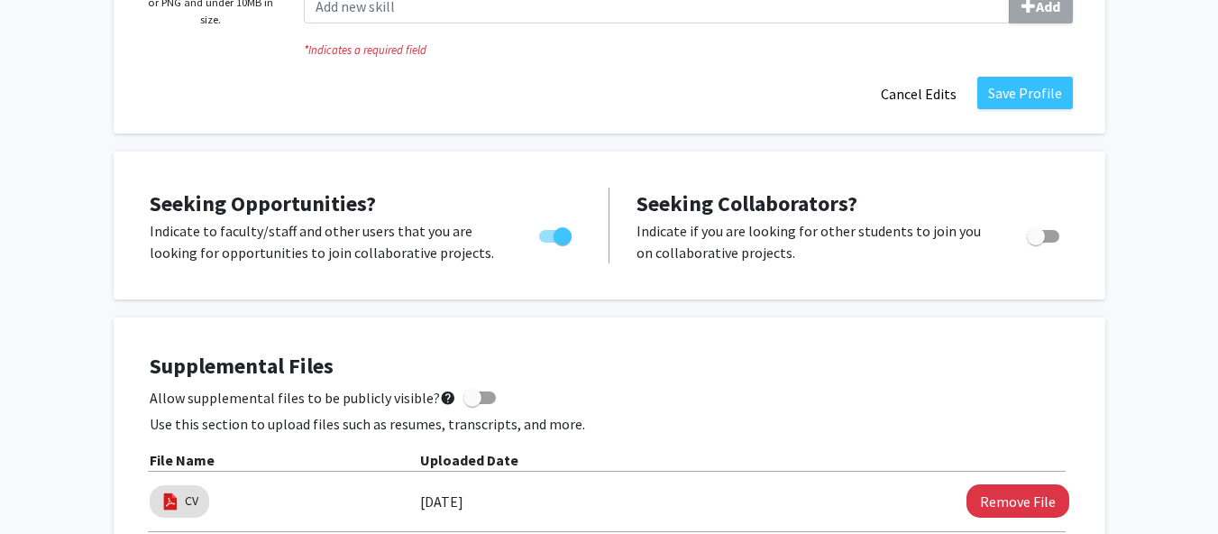
scroll to position [479, 0]
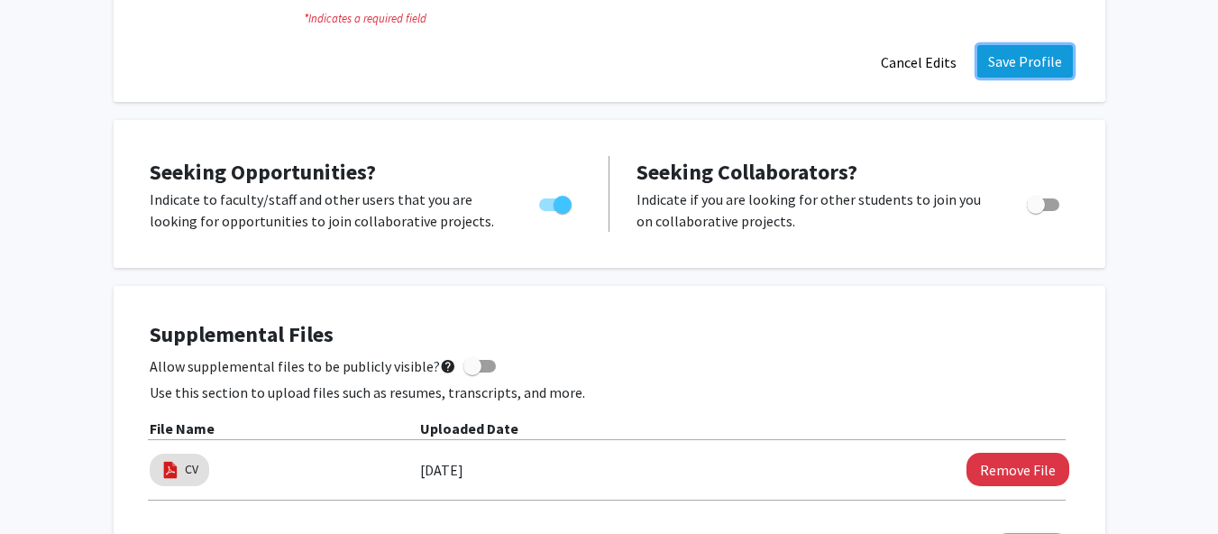
click at [1008, 57] on button "Save Profile" at bounding box center [1025, 61] width 96 height 32
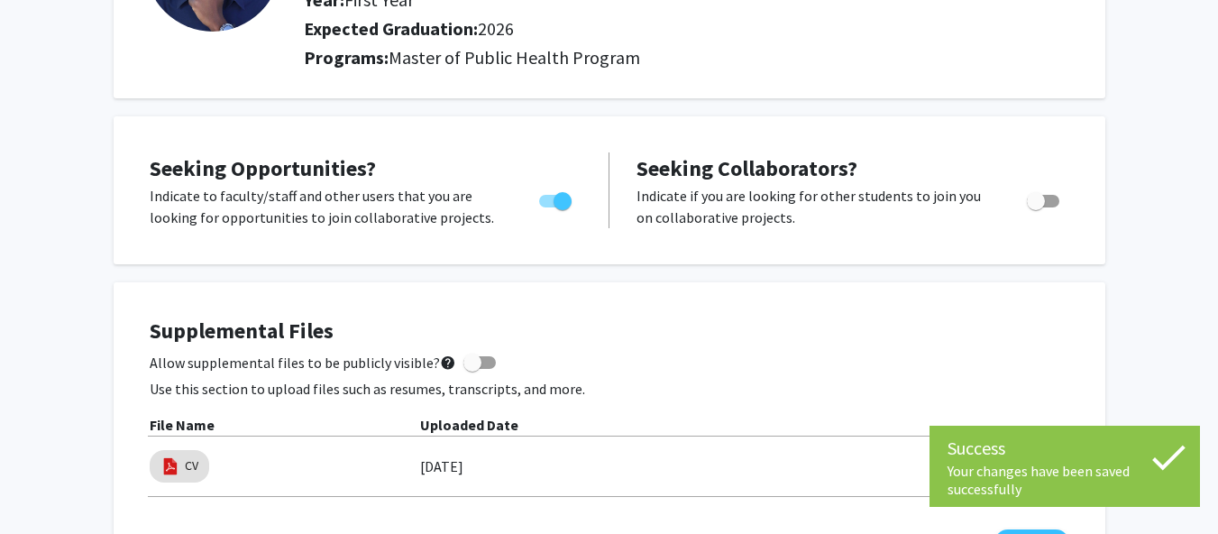
scroll to position [0, 0]
